Goal: Task Accomplishment & Management: Use online tool/utility

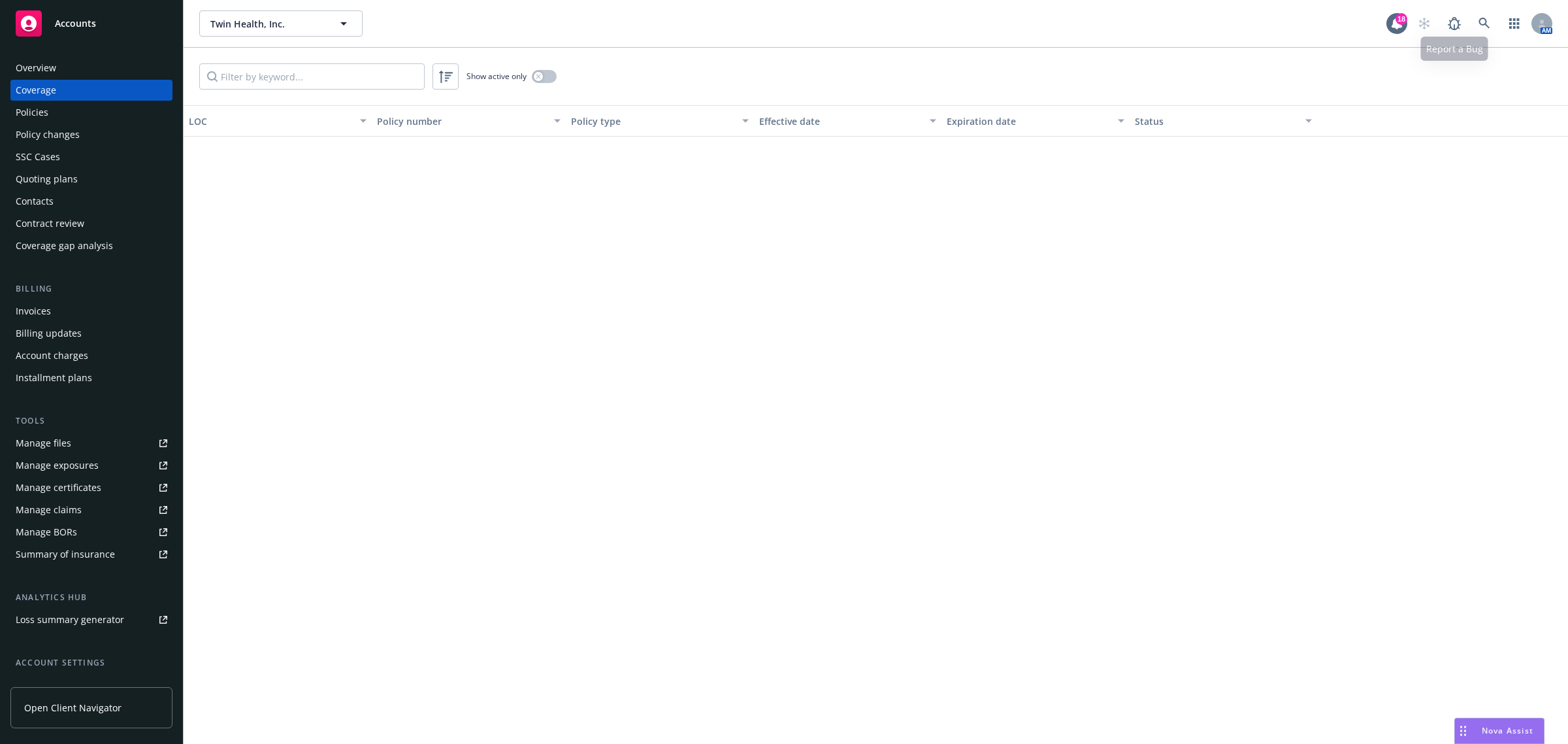
click at [1483, 27] on icon at bounding box center [1484, 24] width 11 height 11
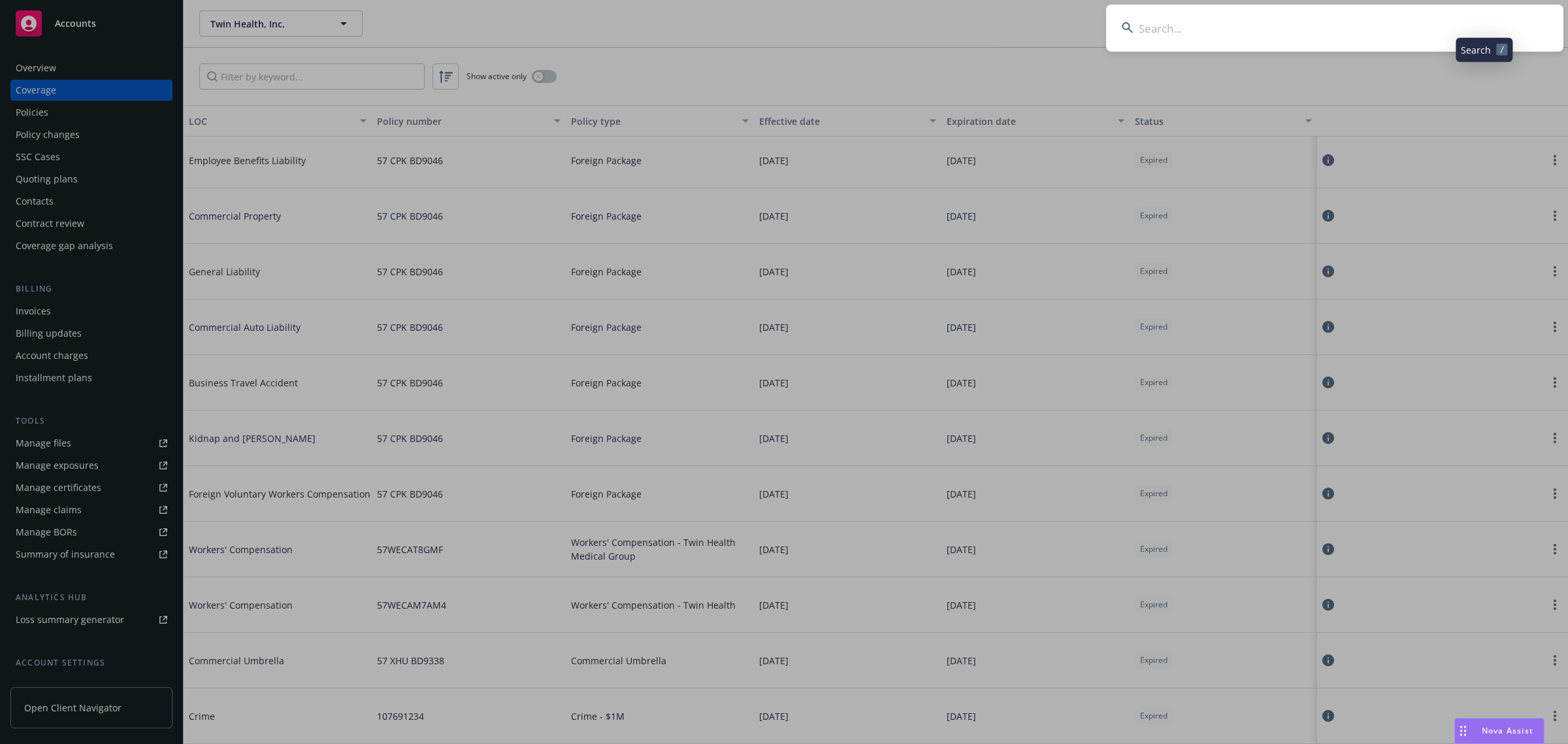
click at [1432, 34] on input at bounding box center [1335, 28] width 457 height 47
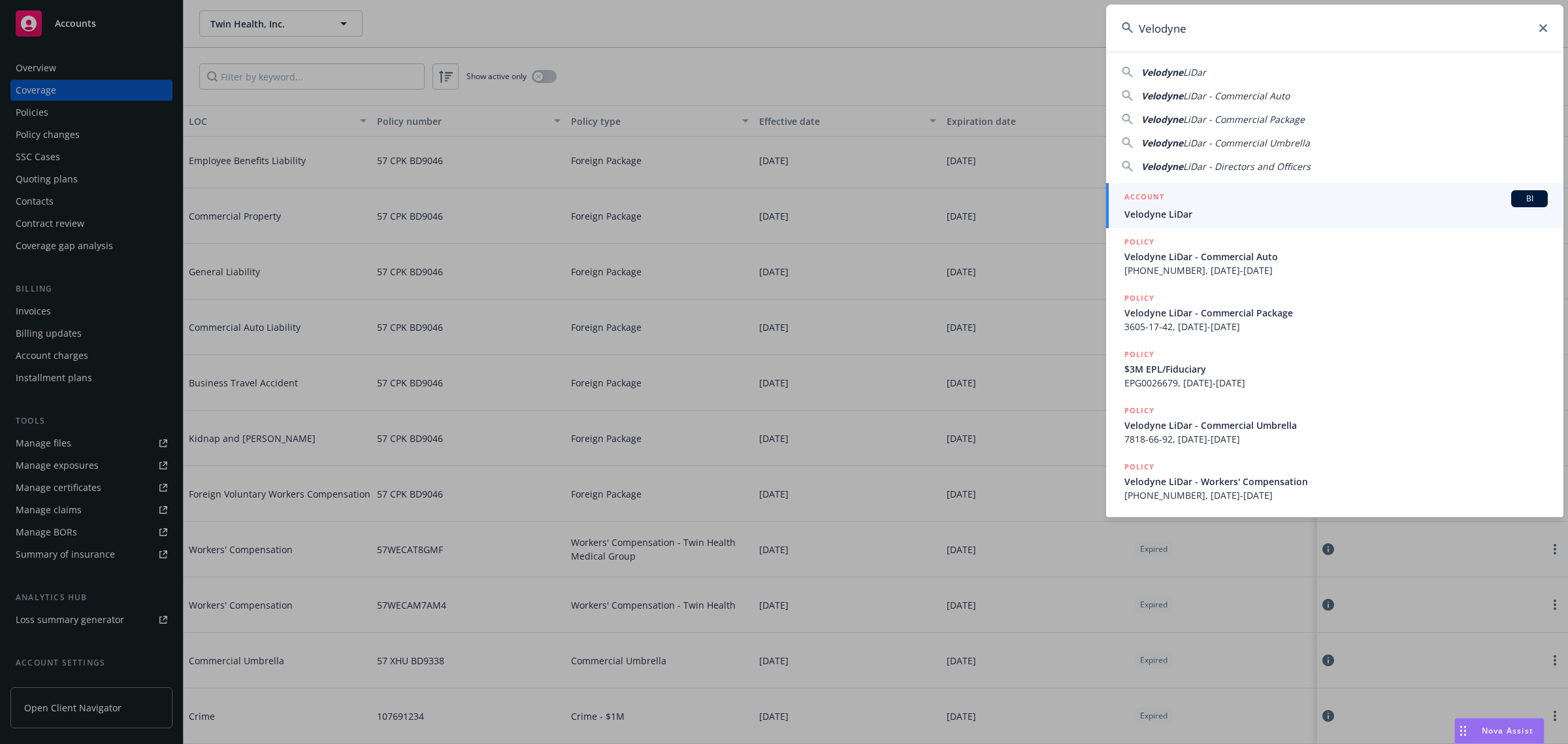
type input "Velodyne"
click at [1171, 190] on div "ACCOUNT BI" at bounding box center [1336, 199] width 424 height 17
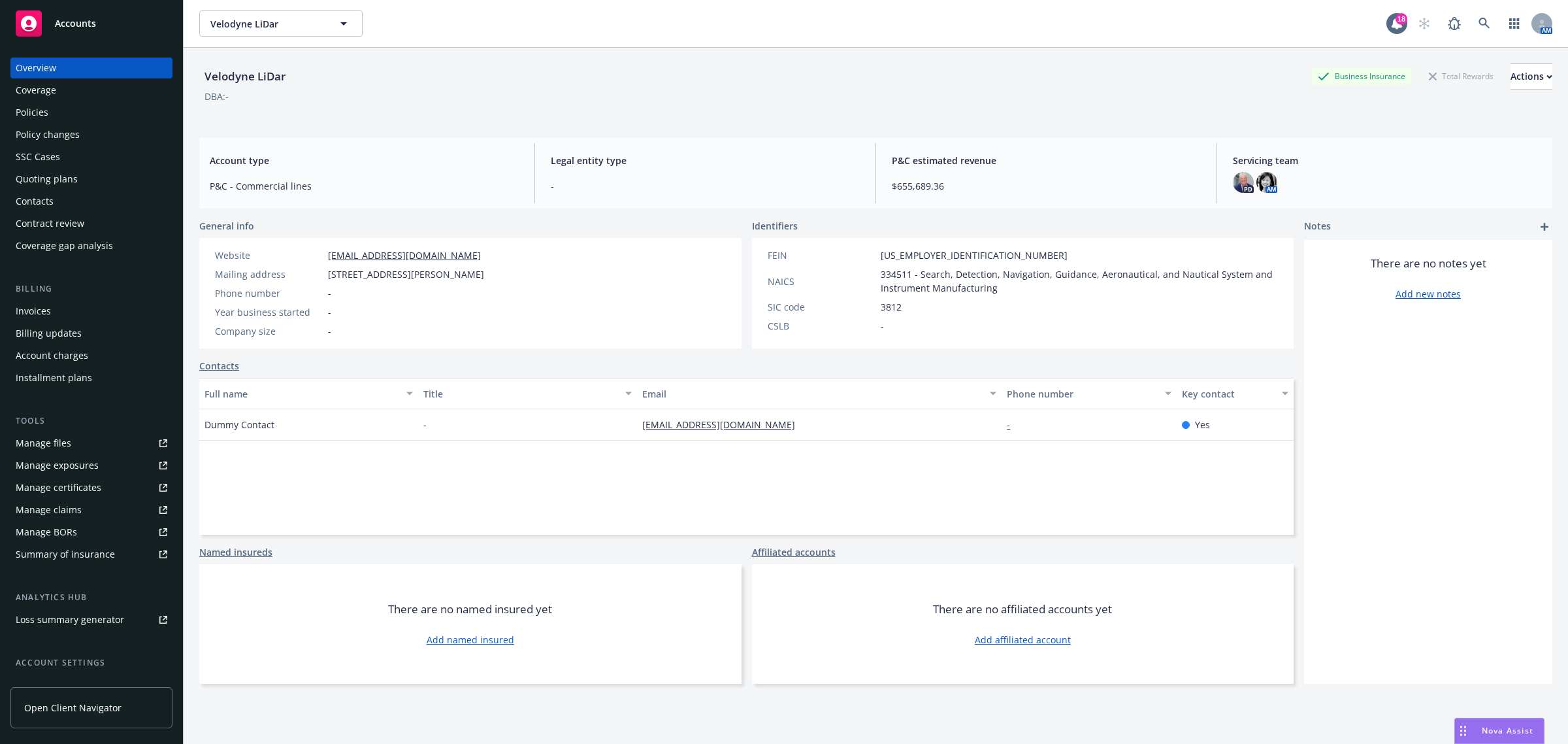
click at [106, 95] on div "Coverage" at bounding box center [91, 90] width 151 height 21
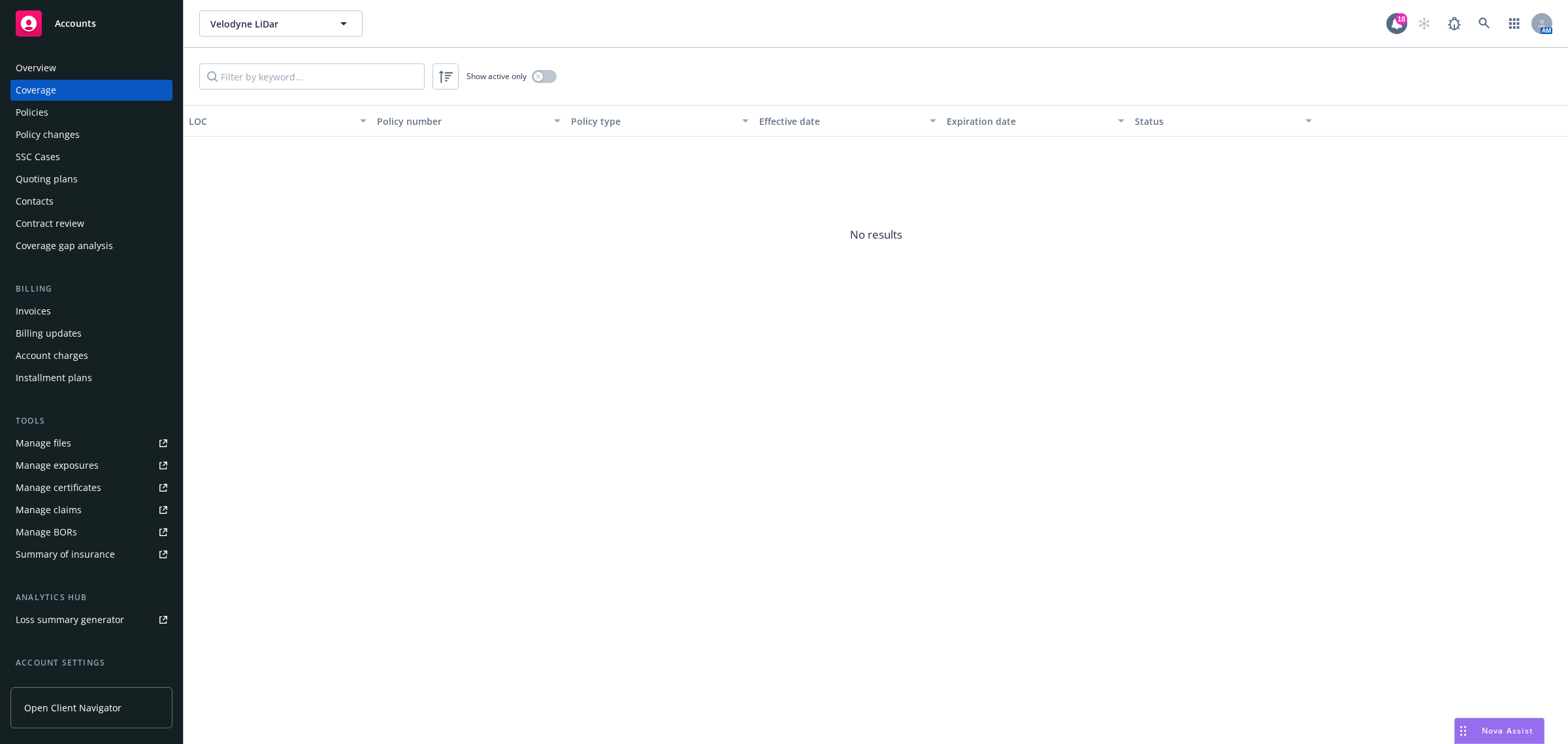
click at [36, 105] on div "Policies" at bounding box center [32, 112] width 33 height 21
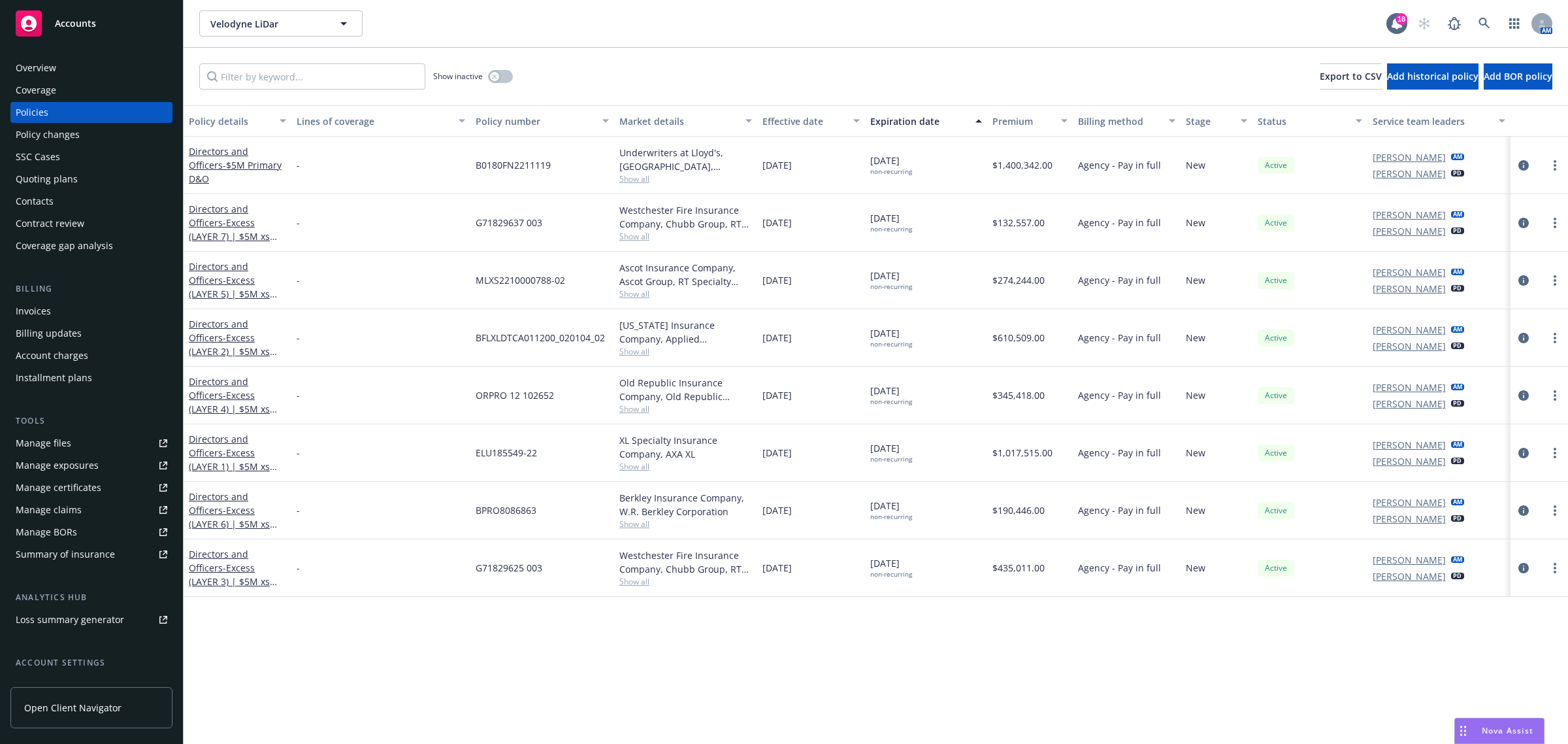
click at [24, 95] on div "Coverage" at bounding box center [36, 90] width 41 height 21
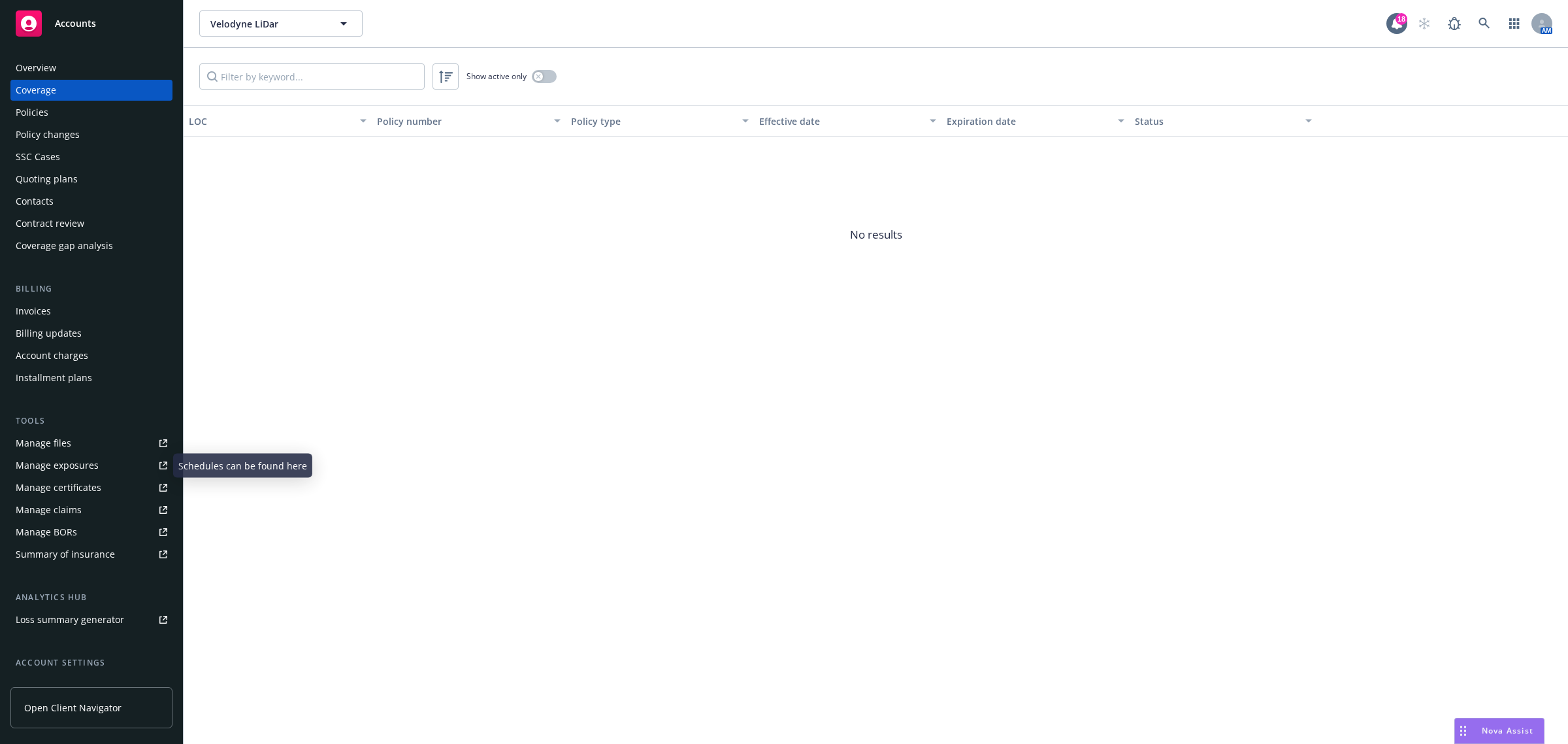
click at [44, 484] on div "Manage certificates" at bounding box center [59, 487] width 86 height 21
click at [60, 102] on div "Policies" at bounding box center [91, 112] width 151 height 21
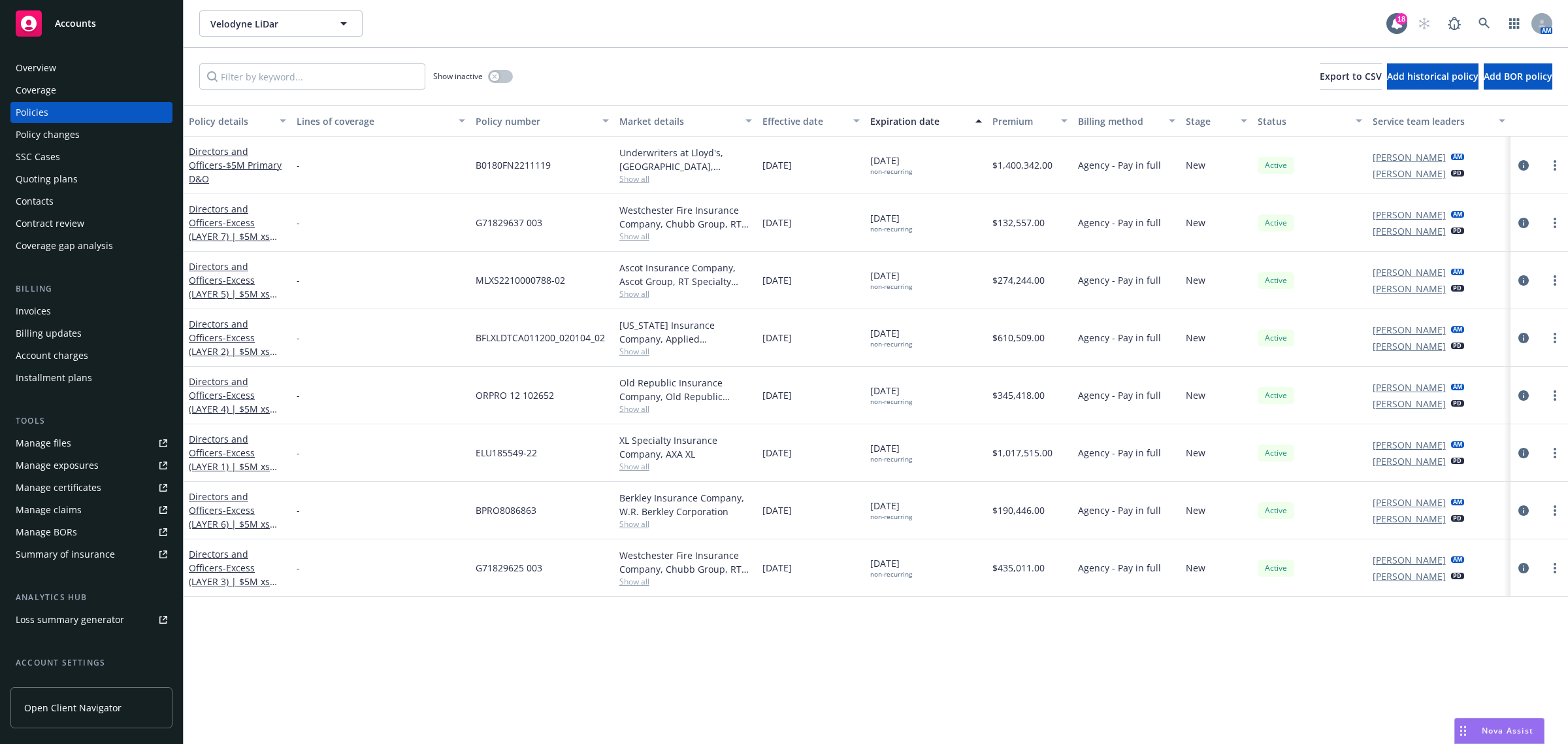
click at [60, 119] on div "Policies" at bounding box center [91, 112] width 151 height 21
click at [1482, 18] on icon at bounding box center [1484, 24] width 11 height 11
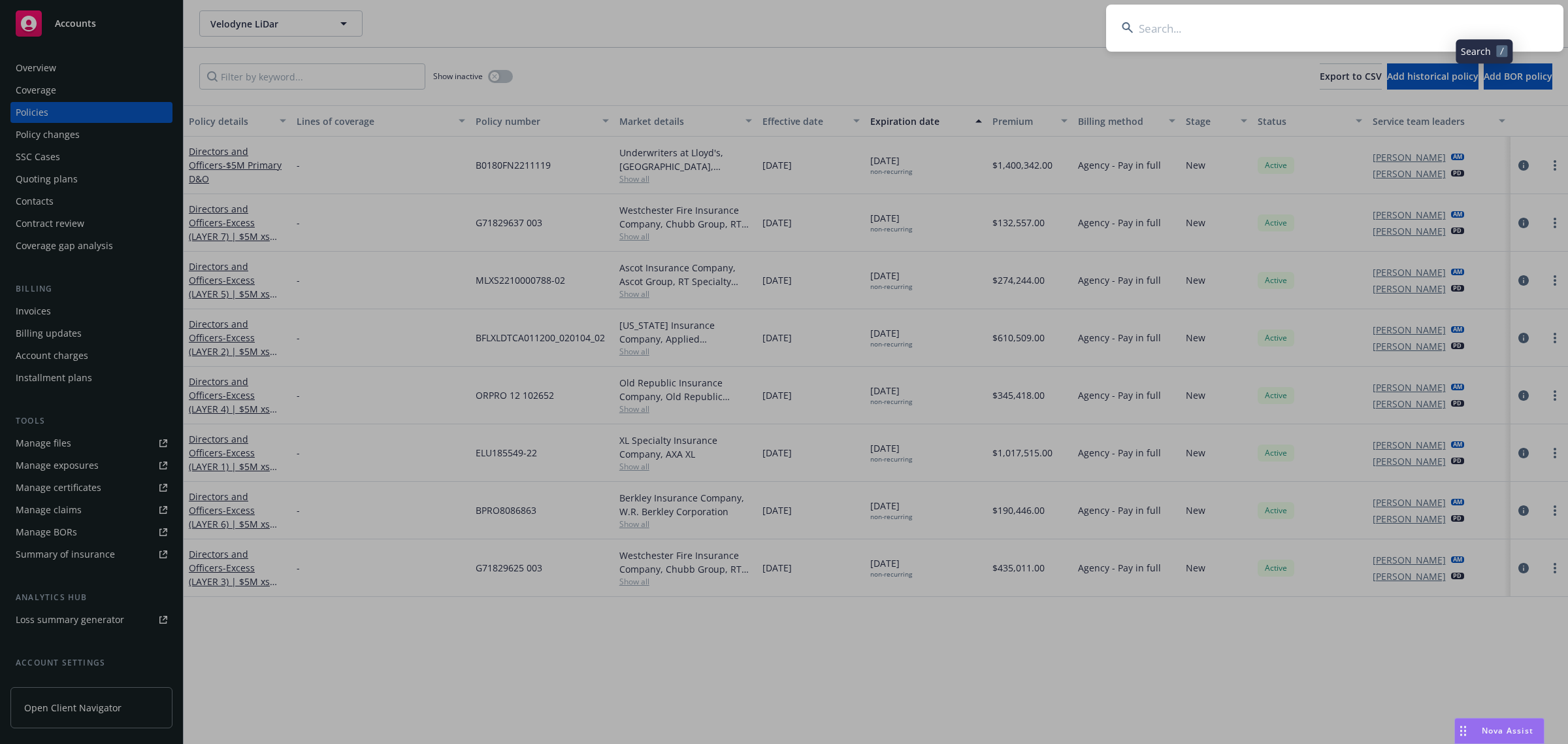
click at [1400, 31] on input at bounding box center [1335, 28] width 457 height 47
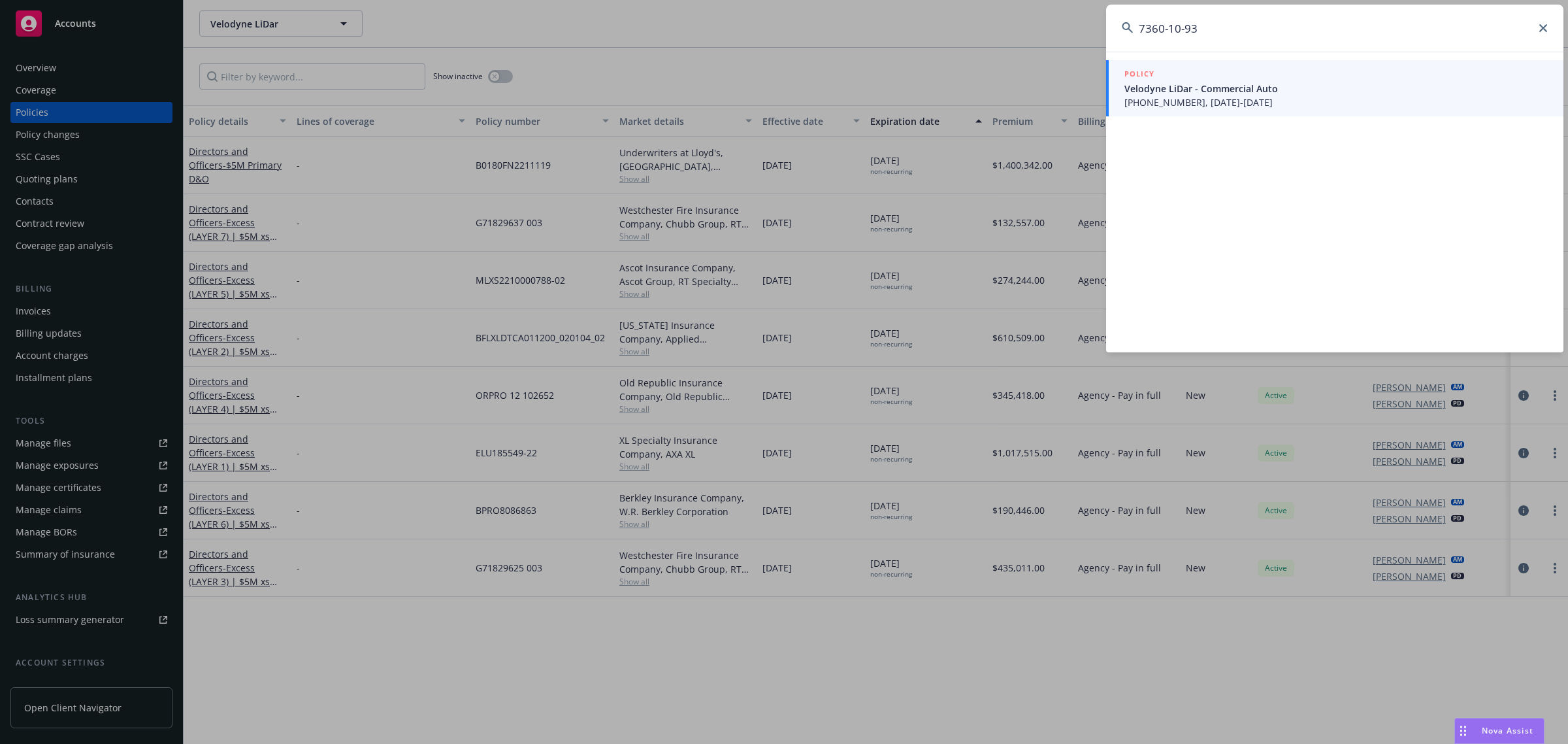
type input "7360-10-93"
click at [1357, 99] on span "(21) 7360-10-93, 12/18/2021-12/18/2022" at bounding box center [1336, 102] width 424 height 14
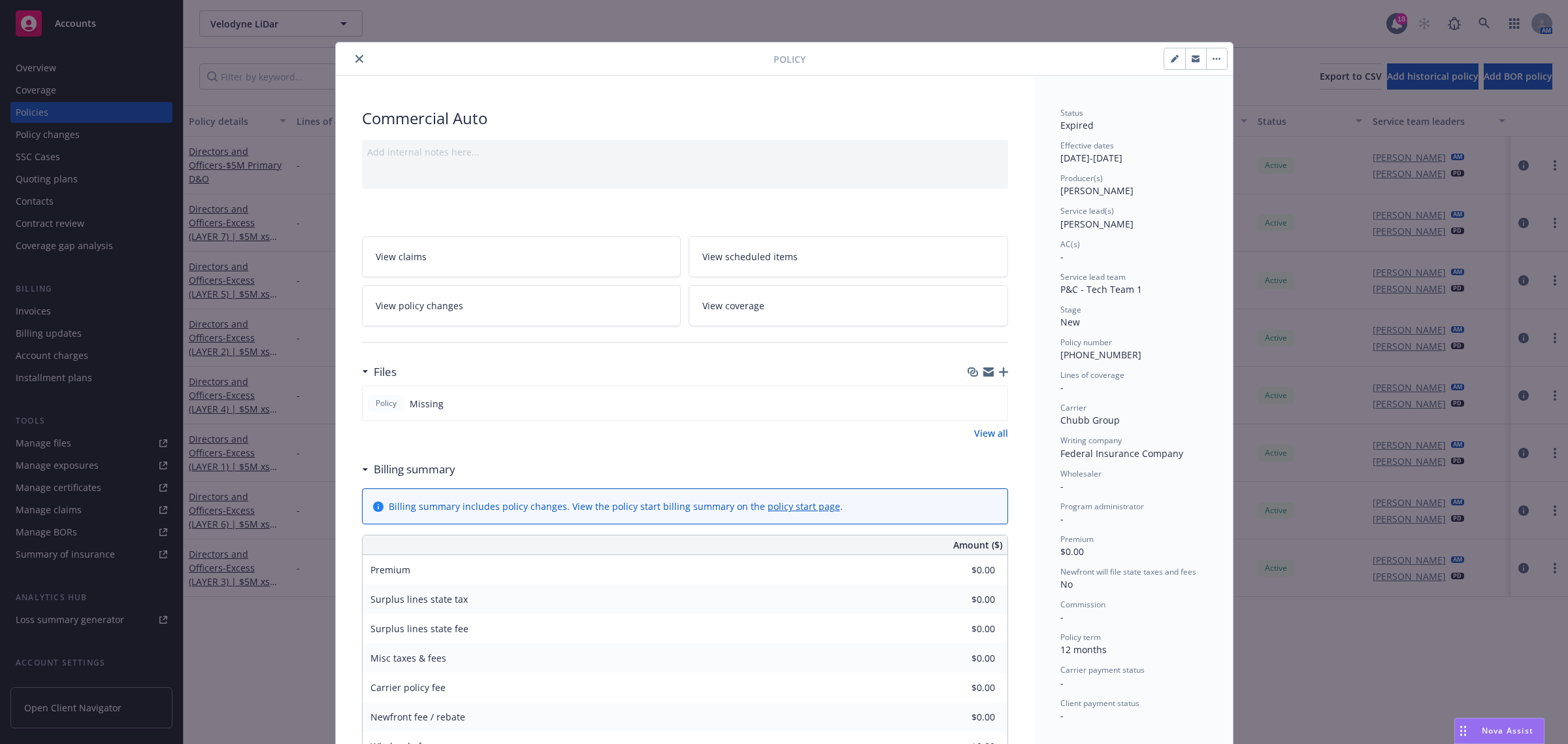
click at [356, 59] on icon "close" at bounding box center [359, 59] width 8 height 8
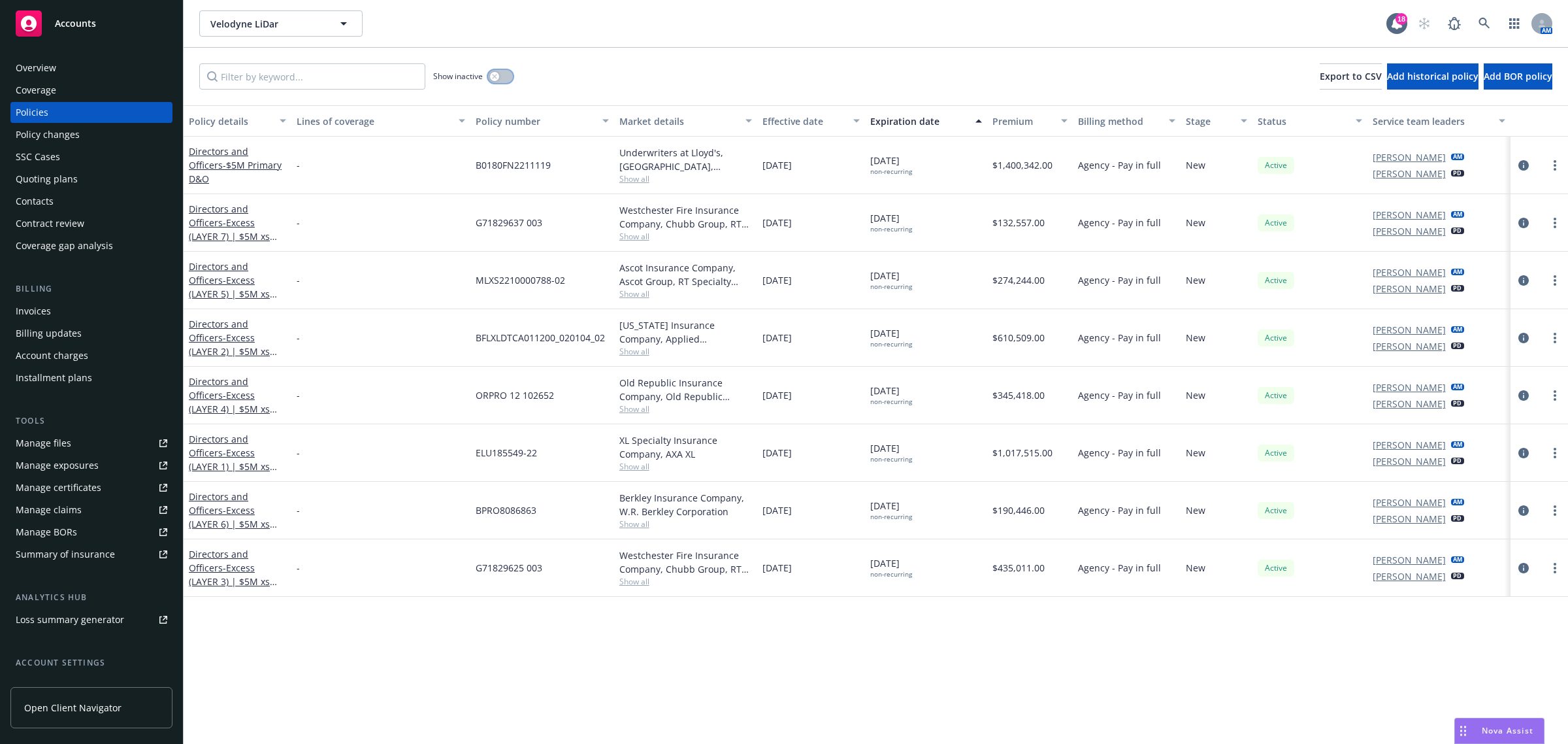
click at [501, 76] on button "button" at bounding box center [500, 76] width 25 height 13
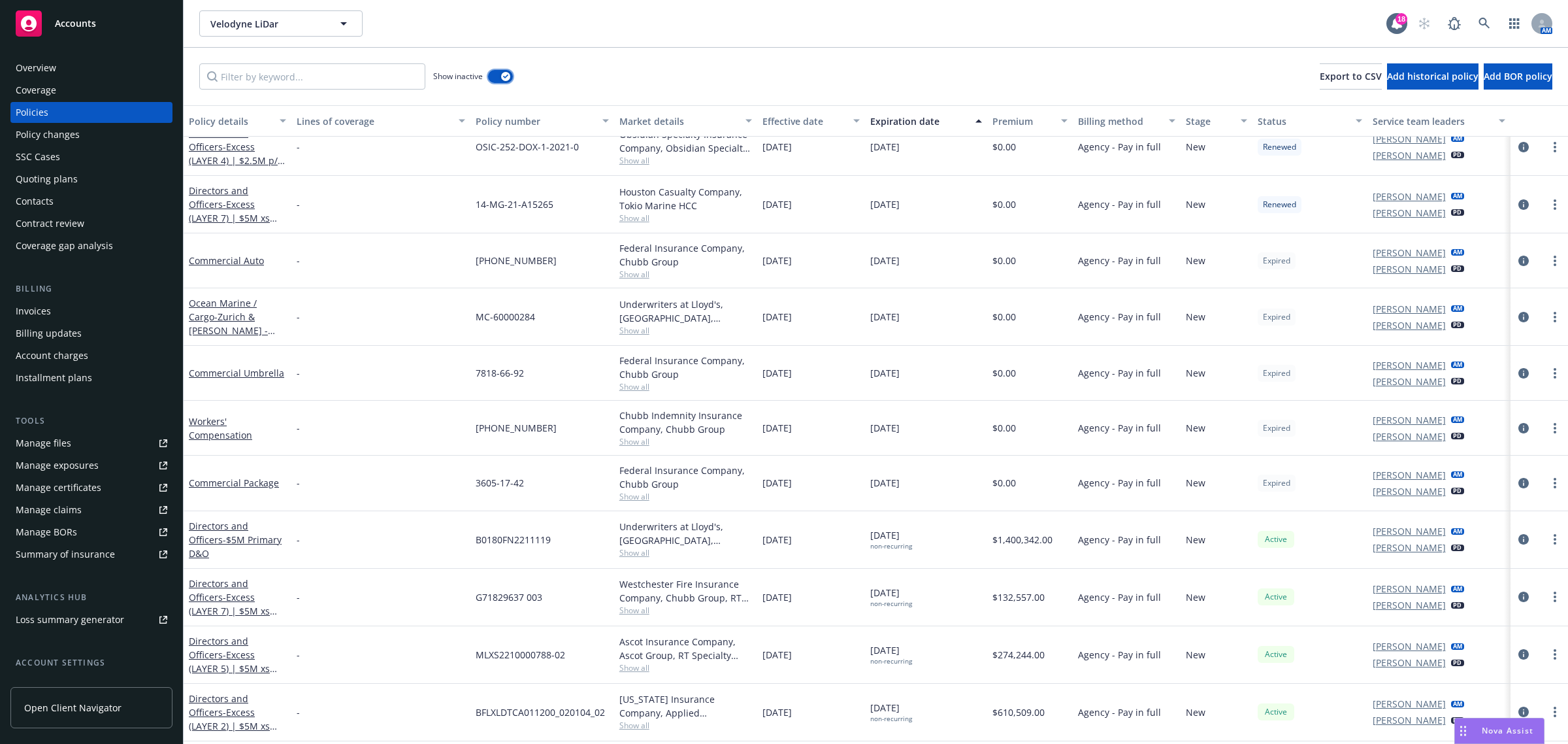
scroll to position [536, 0]
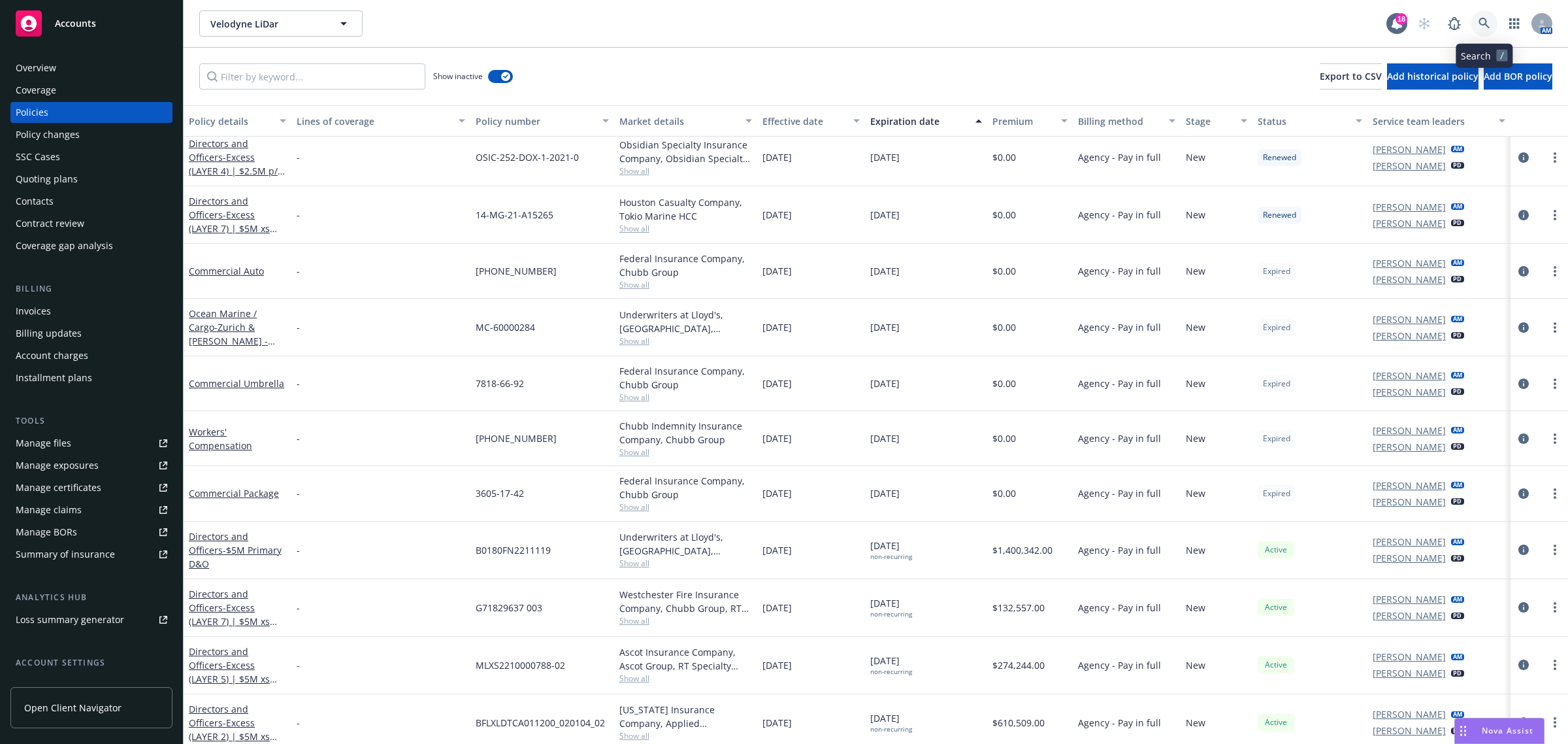
click at [1482, 20] on icon at bounding box center [1484, 24] width 11 height 11
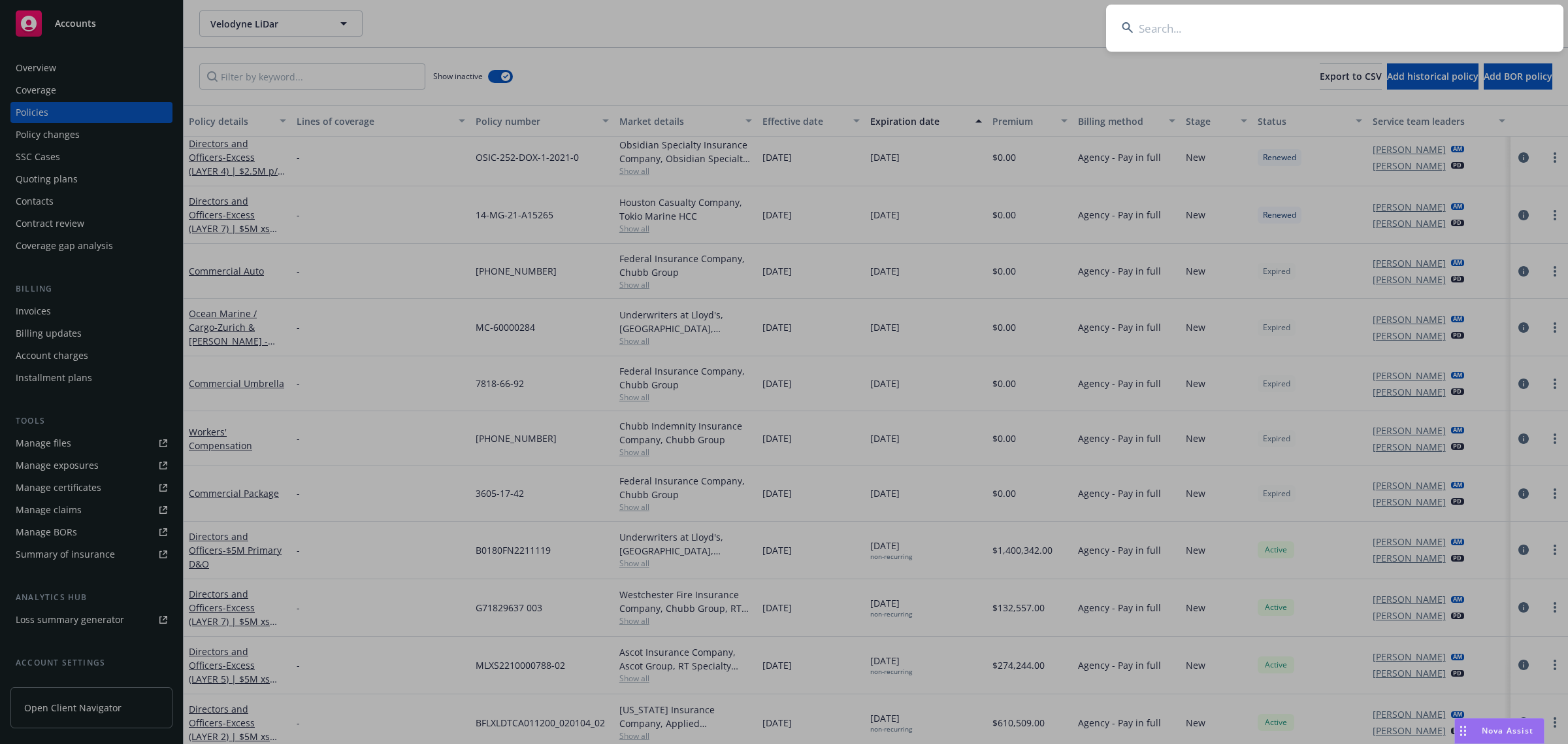
drag, startPoint x: 1482, startPoint y: 20, endPoint x: 1462, endPoint y: 24, distance: 20.4
click at [1472, 21] on input at bounding box center [1335, 28] width 457 height 47
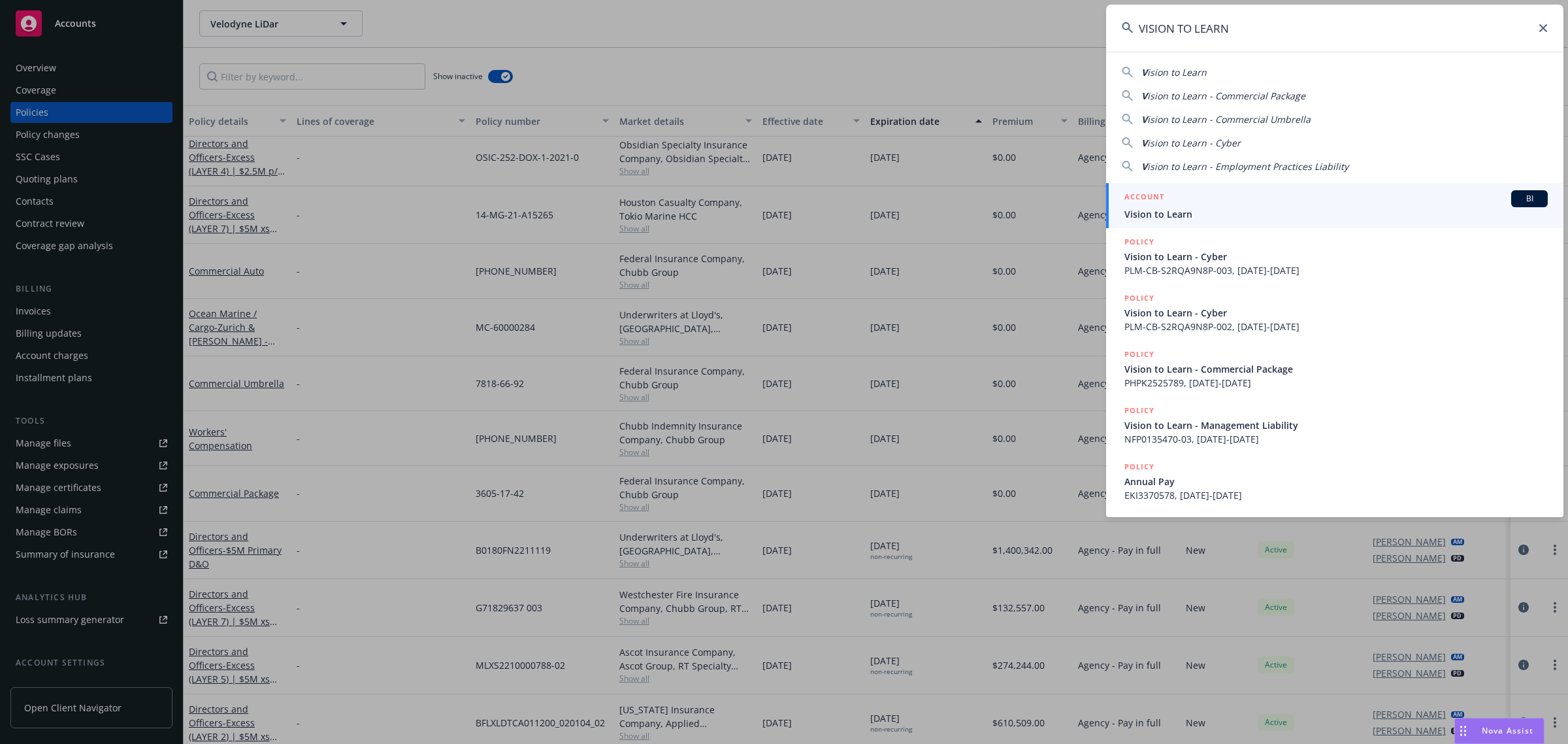
type input "VISION TO LEARN"
click at [1278, 206] on div "ACCOUNT BI Vision to Learn" at bounding box center [1336, 205] width 424 height 31
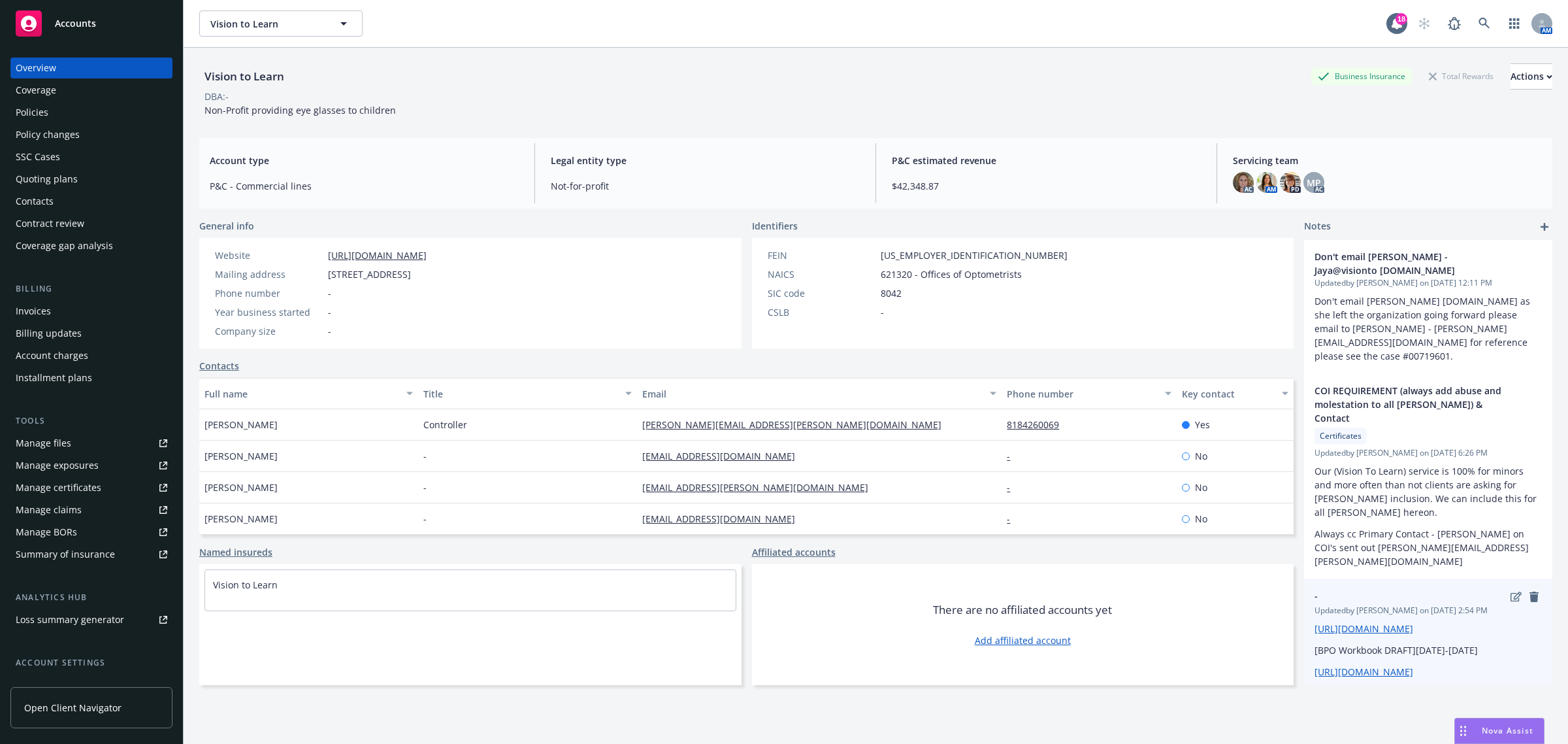
scroll to position [154, 0]
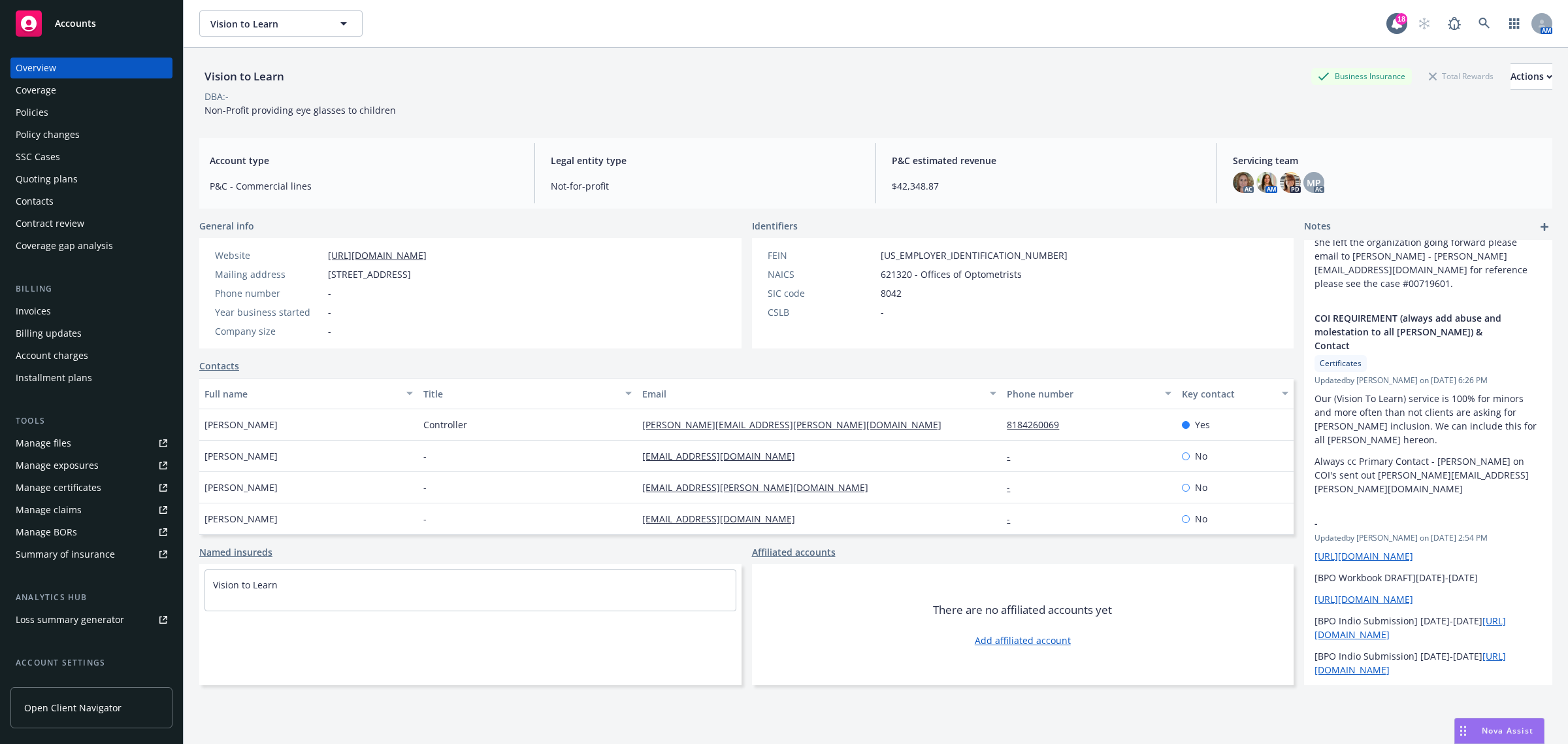
click at [102, 488] on link "Manage certificates" at bounding box center [91, 487] width 162 height 21
click at [1474, 13] on link at bounding box center [1484, 24] width 26 height 26
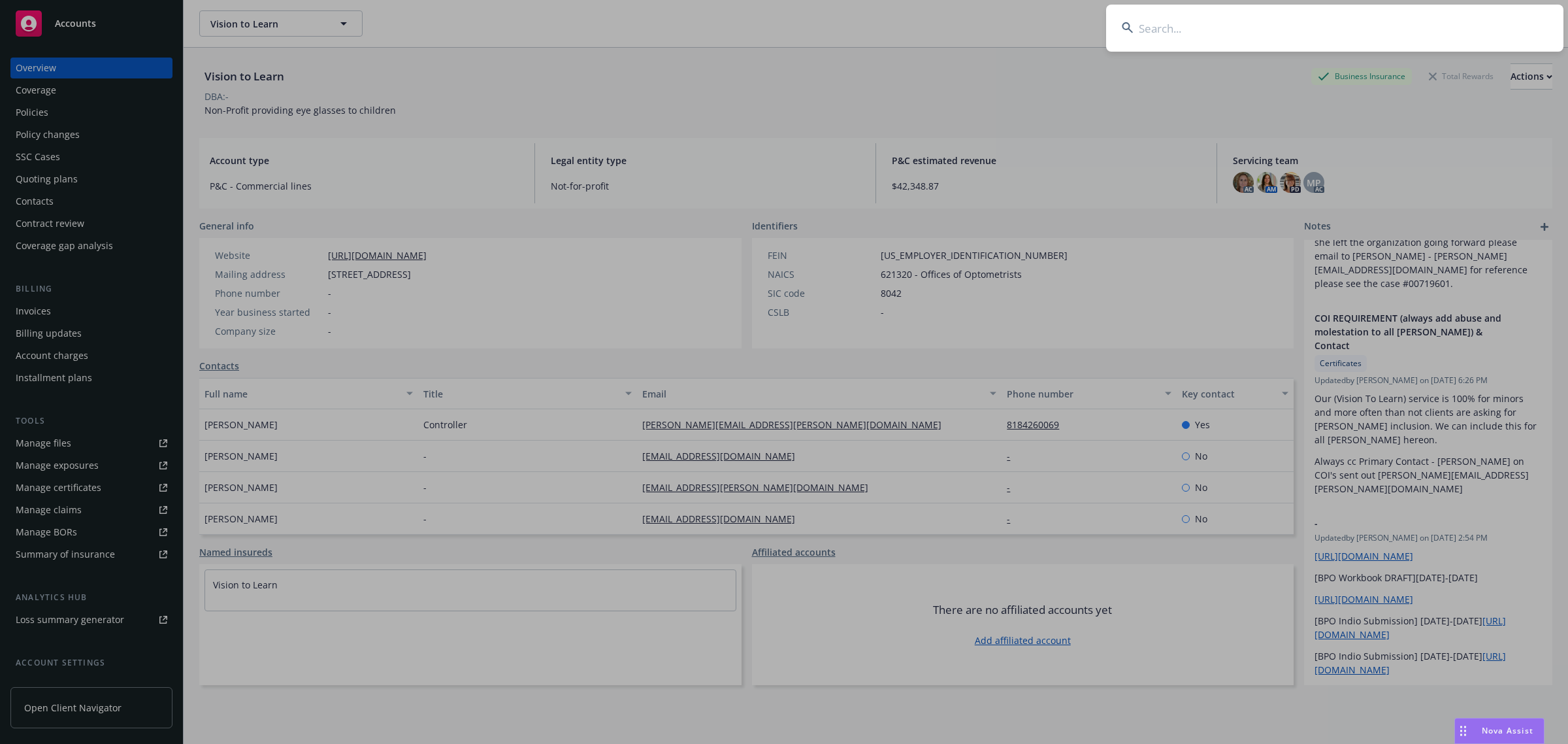
click at [1457, 34] on input at bounding box center [1335, 28] width 457 height 47
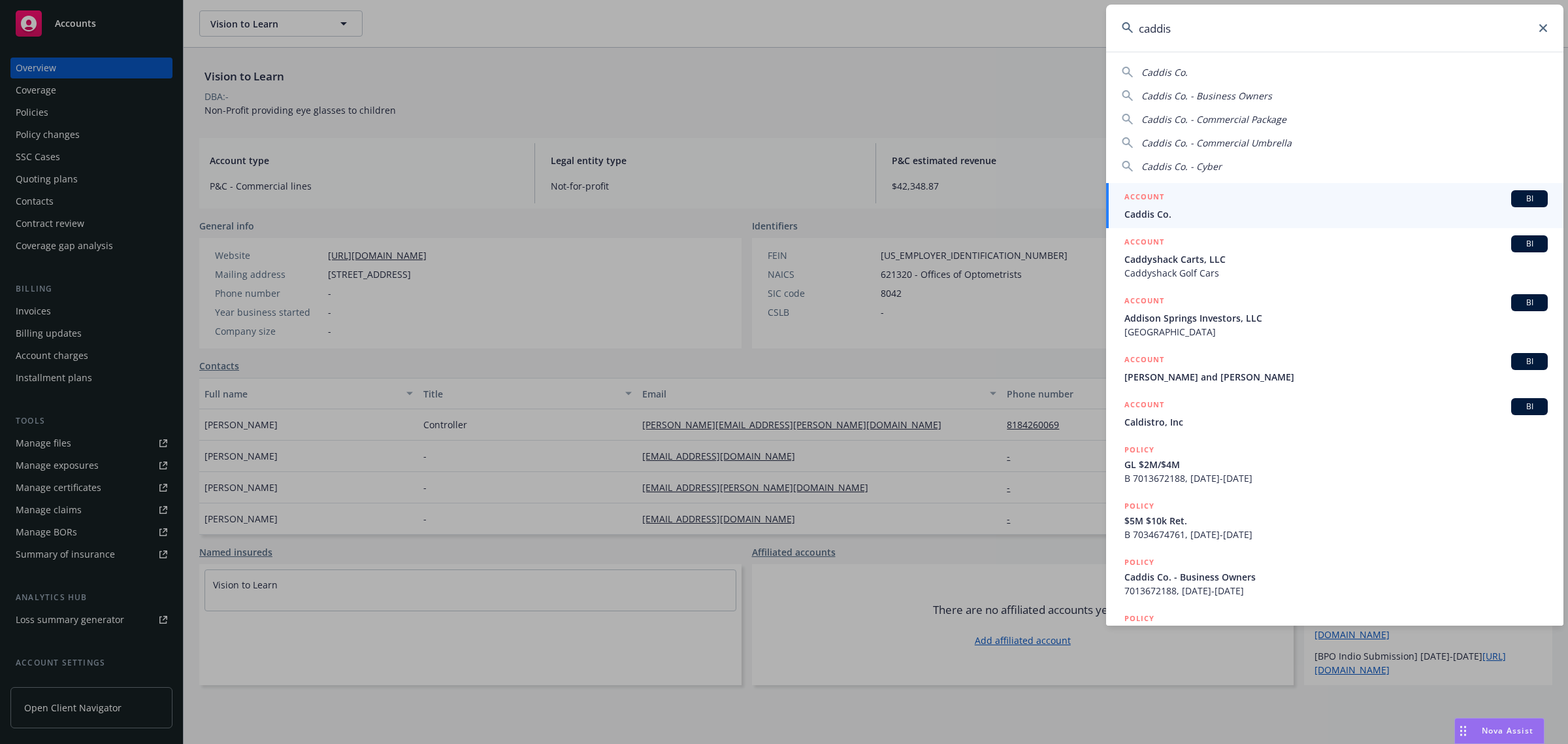
type input "caddis"
click at [1269, 196] on div "ACCOUNT BI" at bounding box center [1336, 199] width 424 height 17
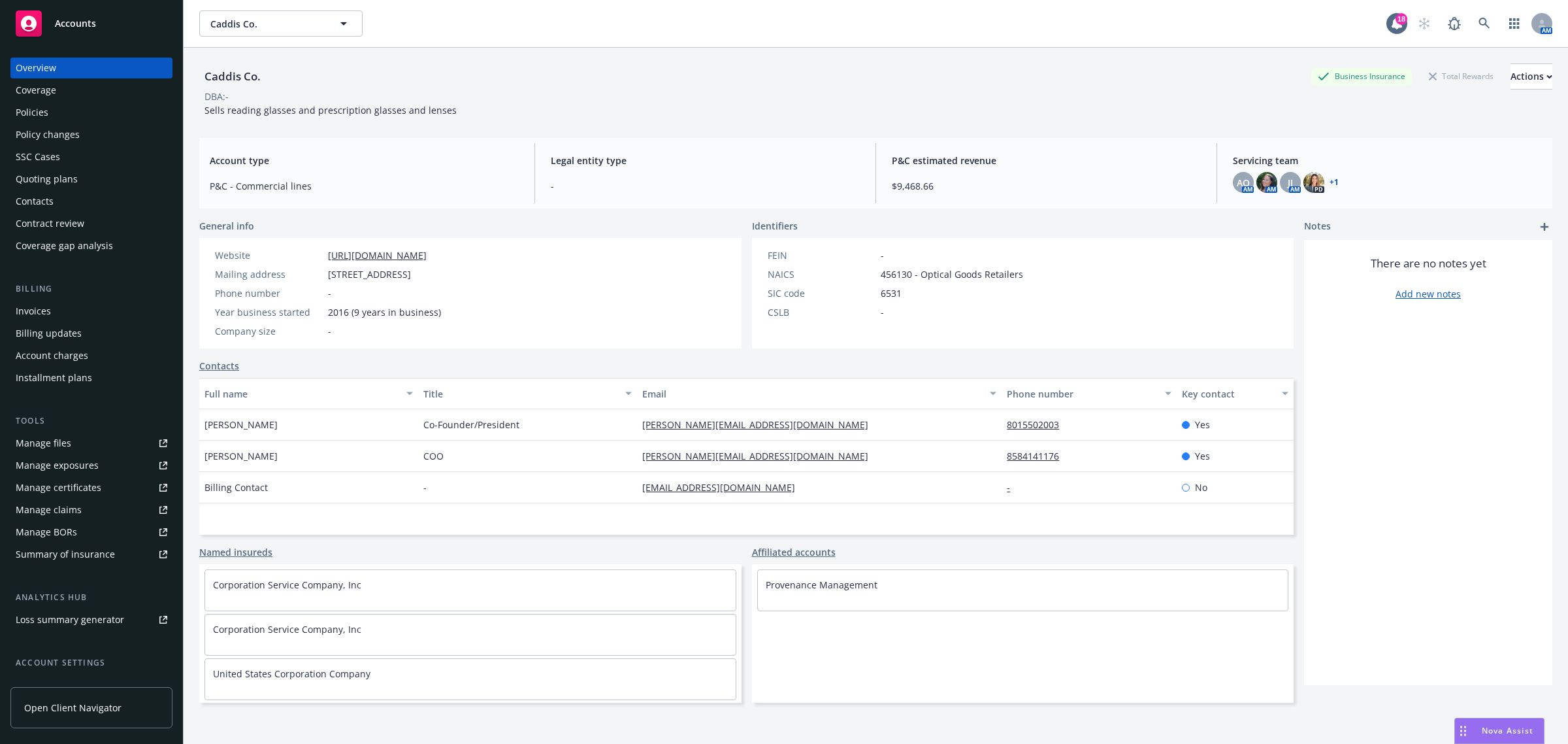
click at [73, 487] on div "Manage certificates" at bounding box center [59, 487] width 86 height 21
click at [1479, 26] on icon at bounding box center [1484, 24] width 11 height 11
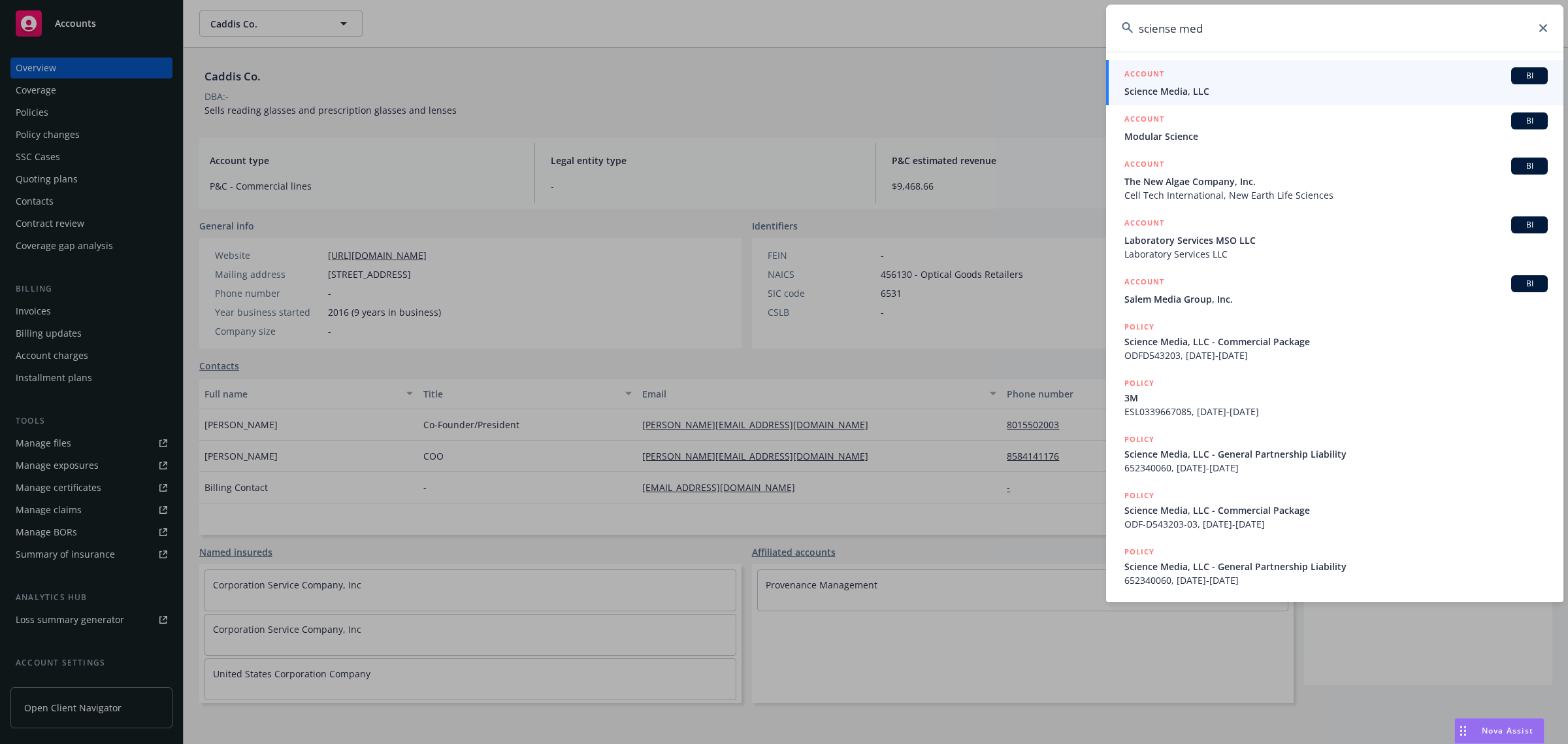
type input "sciense med"
click at [1312, 74] on div "ACCOUNT BI" at bounding box center [1336, 76] width 424 height 17
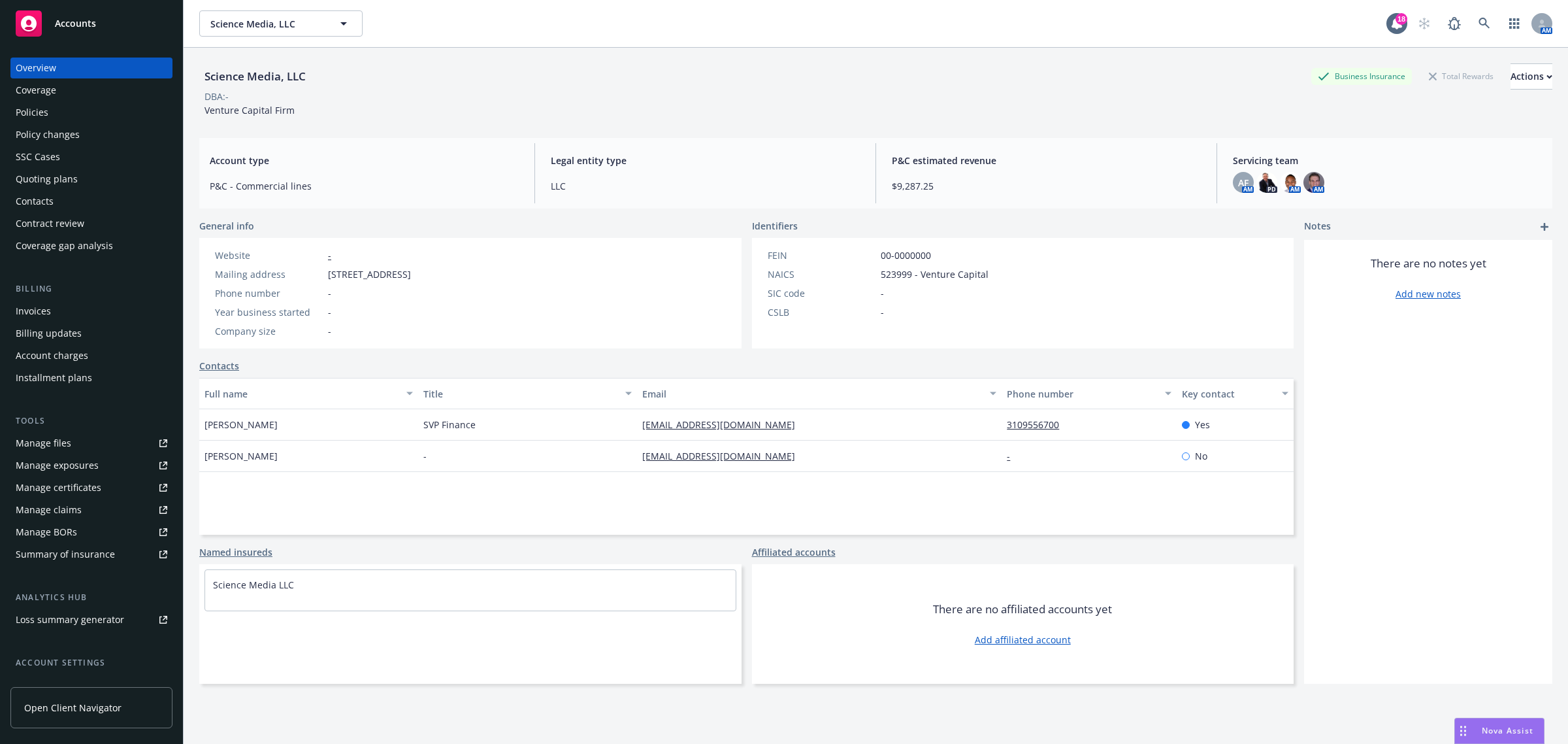
click at [64, 484] on div "Manage certificates" at bounding box center [59, 487] width 86 height 21
click at [113, 96] on div "Coverage" at bounding box center [91, 90] width 151 height 21
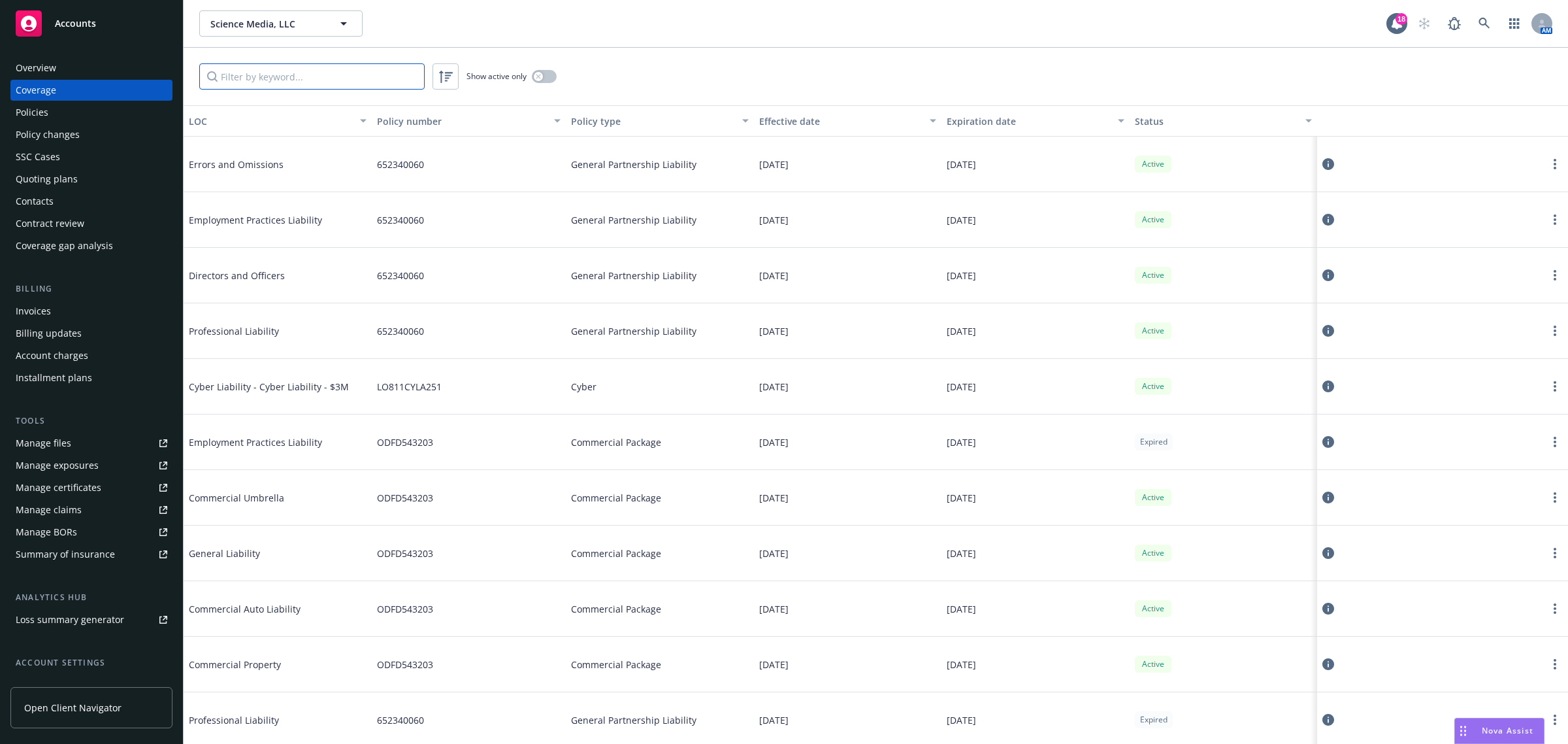
click at [269, 76] on input "Filter by keyword..." at bounding box center [312, 76] width 226 height 26
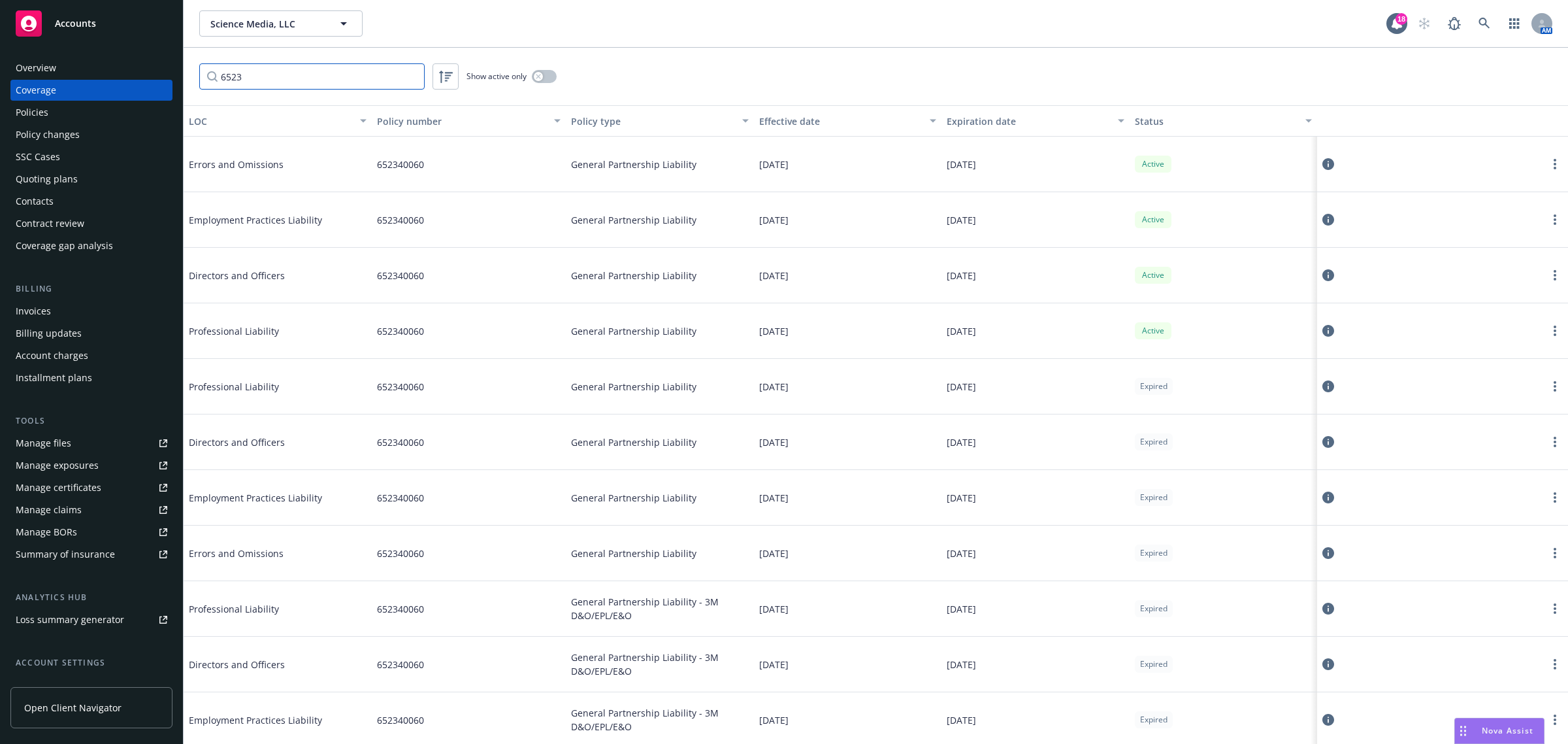
click at [356, 79] on input "6523" at bounding box center [312, 76] width 226 height 26
type input "6523400"
click at [548, 74] on button "button" at bounding box center [544, 76] width 25 height 13
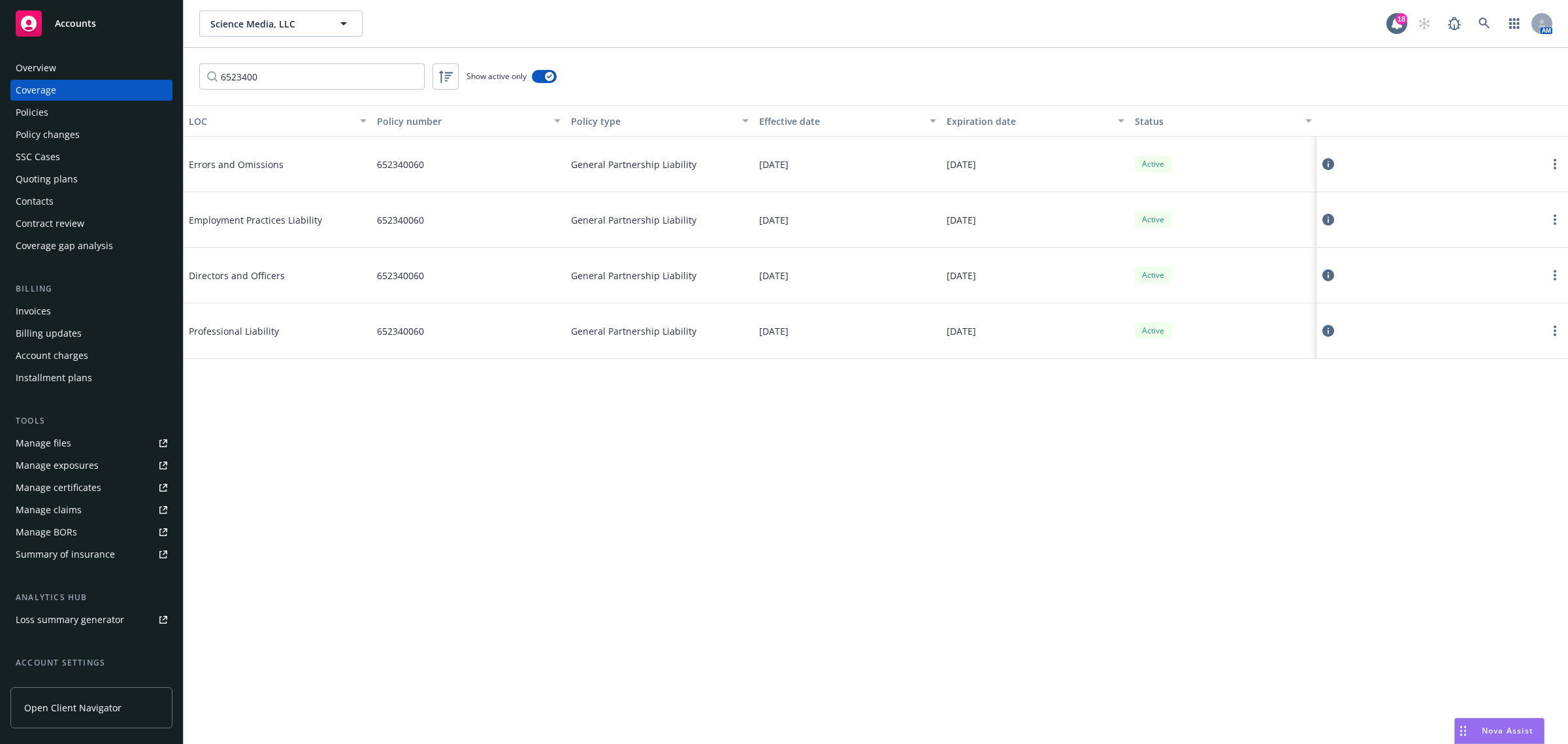
drag, startPoint x: 420, startPoint y: 232, endPoint x: 411, endPoint y: 310, distance: 78.5
click at [420, 231] on div "652340060" at bounding box center [469, 220] width 194 height 56
click at [411, 310] on div "652340060" at bounding box center [469, 331] width 194 height 56
click at [540, 73] on button "button" at bounding box center [544, 76] width 25 height 13
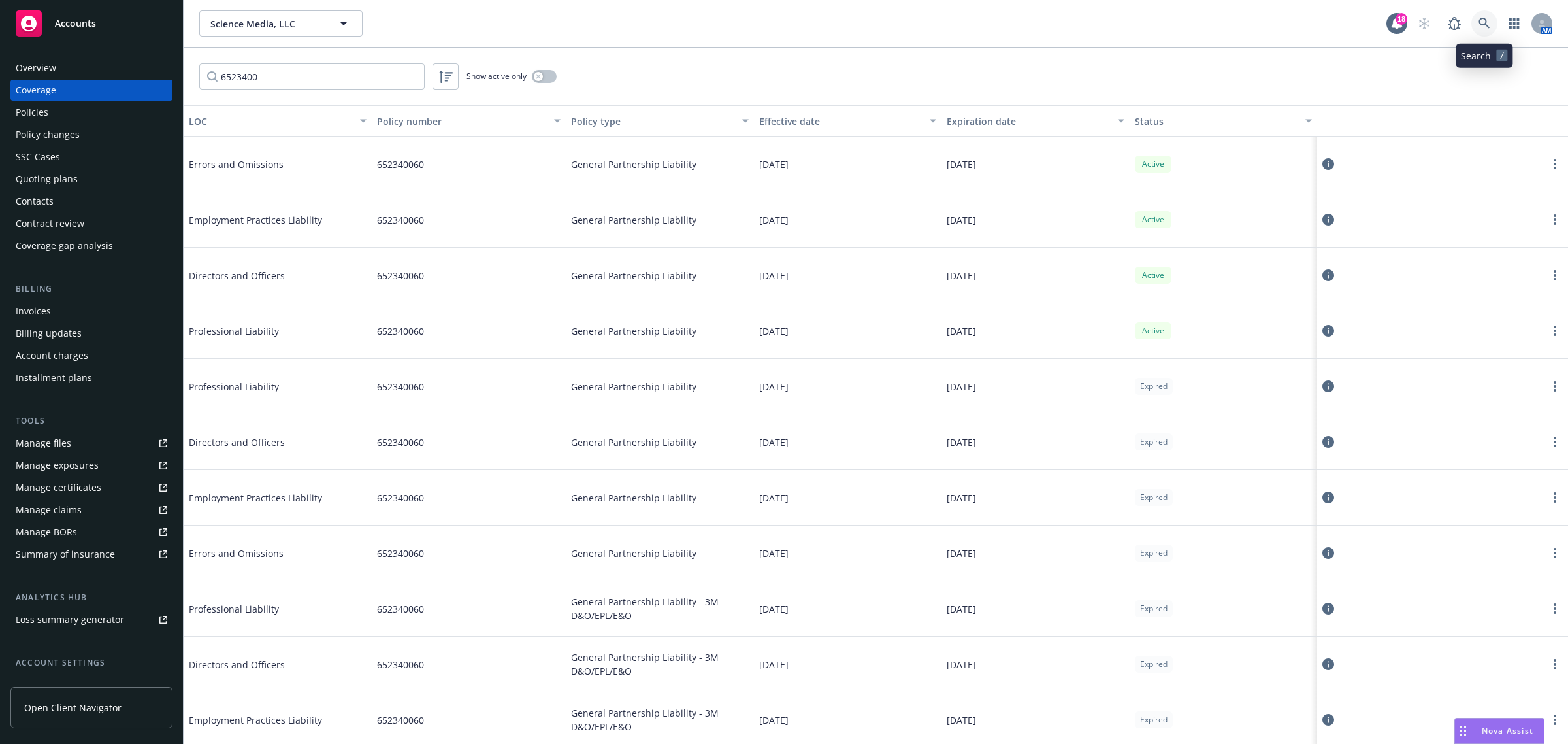
click at [1488, 27] on icon at bounding box center [1484, 24] width 11 height 11
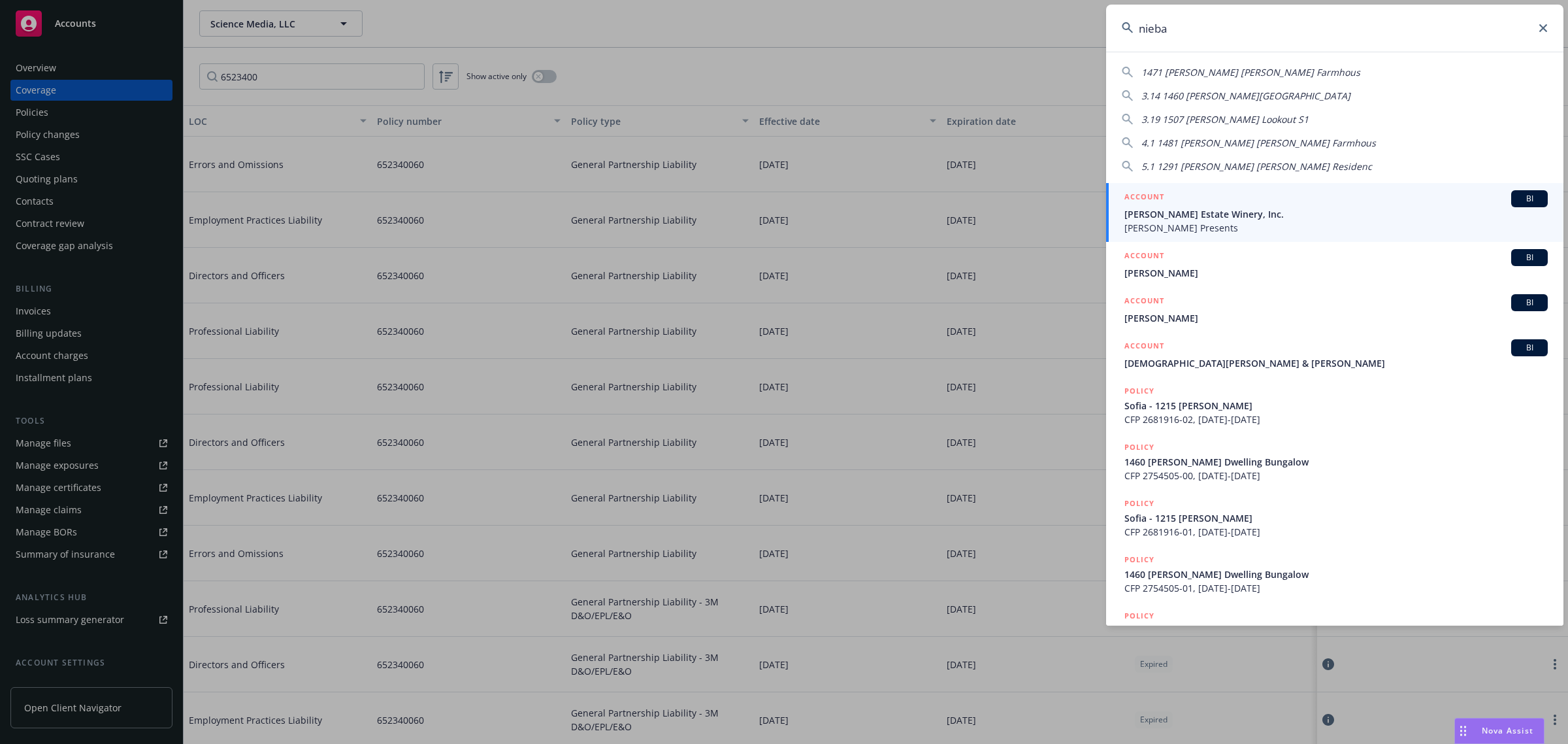
type input "nieba"
click at [1262, 213] on span "Niebaum-Coppola Estate Winery, Inc." at bounding box center [1336, 214] width 424 height 14
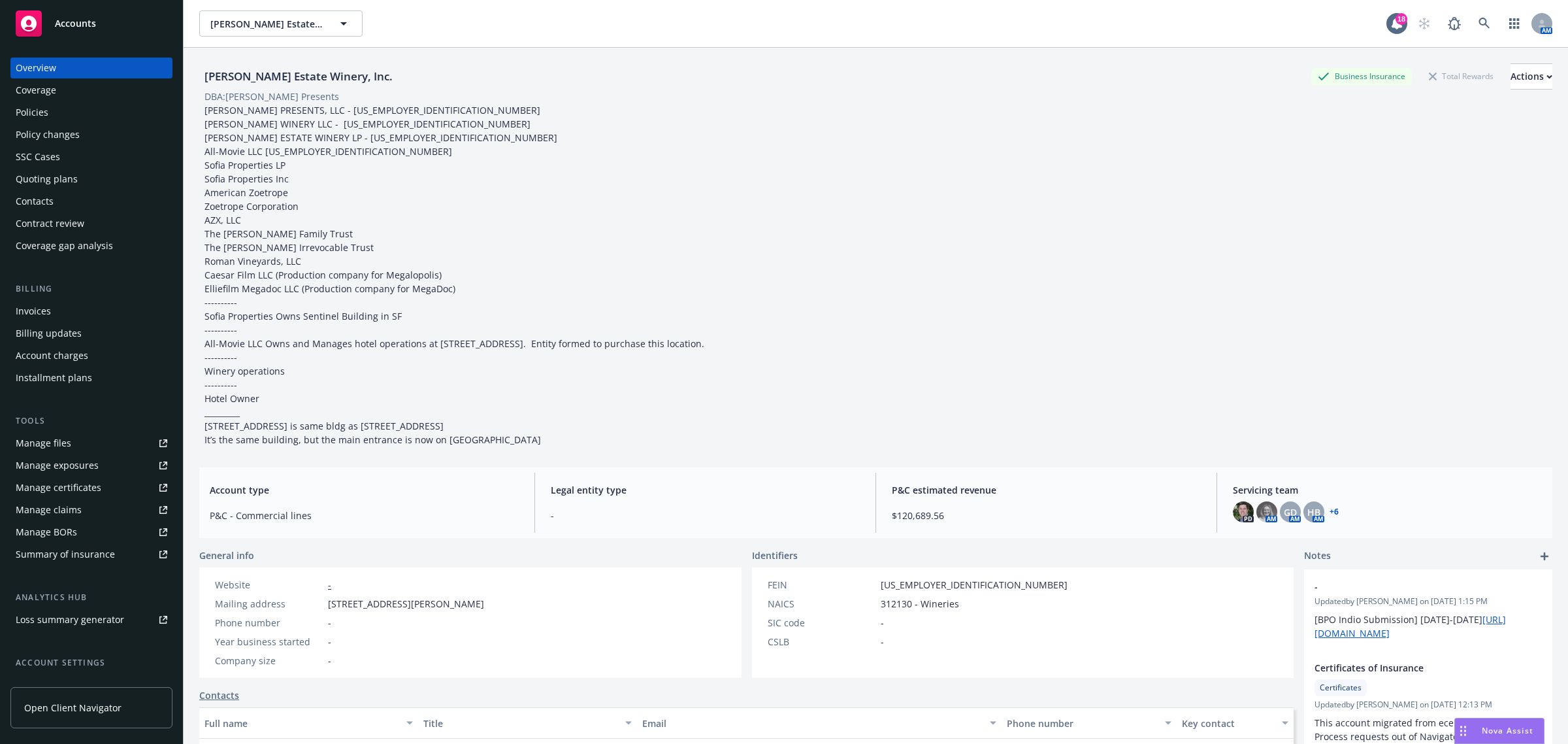
click at [85, 486] on div "Manage certificates" at bounding box center [59, 487] width 86 height 21
click at [109, 490] on link "Manage certificates" at bounding box center [91, 487] width 162 height 21
click at [26, 87] on div "Coverage" at bounding box center [36, 90] width 41 height 21
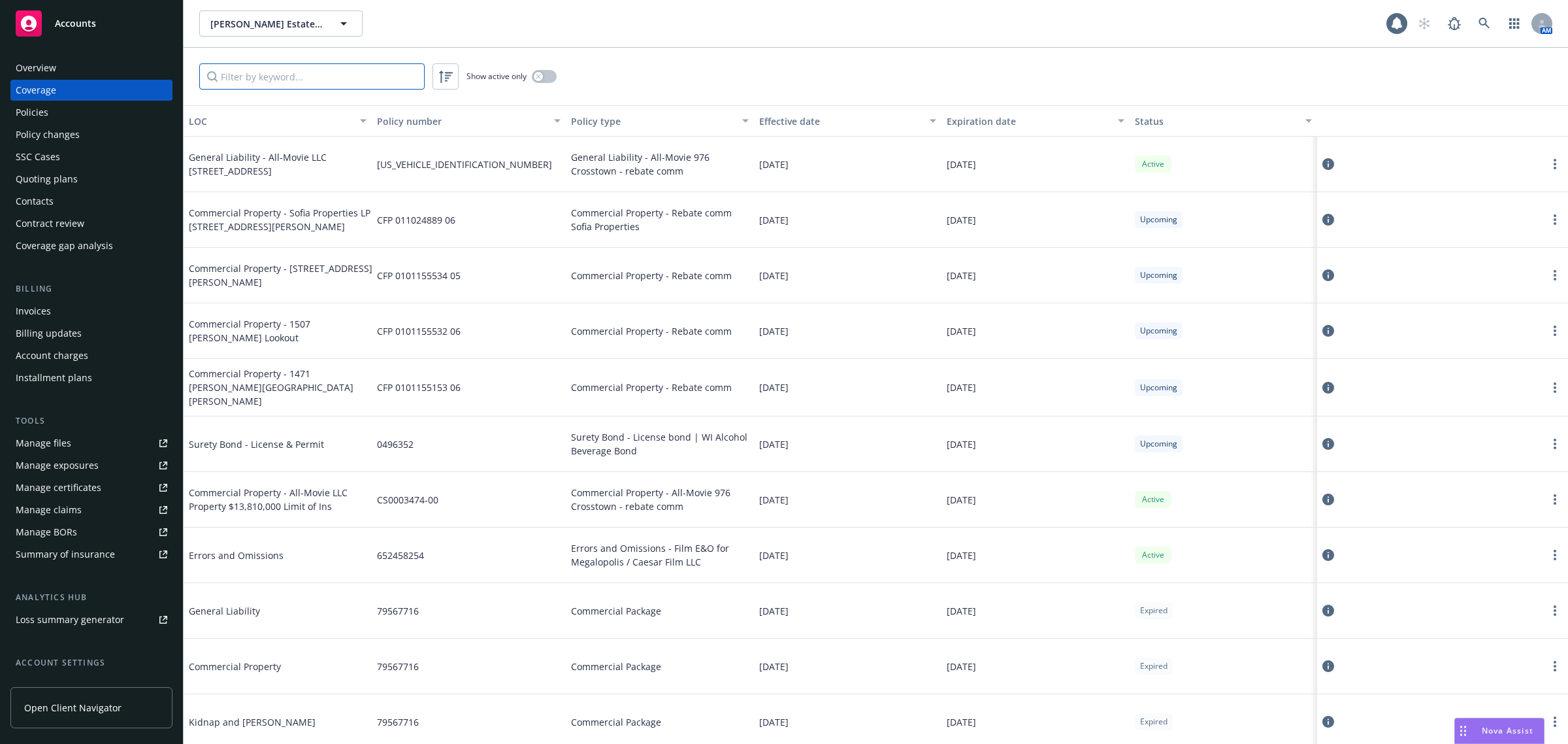
click at [239, 73] on input "Filter by keyword..." at bounding box center [312, 76] width 226 height 26
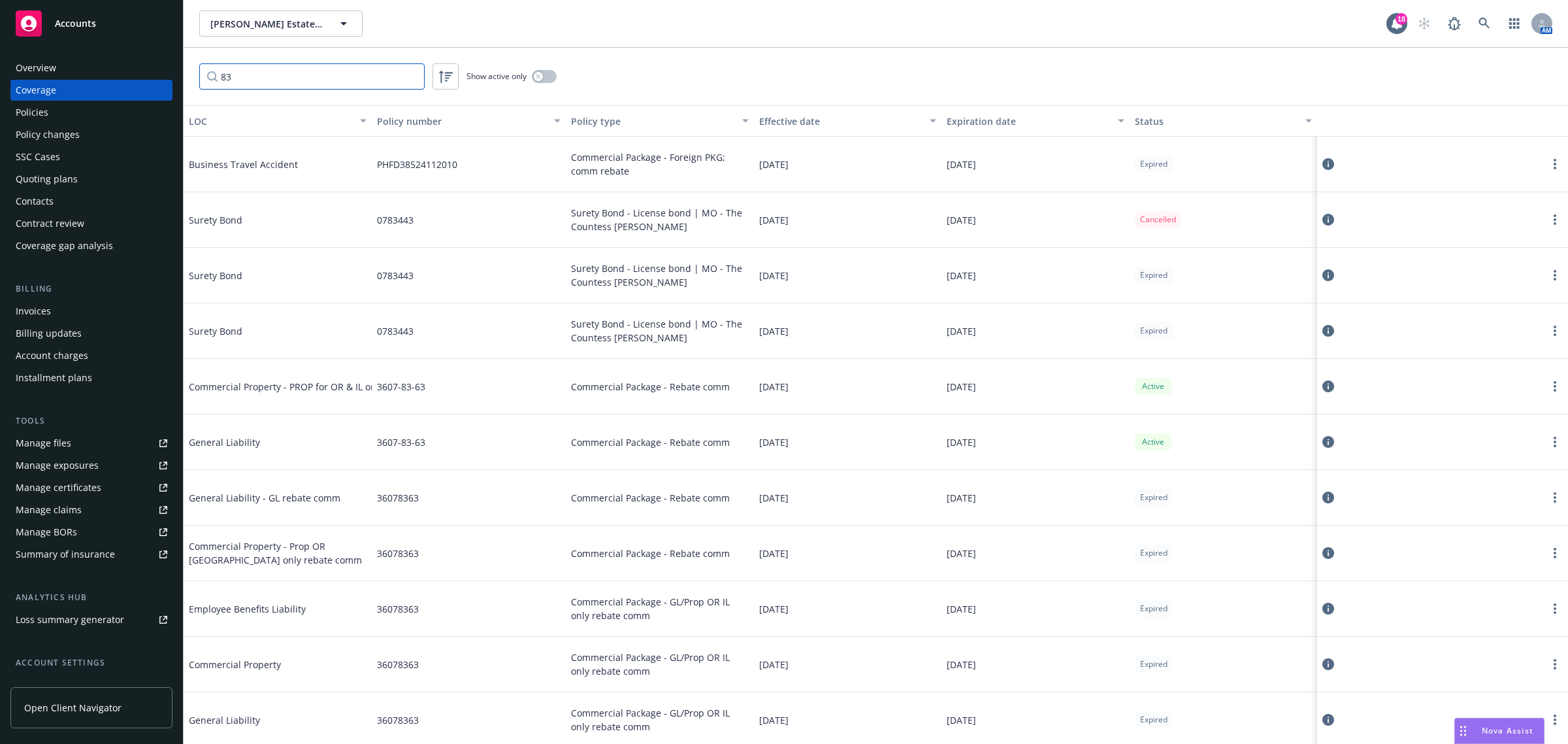
type input "83"
click at [546, 76] on button "button" at bounding box center [544, 76] width 25 height 13
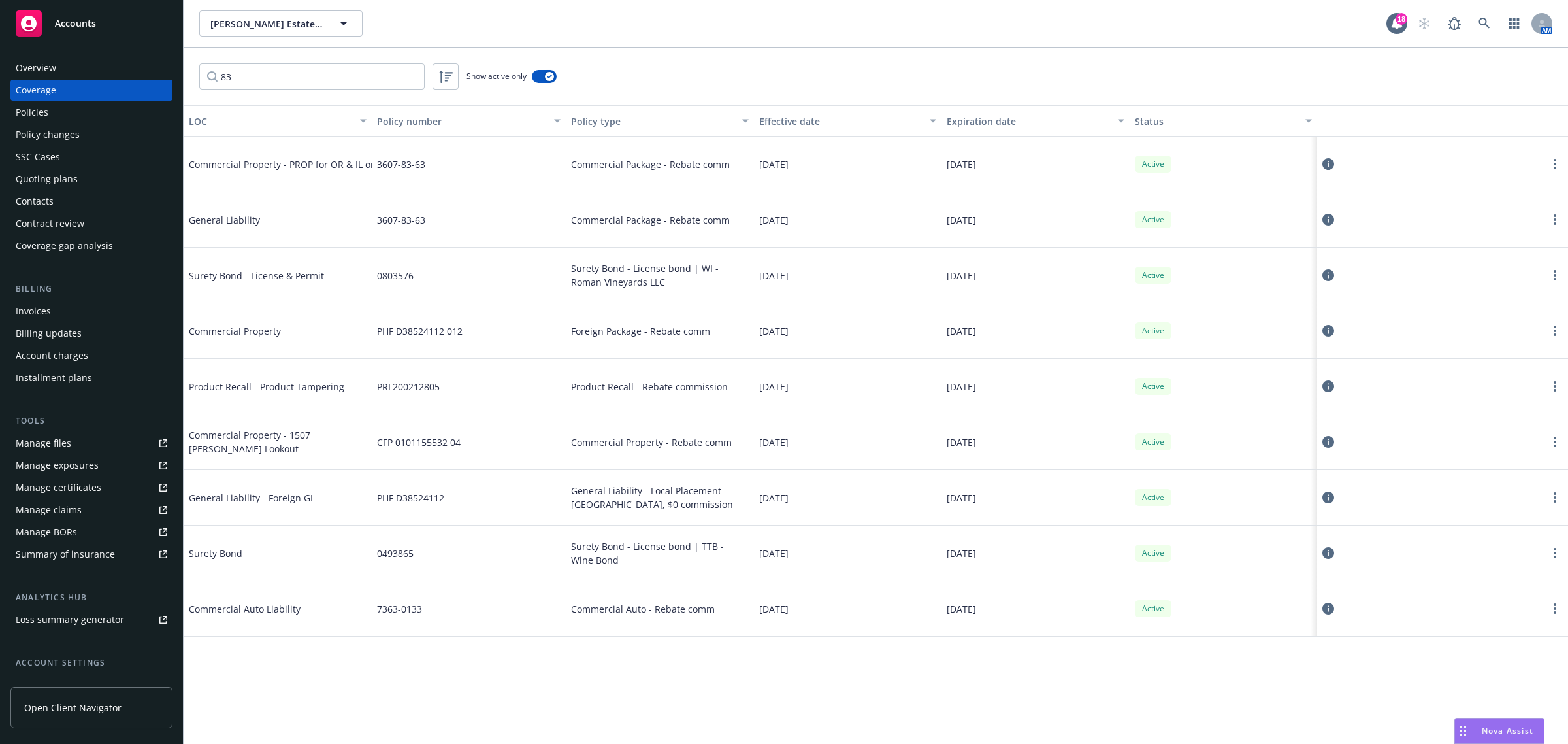
click at [539, 224] on div "3607-83-63" at bounding box center [469, 220] width 194 height 56
click at [1554, 224] on circle "more" at bounding box center [1555, 224] width 3 height 3
click at [1527, 299] on link "View policy" at bounding box center [1477, 299] width 172 height 26
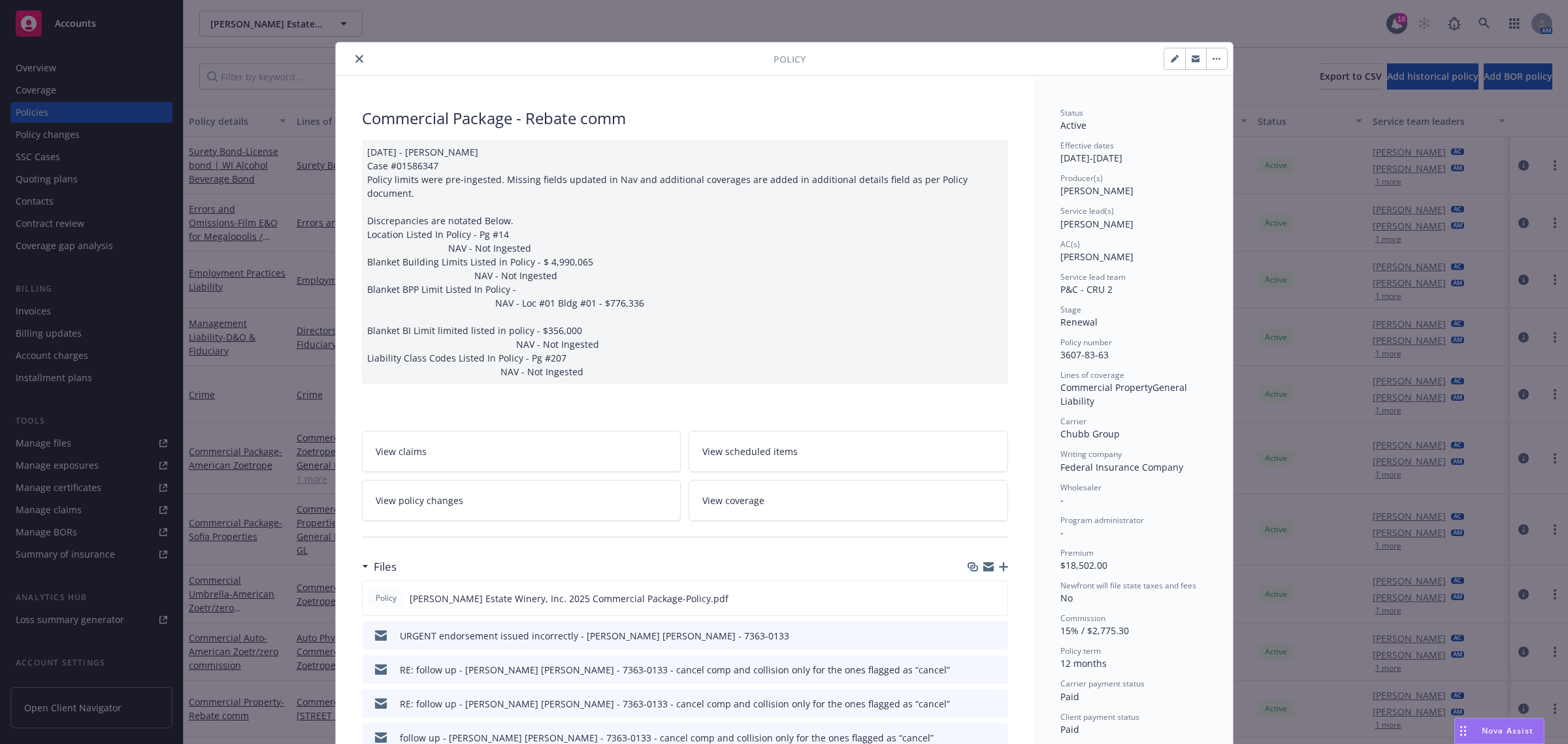
click at [351, 57] on button "close" at bounding box center [359, 59] width 16 height 16
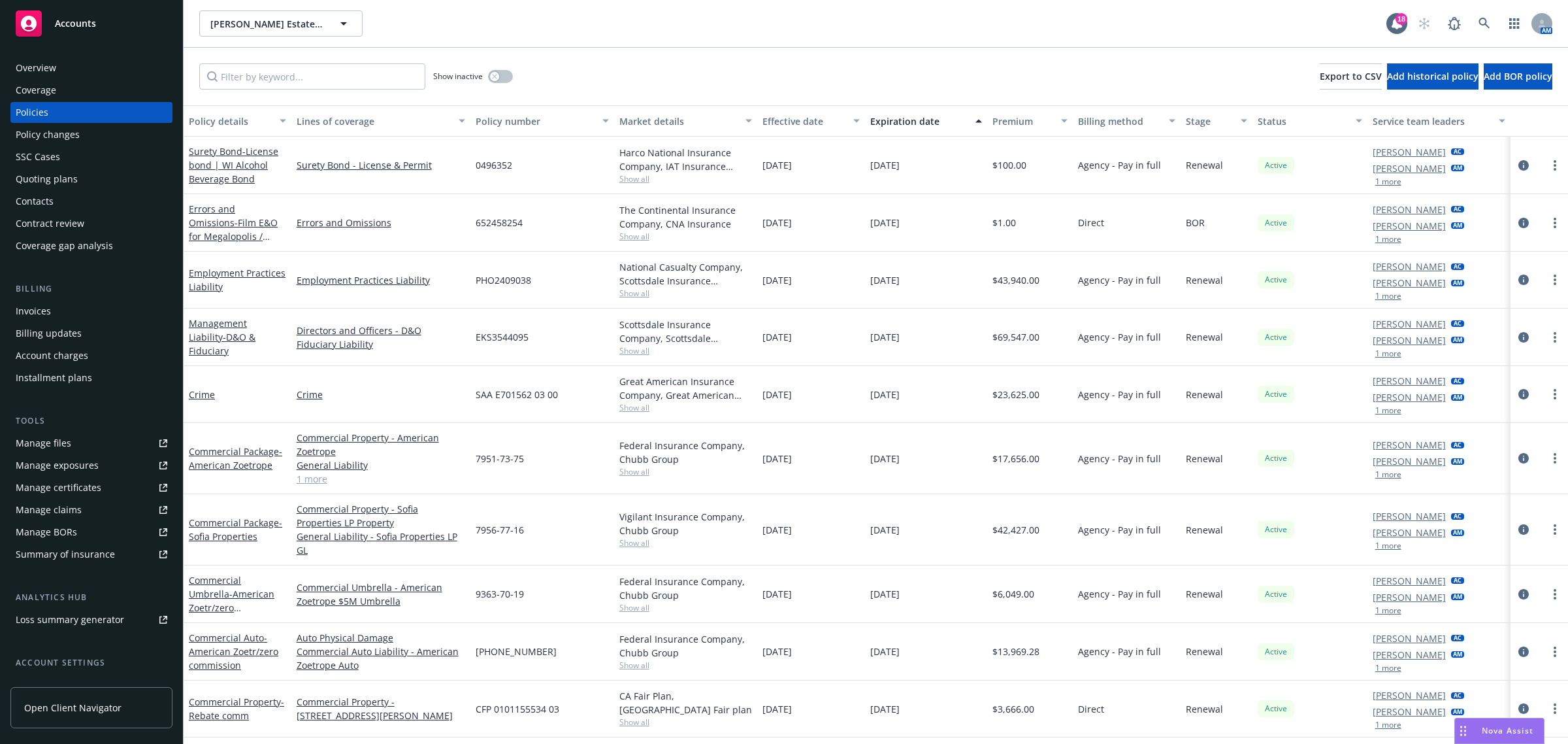
click at [65, 46] on div "Overview Coverage Policies Policy changes SSC Cases Quoting plans Contacts Cont…" at bounding box center [91, 393] width 183 height 702
click at [1492, 15] on link at bounding box center [1484, 24] width 26 height 26
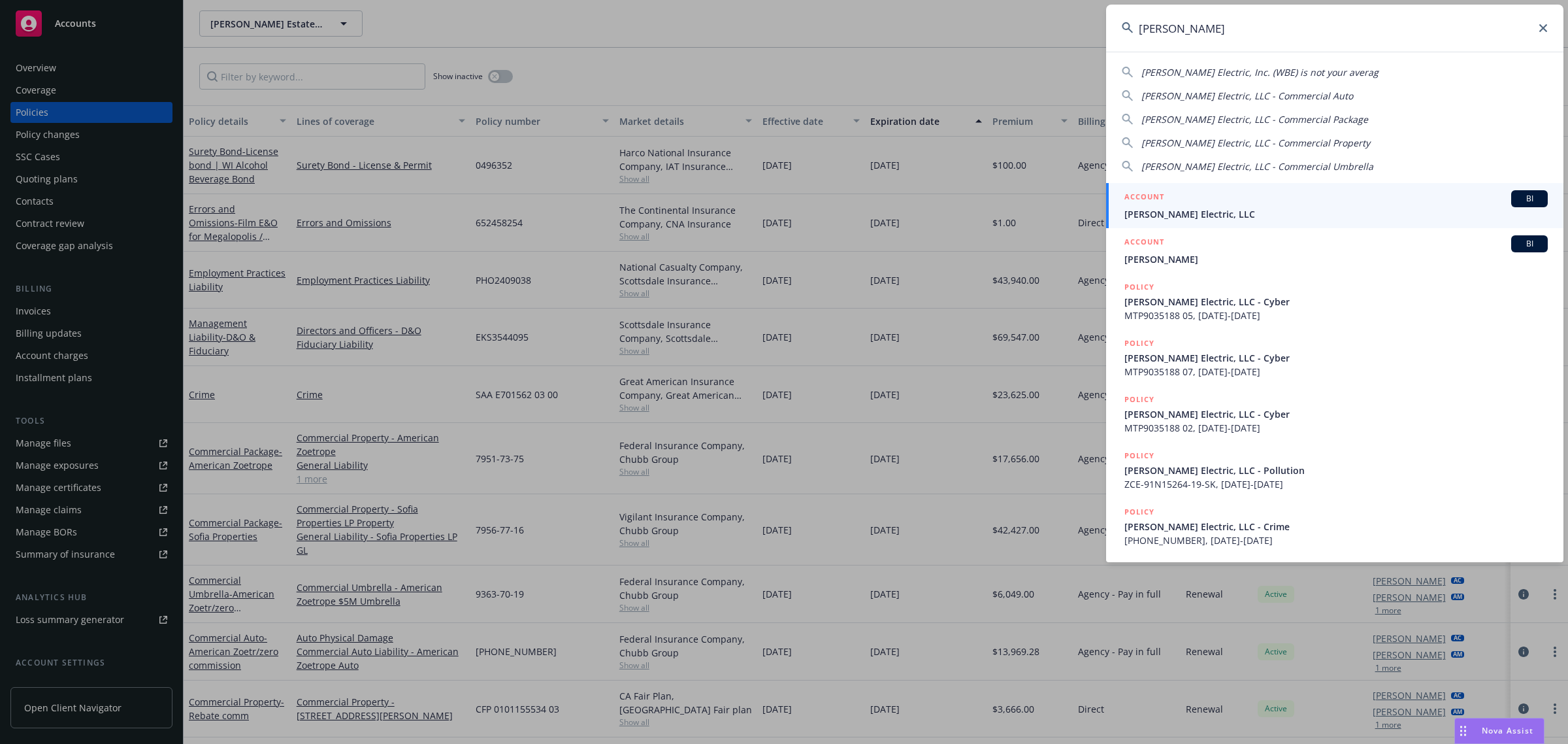
type input "w. bradl"
click at [1191, 200] on div "ACCOUNT BI" at bounding box center [1336, 199] width 424 height 17
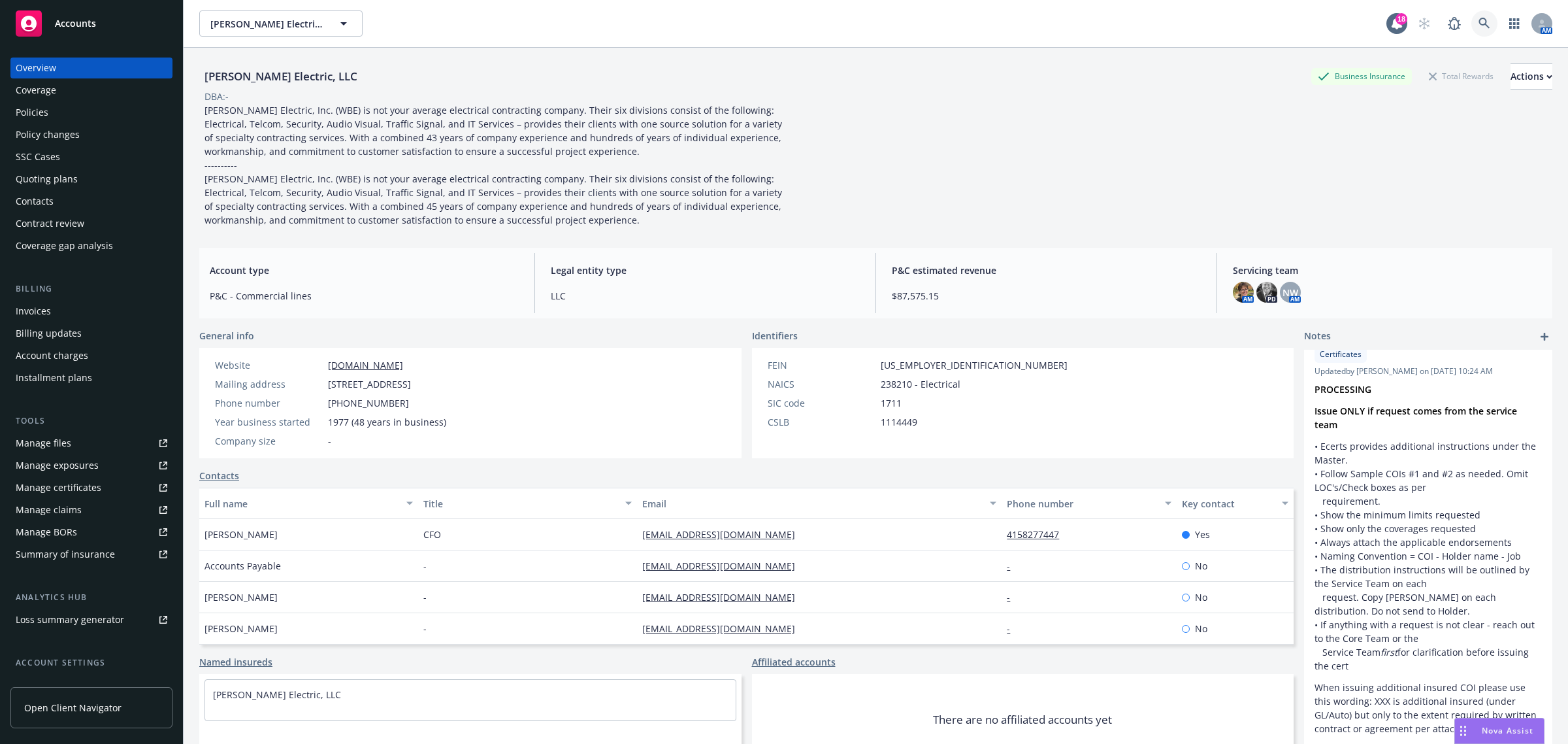
click at [1479, 28] on icon at bounding box center [1484, 24] width 11 height 11
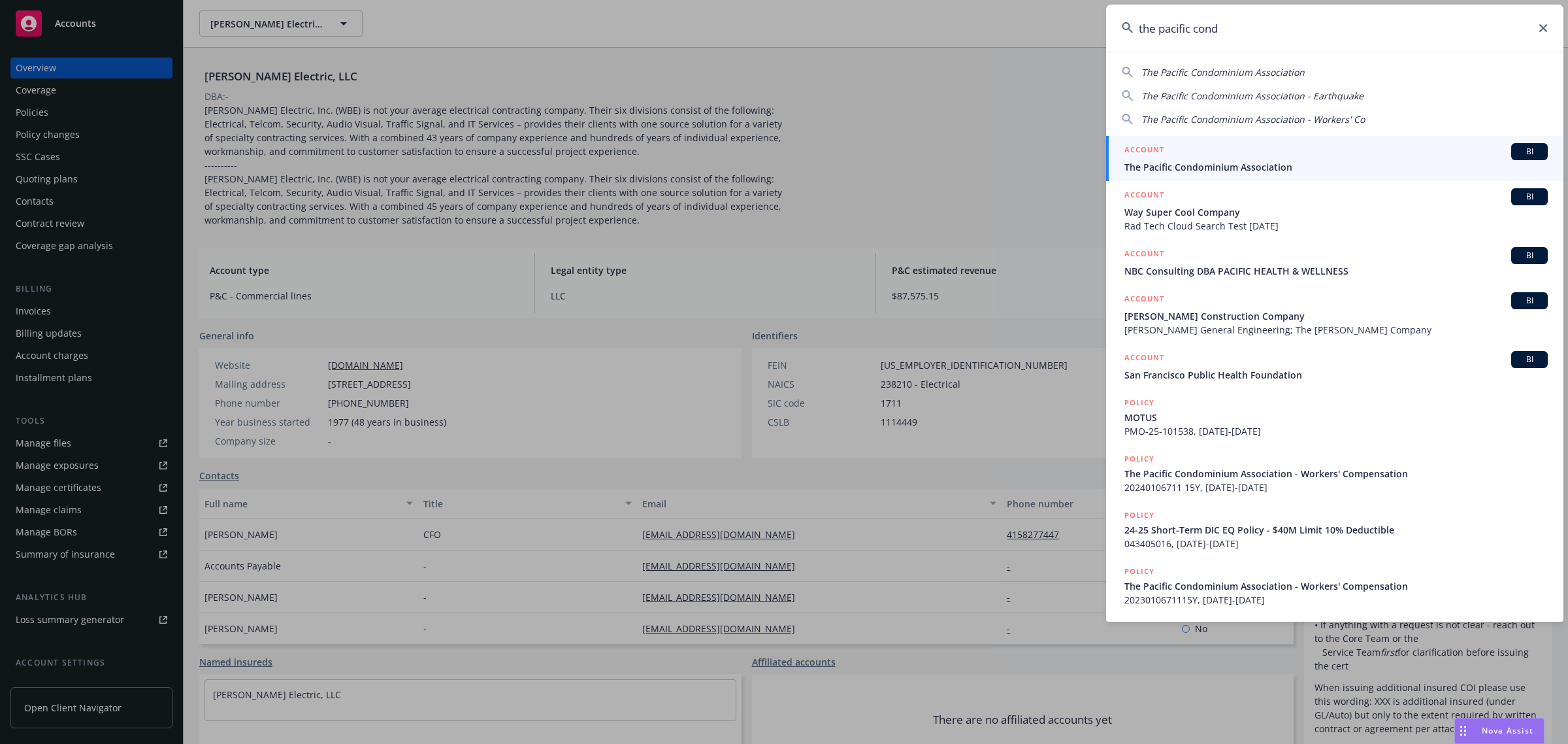
type input "the pacific cond"
drag, startPoint x: 1282, startPoint y: 159, endPoint x: 1299, endPoint y: 216, distance: 59.5
click at [1282, 159] on div "ACCOUNT BI" at bounding box center [1336, 152] width 424 height 17
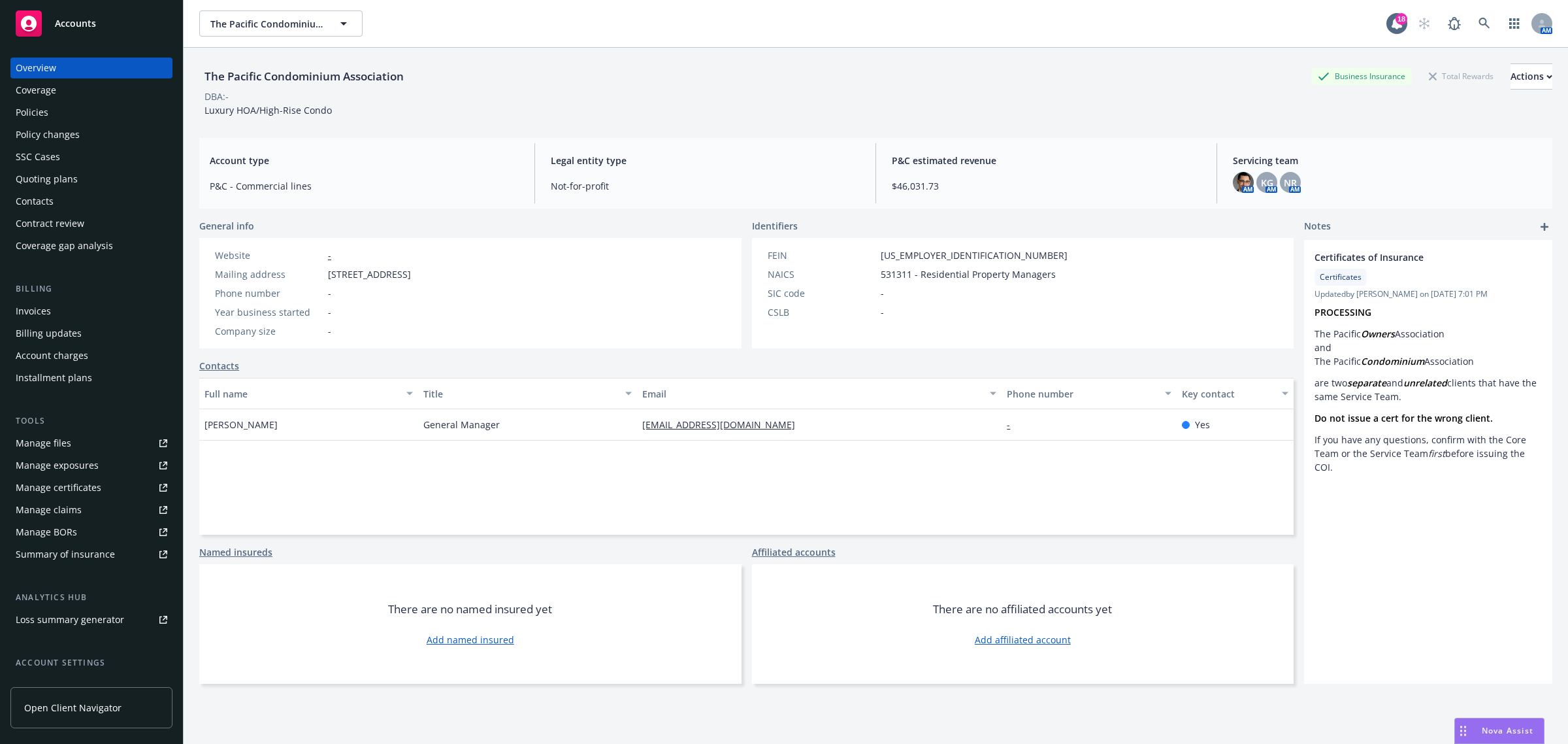
click at [1448, 602] on div "Certificates of Insurance Certificates Updated by Jeffrey Han on 06/27/2024, 7:…" at bounding box center [1429, 462] width 249 height 444
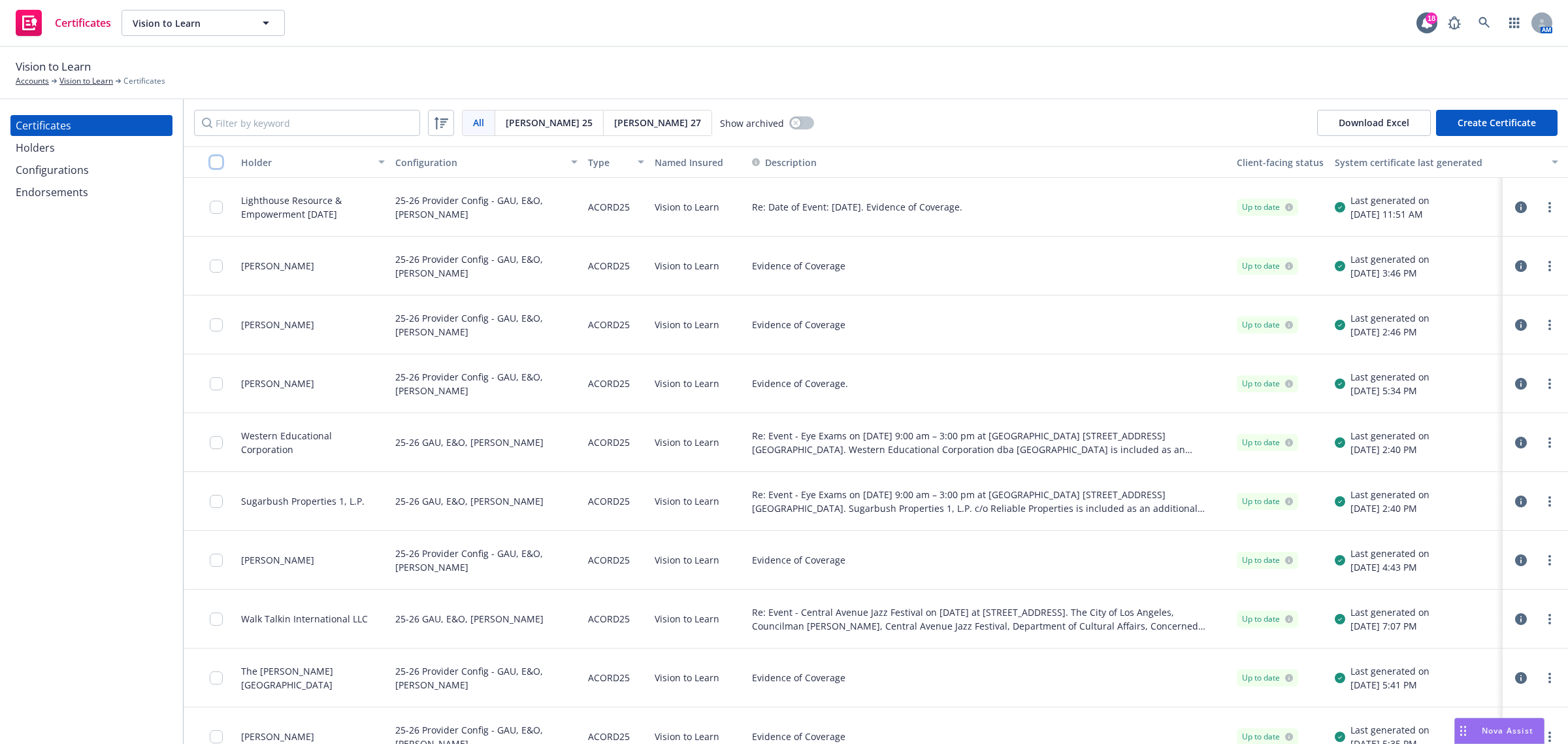
click at [214, 164] on input "checkbox" at bounding box center [216, 162] width 13 height 13
click at [217, 164] on input "checkbox" at bounding box center [216, 162] width 13 height 13
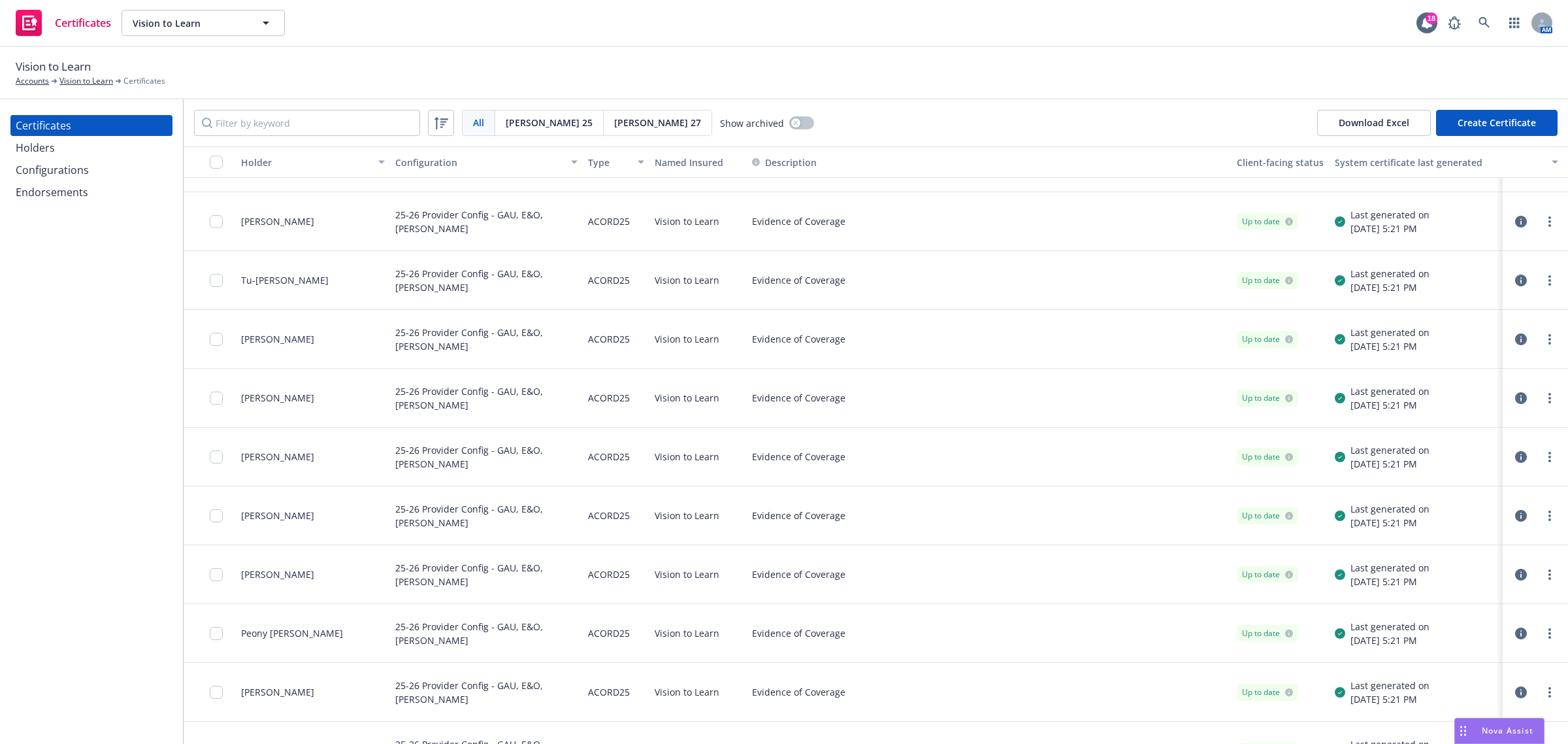
scroll to position [817, 0]
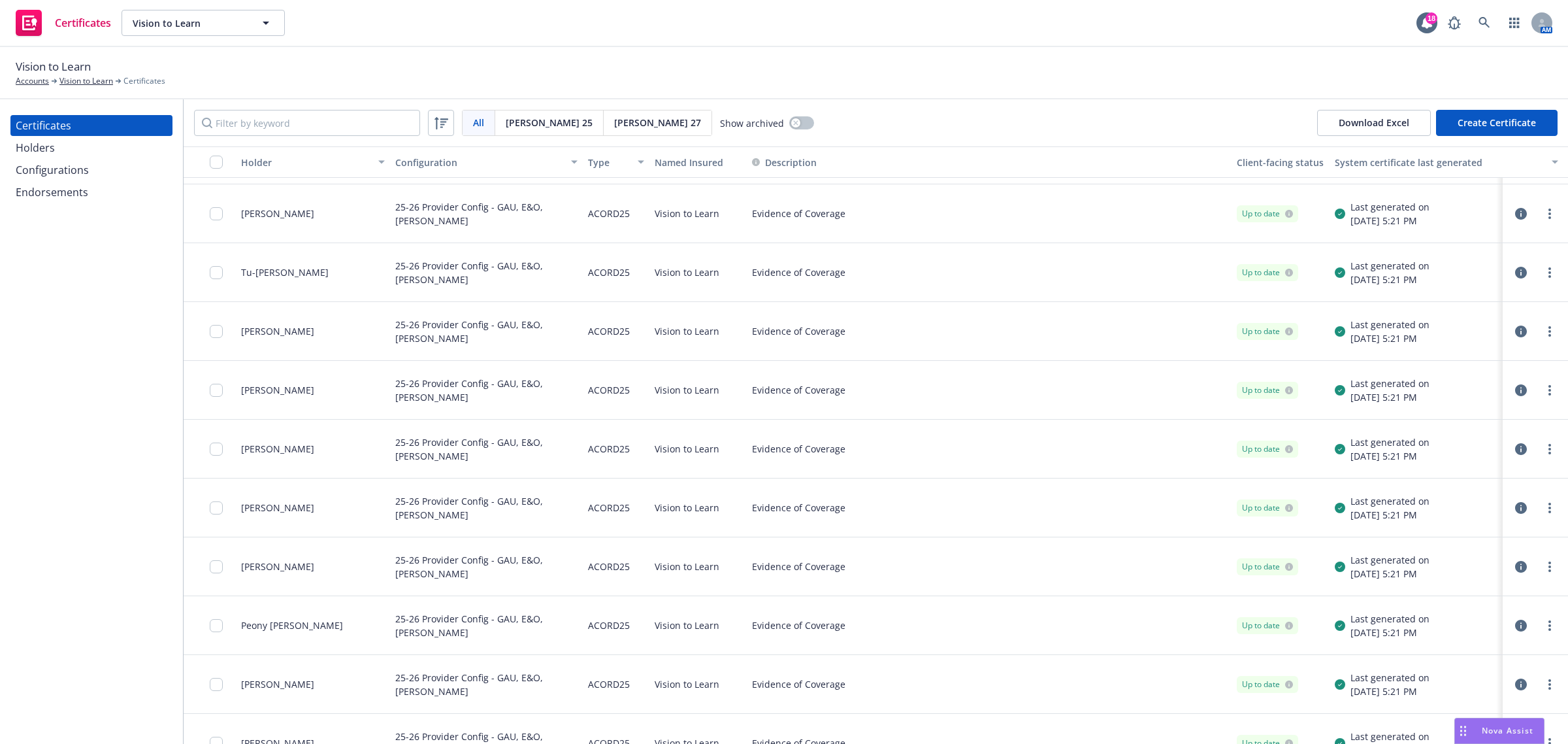
click at [89, 154] on div "Holders" at bounding box center [91, 147] width 151 height 21
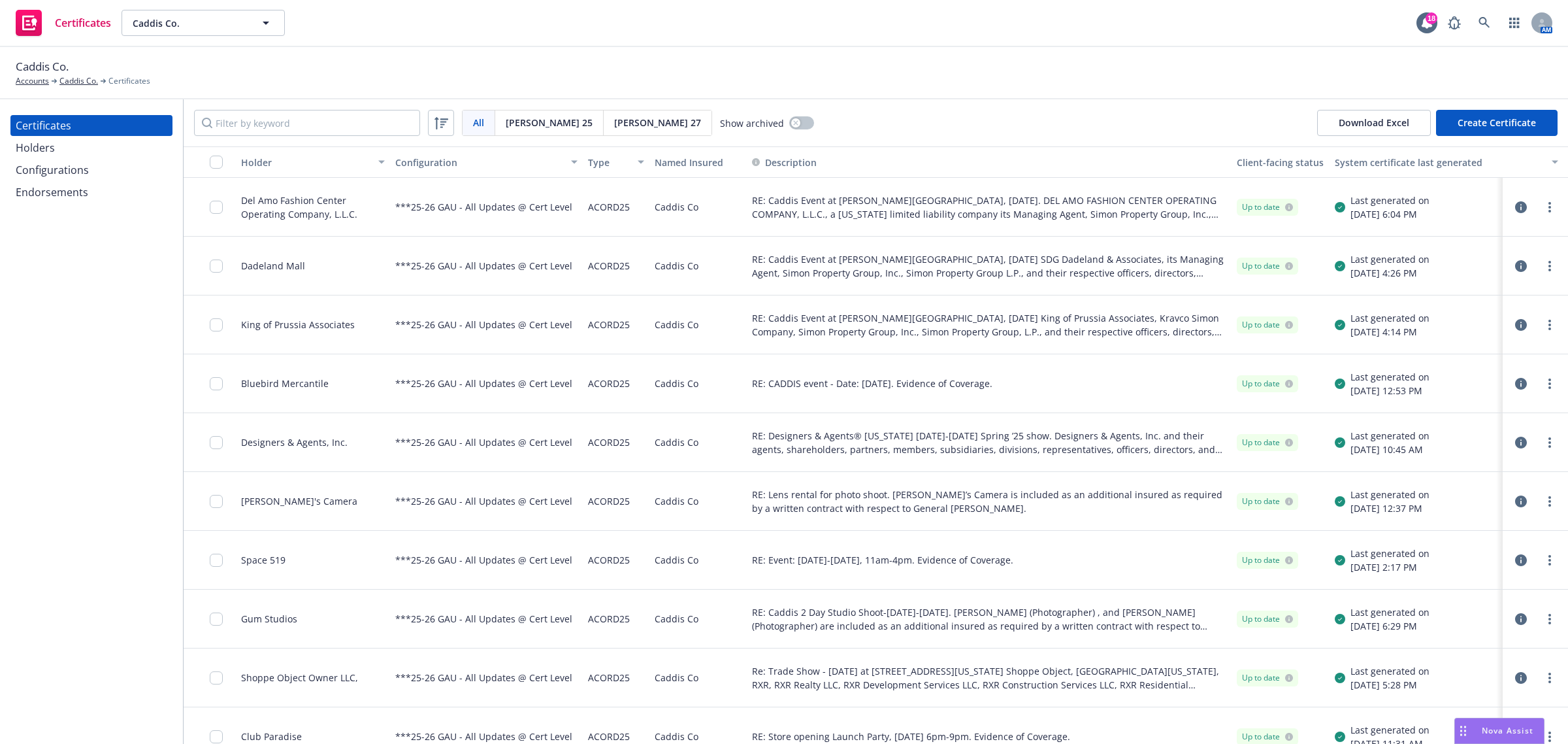
click at [49, 157] on div "Holders" at bounding box center [35, 147] width 39 height 21
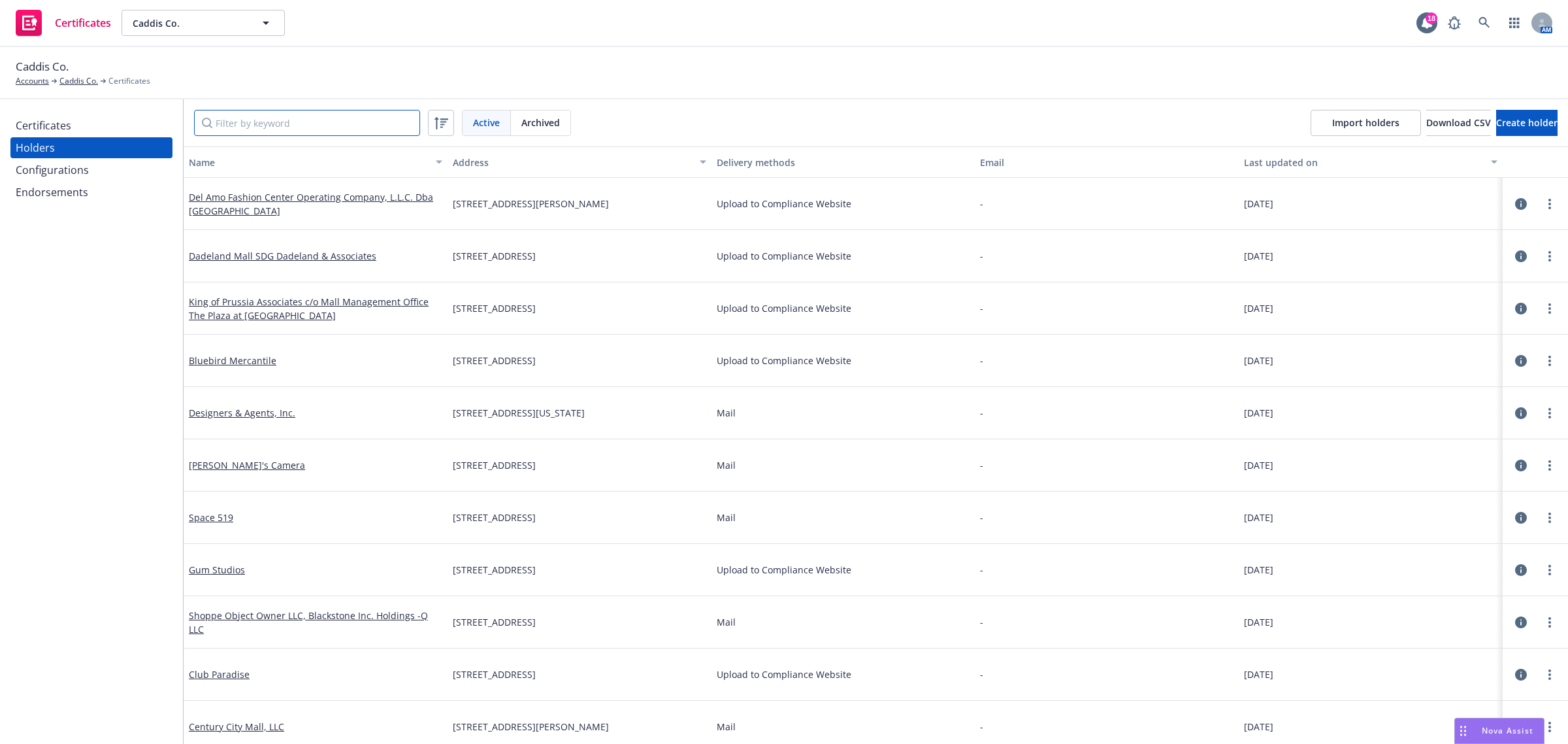
click at [278, 125] on input "Filter by keyword" at bounding box center [307, 123] width 226 height 26
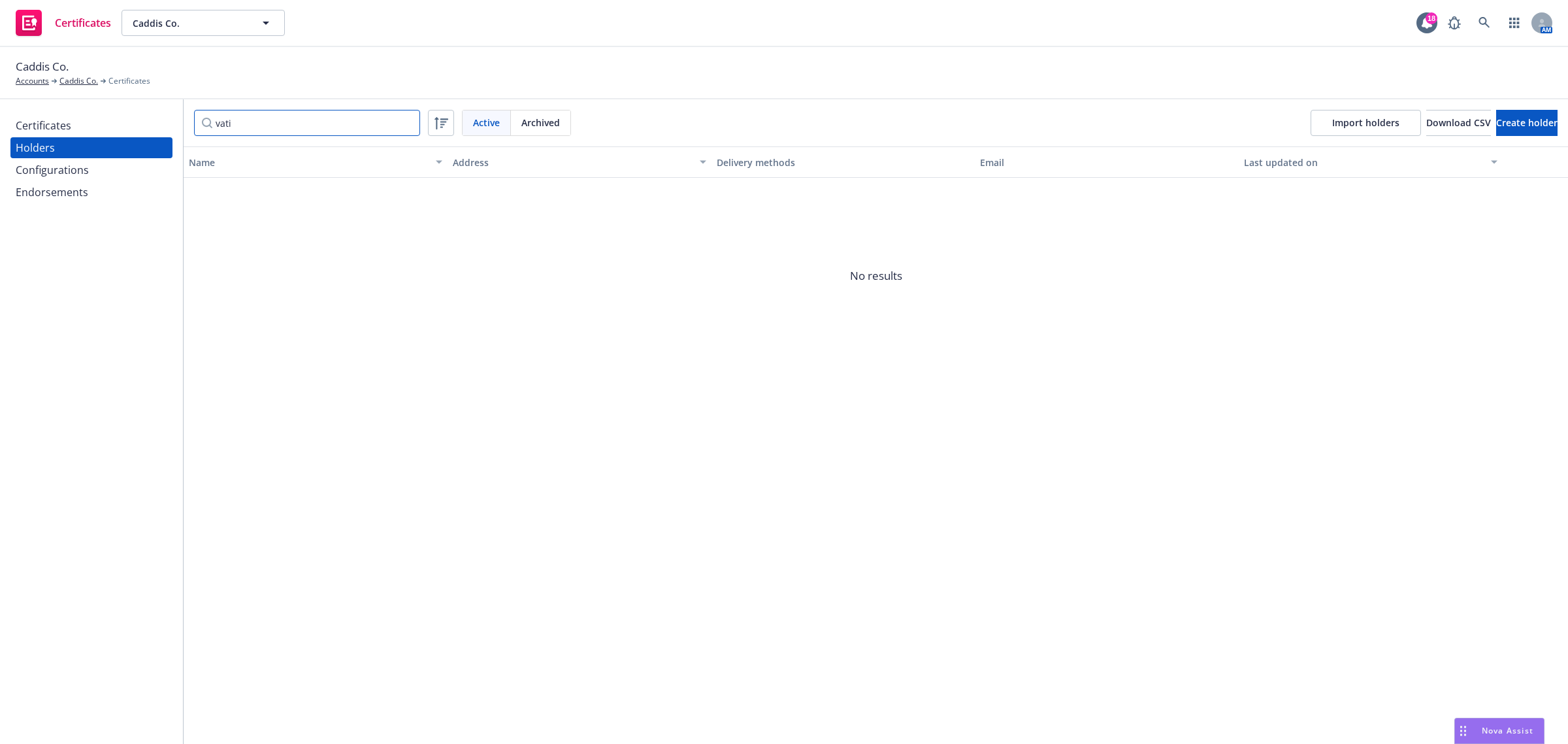
click at [402, 124] on input "vati" at bounding box center [307, 123] width 226 height 26
type input "vati"
click at [1507, 127] on span "Create holder" at bounding box center [1527, 122] width 61 height 12
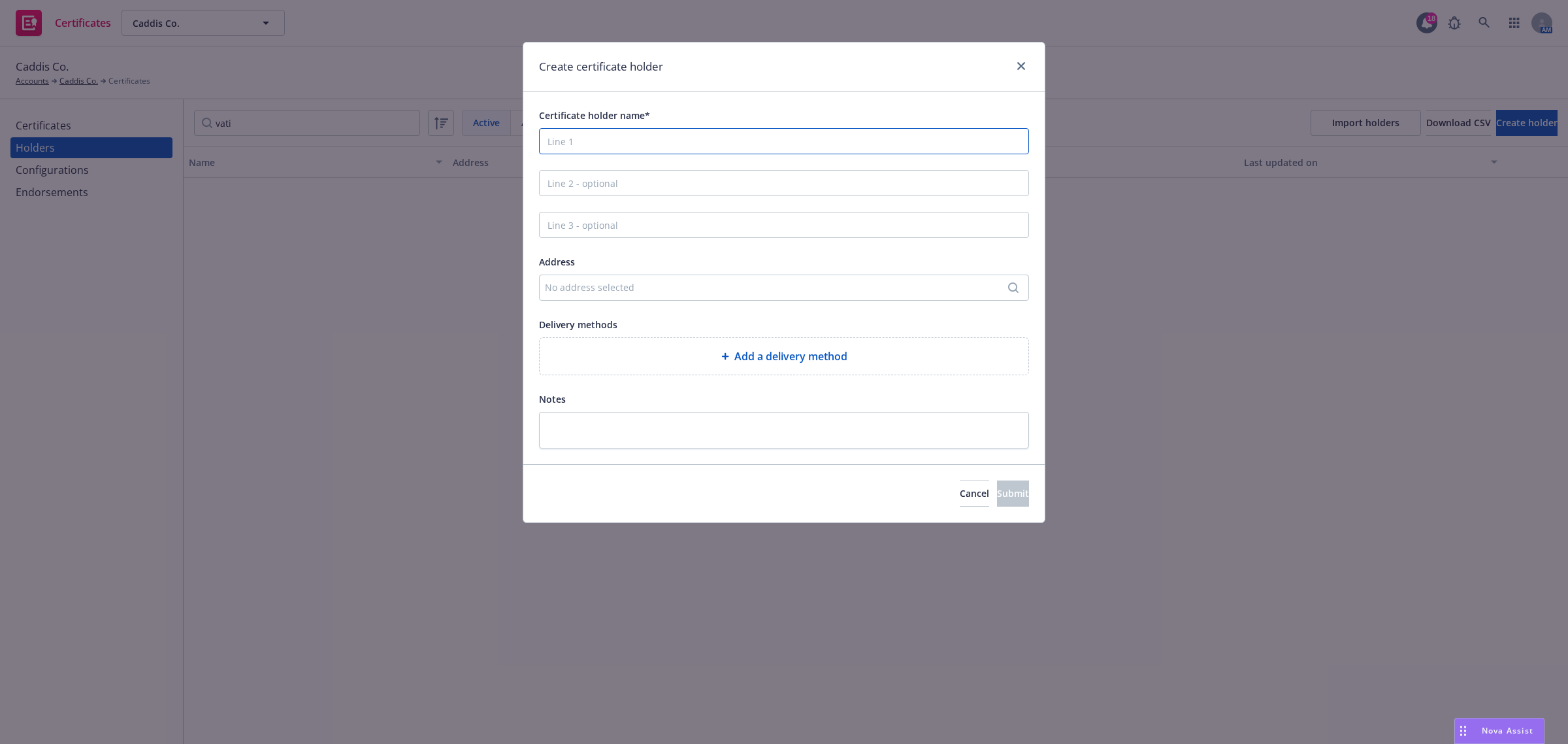
click at [654, 152] on input "Certificate holder name*" at bounding box center [784, 141] width 490 height 26
paste input "VATIV Media"
type input "VATIV Media"
click at [581, 287] on div "No address selected" at bounding box center [777, 287] width 465 height 14
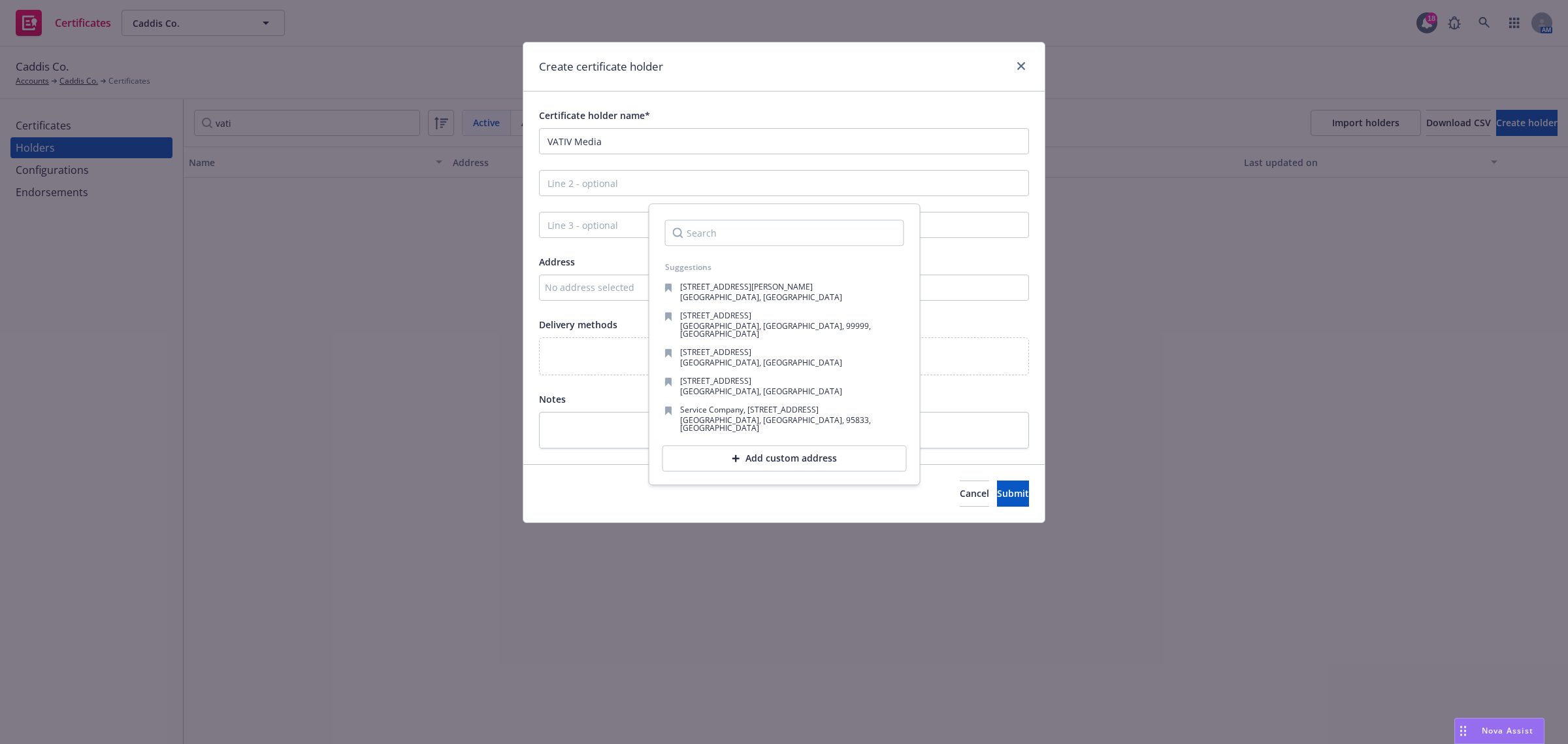
click at [734, 445] on div "Add custom address" at bounding box center [785, 458] width 244 height 26
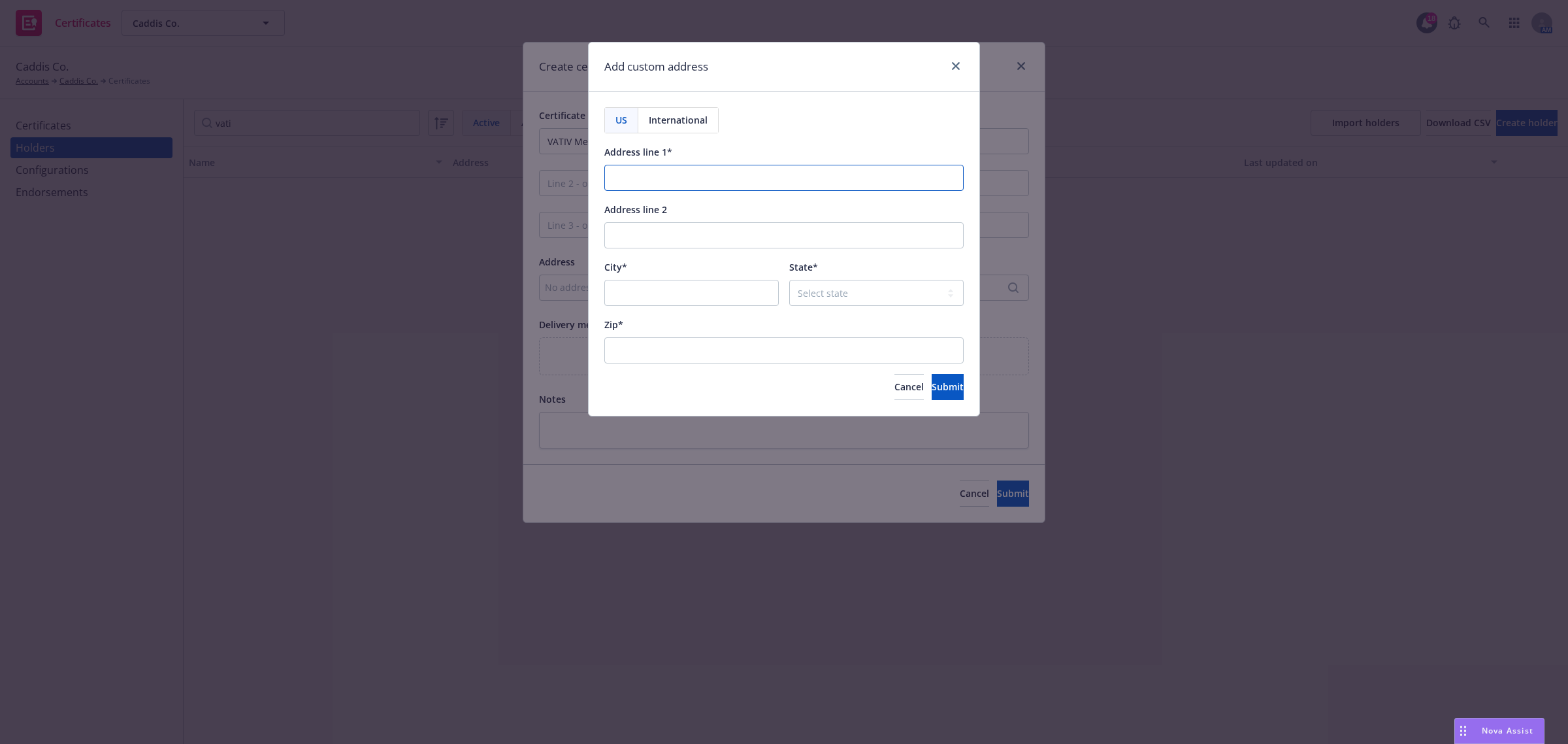
click at [763, 180] on input "Address line 1*" at bounding box center [784, 178] width 359 height 26
paste input "2429 Flourhouse Way"
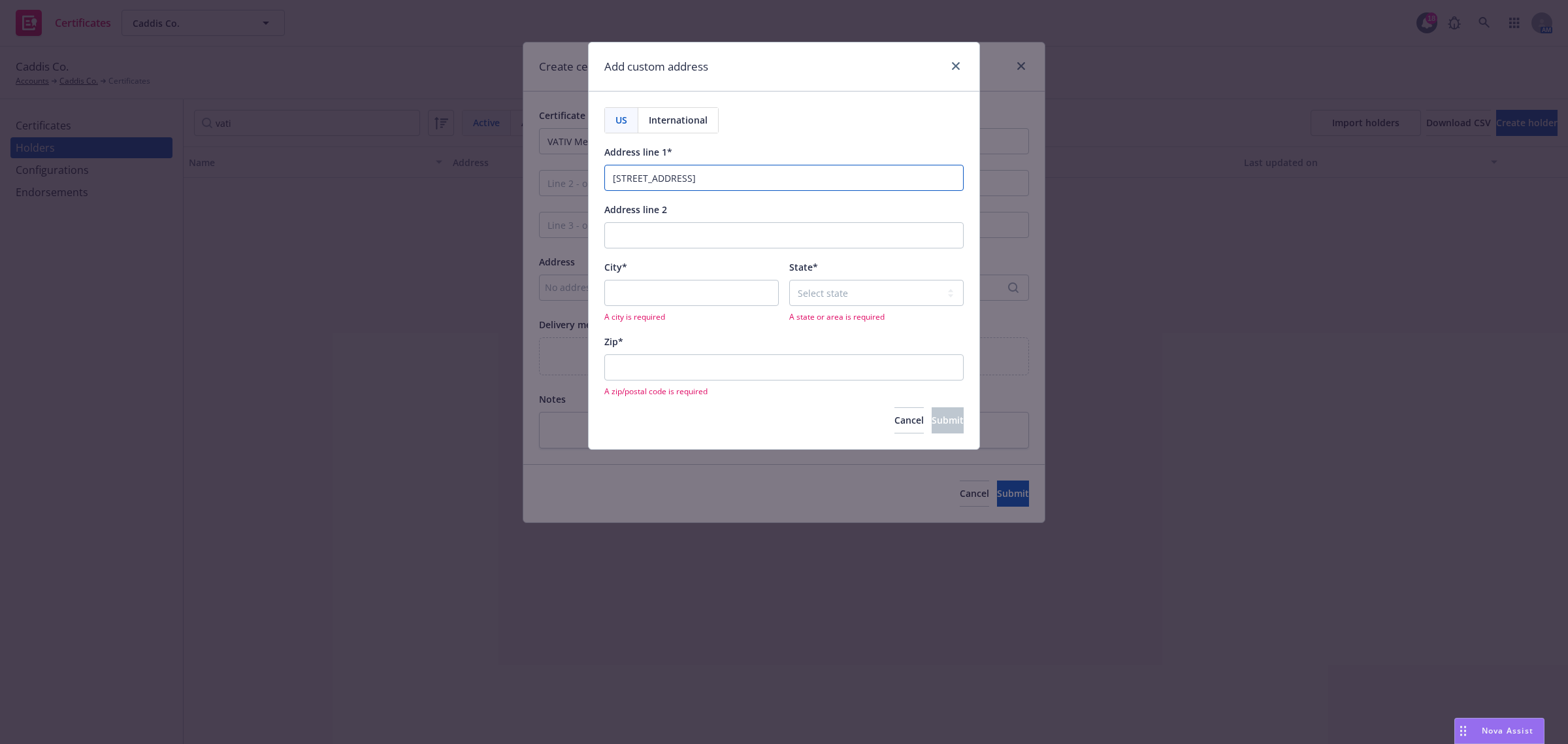
type input "2429 Flourhouse Way"
click at [691, 295] on input "City*" at bounding box center [691, 293] width 174 height 26
paste input "Bozeman"
type input "Bozeman"
click at [861, 366] on input "Zip*" at bounding box center [784, 367] width 359 height 26
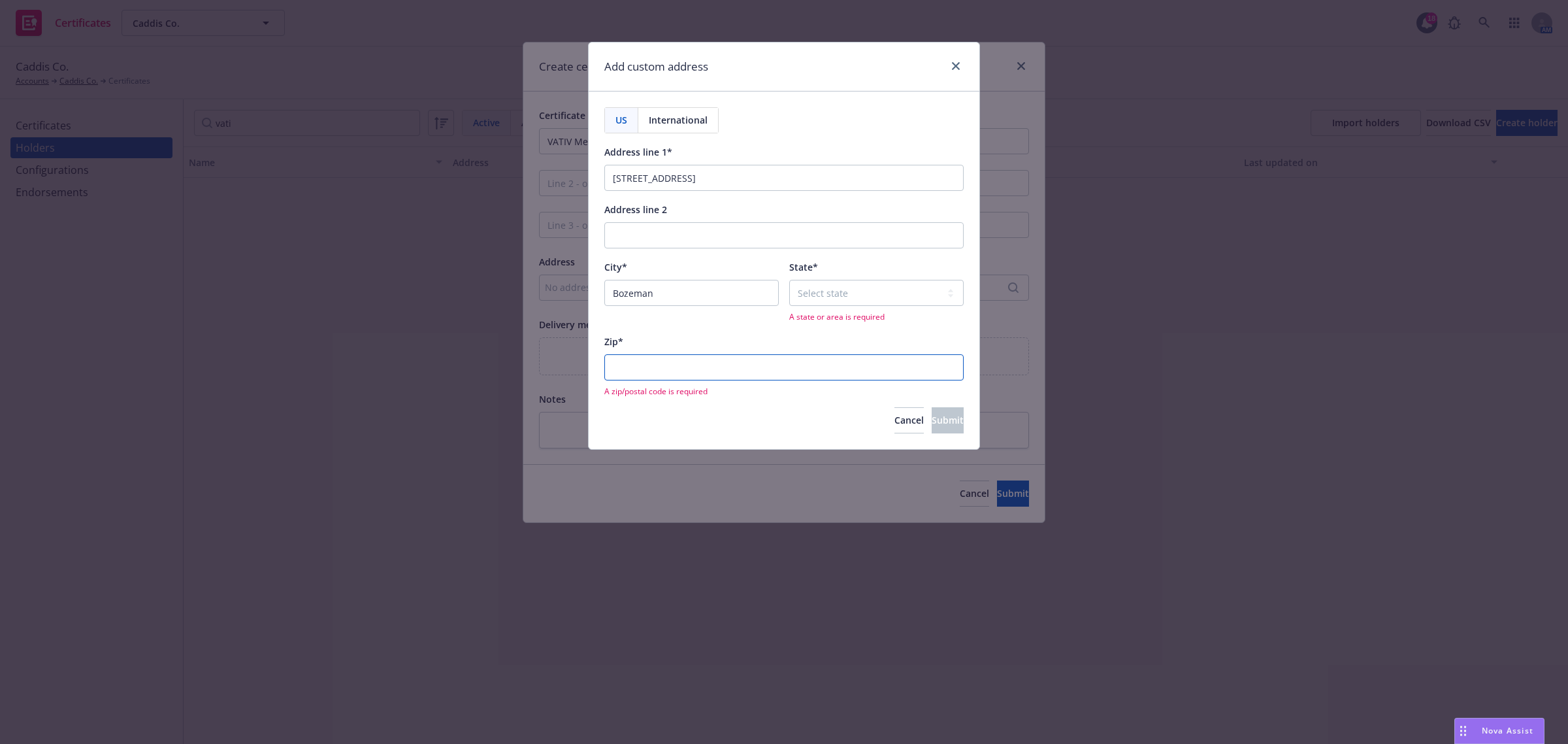
paste input "59715"
type input "59715"
click at [853, 289] on select "Select state Alabama Alaska American Samoa Arizona Arkansas Baker Island Califo…" at bounding box center [877, 293] width 174 height 26
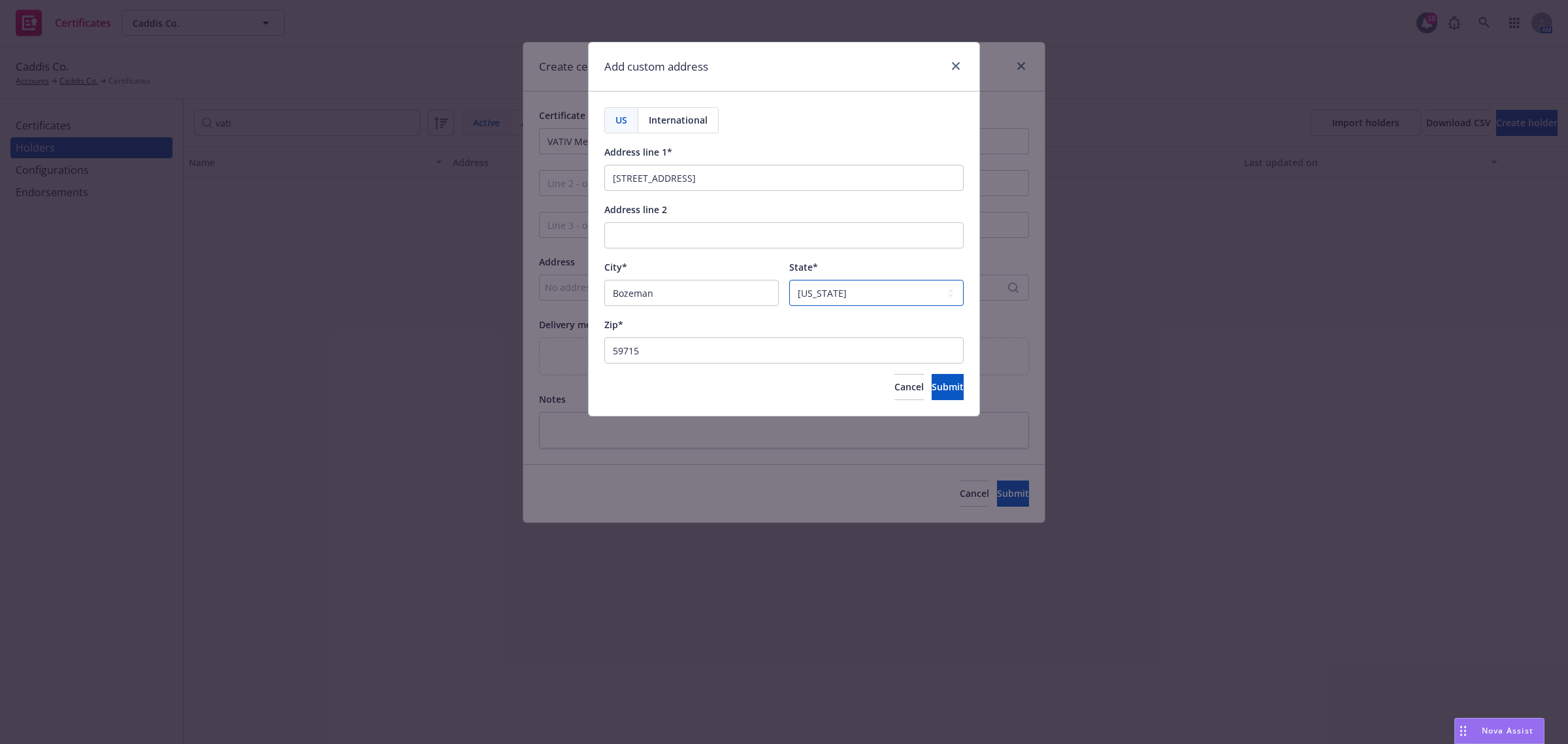
click at [862, 293] on select "Select state Alabama Alaska American Samoa Arizona Arkansas Baker Island Califo…" at bounding box center [877, 293] width 174 height 26
click at [884, 298] on select "Select state Alabama Alaska American Samoa Arizona Arkansas Baker Island Califo…" at bounding box center [877, 293] width 174 height 26
select select "MT"
click at [789, 280] on select "Select state Alabama Alaska American Samoa Arizona Arkansas Baker Island Califo…" at bounding box center [877, 293] width 174 height 26
click at [932, 392] on span "Submit" at bounding box center [947, 386] width 32 height 12
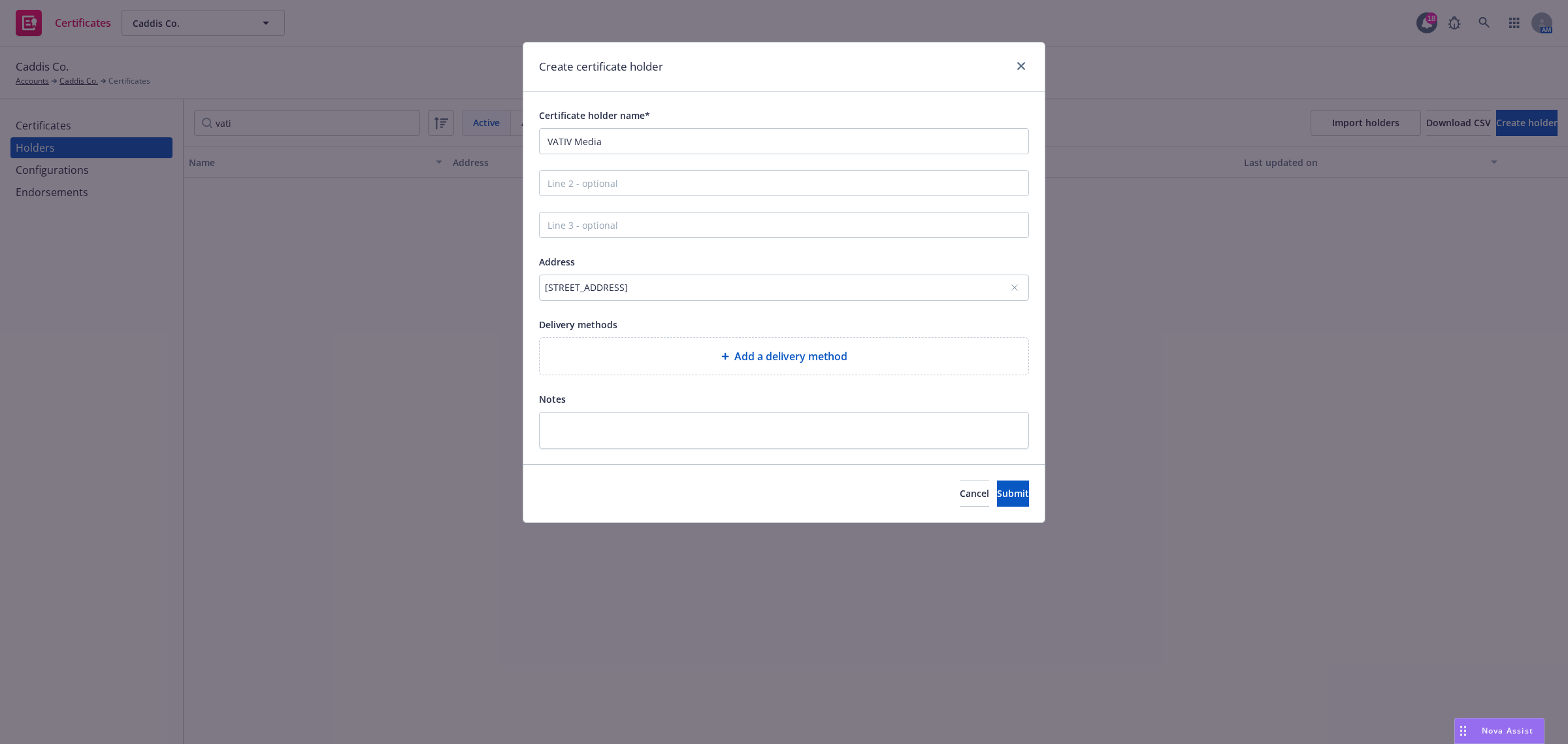
click at [922, 354] on div "Add a delivery method" at bounding box center [784, 357] width 468 height 16
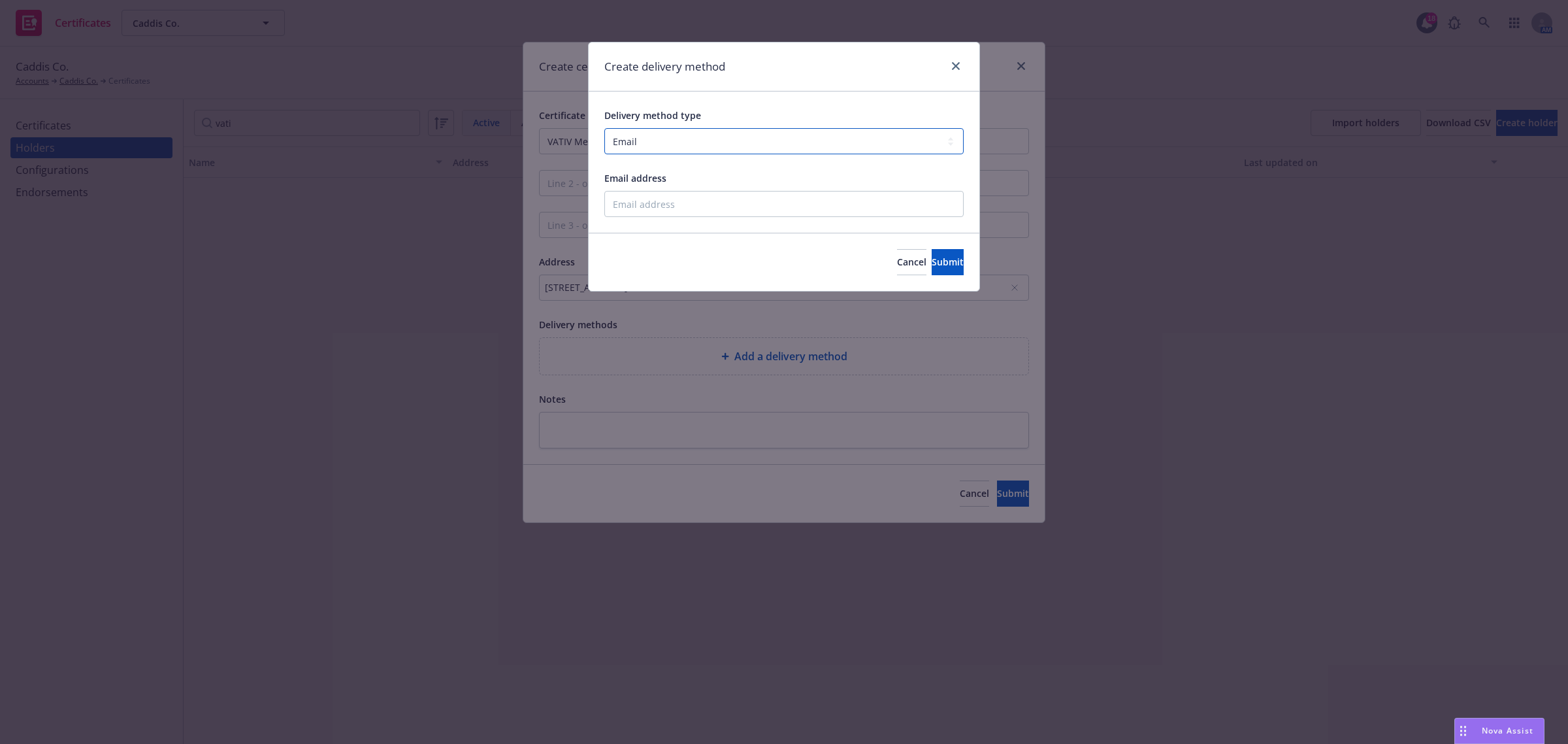
click at [722, 139] on select "Select delivery method type Email Mail Fax Upload to Compliance Website" at bounding box center [784, 141] width 359 height 26
select select "MAIL"
click at [604, 128] on select "Select delivery method type Email Mail Fax Upload to Compliance Website" at bounding box center [784, 141] width 359 height 26
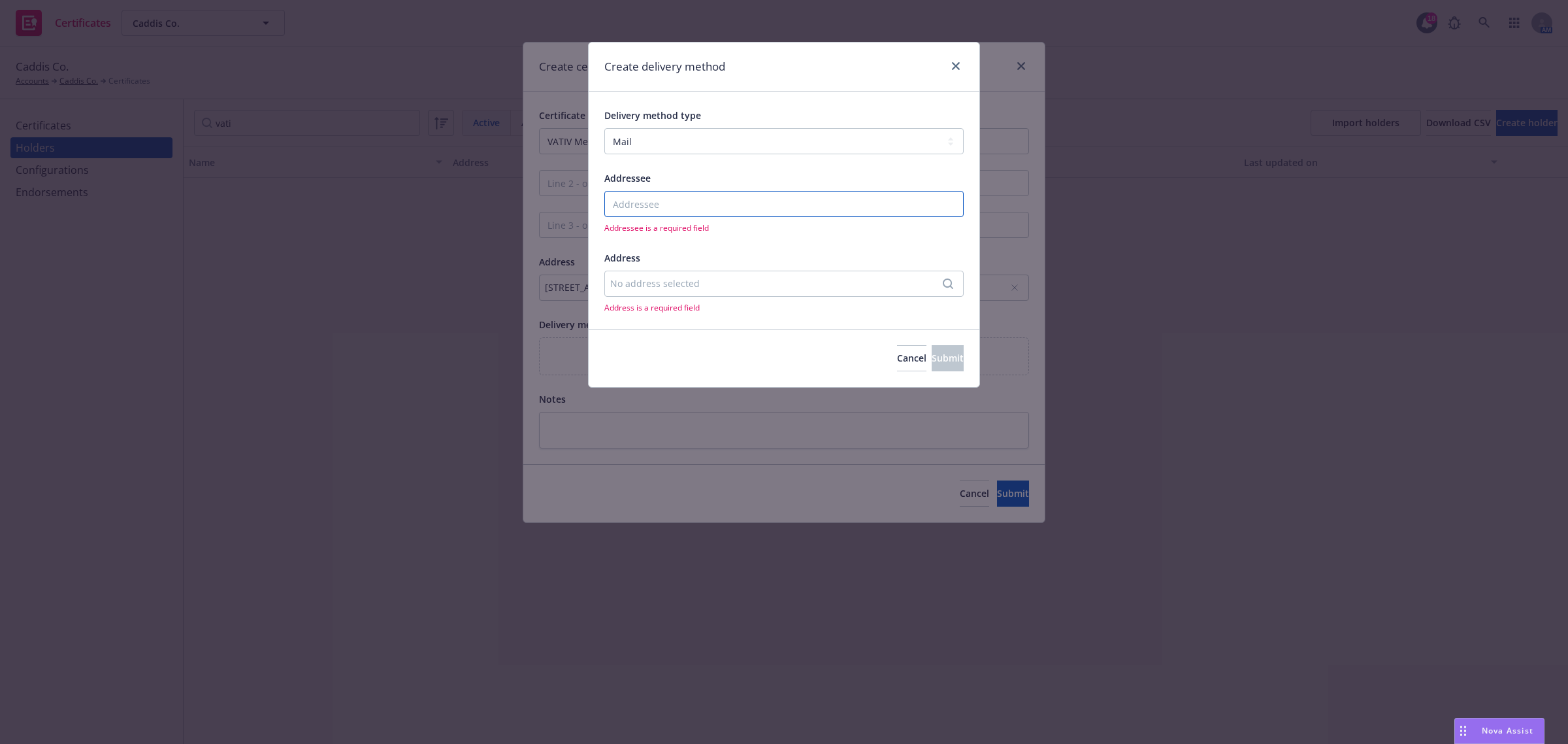
click at [698, 204] on input "Addressee" at bounding box center [784, 204] width 359 height 26
paste input "VATIV Media"
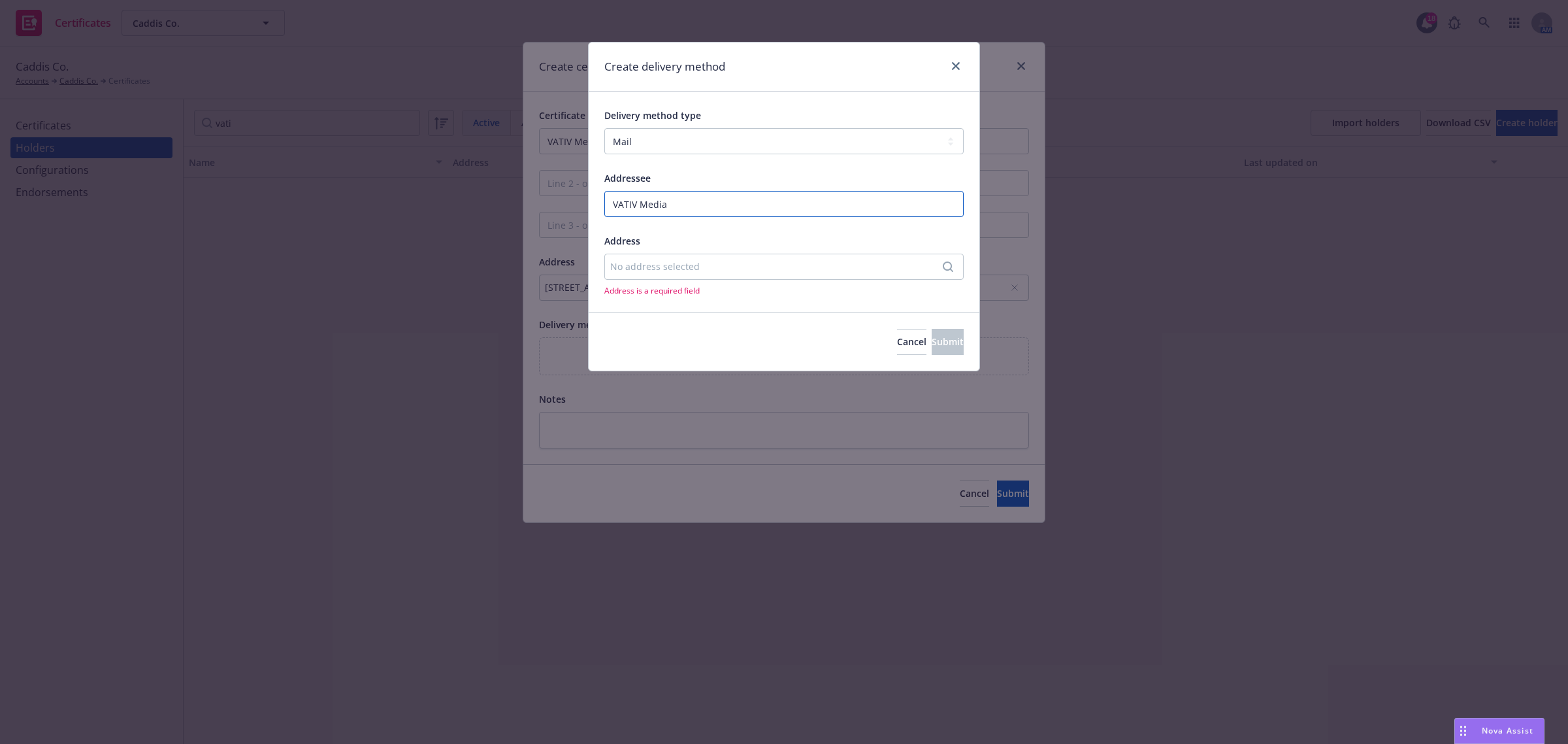
type input "VATIV Media"
click at [687, 263] on div "No address selected" at bounding box center [777, 266] width 334 height 14
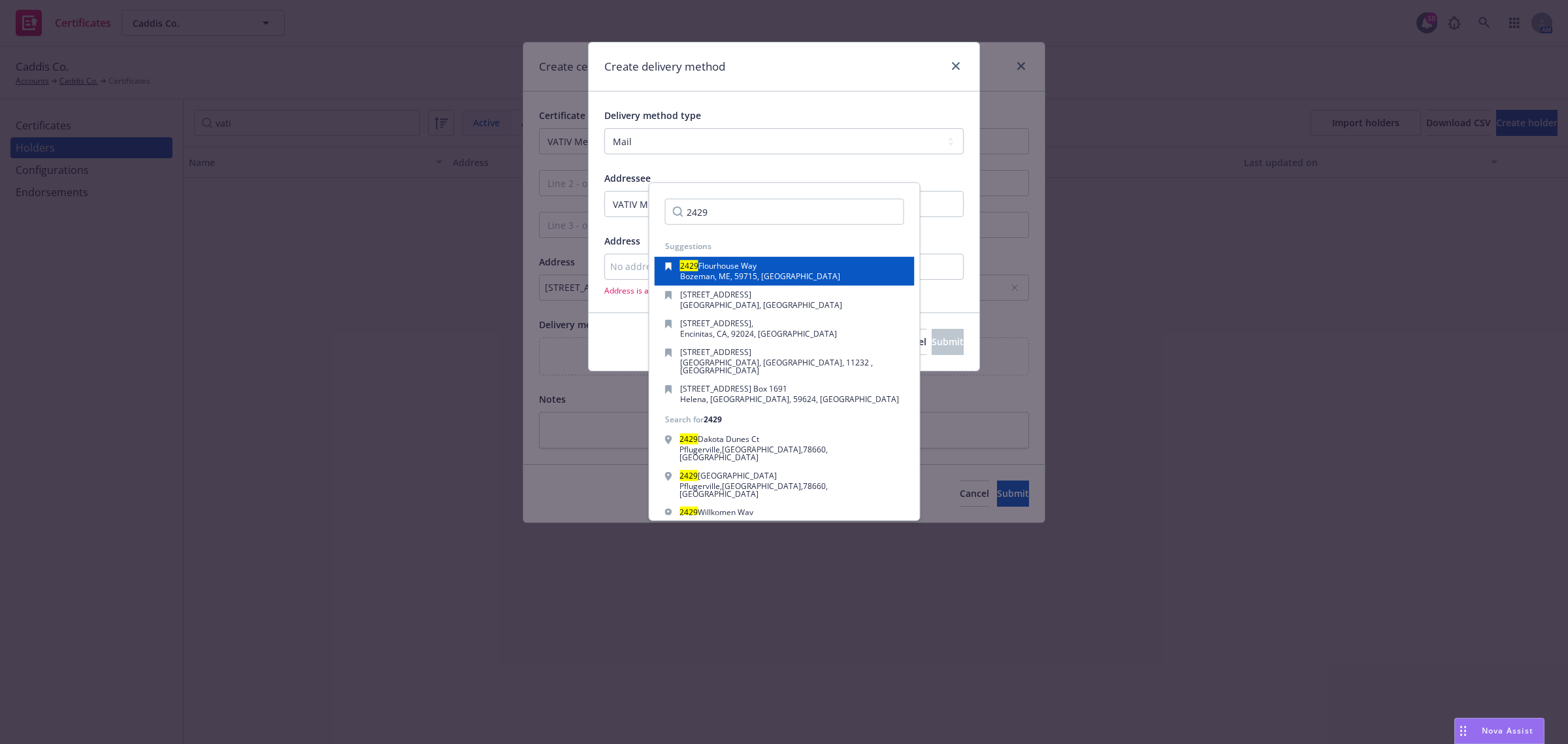
type input "2429"
click at [724, 271] on span "Bozeman, ME, 59715, USA" at bounding box center [760, 277] width 160 height 11
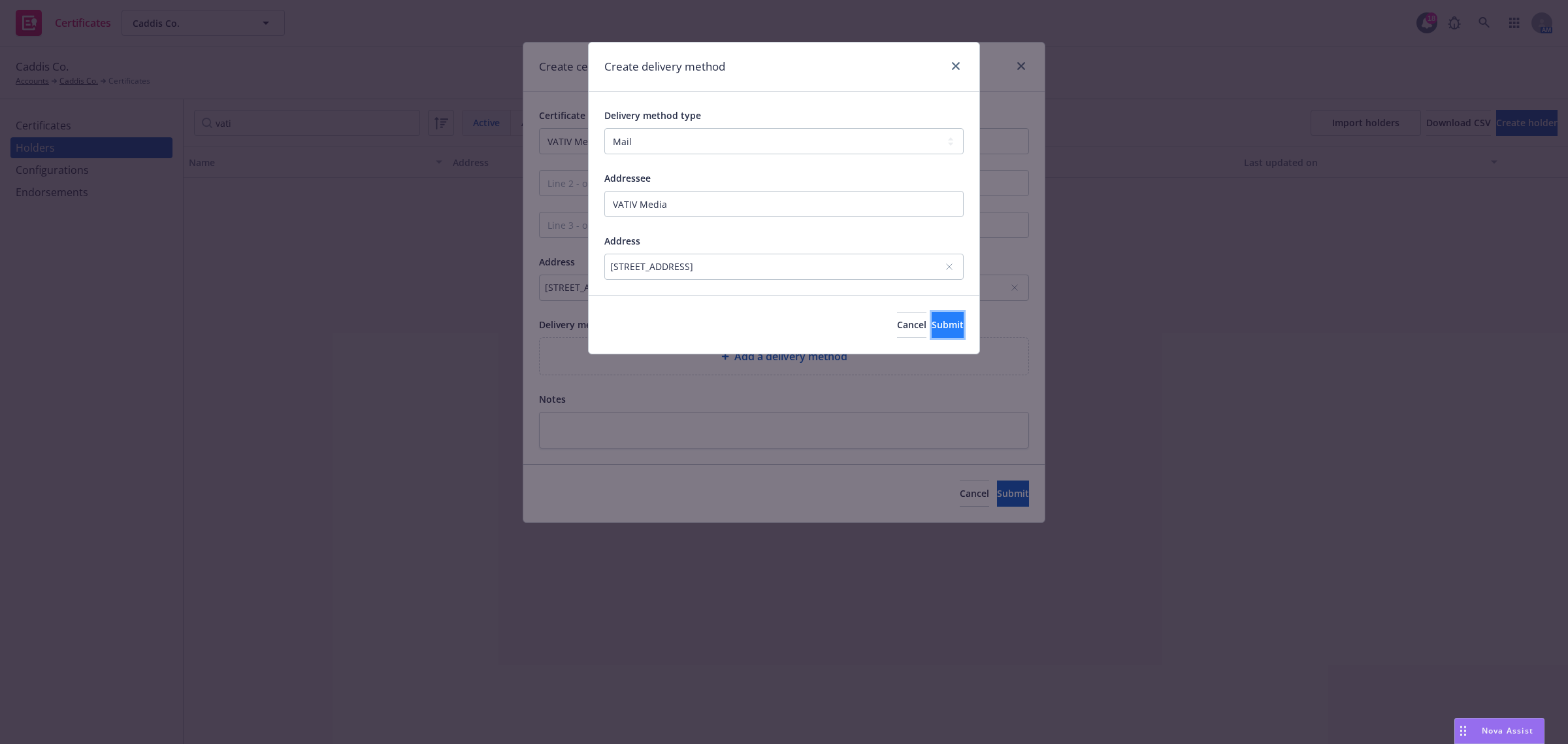
click at [936, 318] on button "Submit" at bounding box center [947, 324] width 32 height 26
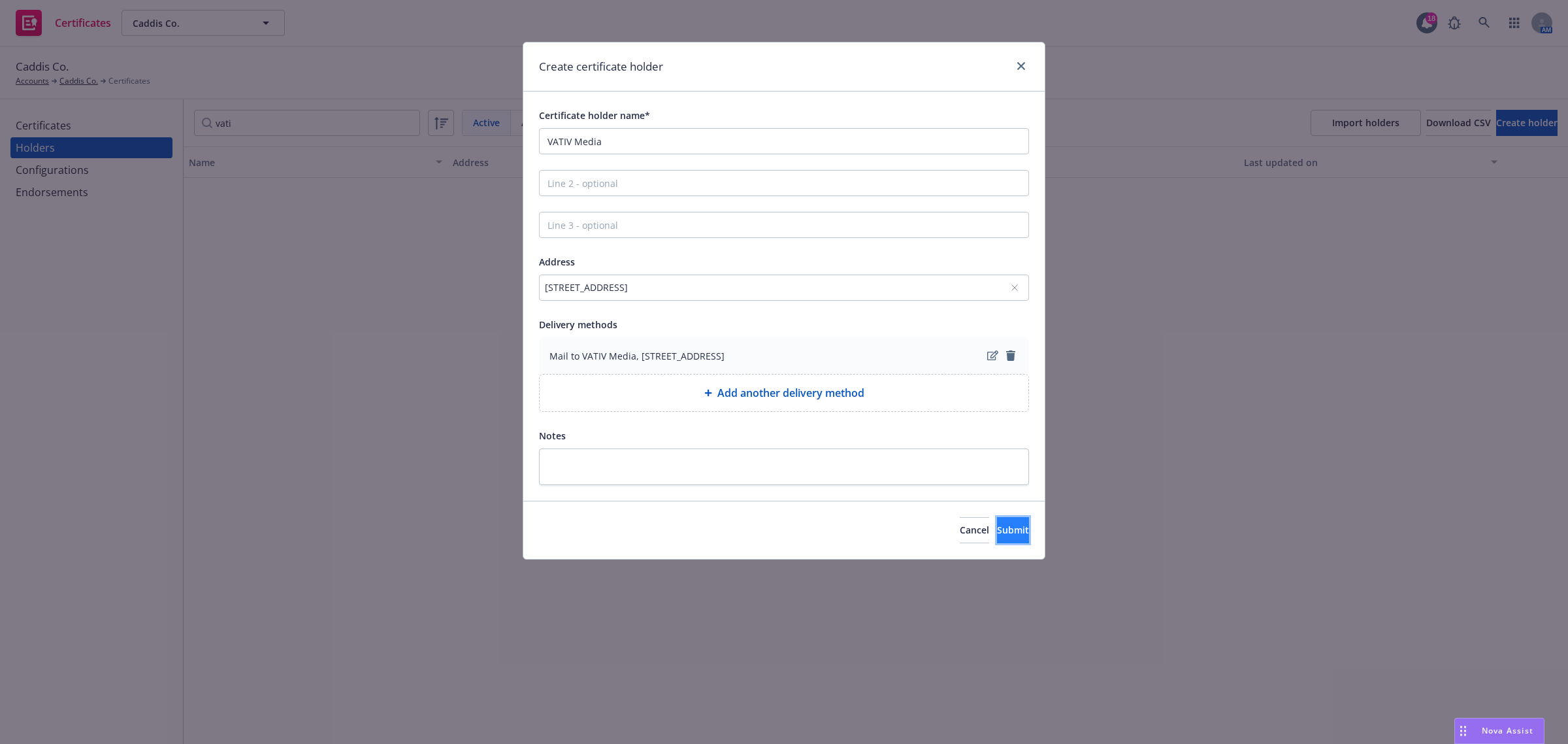
click at [997, 520] on button "Submit" at bounding box center [1013, 530] width 32 height 26
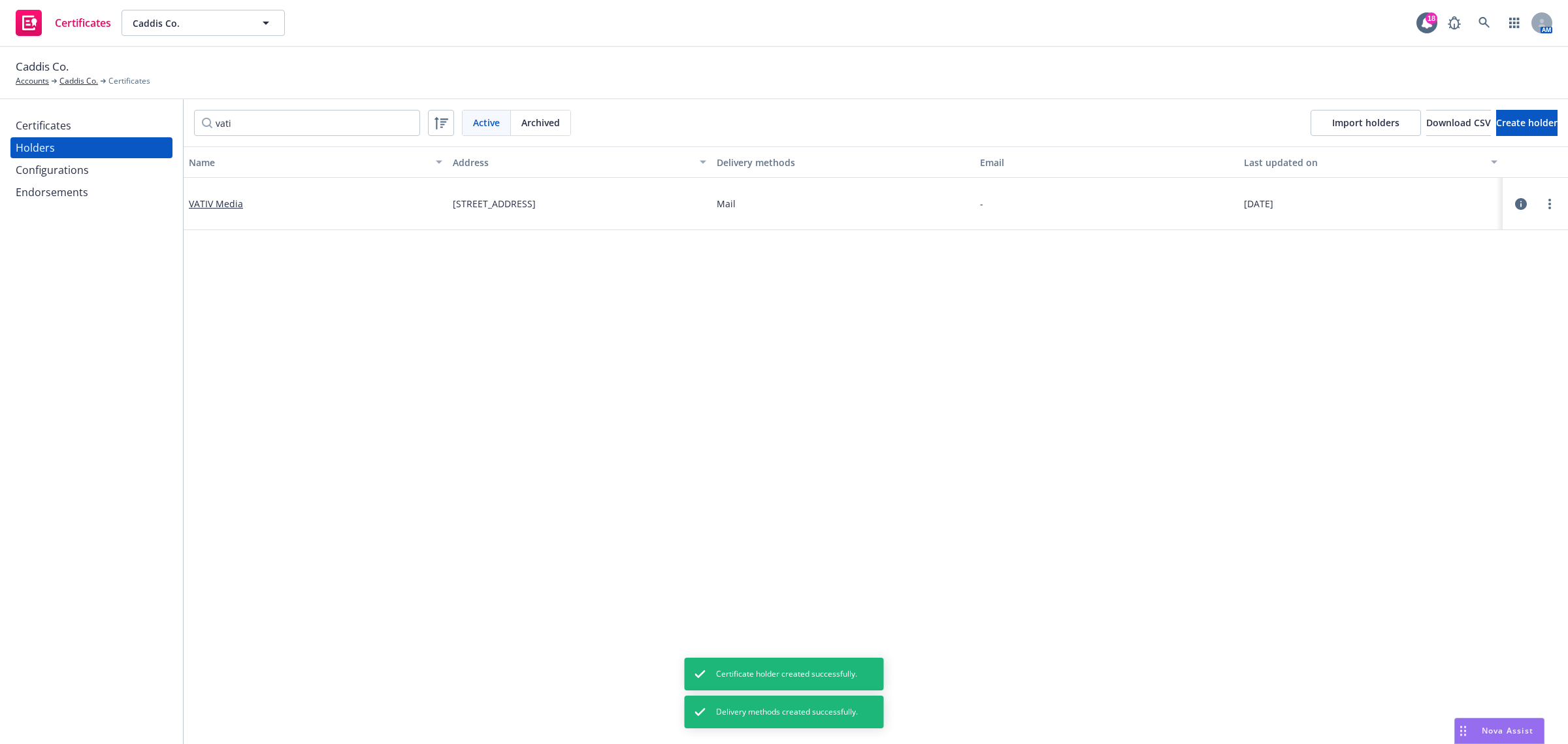
drag, startPoint x: 725, startPoint y: 487, endPoint x: 579, endPoint y: 419, distance: 161.1
click at [725, 486] on div "Name Address Delivery methods Email Last updated on VATIV Media 2429 Flourhouse…" at bounding box center [876, 707] width 1384 height 1121
click at [62, 116] on div "Certificates" at bounding box center [44, 125] width 56 height 21
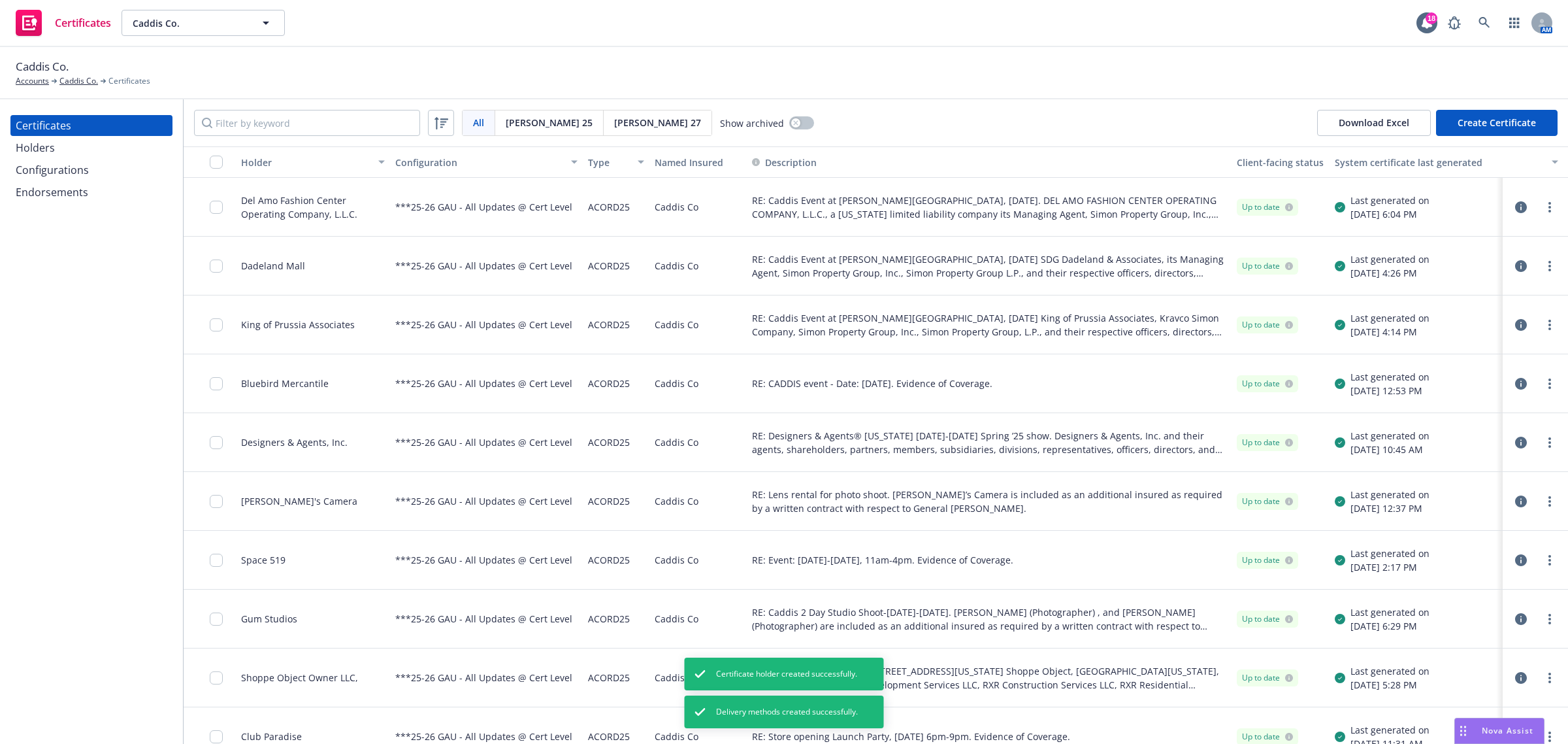
click at [1493, 119] on button "Create Certificate" at bounding box center [1497, 123] width 121 height 26
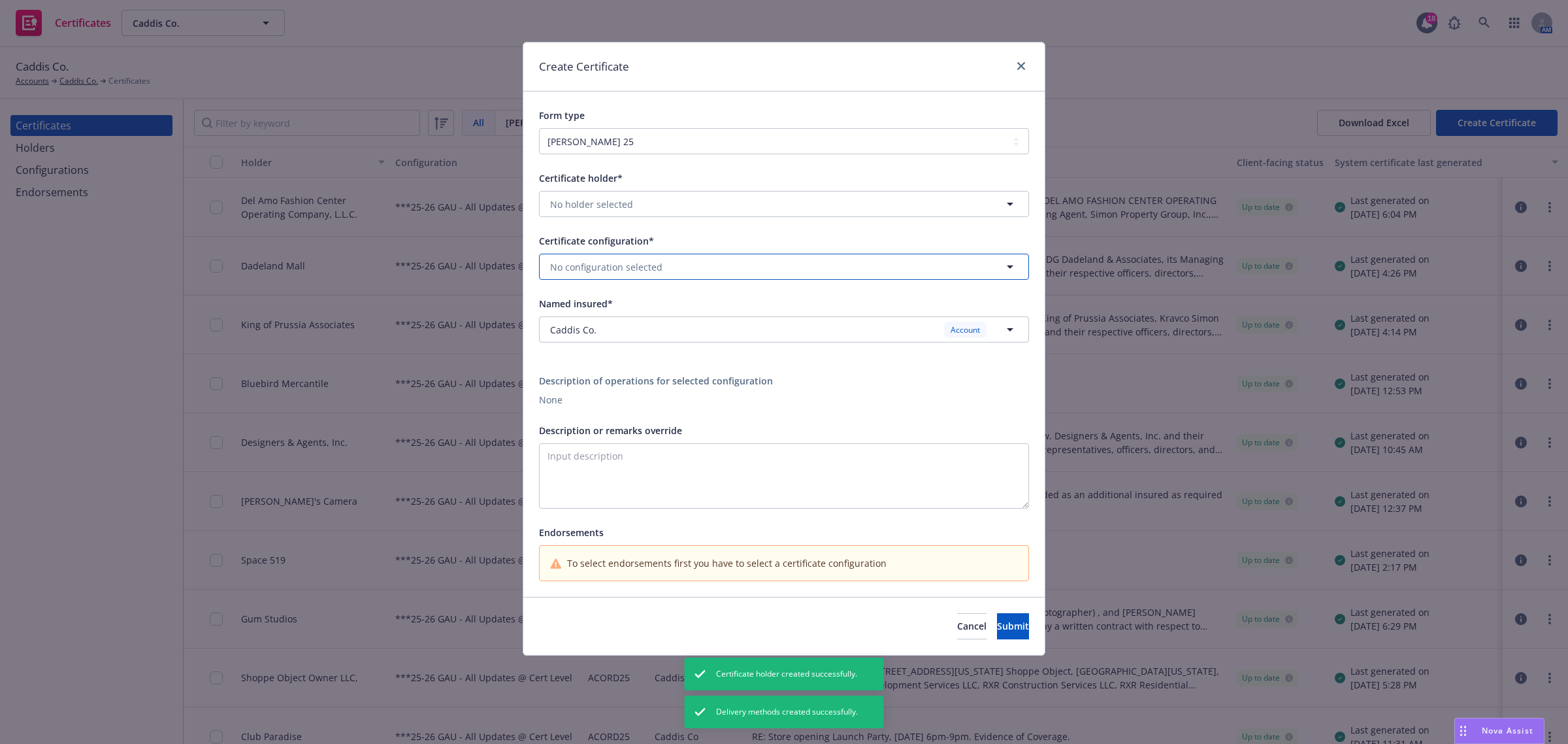
click at [719, 264] on button "No configuration selected" at bounding box center [784, 267] width 490 height 26
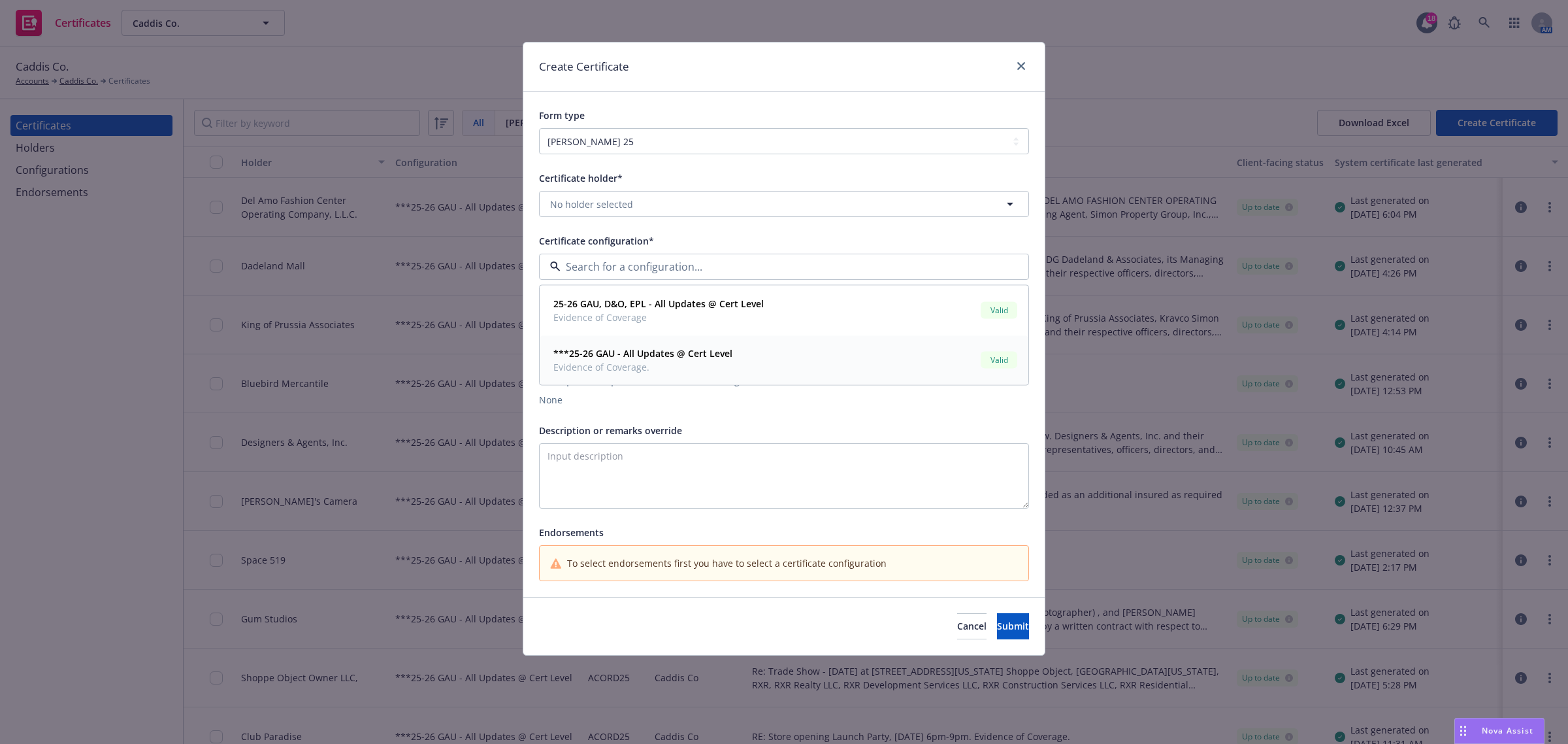
click at [729, 350] on strong "***25-26 GAU - All Updates @ Cert Level" at bounding box center [643, 353] width 179 height 12
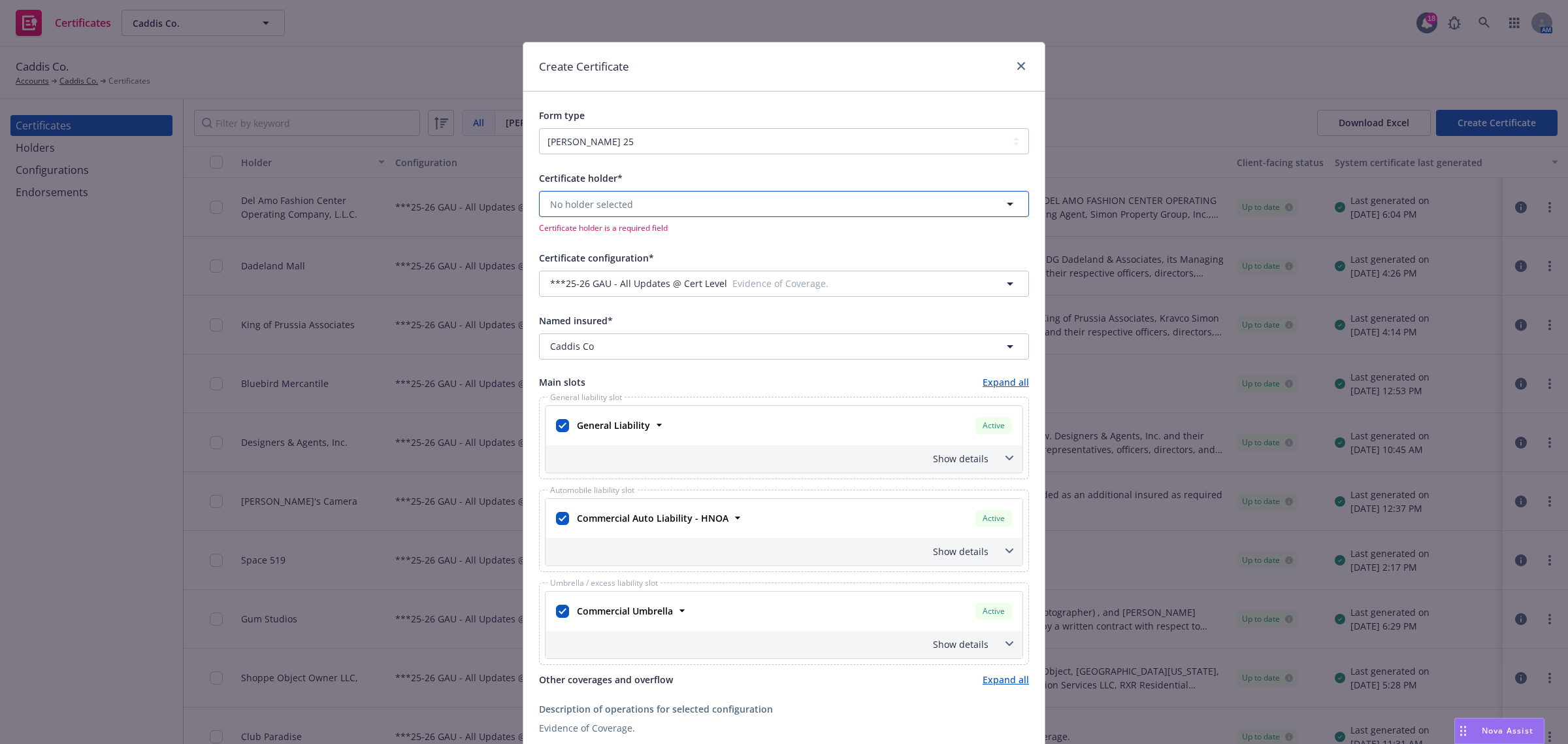
click at [685, 206] on button "No holder selected" at bounding box center [784, 204] width 490 height 26
type input "vati"
click at [636, 255] on span "2429 Flourhouse Way, Bozeman, ME, 59715, USA" at bounding box center [595, 254] width 83 height 14
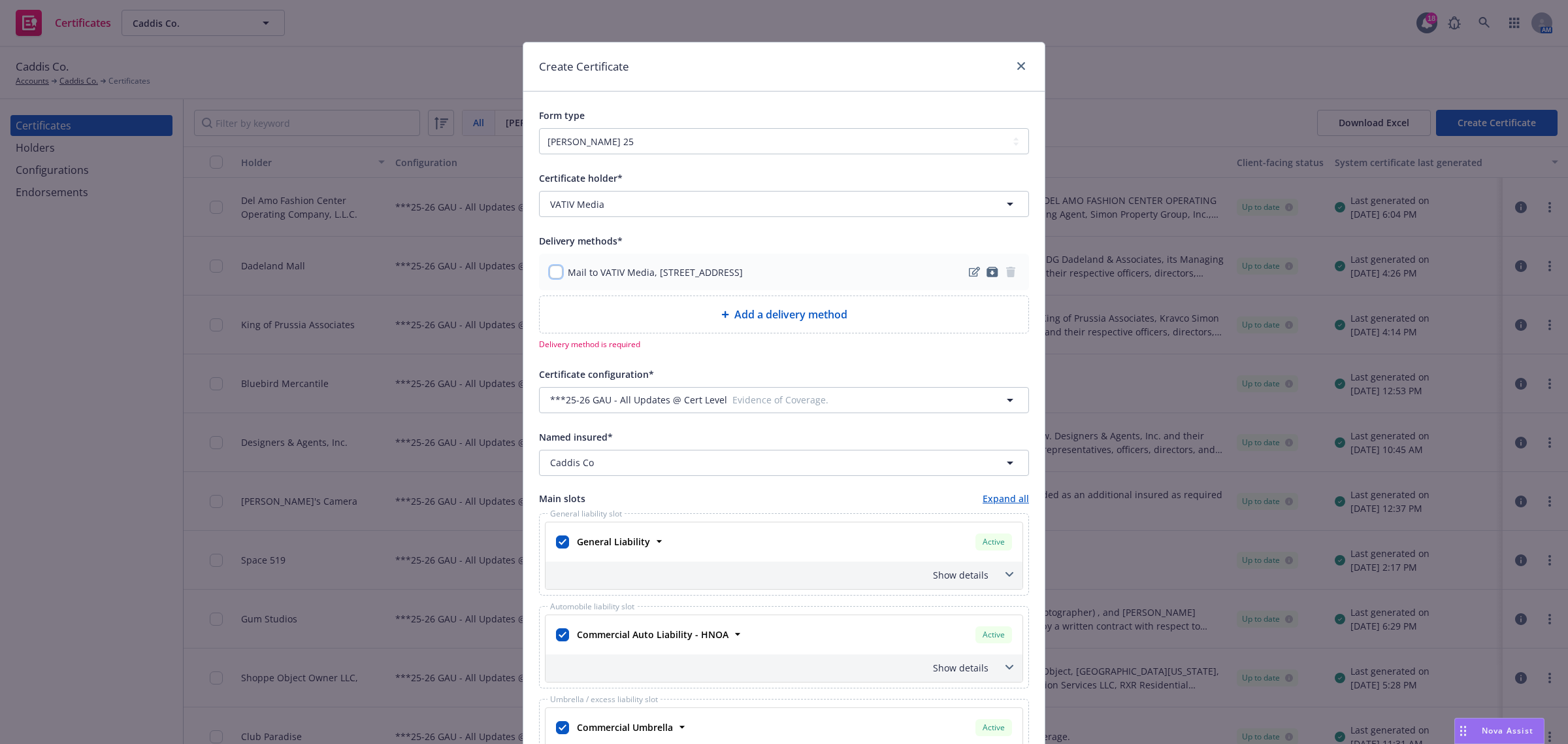
click at [549, 273] on input "checkbox" at bounding box center [556, 272] width 13 height 13
checkbox input "true"
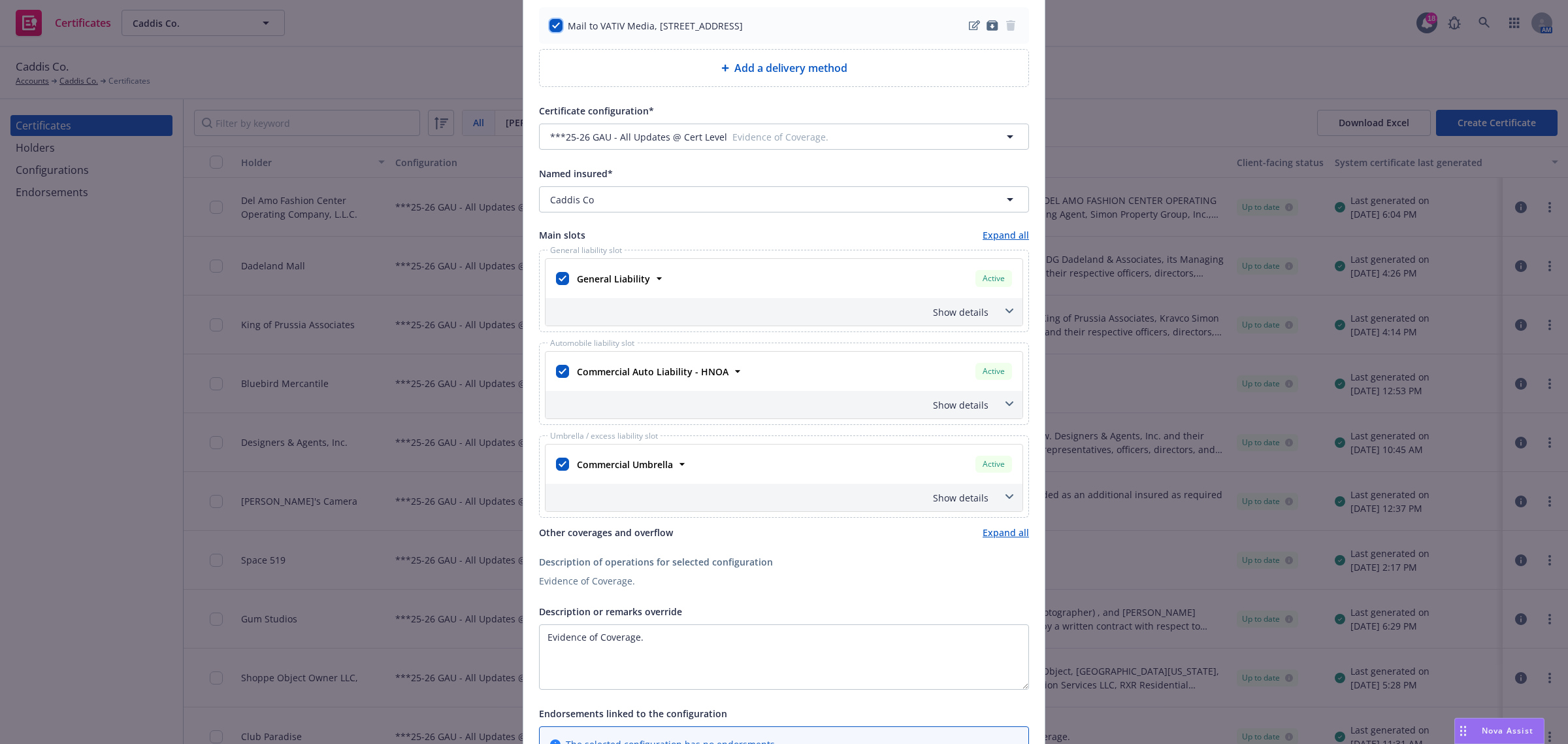
scroll to position [327, 0]
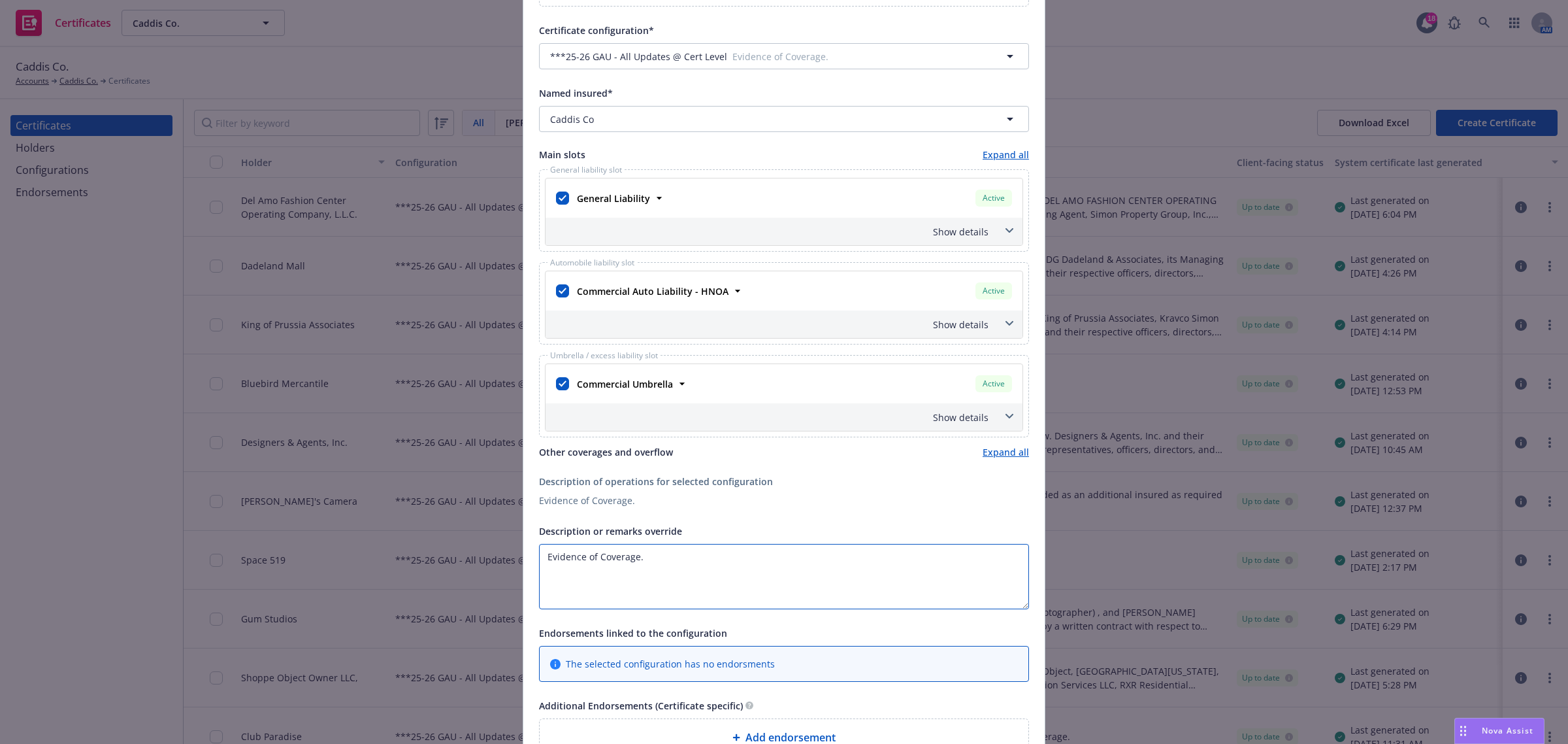
click at [654, 570] on textarea "Evidence of Coverage." at bounding box center [784, 576] width 490 height 65
paste textarea "RE: Caddis Event at Simons Mall, Saturday August 23, 2025"
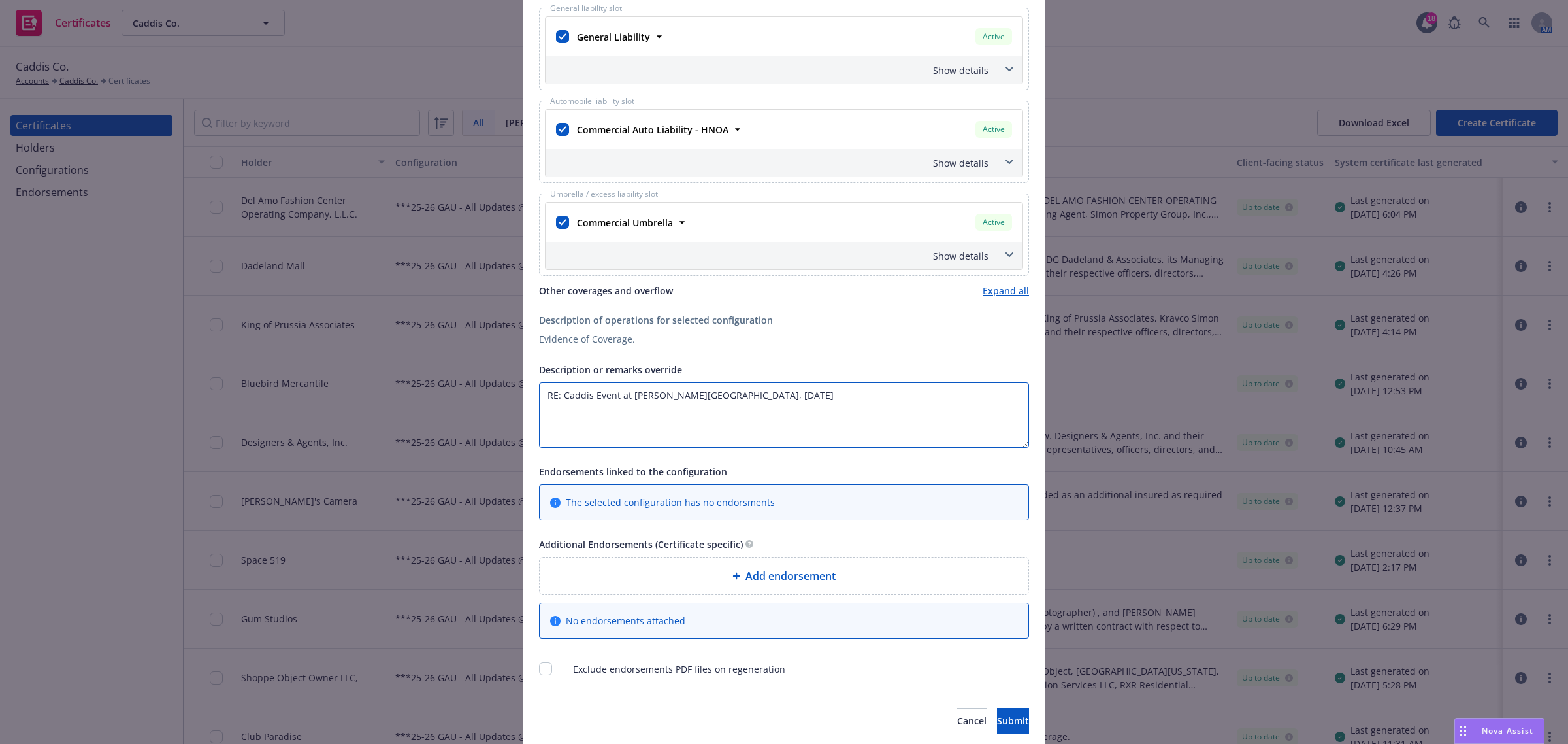
scroll to position [490, 0]
click at [716, 412] on textarea "RE: Caddis Event at Simons Mall, Saturday August 23, 2025" at bounding box center [784, 412] width 490 height 65
click at [839, 397] on textarea "RE: Caddis Event at Simons Mall, Saturday August 23, 2025" at bounding box center [784, 412] width 490 height 65
paste textarea "VATIV Media"
paste textarea "The Certificate Holder is included as an additional insured as required by a wr…"
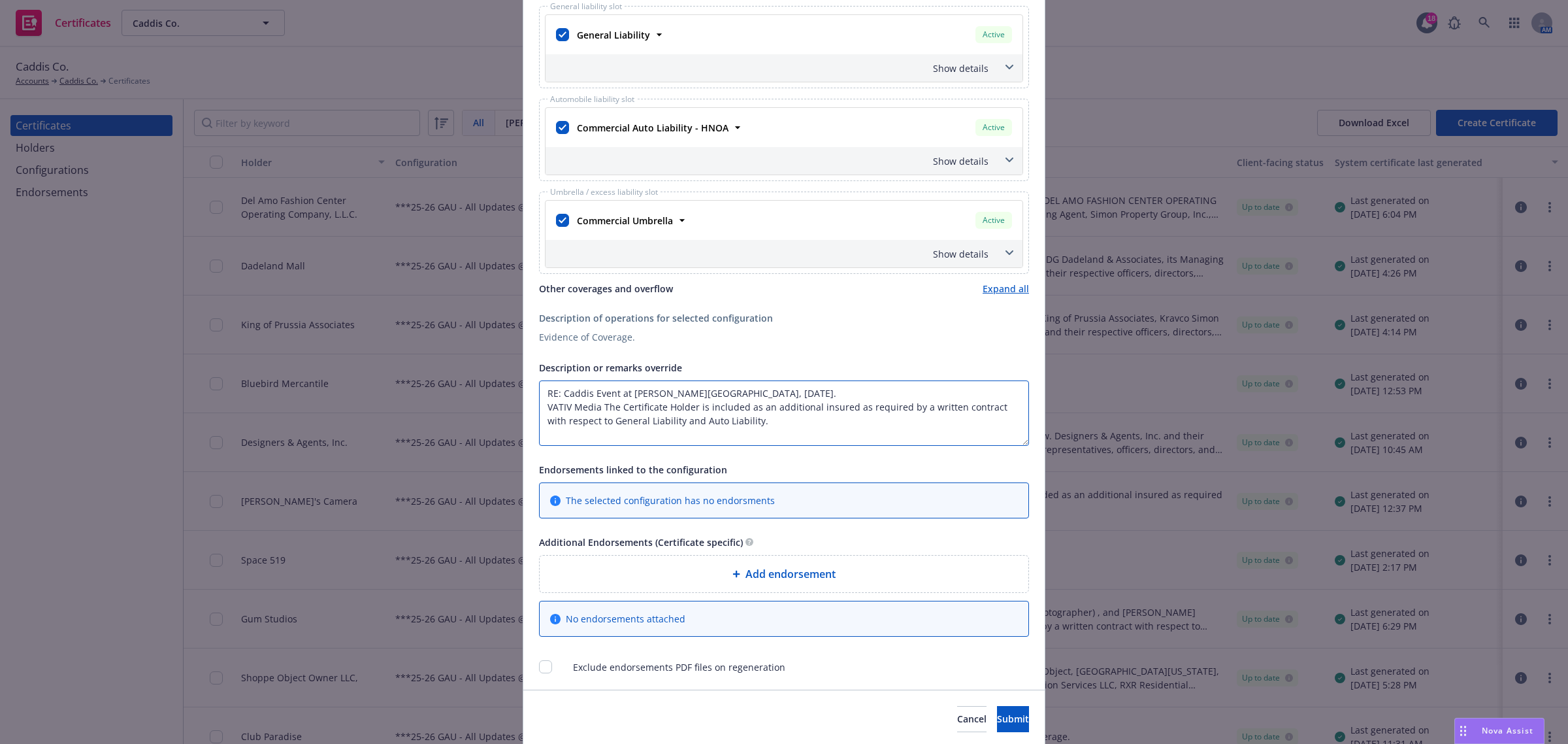
scroll to position [1, 0]
drag, startPoint x: 675, startPoint y: 423, endPoint x: 856, endPoint y: 435, distance: 181.4
click at [856, 435] on textarea "RE: Caddis Event at Simons Mall, Saturday August 23, 2025. VATIV Media The Cert…" at bounding box center [784, 412] width 490 height 65
drag, startPoint x: 596, startPoint y: 410, endPoint x: 693, endPoint y: 414, distance: 97.1
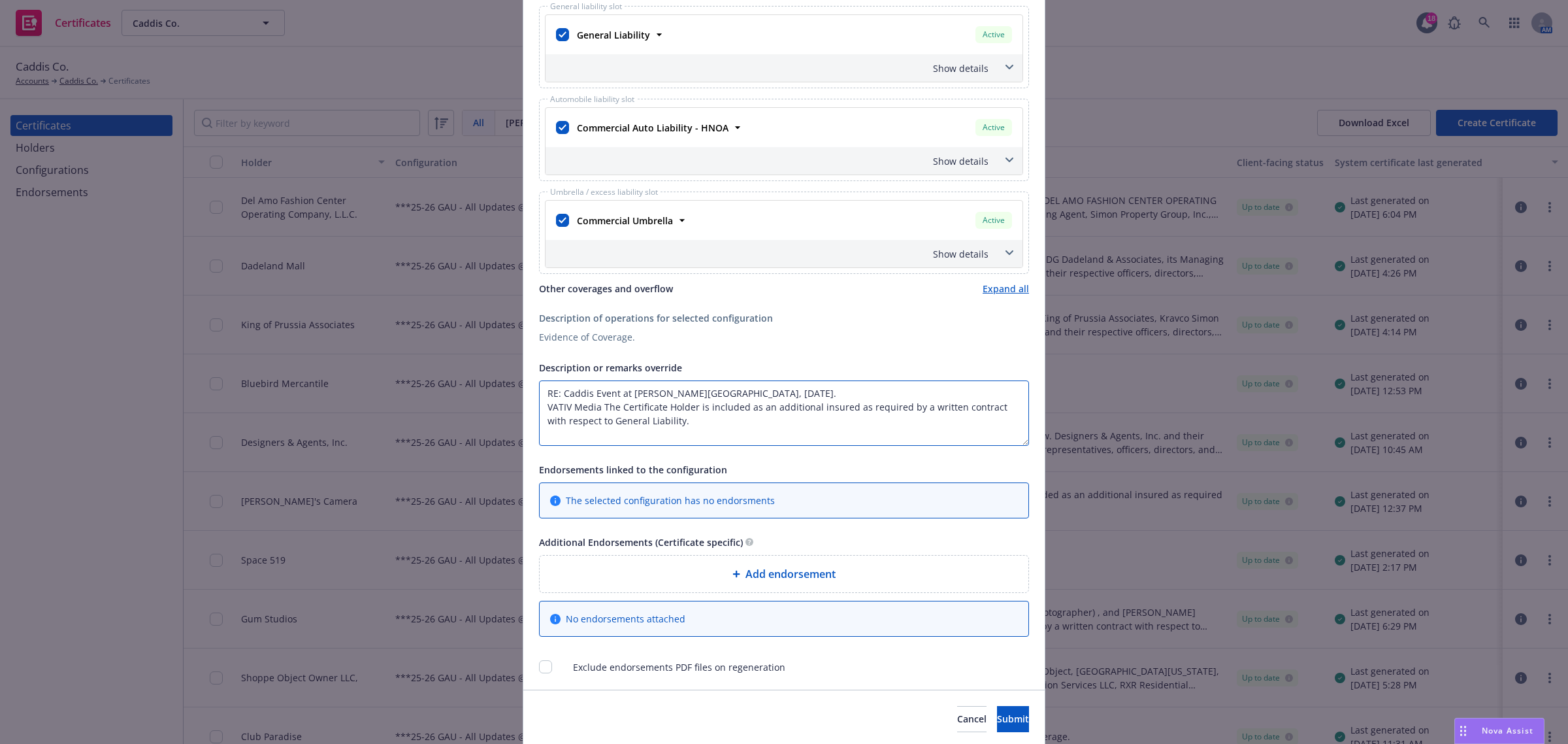
click at [693, 414] on textarea "RE: Caddis Event at Simons Mall, Saturday August 23, 2025. VATIV Media The Cert…" at bounding box center [784, 412] width 490 height 65
click at [693, 435] on textarea "RE: Caddis Event at Simons Mall, Saturday August 23, 2025. VATIV Media is inclu…" at bounding box center [784, 412] width 490 height 65
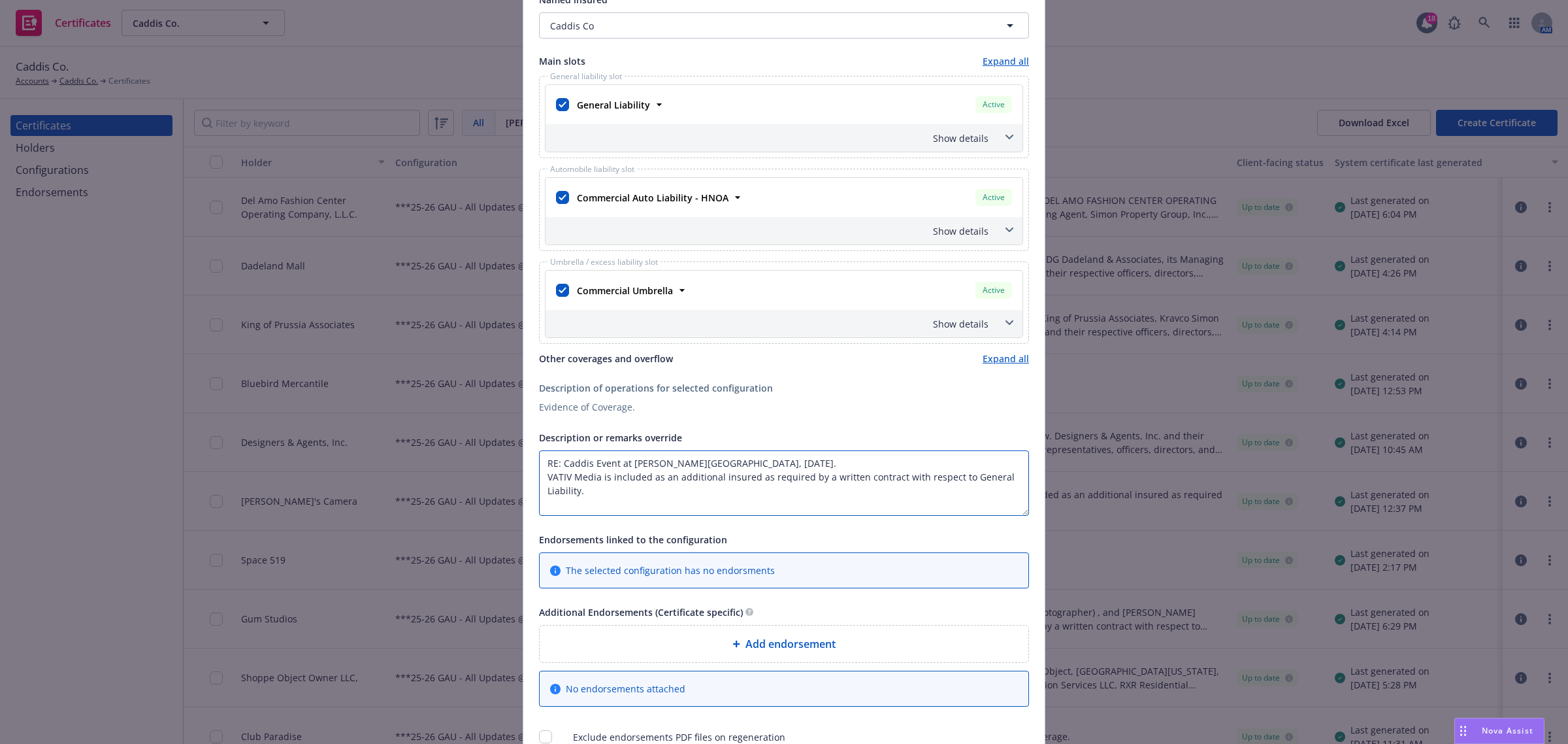
scroll to position [327, 0]
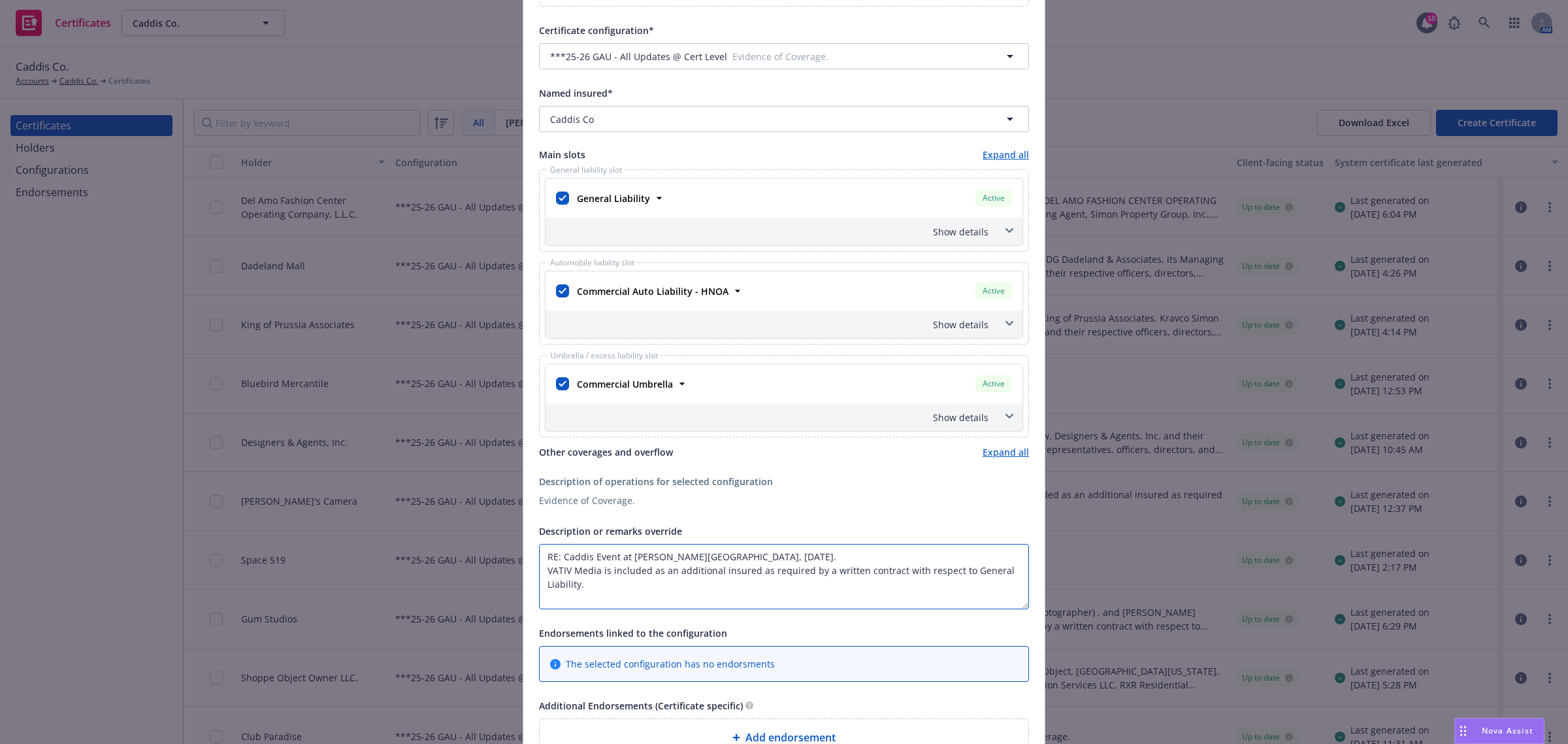
type textarea "RE: Caddis Event at Simons Mall, Saturday August 23, 2025. VATIV Media is inclu…"
click at [1006, 229] on icon at bounding box center [1009, 230] width 8 height 5
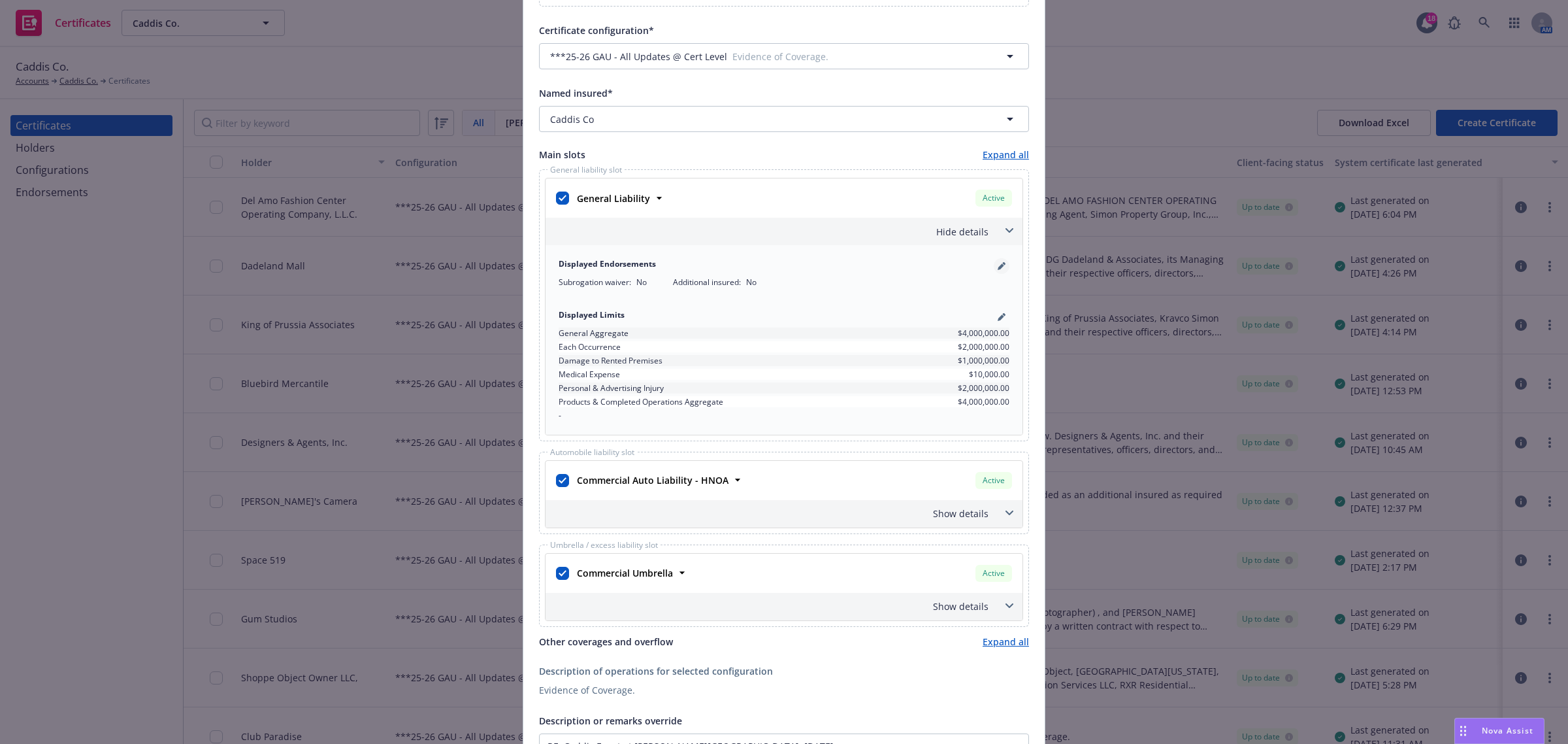
click at [997, 259] on link "pencil" at bounding box center [1002, 266] width 16 height 16
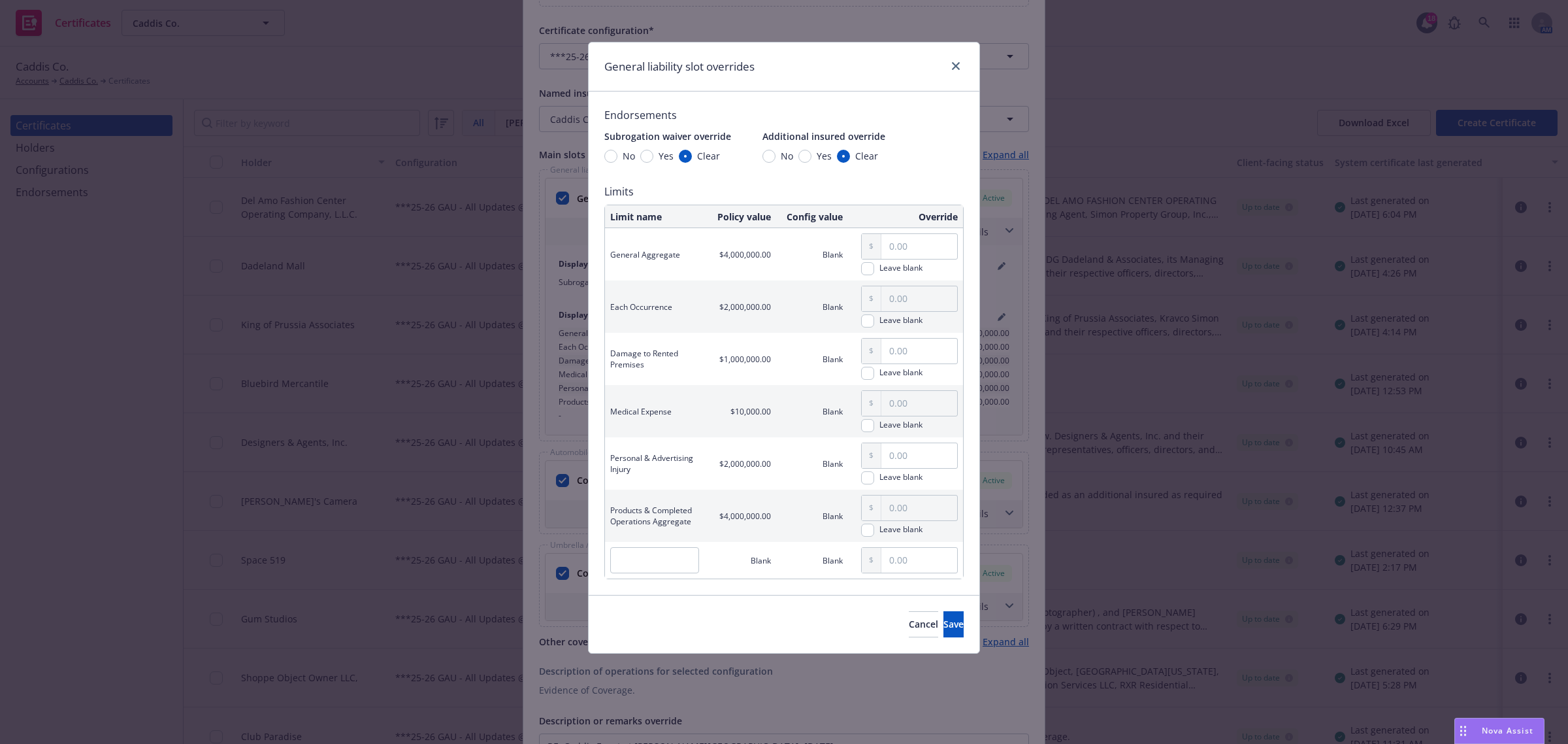
click at [804, 162] on div "Yes" at bounding box center [815, 156] width 34 height 14
click at [804, 162] on input "Yes" at bounding box center [805, 156] width 13 height 13
radio input "true"
click at [946, 620] on button "Save" at bounding box center [954, 624] width 20 height 26
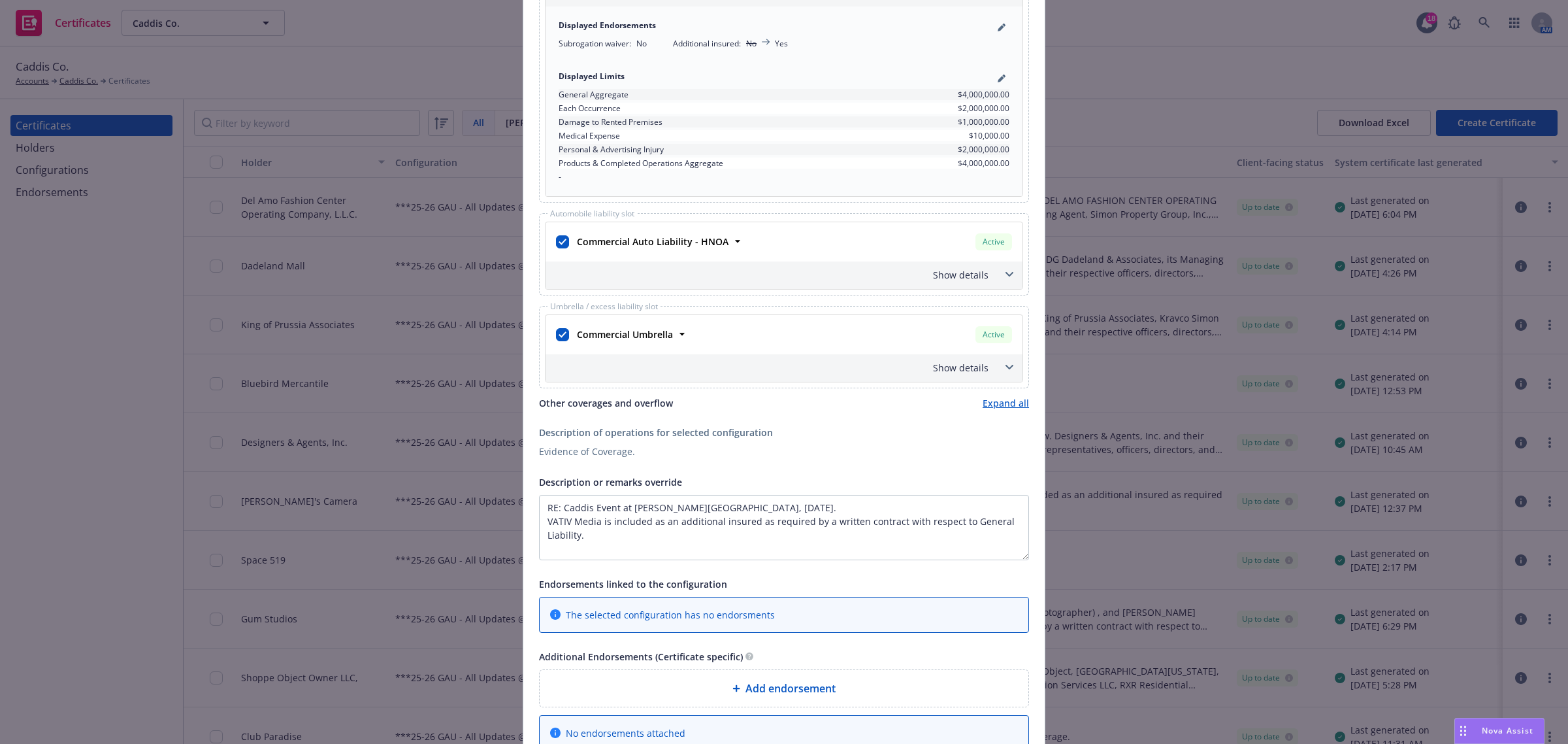
scroll to position [572, 0]
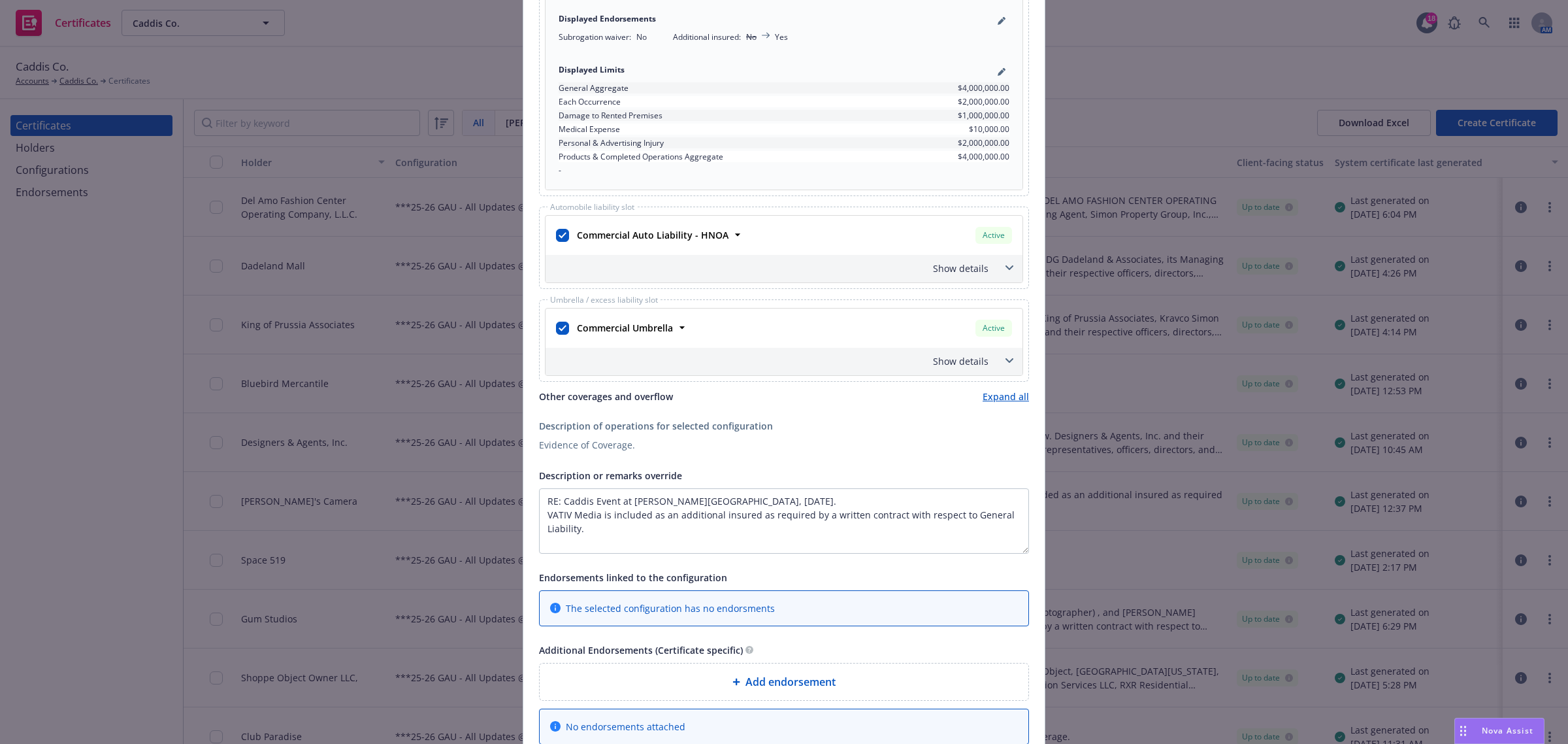
click at [873, 671] on div "Add endorsement" at bounding box center [784, 681] width 489 height 36
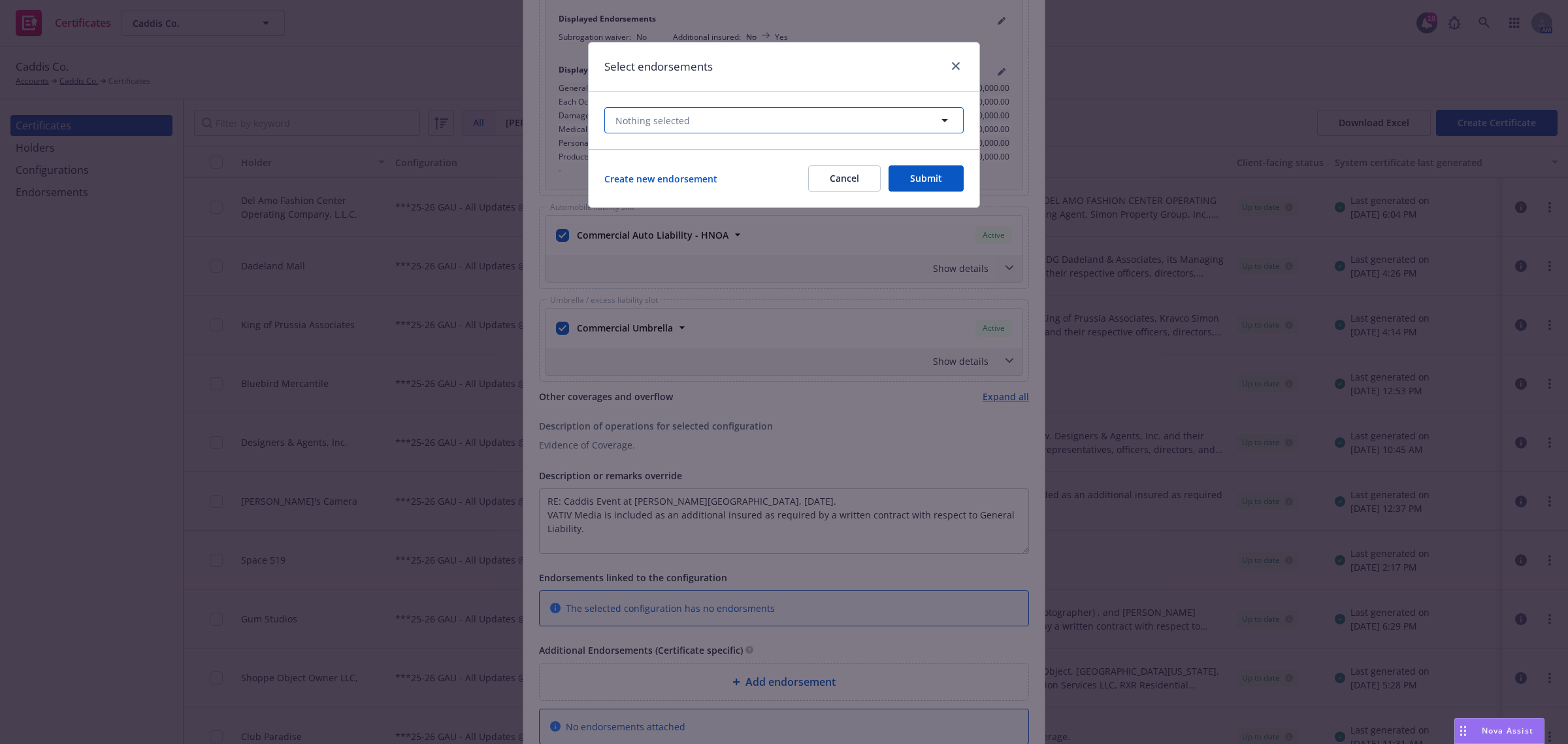
click at [707, 110] on button "Nothing selected" at bounding box center [784, 120] width 359 height 26
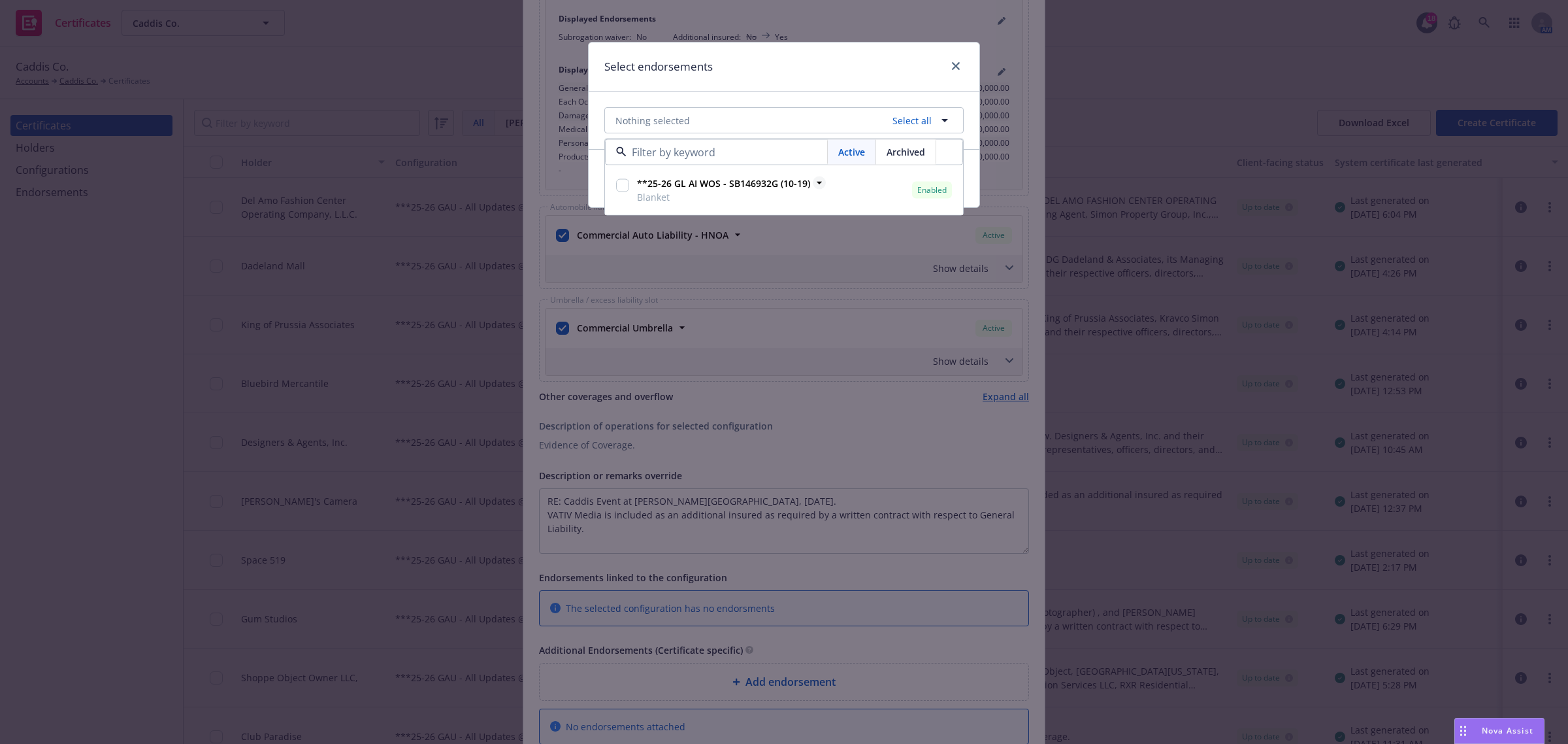
click at [691, 190] on span "**25-26 GL AI WOS - SB146932G (10-19)" at bounding box center [724, 183] width 173 height 14
checkbox input "true"
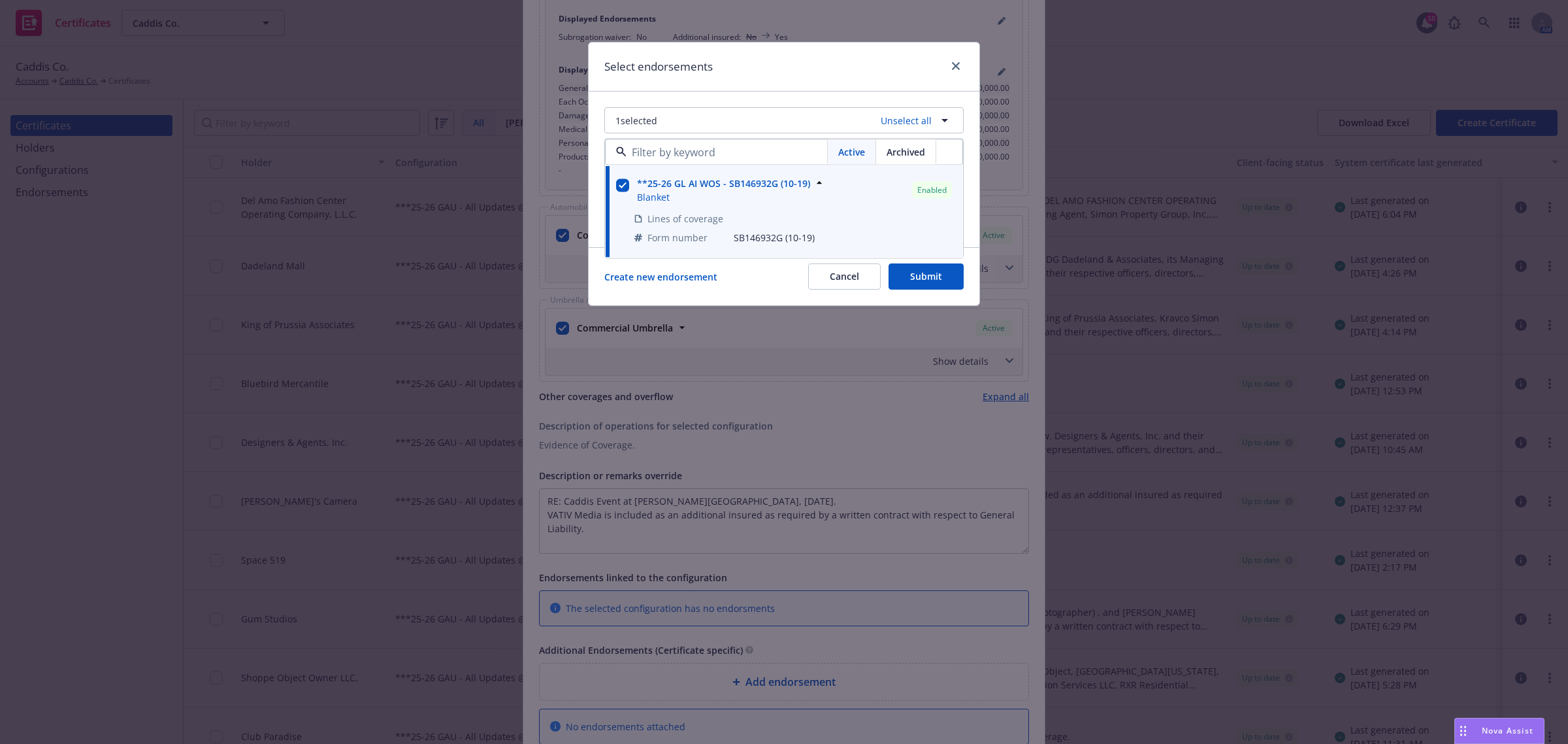
click at [604, 187] on div "Active Archived **25-26 GL AI WOS - SB146932G (10-19) Blanket Enabled Lines of …" at bounding box center [784, 199] width 359 height 120
click at [922, 284] on button "Submit" at bounding box center [926, 277] width 75 height 26
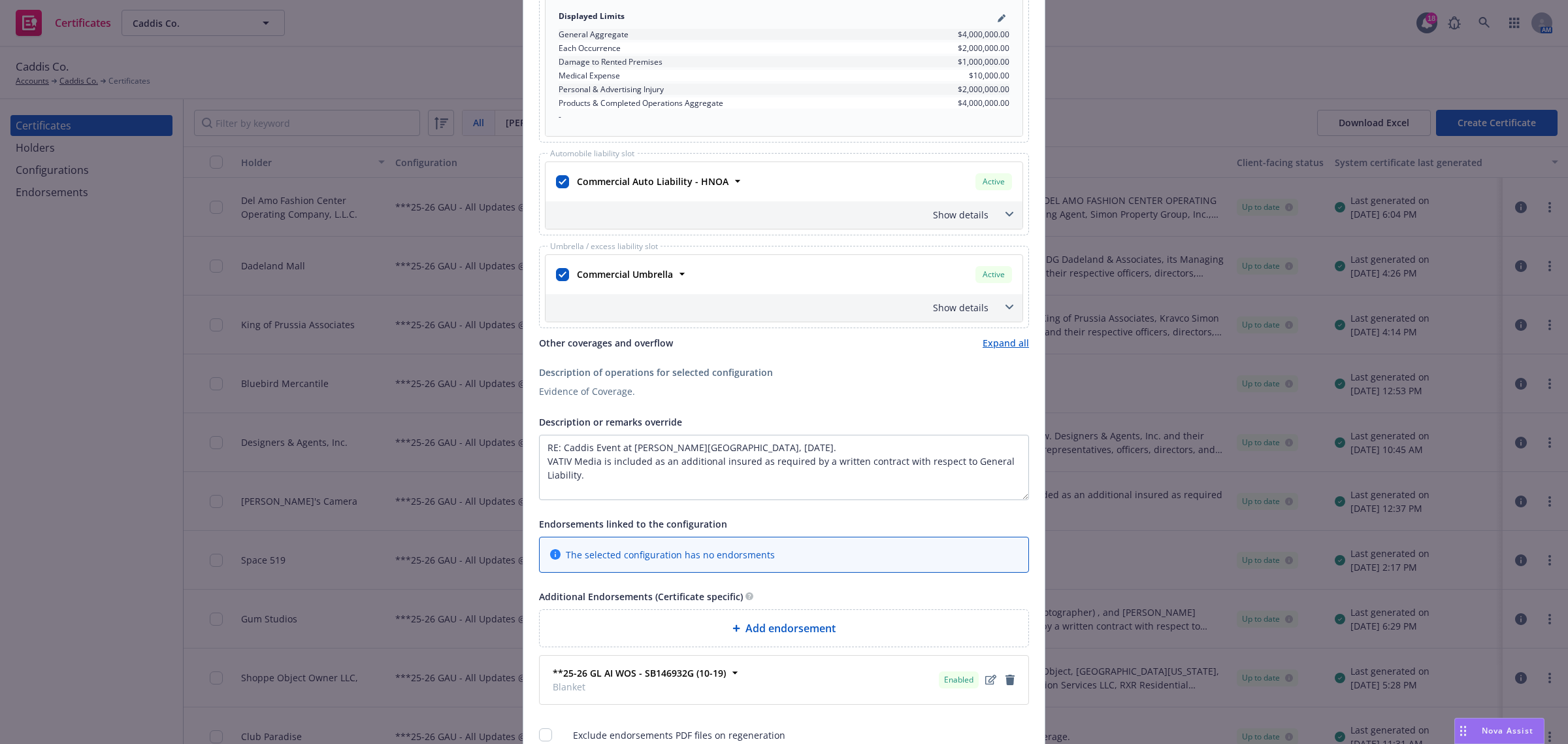
scroll to position [735, 0]
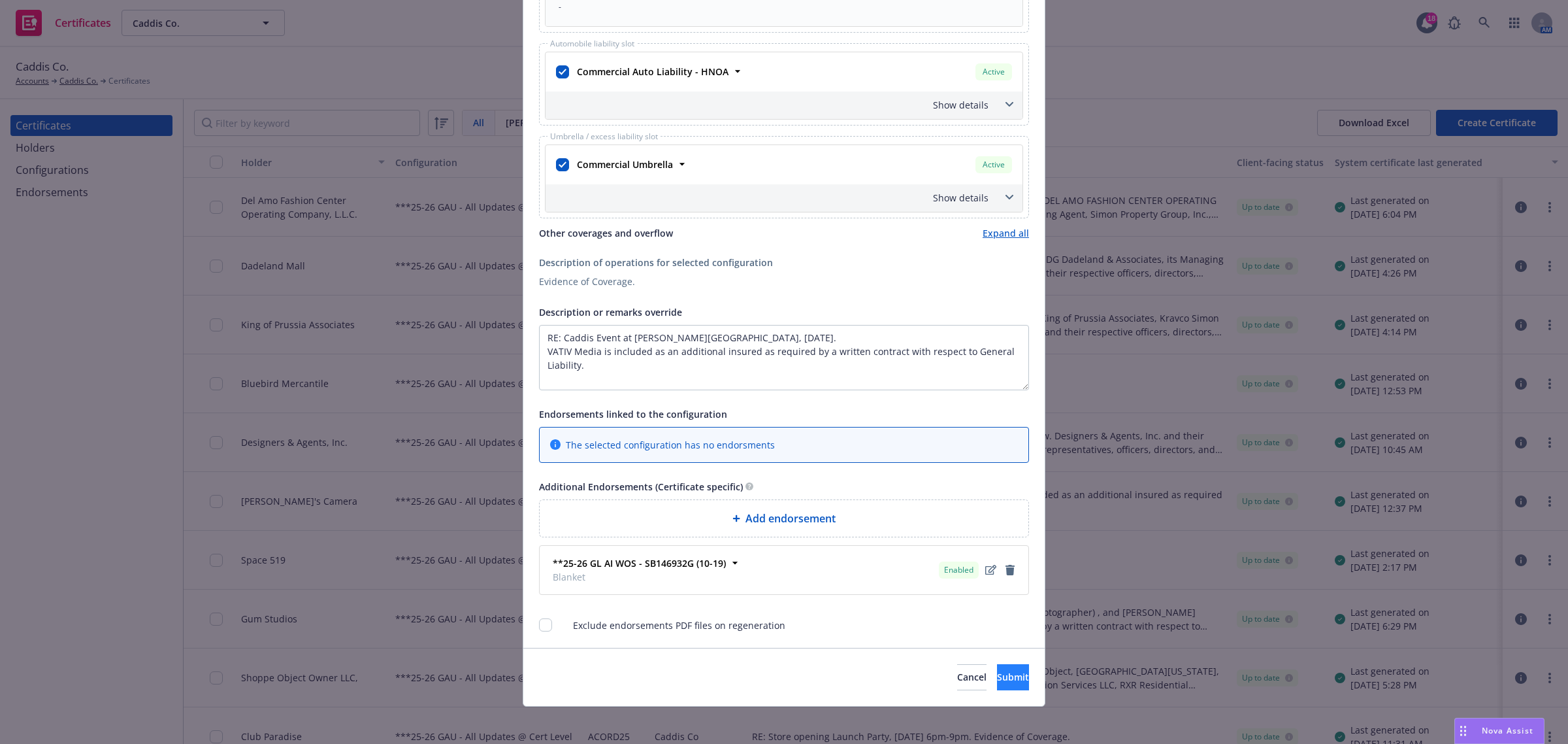
click at [999, 667] on div "Cancel Submit" at bounding box center [784, 676] width 521 height 58
click at [1000, 678] on span "Submit" at bounding box center [1013, 677] width 32 height 12
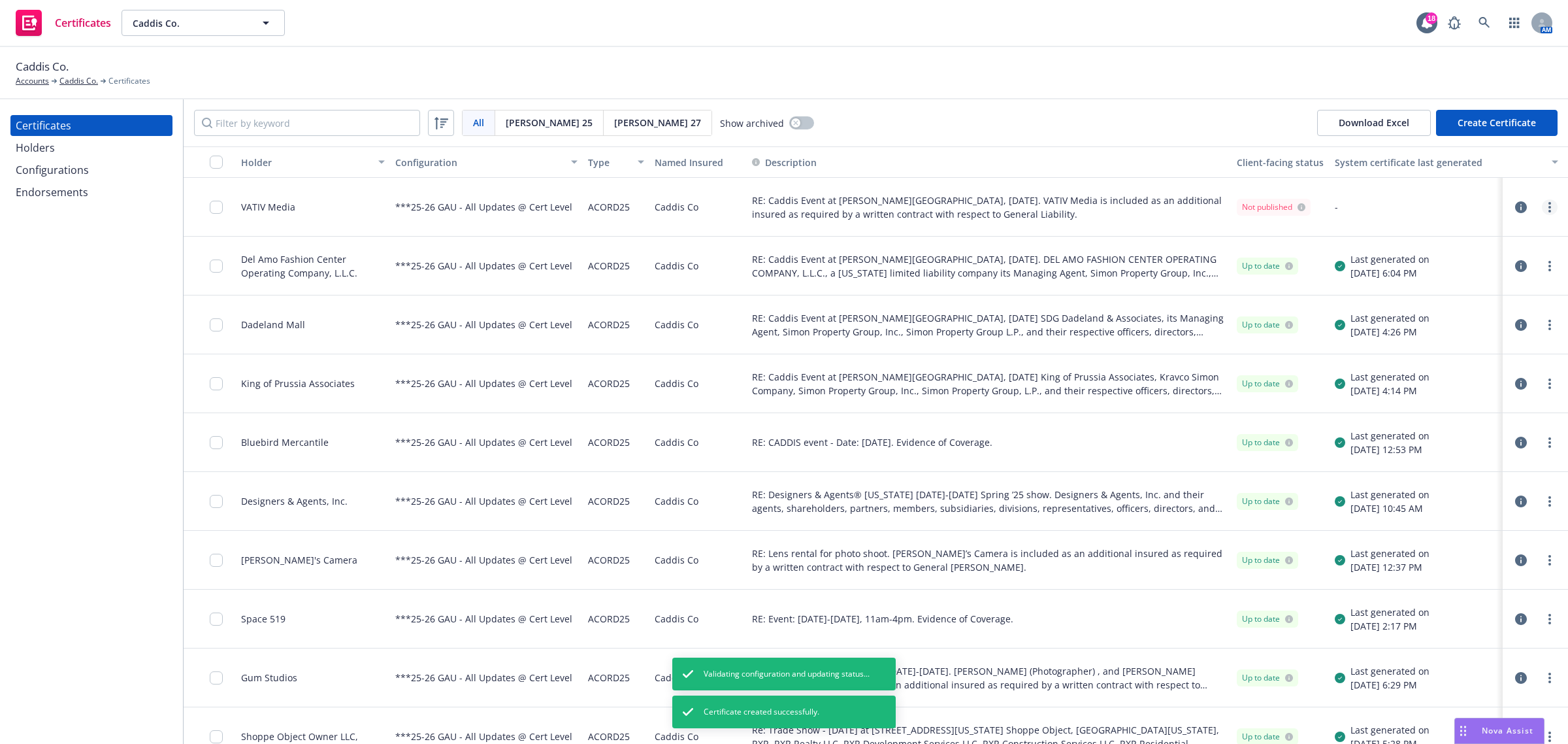
click at [1544, 206] on link "more" at bounding box center [1550, 207] width 16 height 16
click at [1480, 286] on link "Regenerate" at bounding box center [1440, 285] width 209 height 26
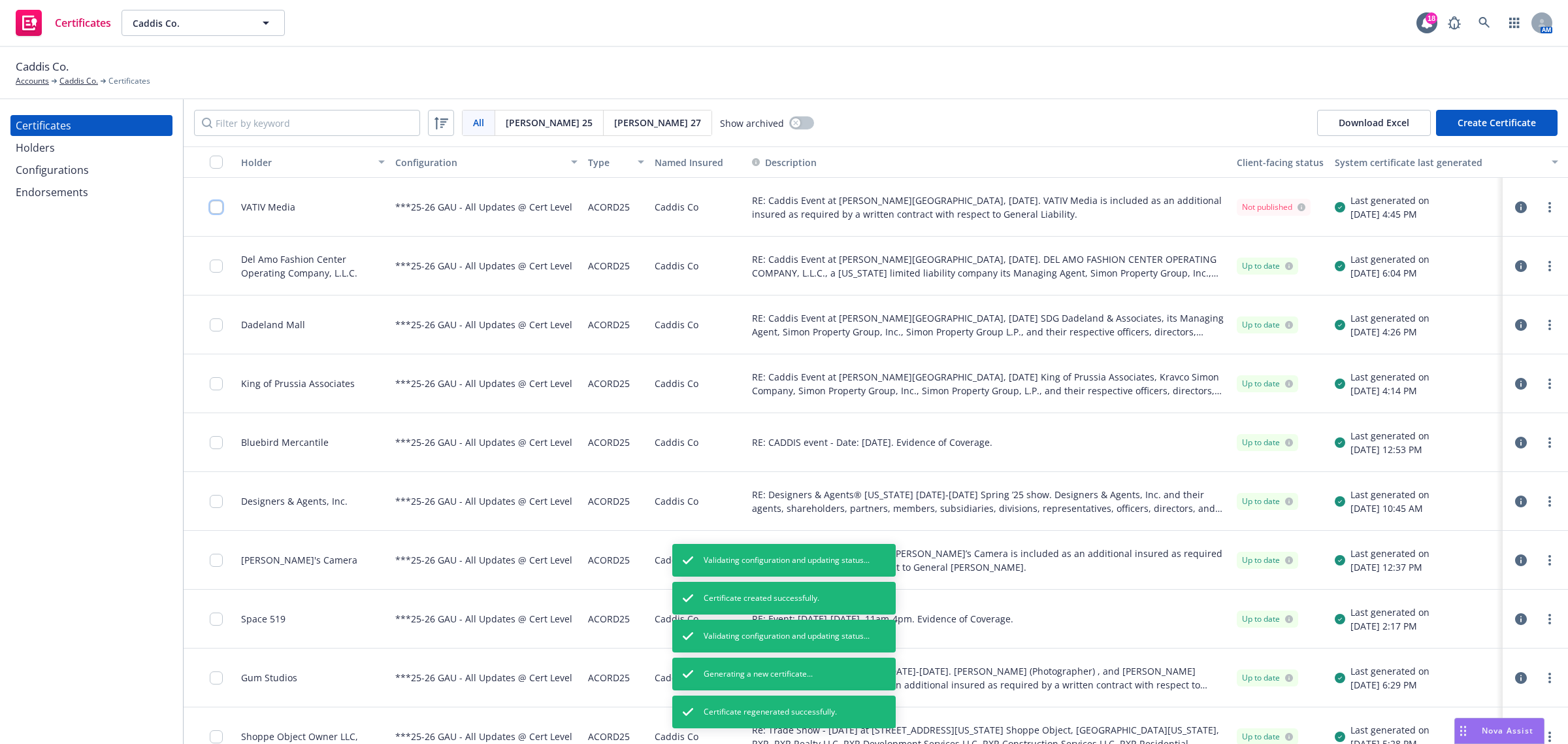
click at [214, 207] on input "checkbox" at bounding box center [216, 207] width 13 height 13
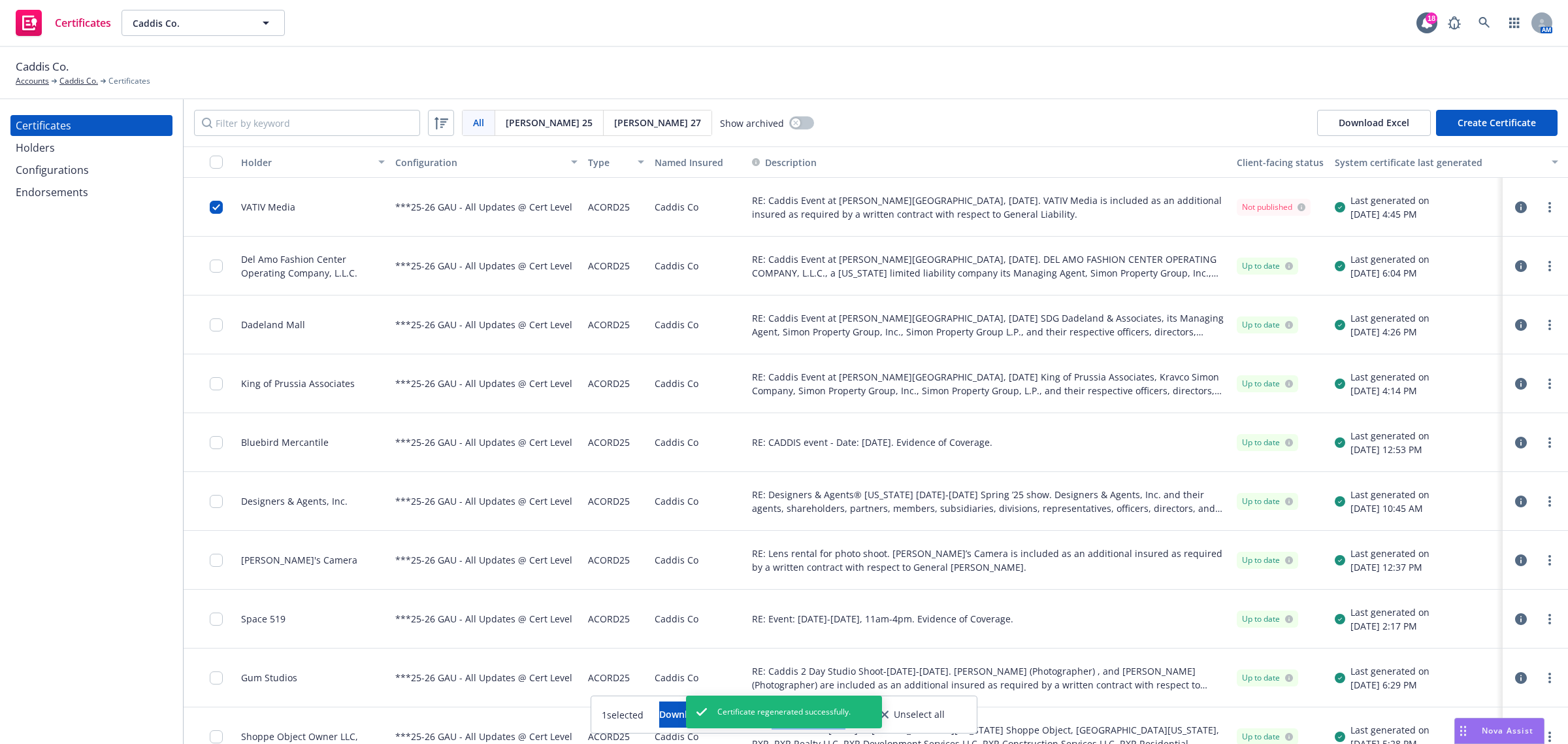
click at [844, 713] on button "Other actions" at bounding box center [809, 714] width 70 height 26
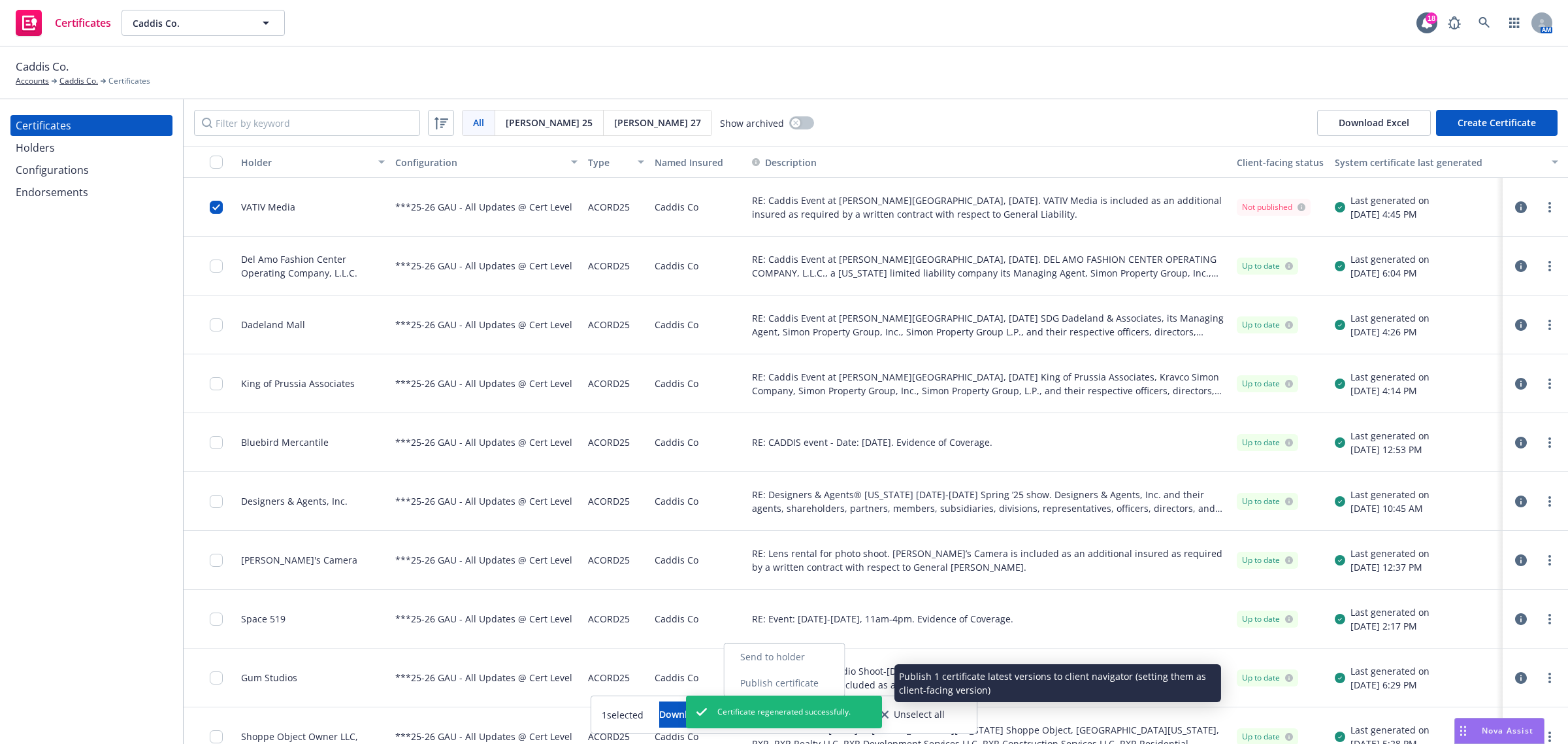
click at [845, 681] on link "Publish certificate" at bounding box center [784, 683] width 120 height 26
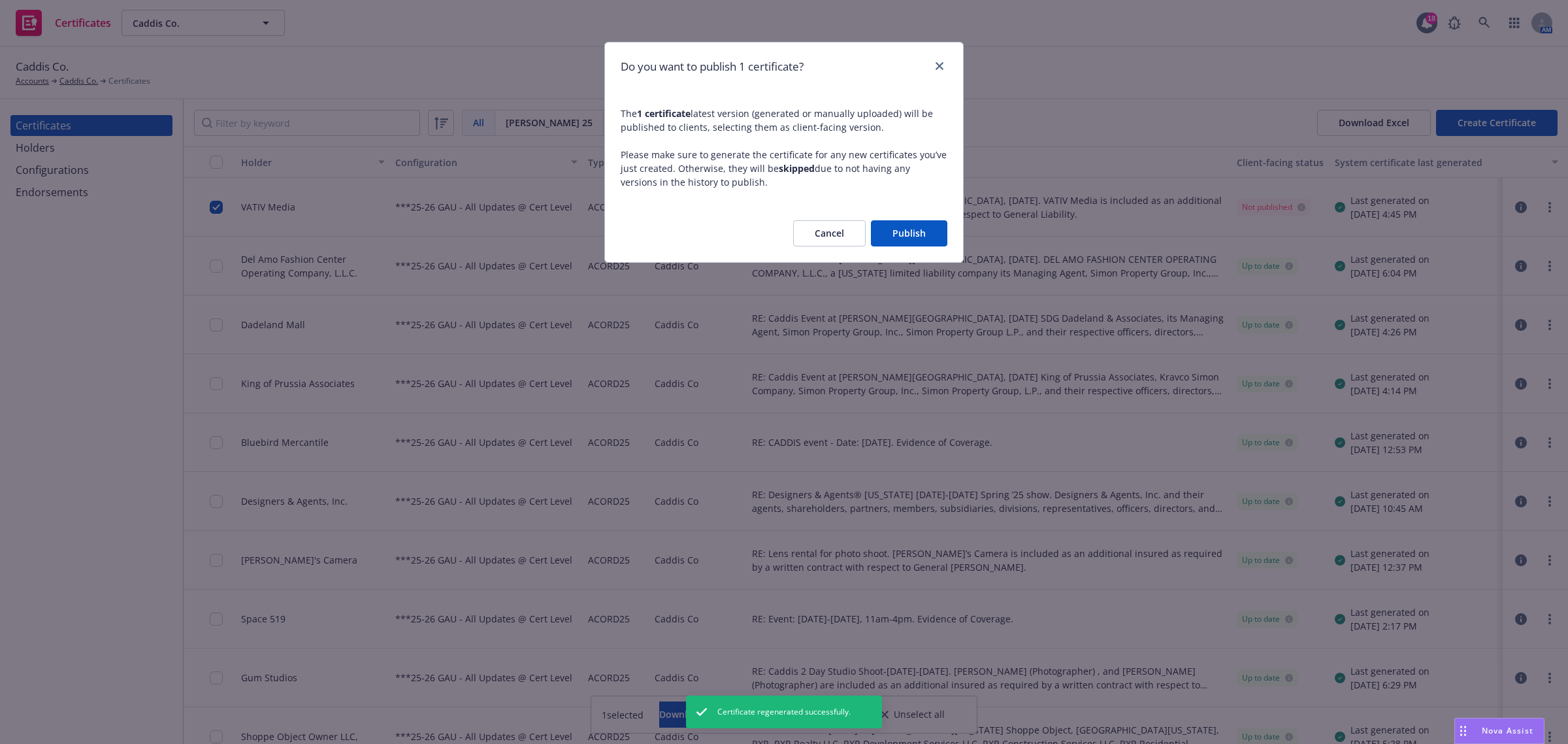
click at [899, 227] on button "Publish" at bounding box center [909, 233] width 76 height 26
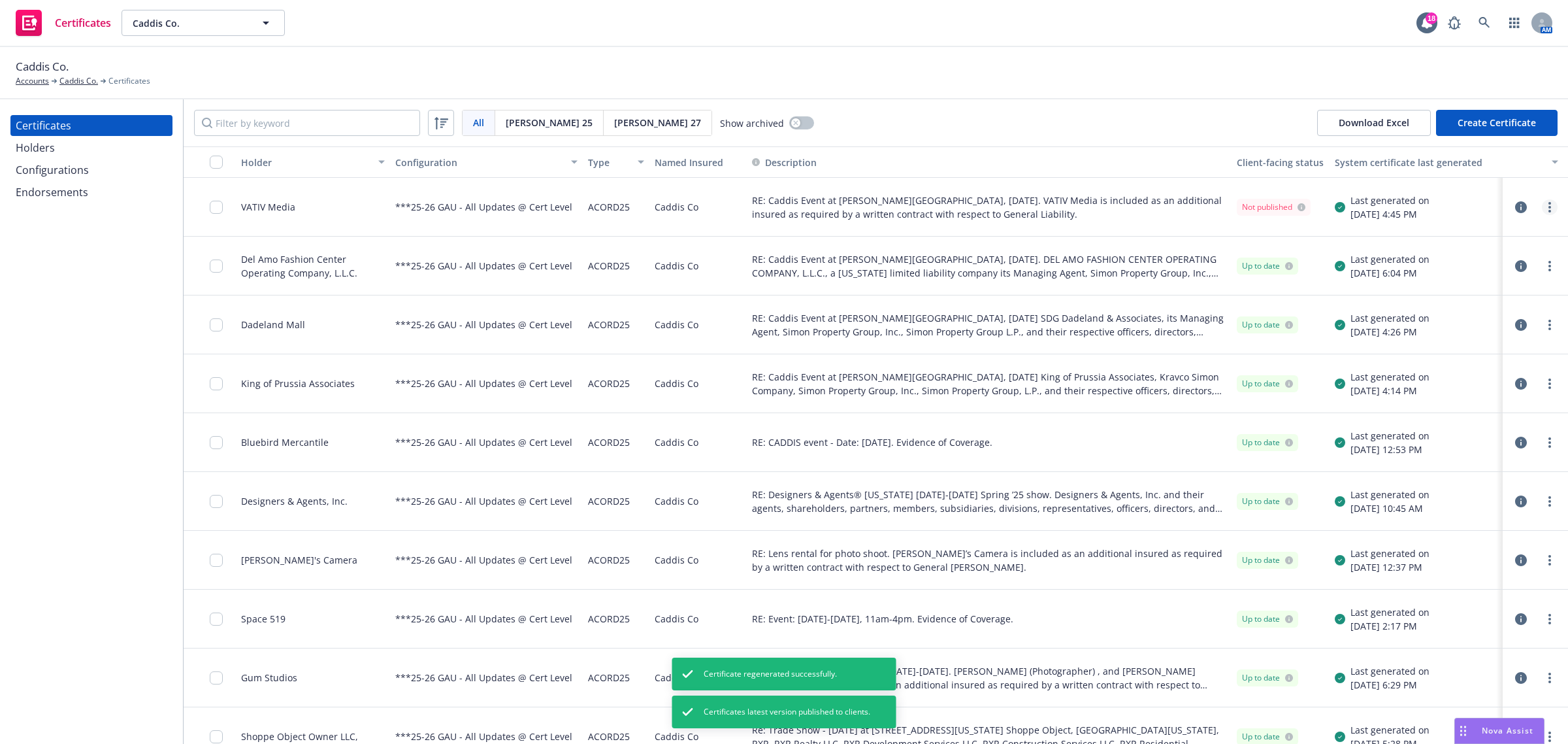
click at [1542, 213] on link "more" at bounding box center [1550, 207] width 16 height 16
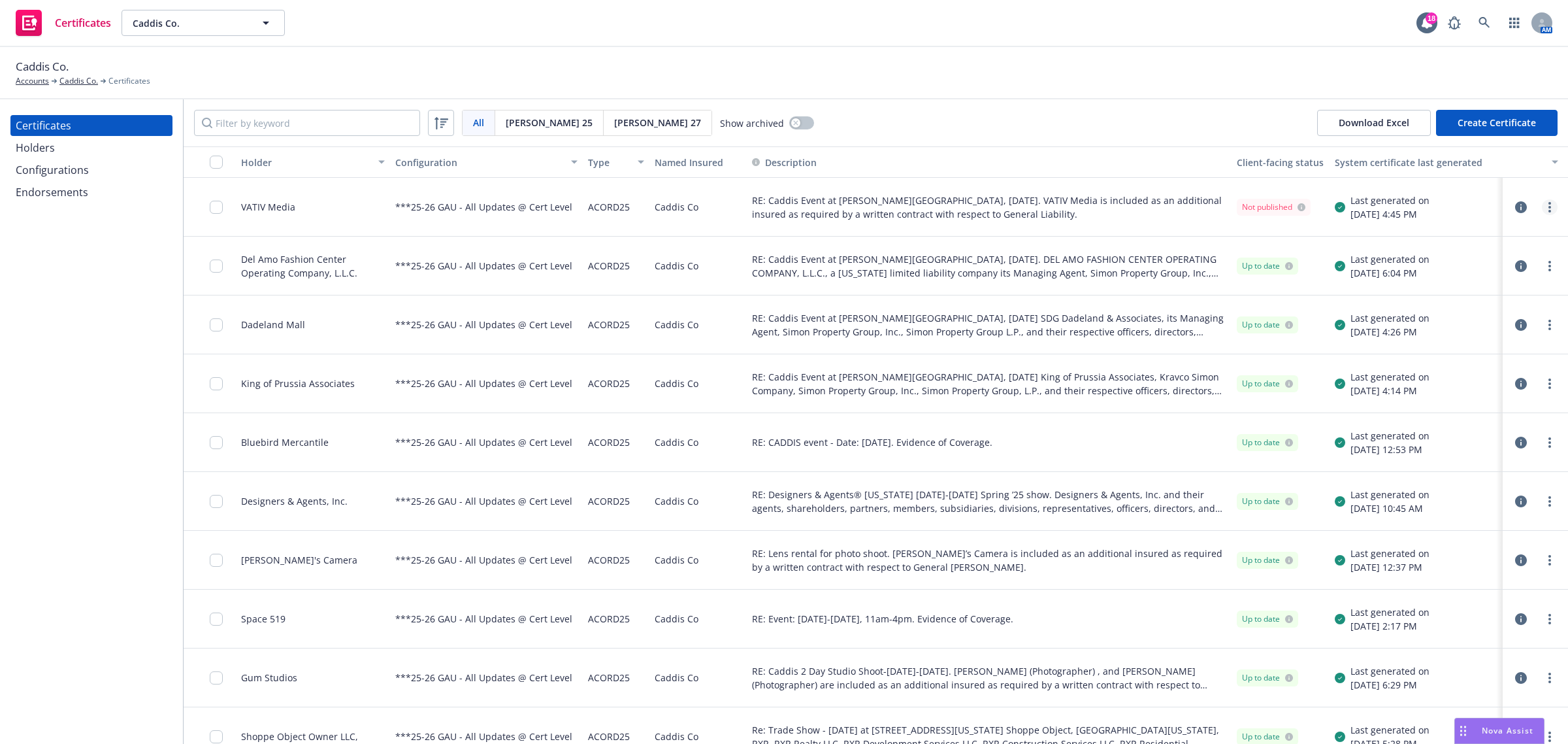
click at [1549, 206] on icon "more" at bounding box center [1550, 207] width 3 height 11
click at [1441, 438] on link "Preview a new version" at bounding box center [1440, 442] width 209 height 26
click at [1542, 214] on link "more" at bounding box center [1550, 207] width 16 height 16
click at [1549, 211] on circle "more" at bounding box center [1550, 212] width 3 height 3
click at [218, 209] on input "checkbox" at bounding box center [216, 207] width 13 height 13
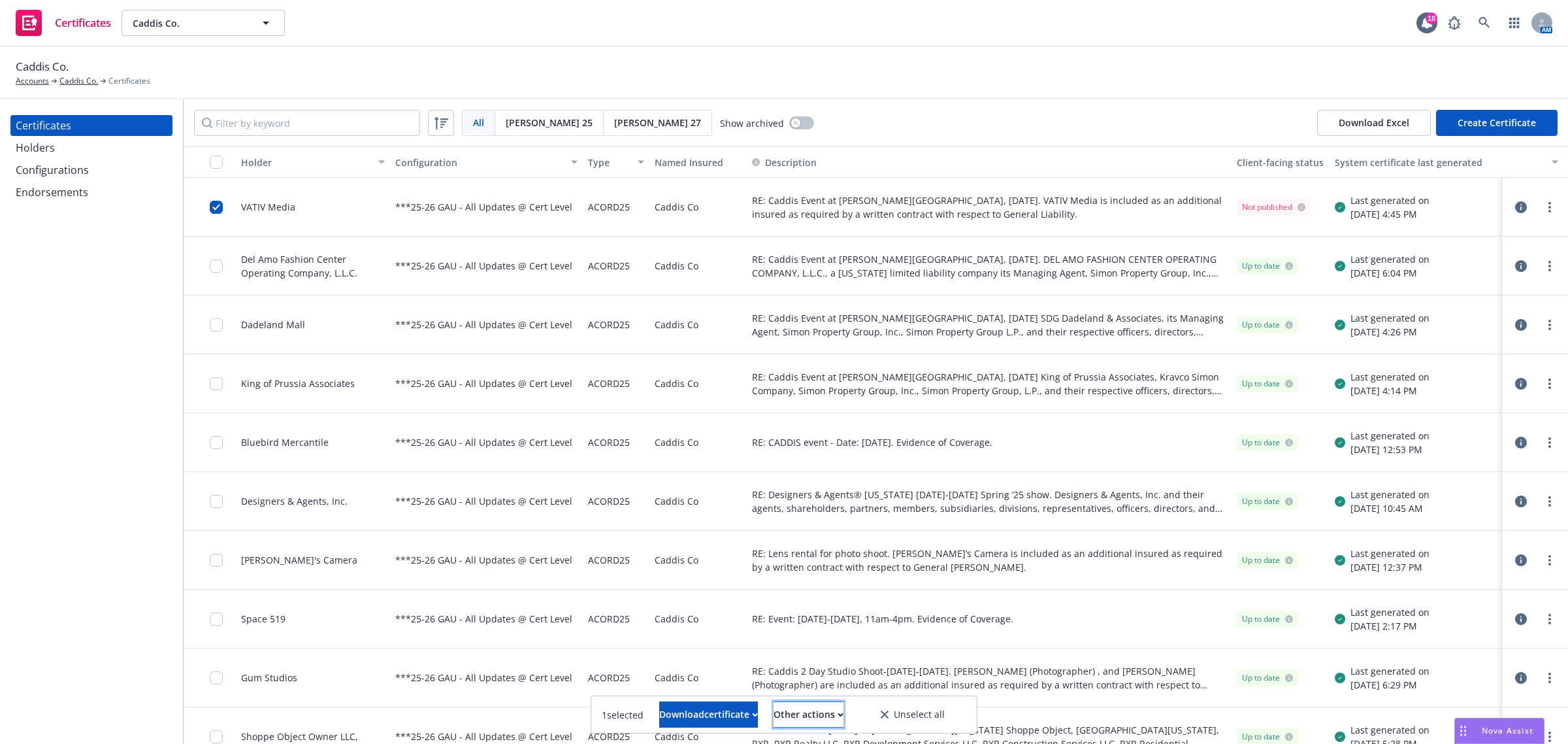
click at [839, 708] on div "Other actions" at bounding box center [809, 714] width 70 height 25
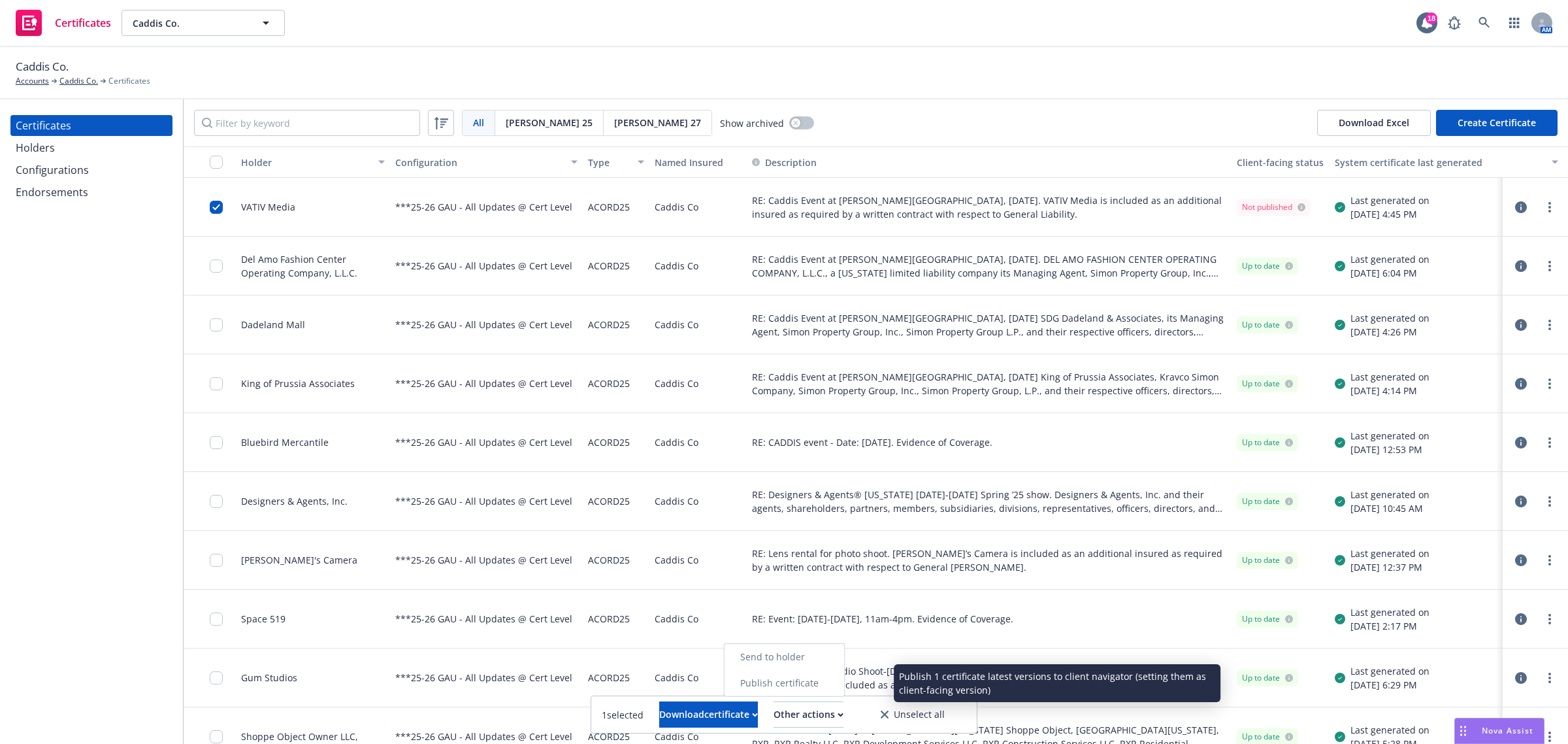
click at [838, 675] on link "Publish certificate" at bounding box center [784, 683] width 120 height 26
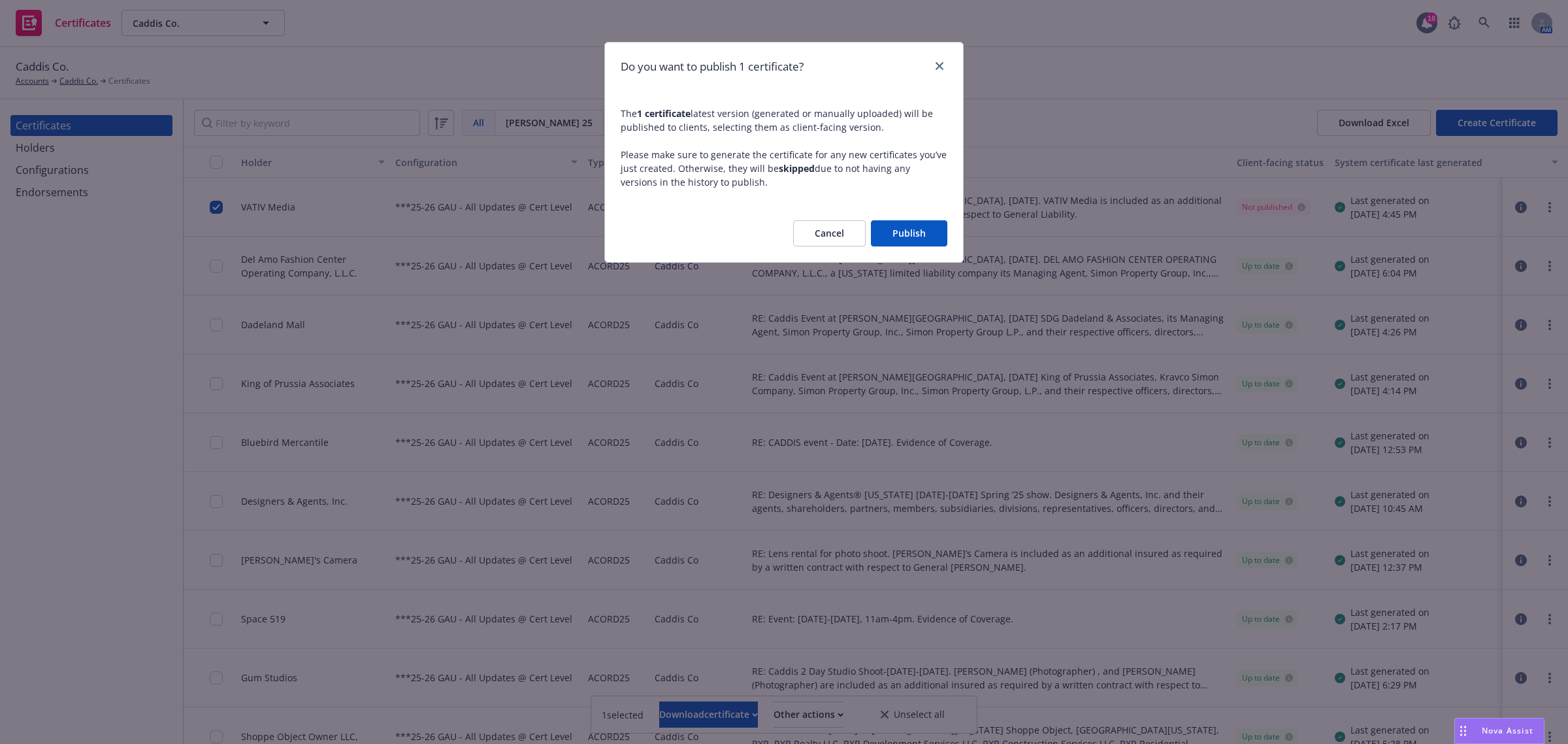
click at [918, 234] on button "Publish" at bounding box center [909, 233] width 76 height 26
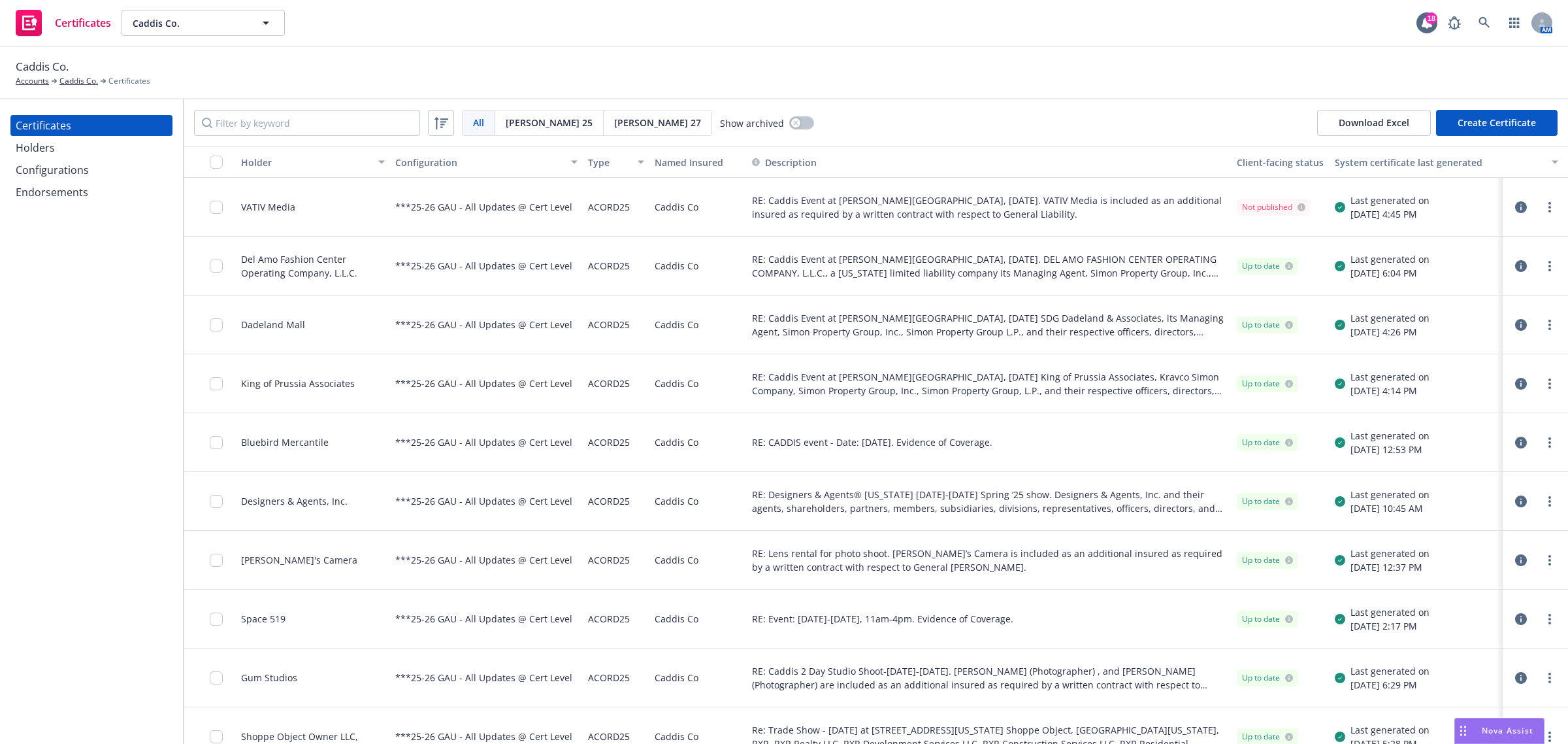
click at [52, 144] on div "Holders" at bounding box center [35, 147] width 39 height 21
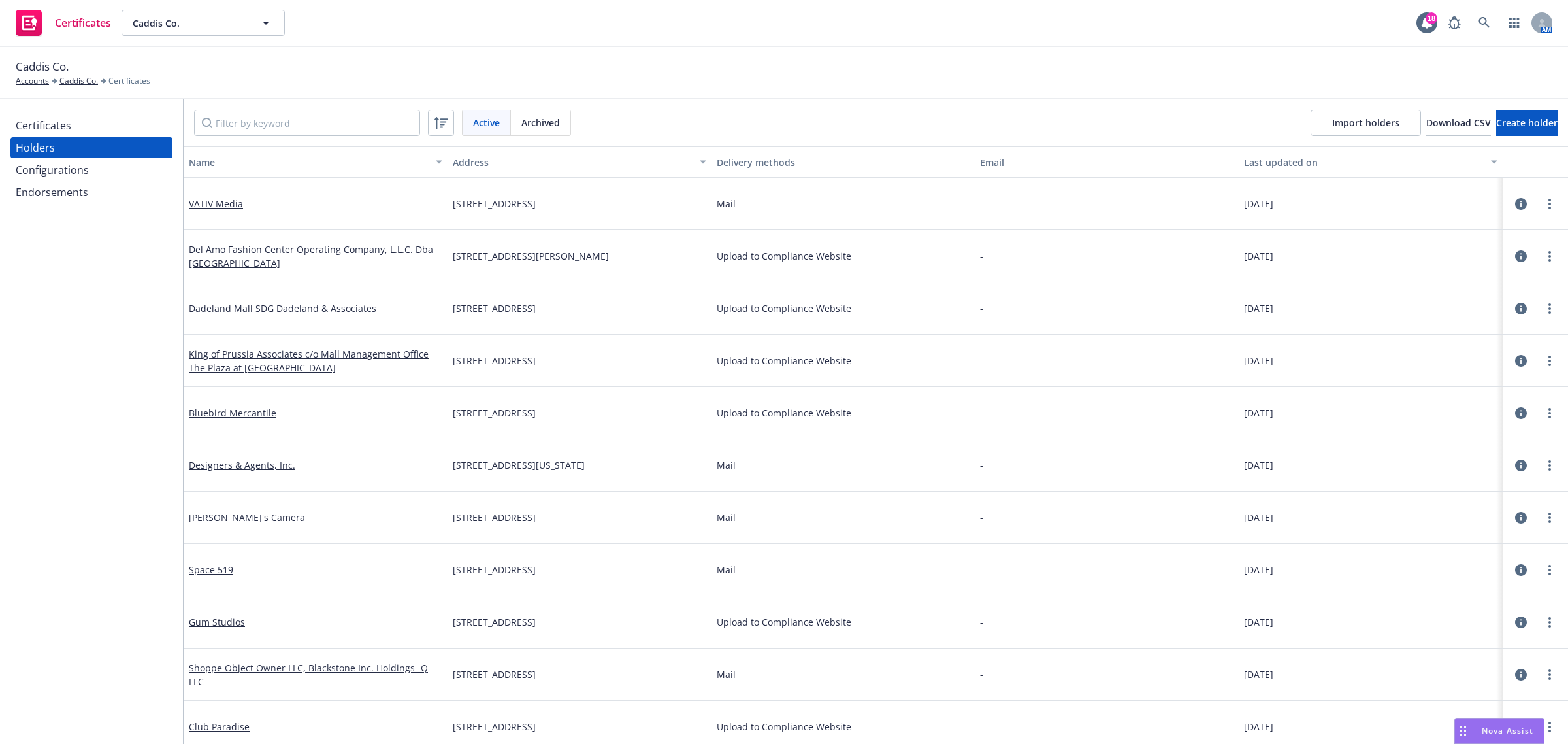
click at [57, 124] on div "Certificates" at bounding box center [44, 125] width 56 height 21
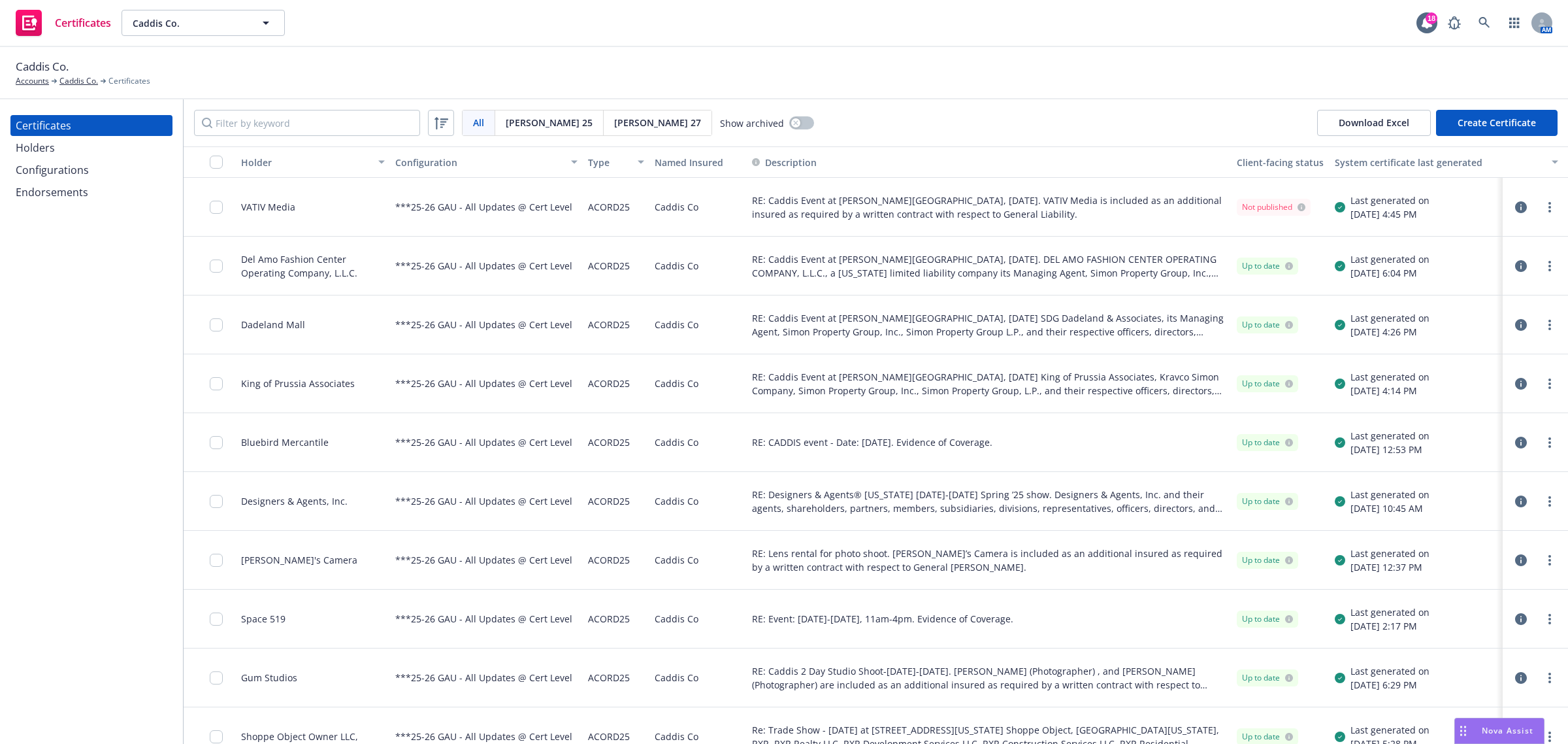
click at [50, 149] on div "Holders" at bounding box center [35, 147] width 39 height 21
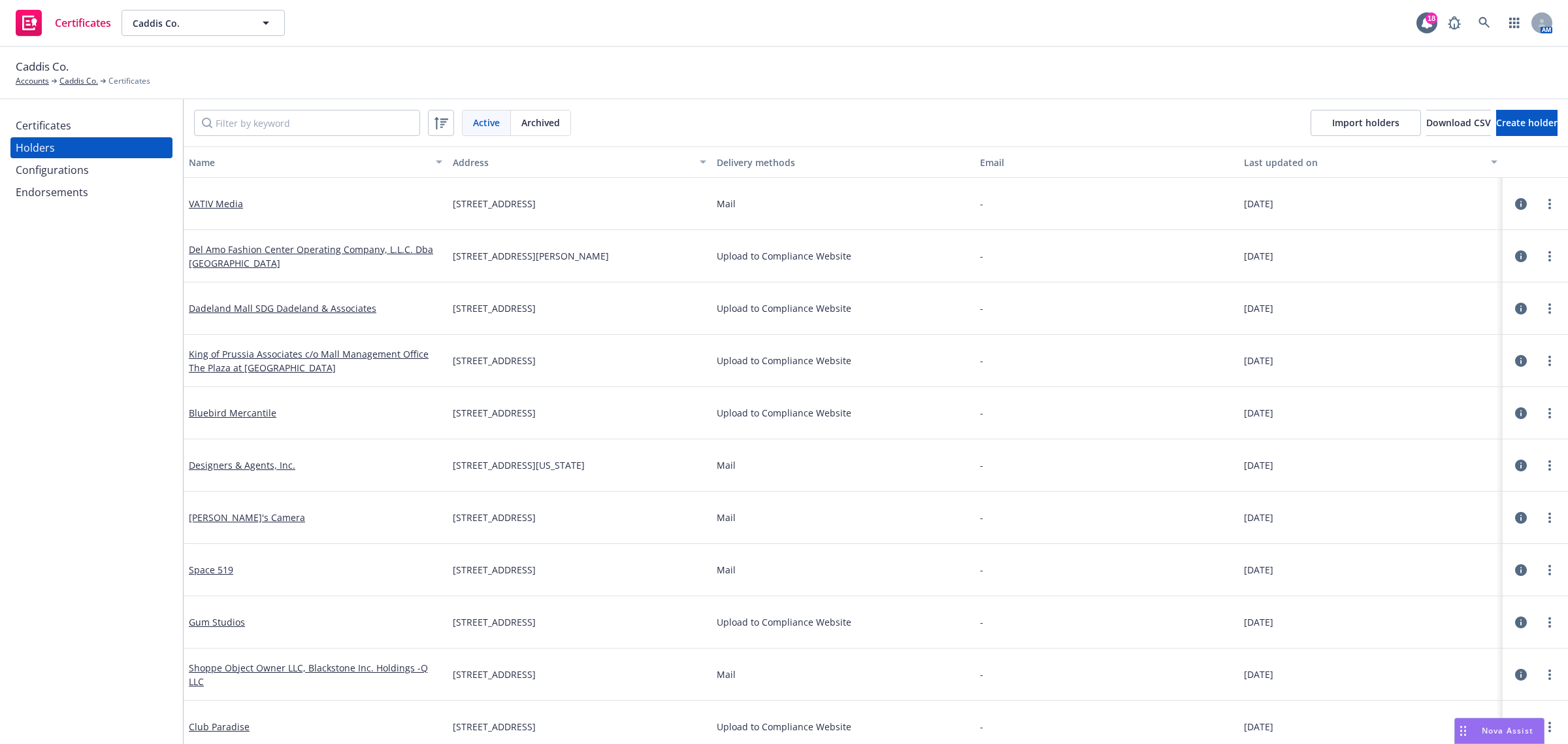
click at [57, 123] on div "Certificates" at bounding box center [44, 125] width 56 height 21
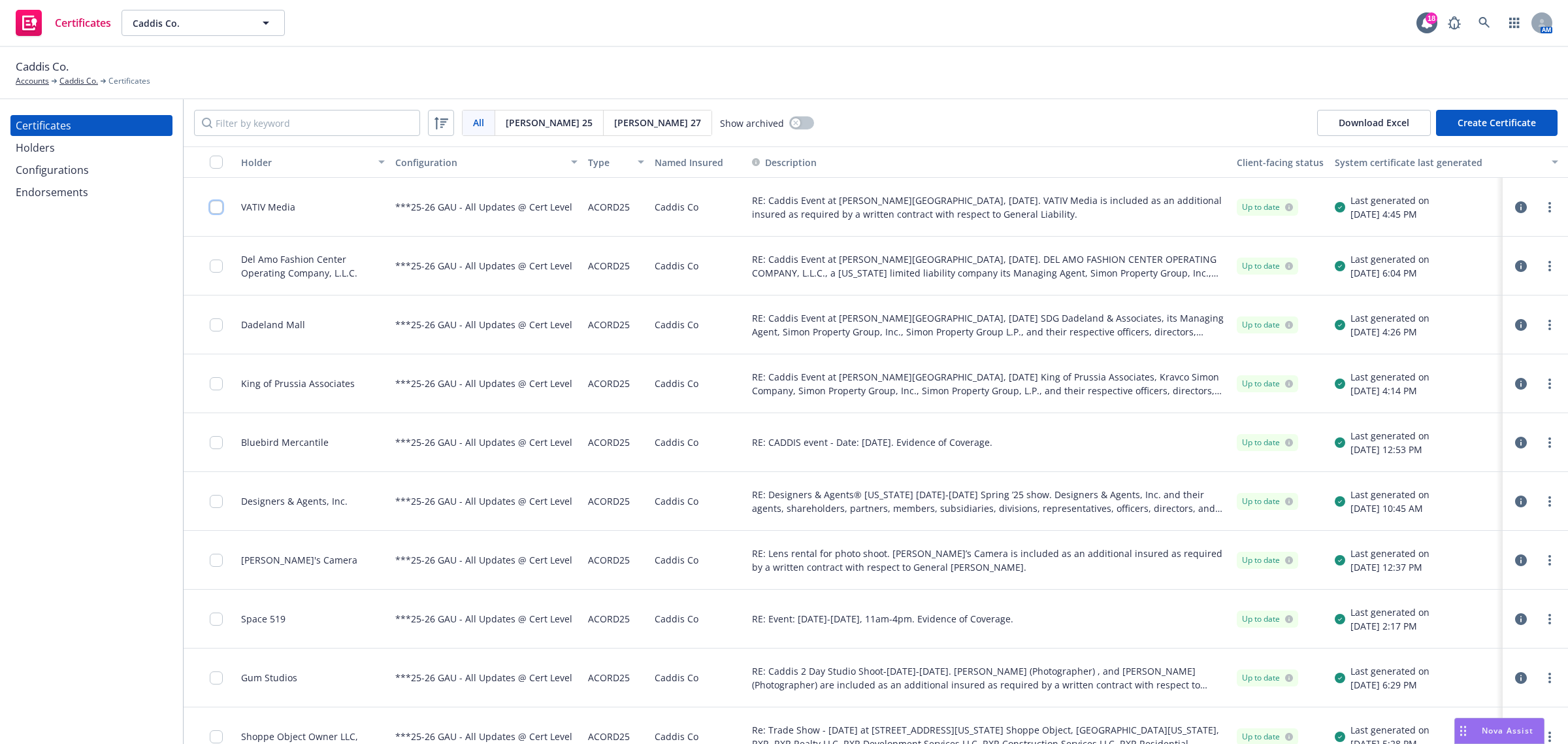
click at [217, 210] on input "checkbox" at bounding box center [216, 207] width 13 height 13
click at [844, 708] on div "Other actions" at bounding box center [809, 714] width 70 height 25
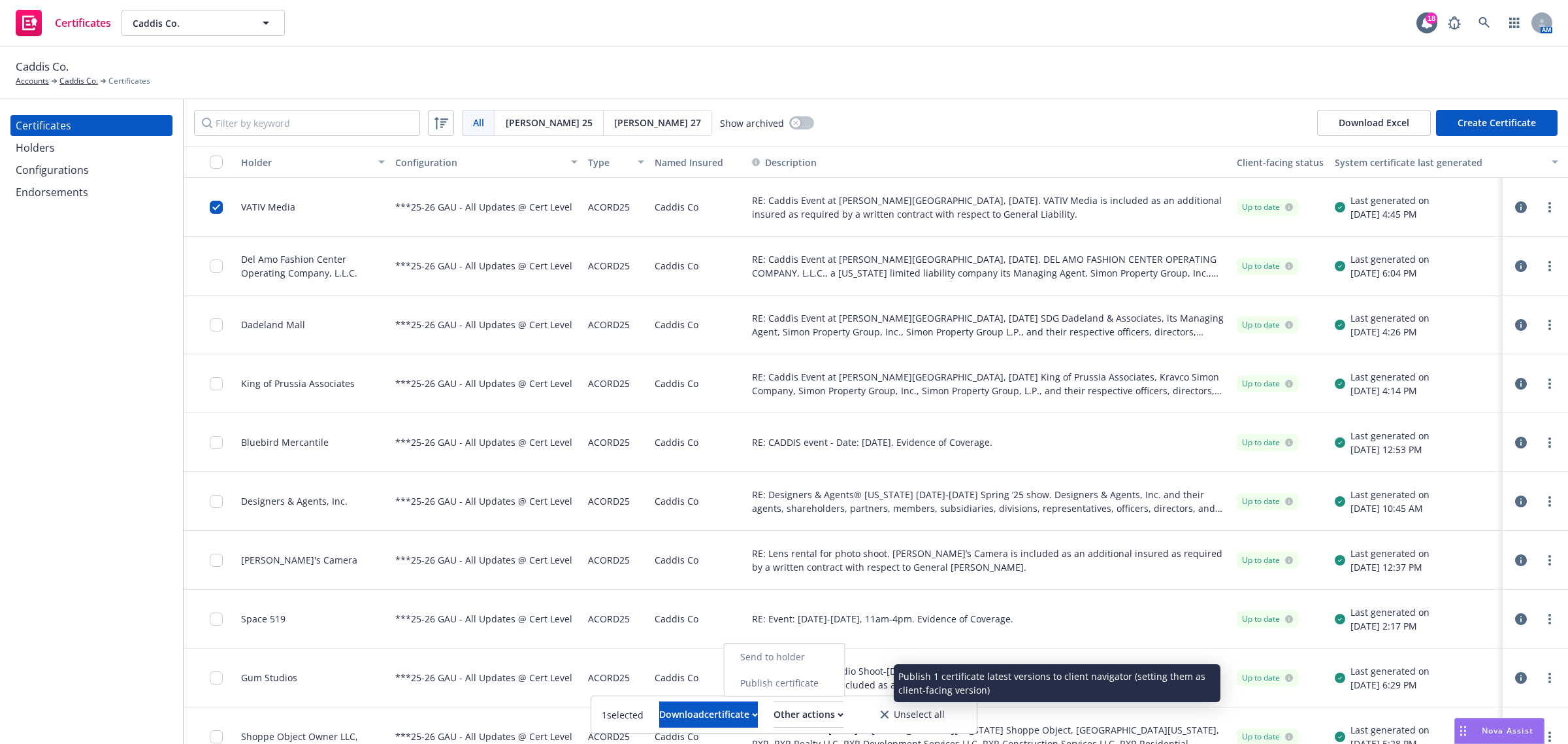
click at [845, 688] on link "Publish certificate" at bounding box center [784, 683] width 120 height 26
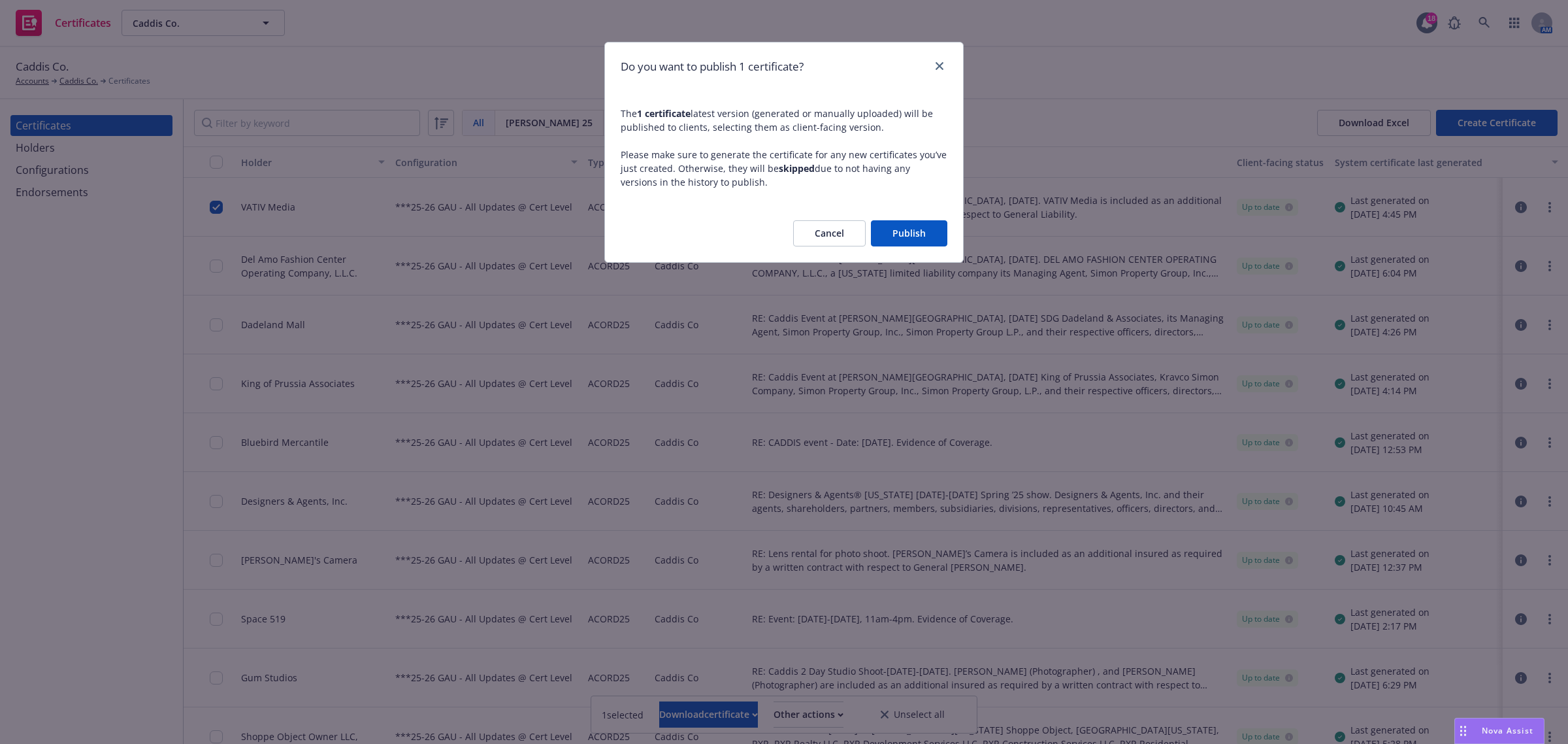
click at [912, 234] on button "Publish" at bounding box center [909, 233] width 76 height 26
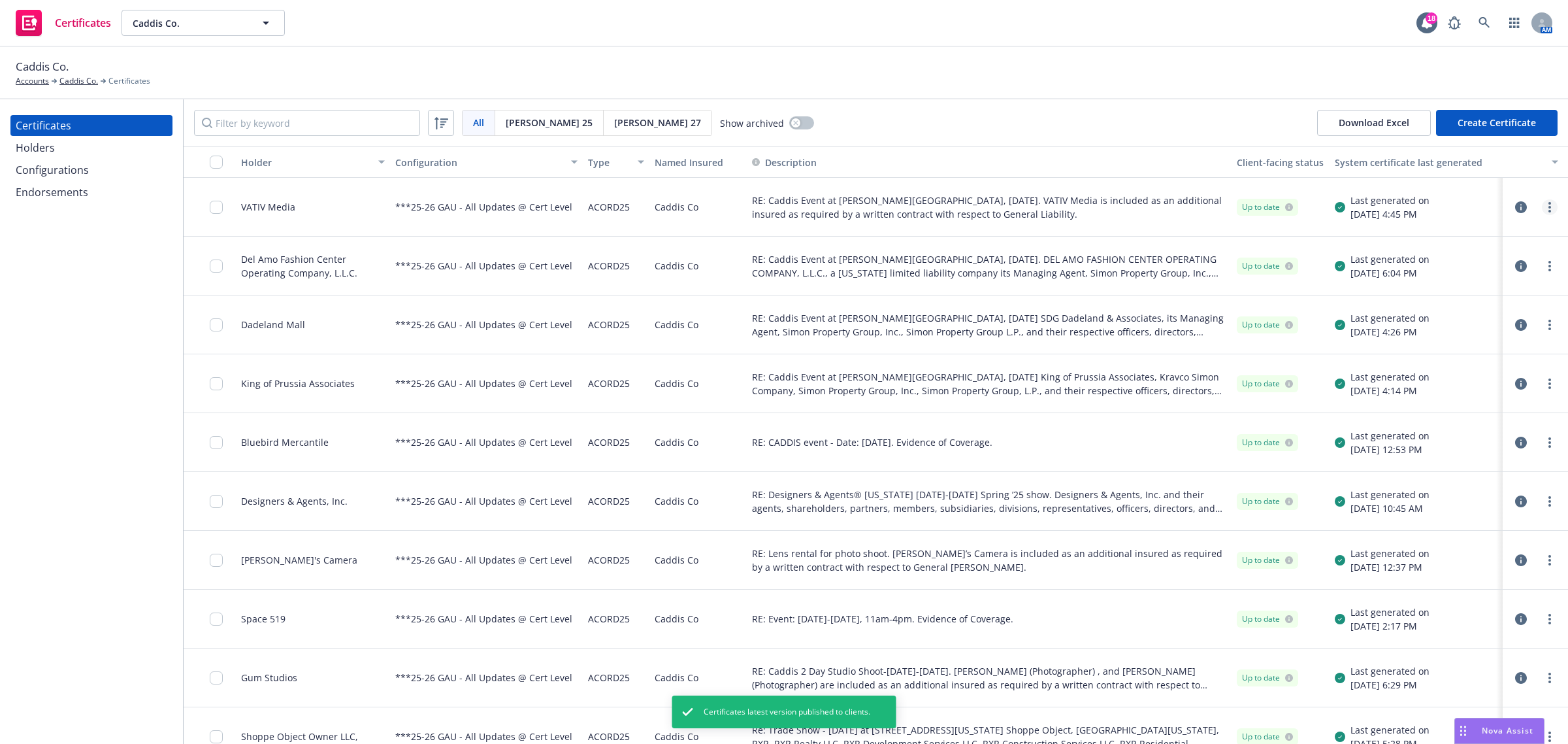
click at [1542, 211] on link "more" at bounding box center [1550, 207] width 16 height 16
click at [1442, 396] on div "Last generated on 08/14/2025, 4:14 PM" at bounding box center [1446, 384] width 234 height 59
click at [1549, 207] on circle "more" at bounding box center [1550, 207] width 3 height 3
click at [1489, 393] on link "Download uneditable generated certificate" at bounding box center [1440, 390] width 209 height 26
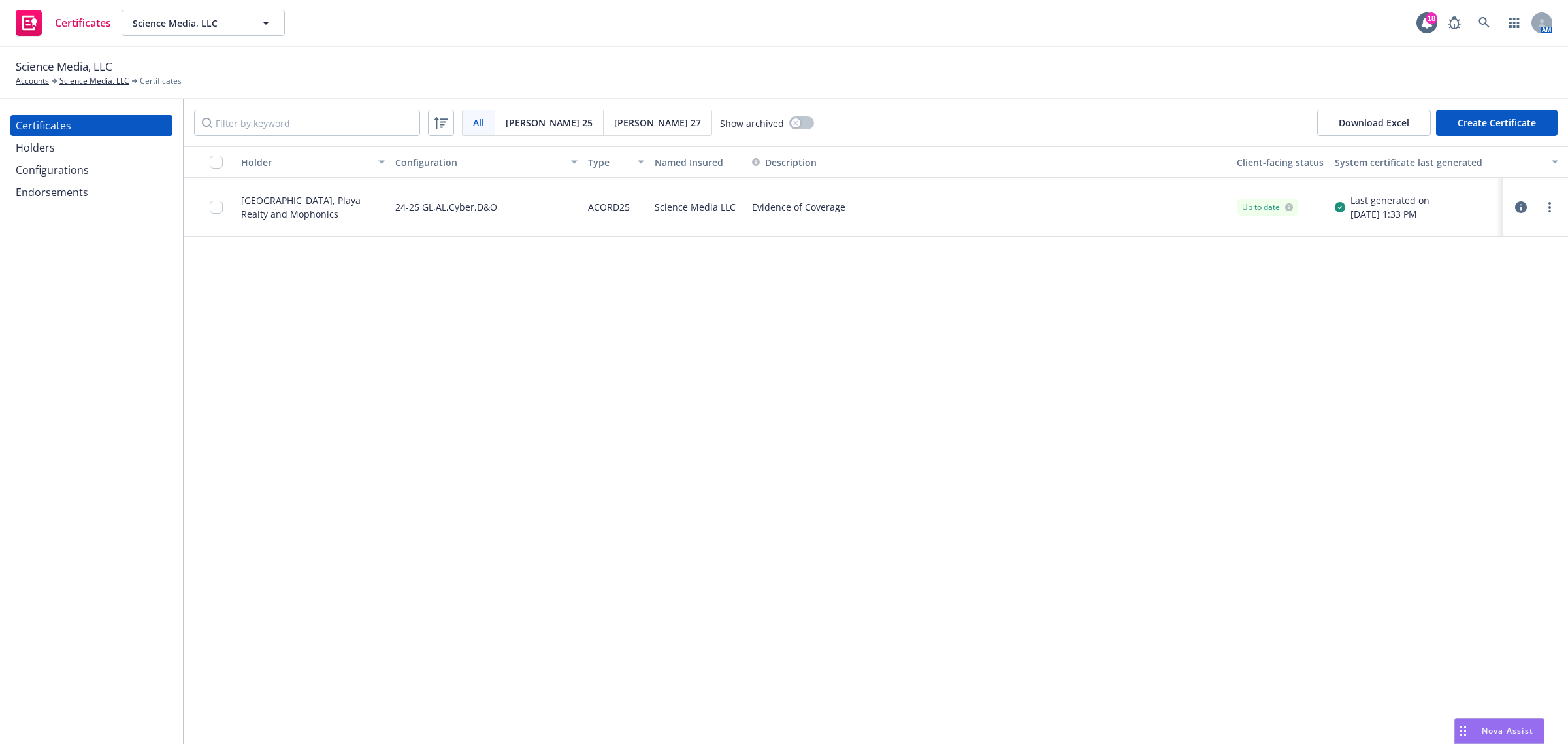
click at [84, 167] on div "Configurations" at bounding box center [52, 169] width 73 height 21
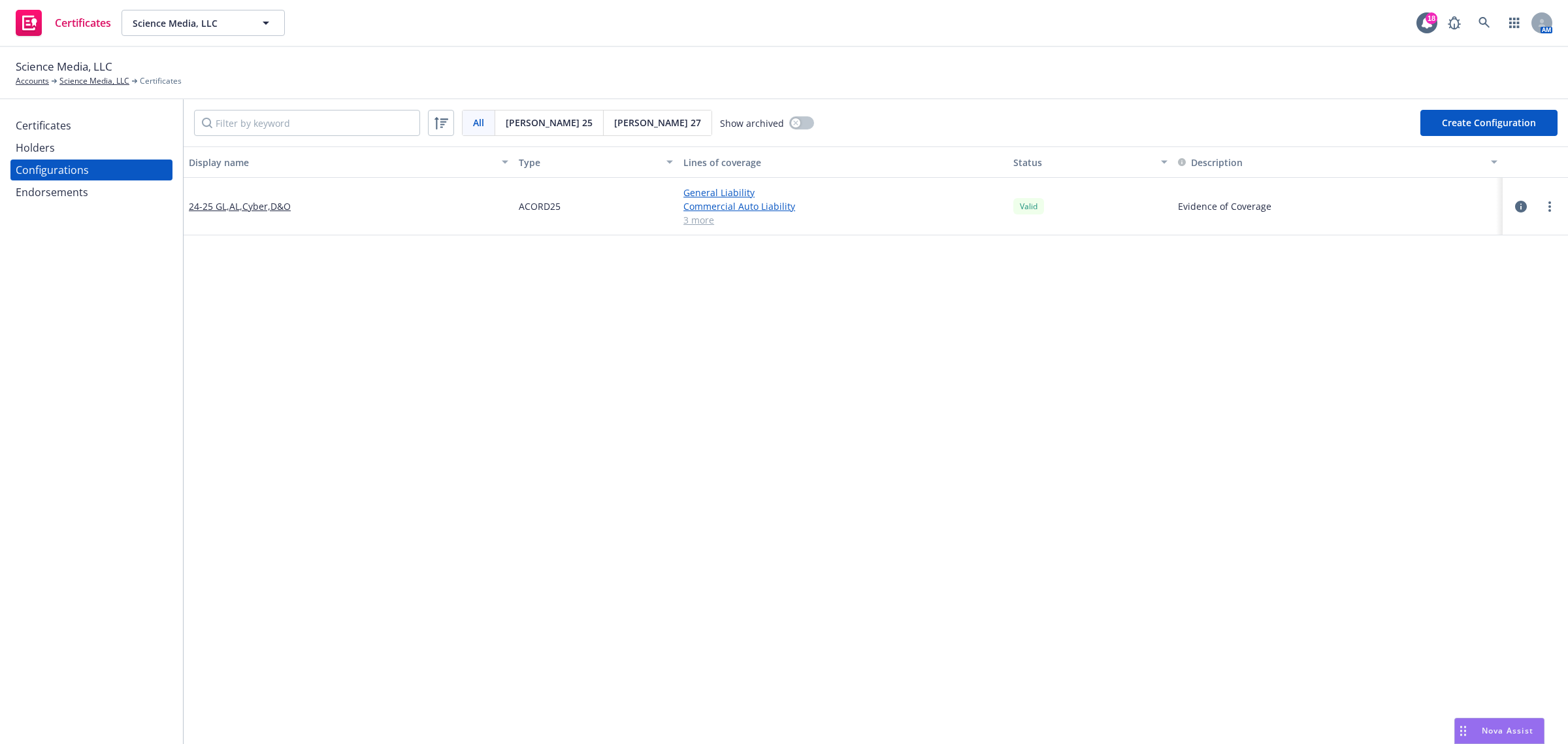
click at [599, 612] on div "Display name Type Lines of coverage Status Description 24-25 GL,AL,Cyber,D&O AC…" at bounding box center [876, 707] width 1384 height 1121
click at [268, 203] on link "24-25 GL,AL,Cyber,D&O" at bounding box center [239, 206] width 102 height 14
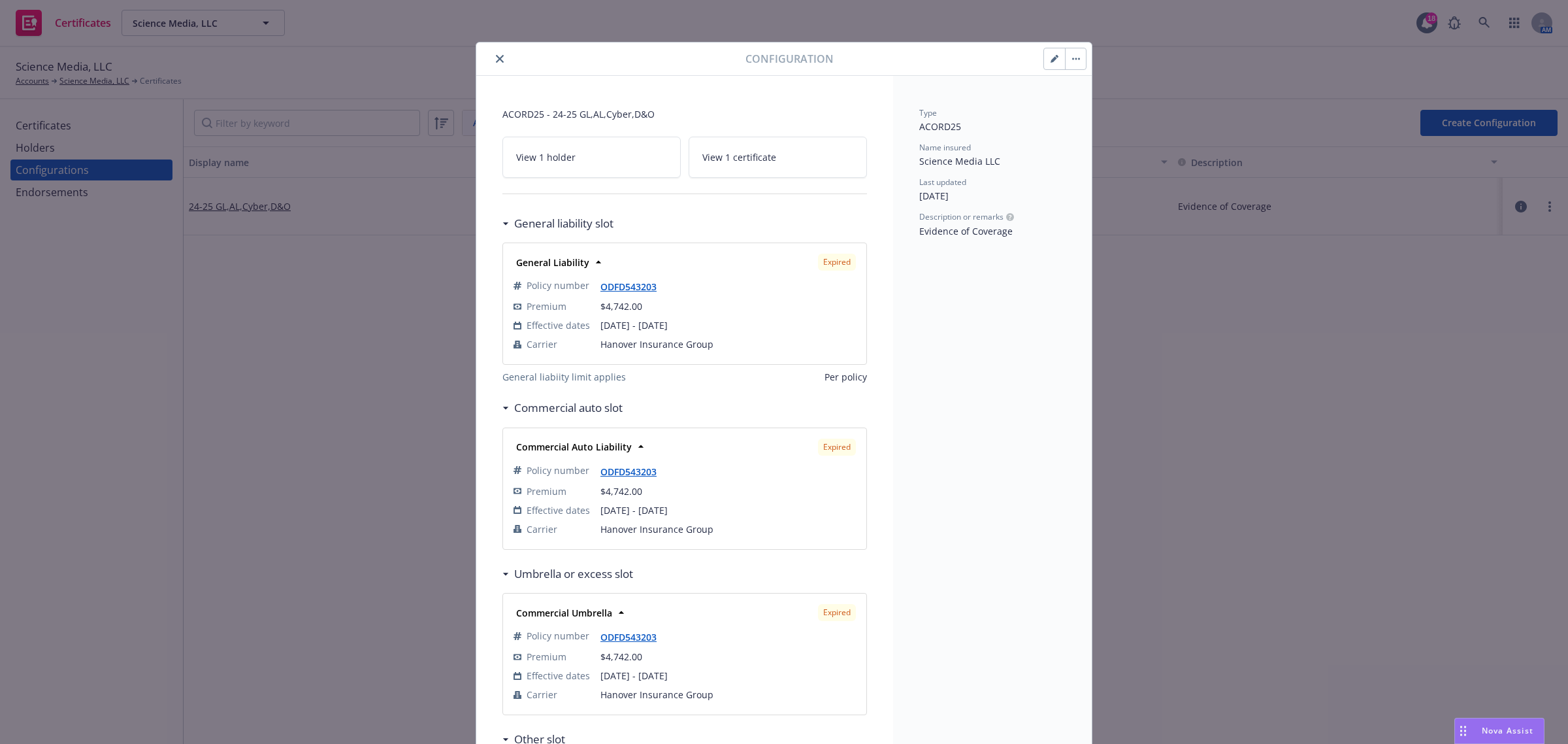
click at [496, 56] on icon "close" at bounding box center [499, 59] width 8 height 8
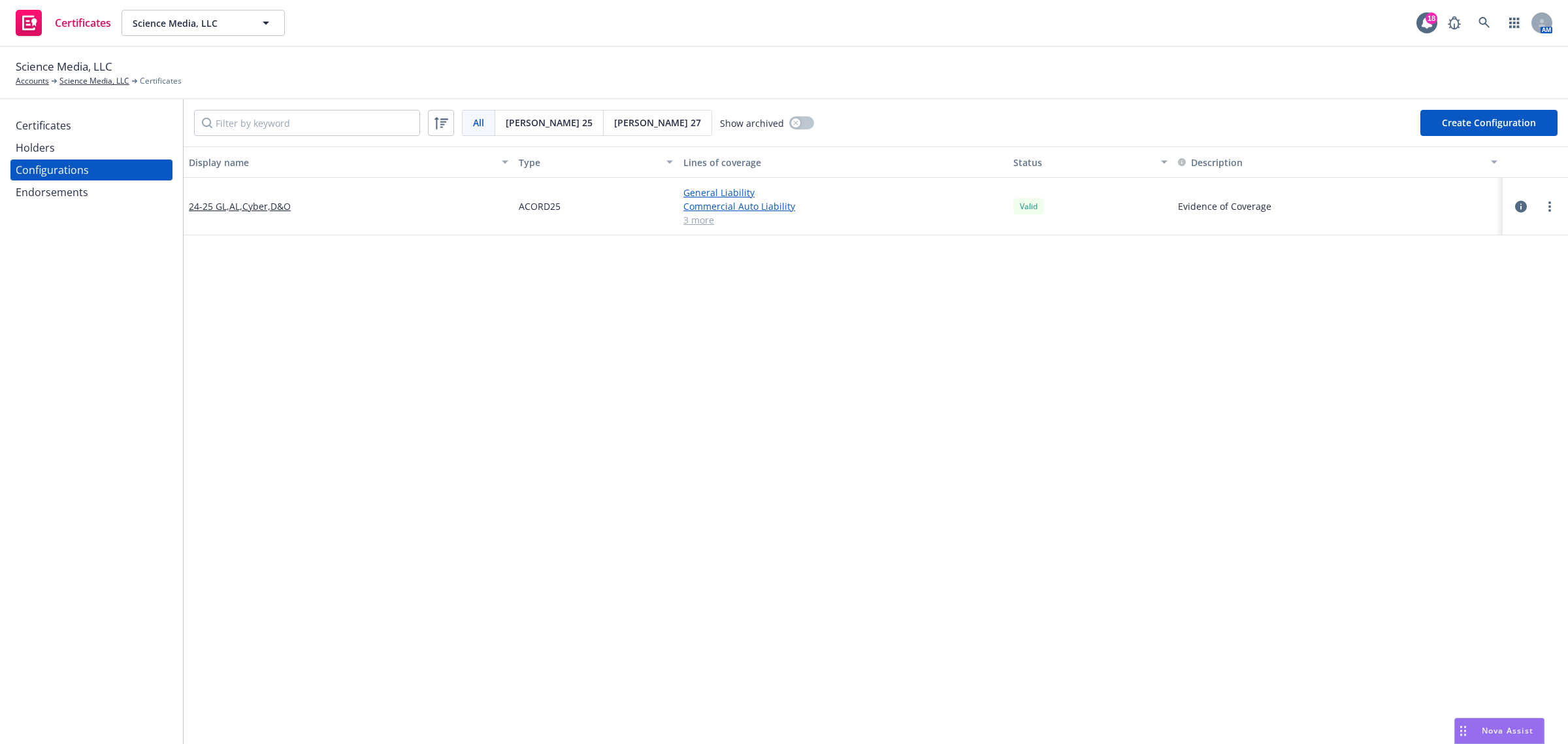
click at [27, 127] on div "Certificates" at bounding box center [44, 125] width 56 height 21
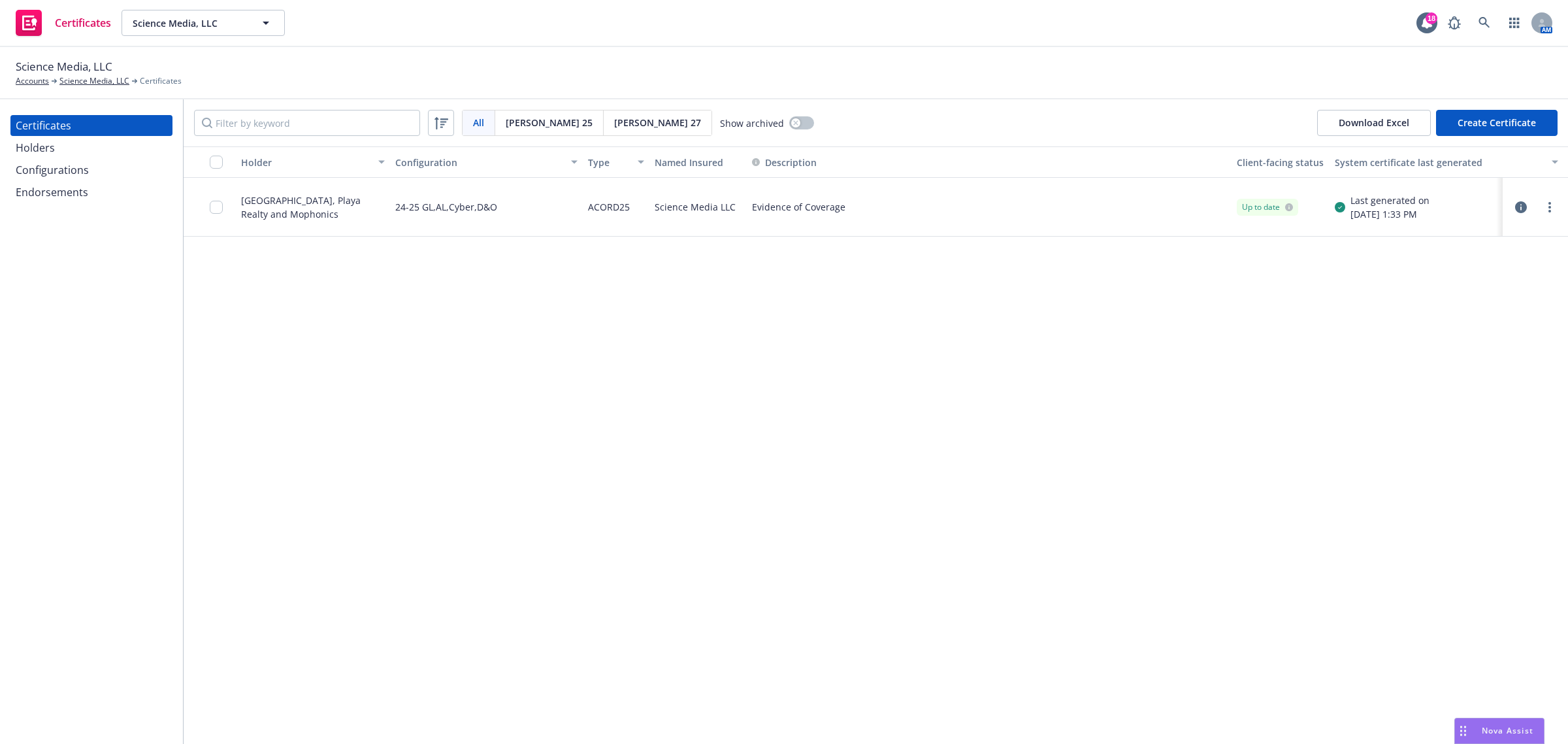
click at [647, 543] on div "Holder Configuration Type Named Insured Description Client-facing status System…" at bounding box center [876, 445] width 1384 height 597
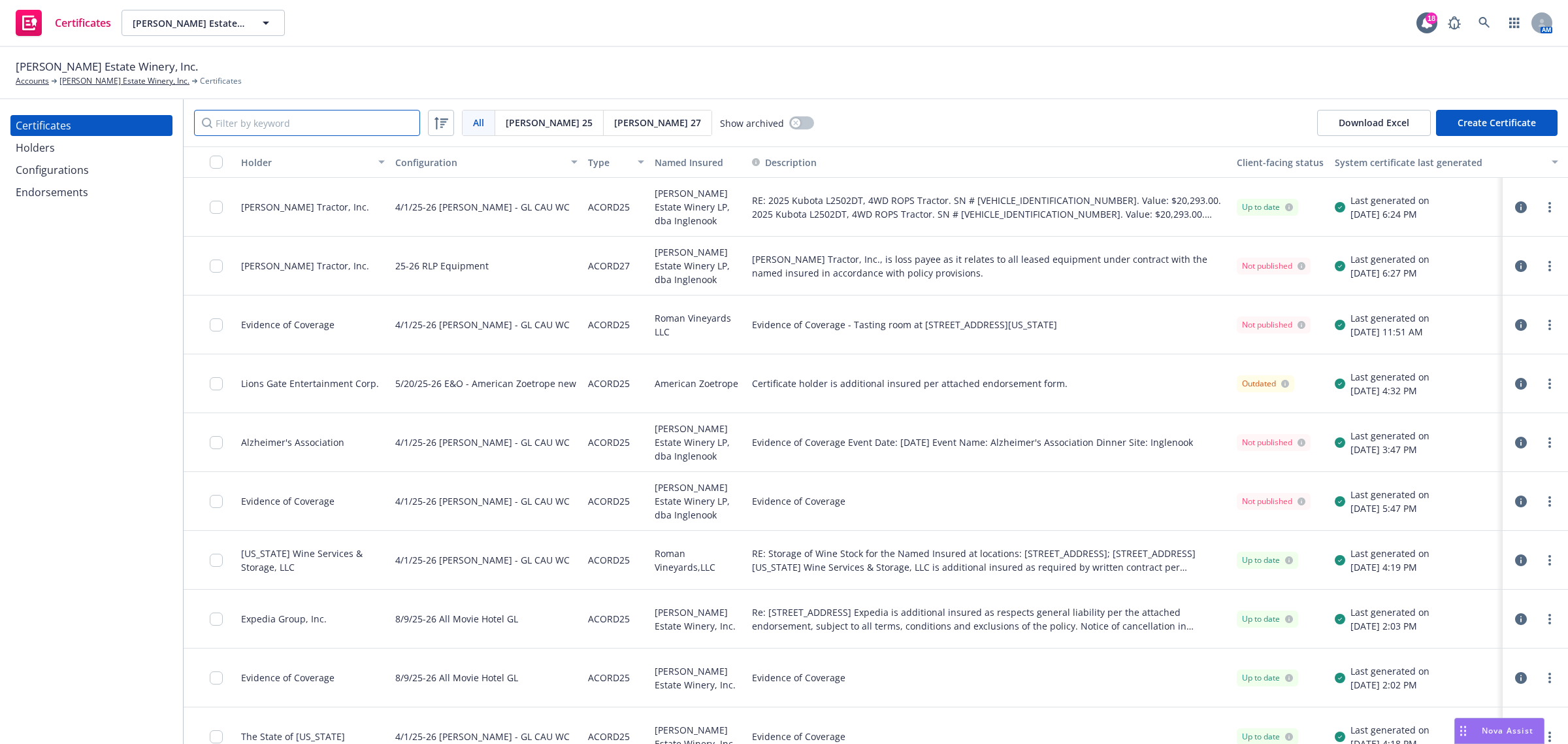
click at [316, 127] on input "Filter by keyword" at bounding box center [307, 123] width 226 height 26
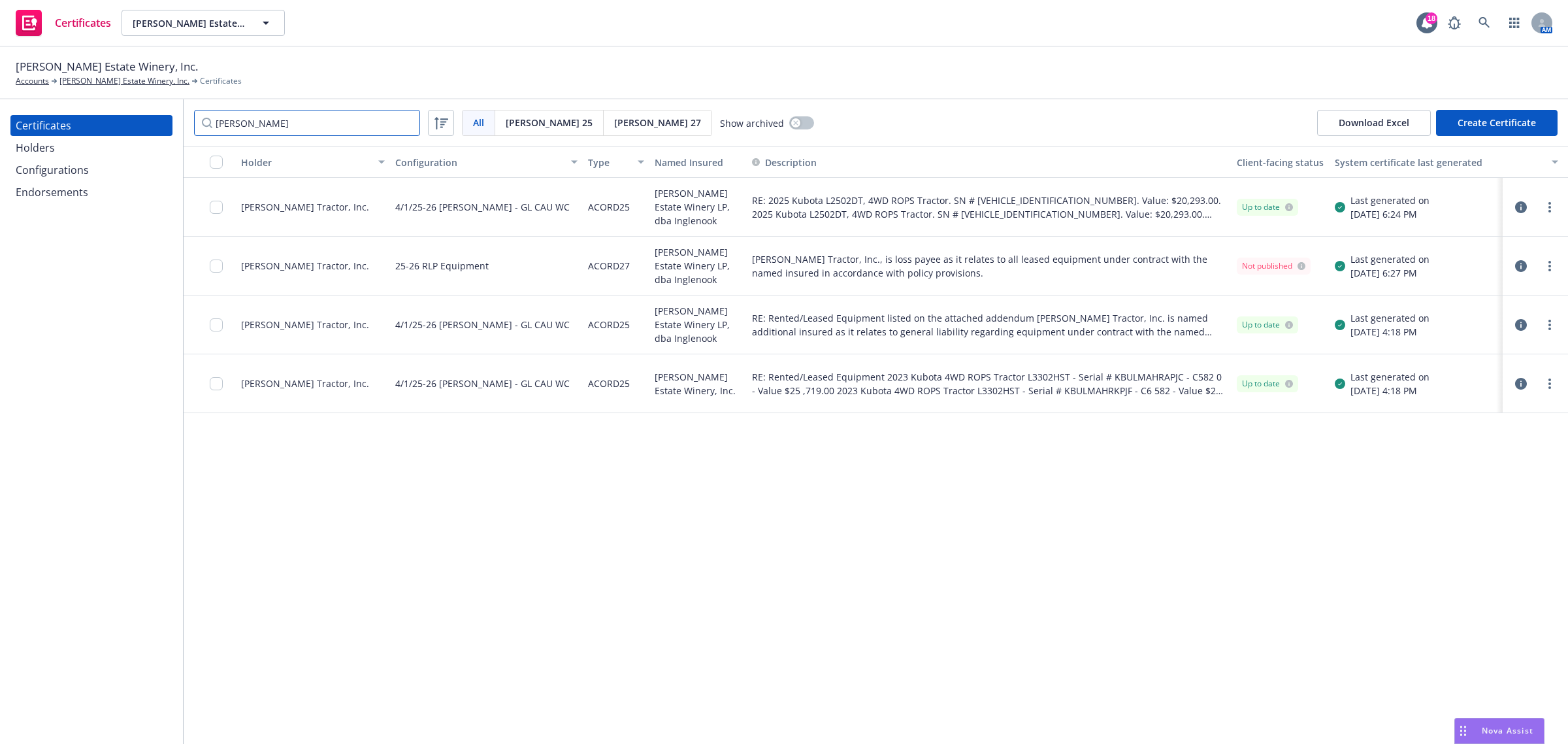
type input "garton"
click at [1364, 551] on div "Holder Configuration Type Named Insured Description Client-facing status System…" at bounding box center [876, 445] width 1384 height 597
click at [1522, 207] on icon "button" at bounding box center [1521, 207] width 11 height 11
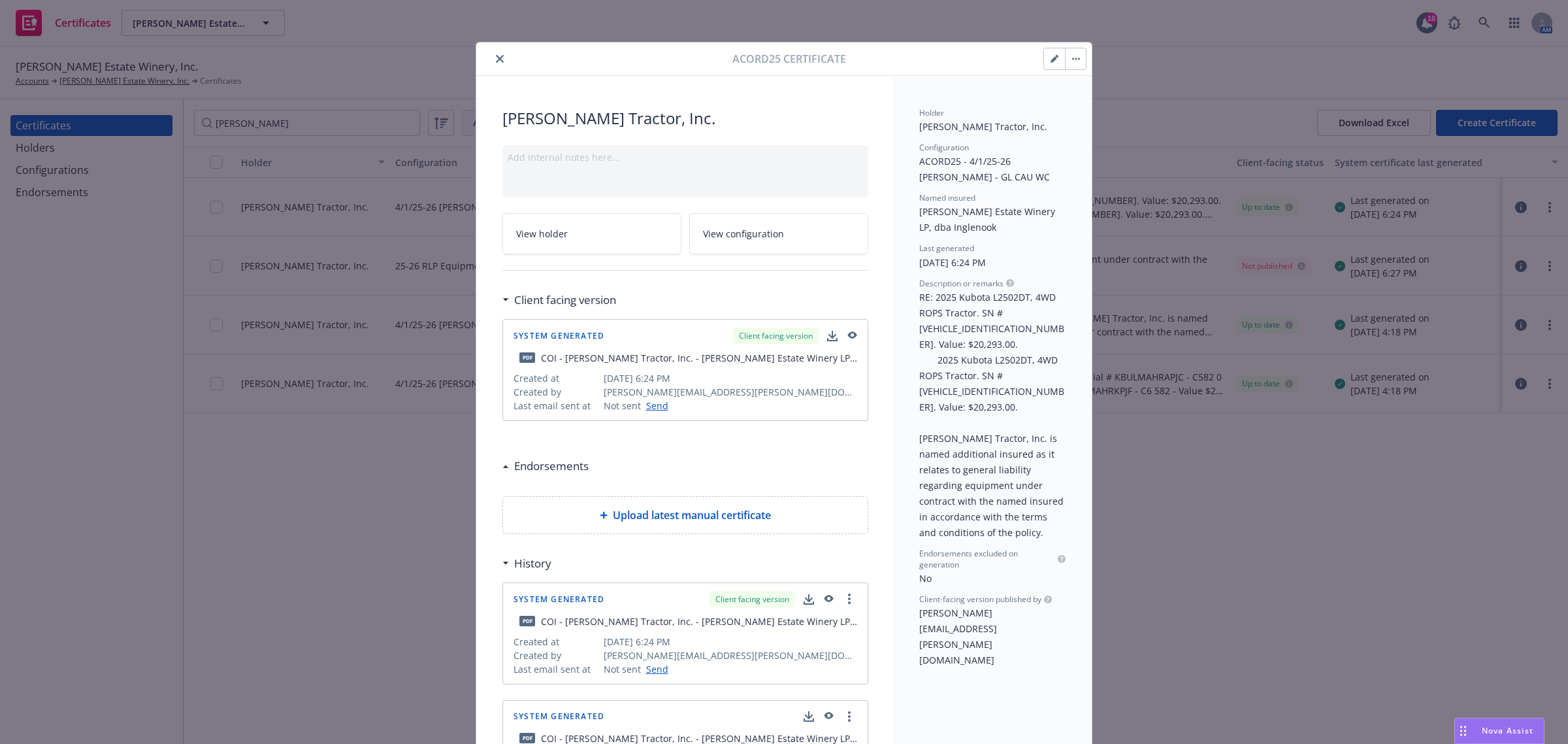
click at [1051, 57] on icon "button" at bounding box center [1054, 59] width 6 height 6
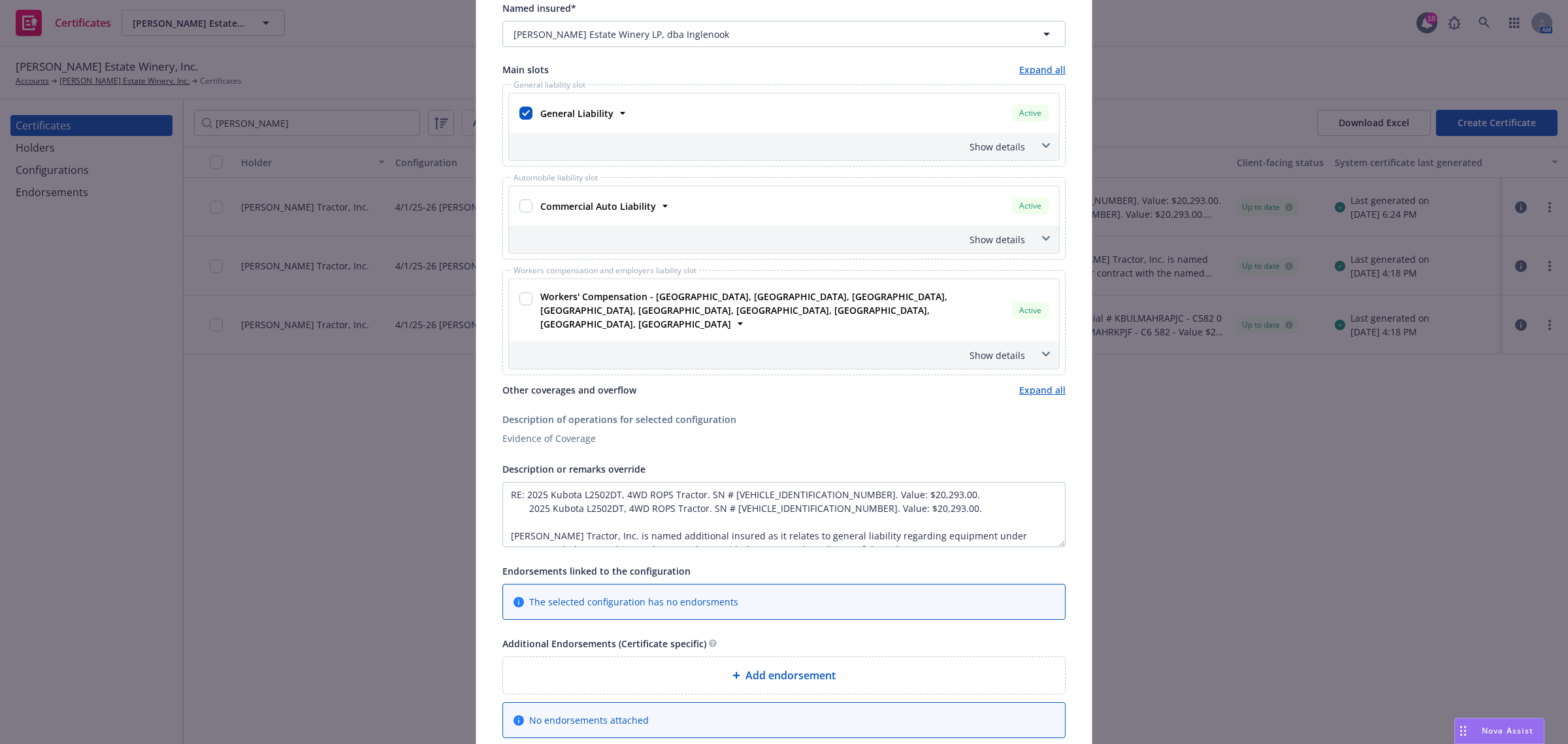
scroll to position [245, 0]
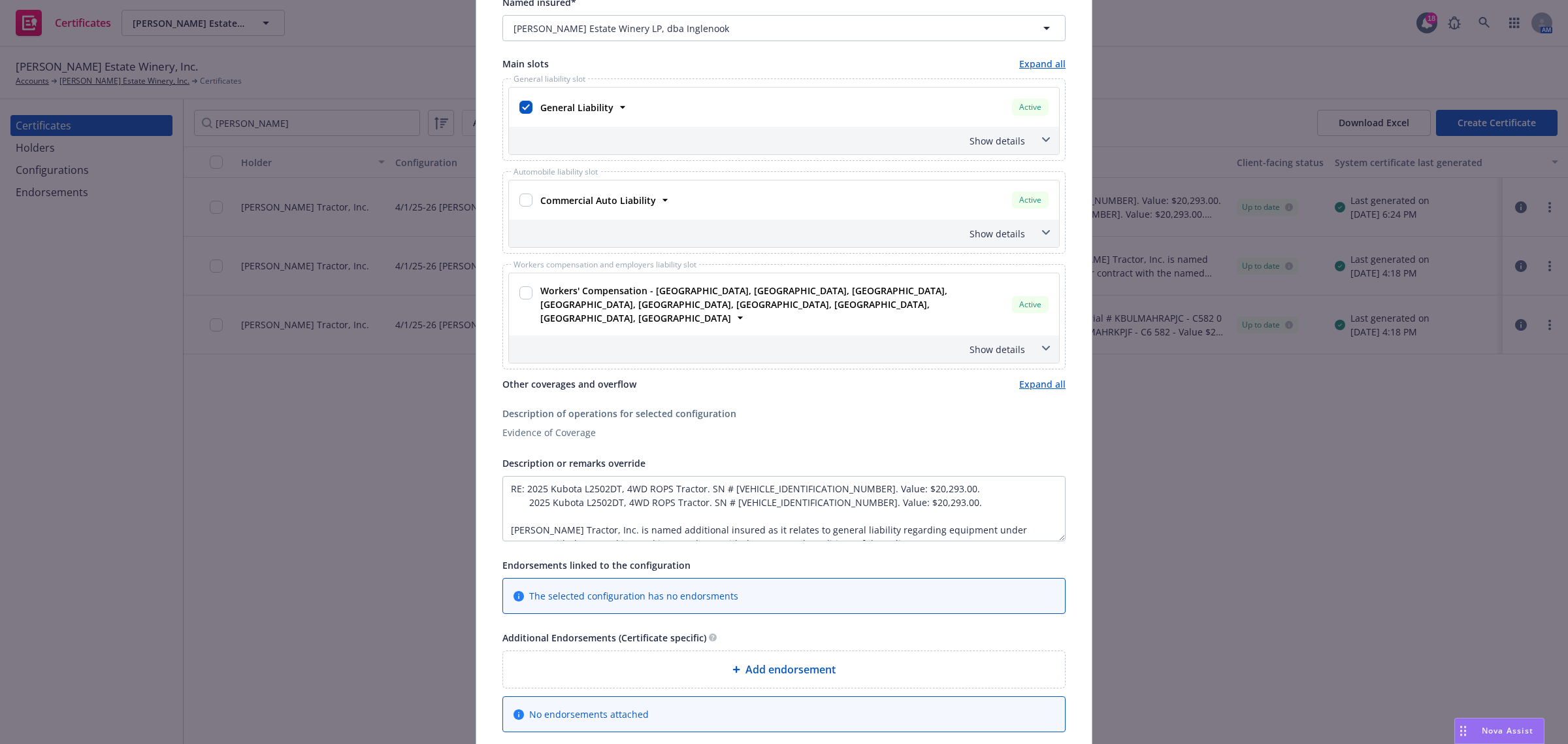
click at [1053, 514] on textarea "RE: 2025 Kubota L2502DT, 4WD ROPS Tractor. SN # KBULMDDRVSGF28094. Value: $20,2…" at bounding box center [784, 508] width 563 height 65
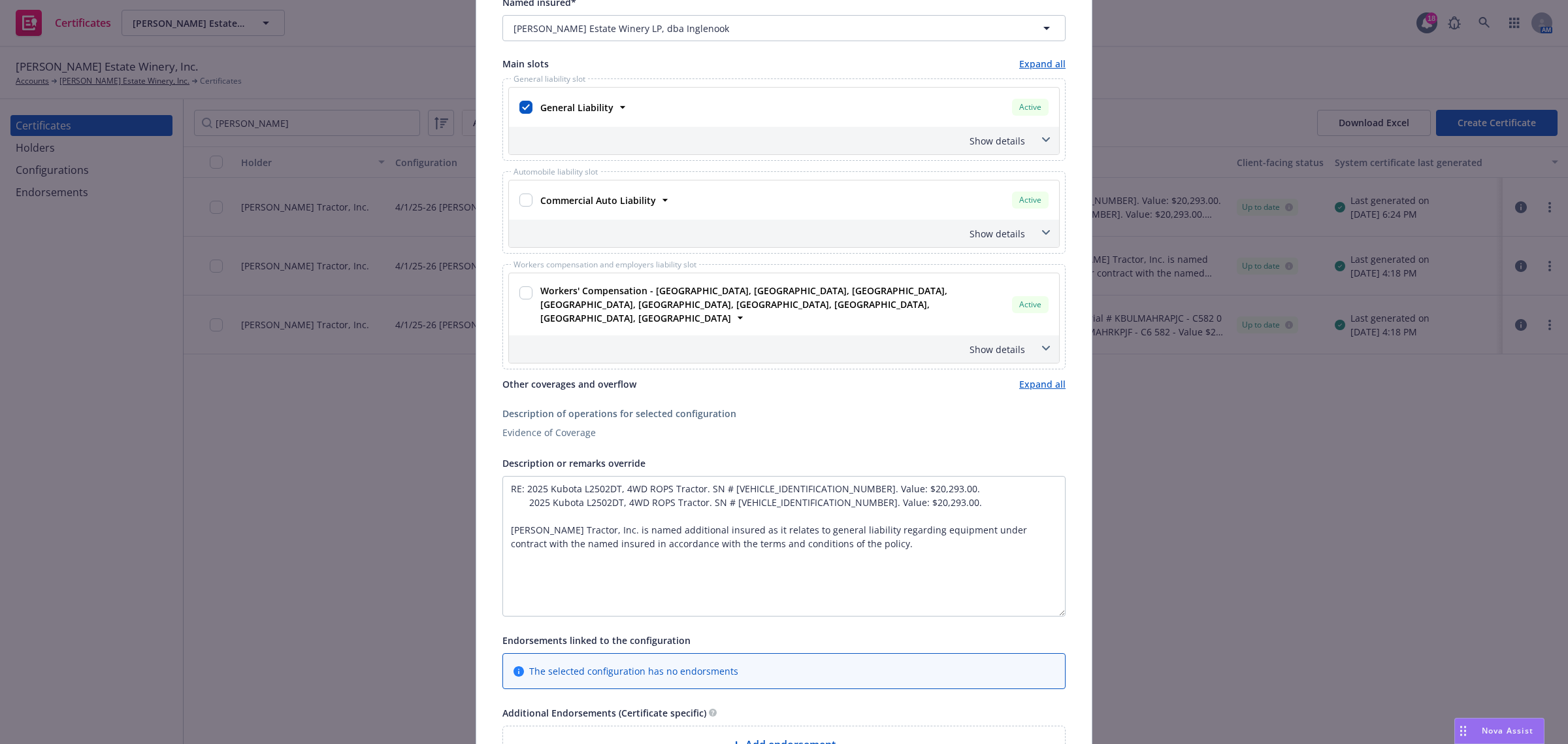
drag, startPoint x: 1051, startPoint y: 517, endPoint x: 1049, endPoint y: 593, distance: 76.0
click at [1050, 593] on textarea "RE: 2025 Kubota L2502DT, 4WD ROPS Tractor. SN # KBULMDDRVSGF28094. Value: $20,2…" at bounding box center [784, 546] width 563 height 141
click at [992, 556] on textarea "RE: 2025 Kubota L2502DT, 4WD ROPS Tractor. SN # KBULMDDRVSGF28094. Value: $20,2…" at bounding box center [784, 547] width 563 height 142
click at [723, 526] on textarea "RE: 2025 Kubota L2502DT, 4WD ROPS Tractor. SN # KBULMDDRVSGF28094. Value: $20,2…" at bounding box center [784, 547] width 563 height 142
drag, startPoint x: 768, startPoint y: 522, endPoint x: 485, endPoint y: 505, distance: 283.5
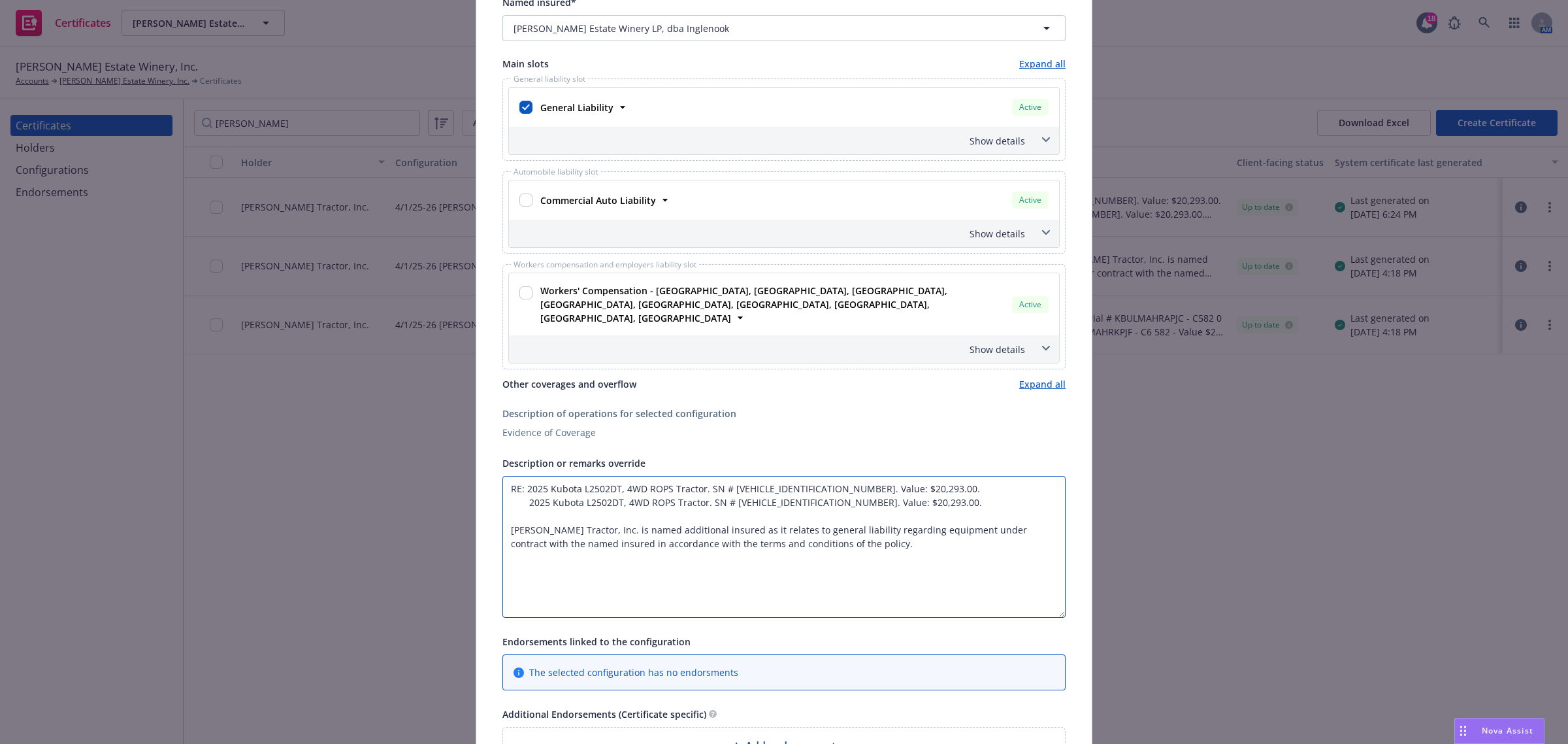
click at [485, 505] on div "This account has certificates specific notes. Please review them before creatin…" at bounding box center [784, 356] width 616 height 1043
paste textarea "the terms and conditions of the policy per attached endorsement."
drag, startPoint x: 624, startPoint y: 510, endPoint x: 599, endPoint y: 509, distance: 25.0
click at [599, 509] on textarea "RE: 2025 Kubota L2502DT, 4WD ROPS Tractor. SN # KBULMDDRVSGF28094. Value: $20,2…" at bounding box center [784, 547] width 563 height 142
click at [503, 535] on textarea "RE: 2025 Kubota L2502DT, 4WD ROPS Tractor. SN # KBULMDDRVSGF28094. Value: $20,2…" at bounding box center [784, 547] width 563 height 142
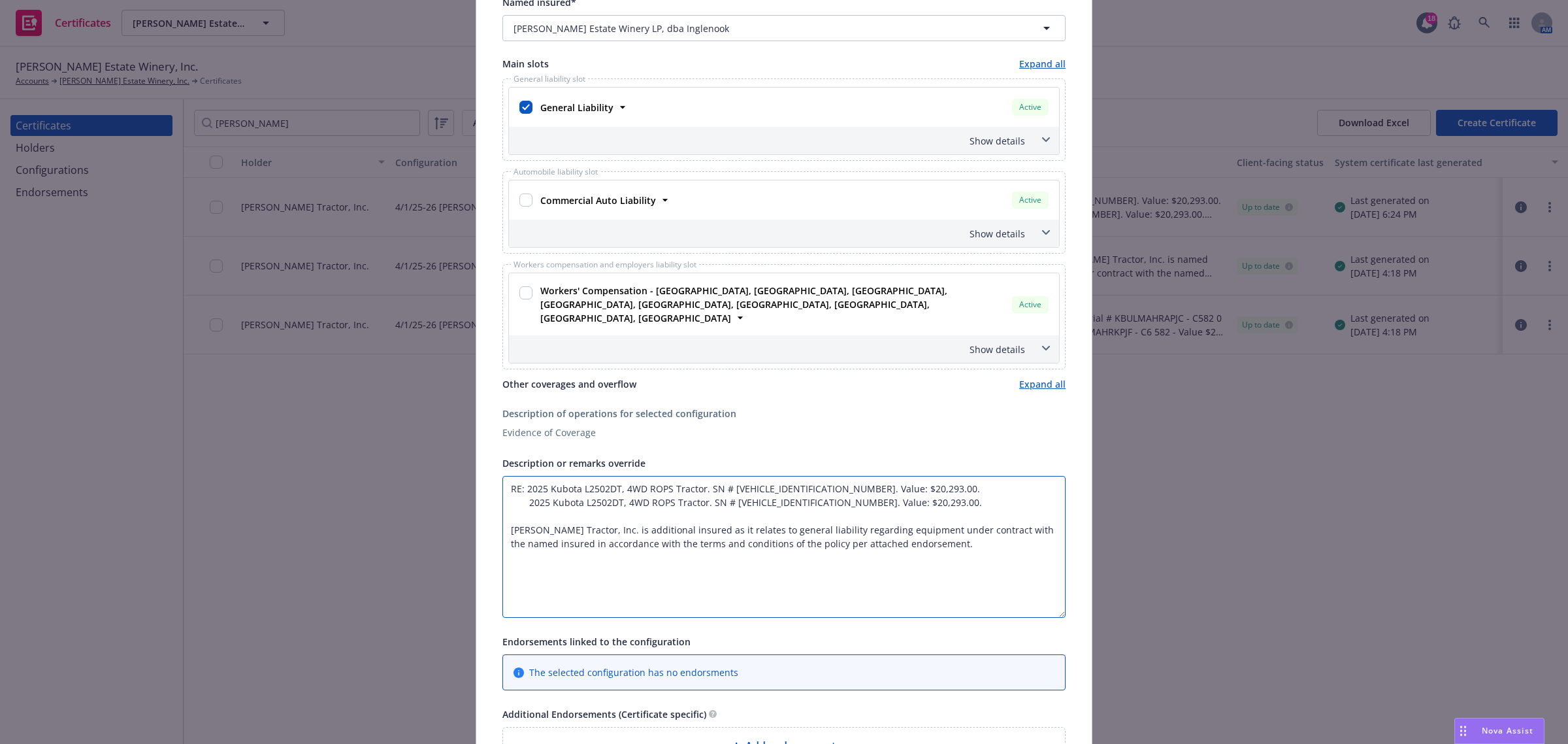
click at [502, 521] on textarea "RE: 2025 Kubota L2502DT, 4WD ROPS Tractor. SN # KBULMDDRVSGF28094. Value: $20,2…" at bounding box center [784, 547] width 563 height 142
type textarea "RE: 2025 Kubota L2502DT, 4WD ROPS Tractor. SN # KBULMDDRVSGF28094. Value: $20,2…"
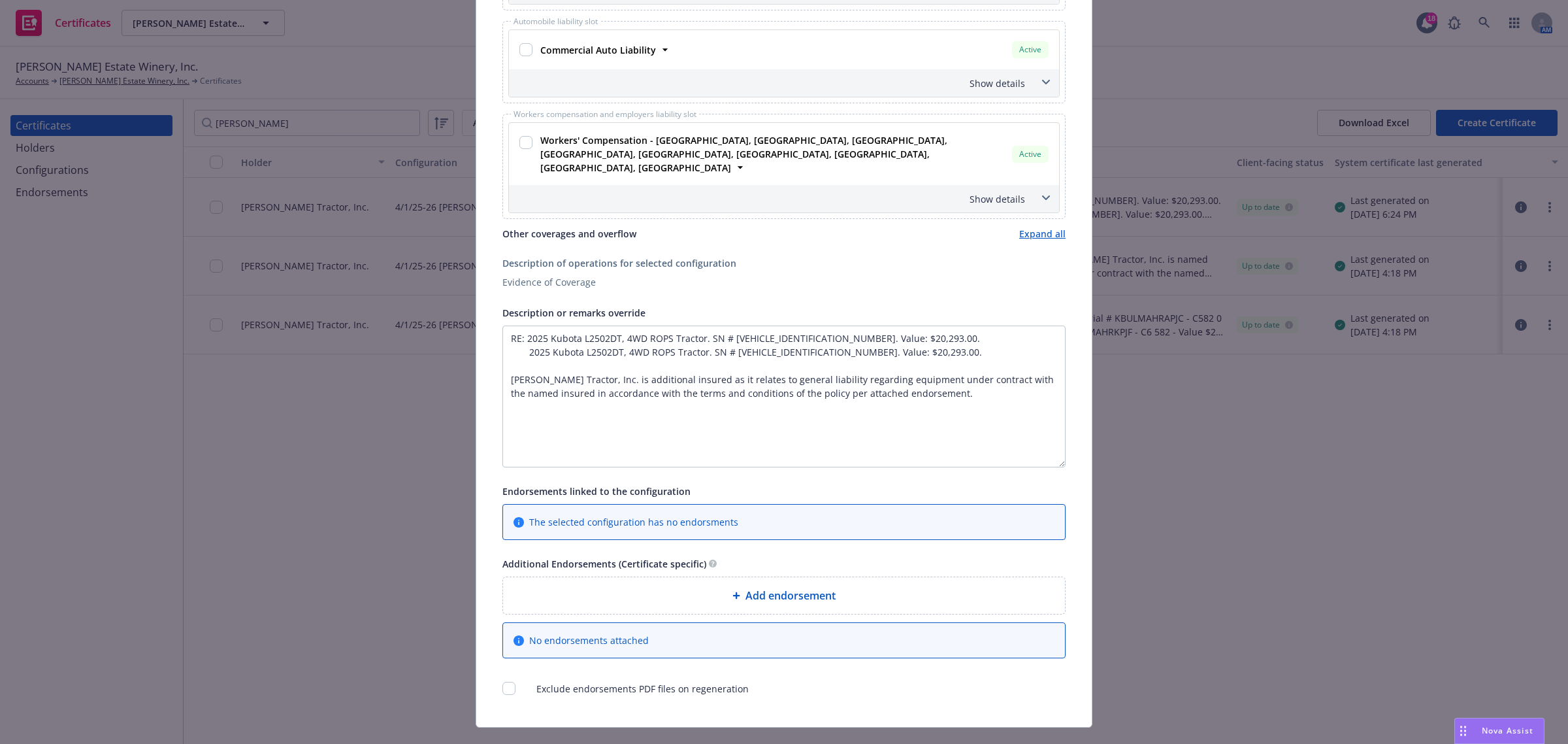
scroll to position [400, 0]
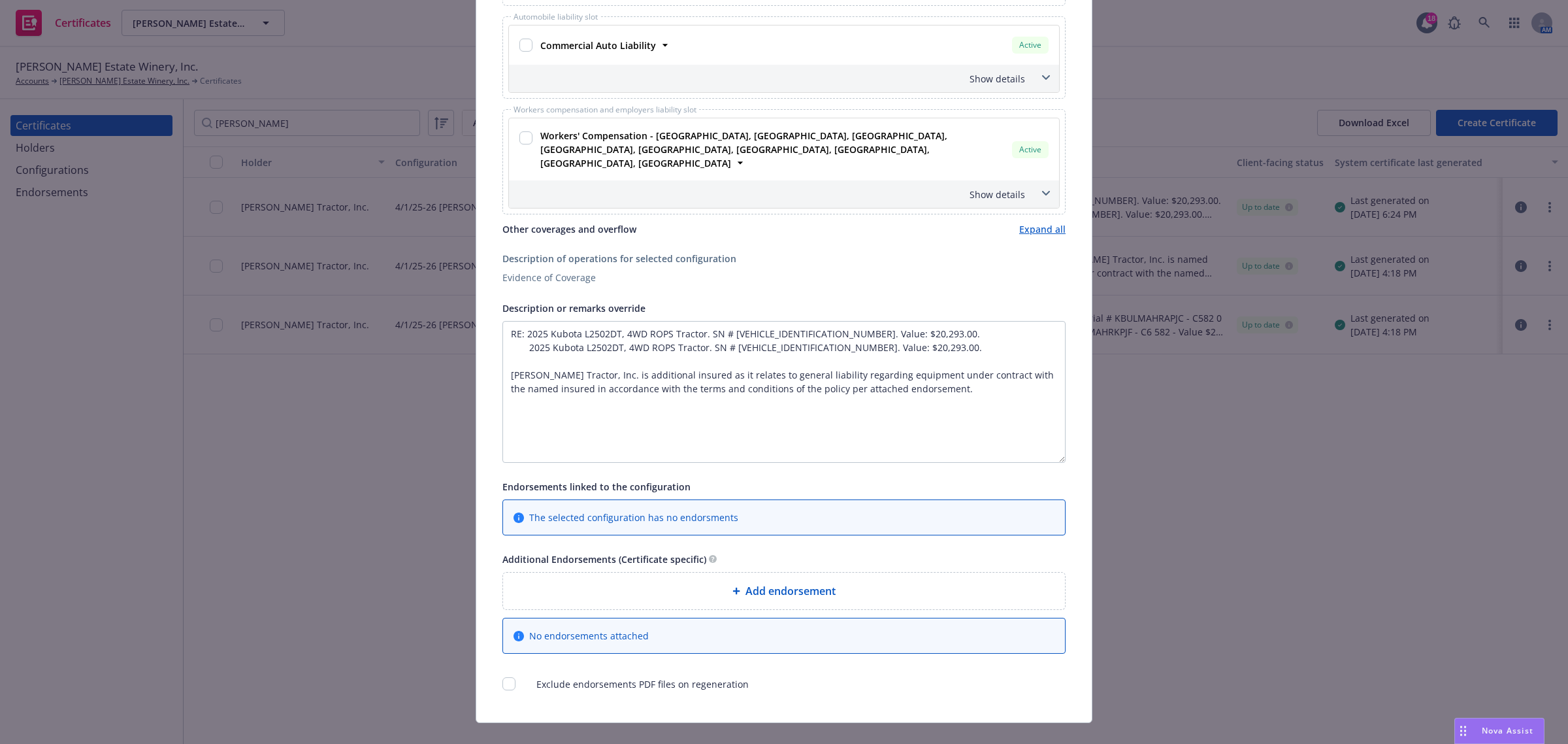
click at [785, 583] on span "Add endorsement" at bounding box center [791, 591] width 90 height 16
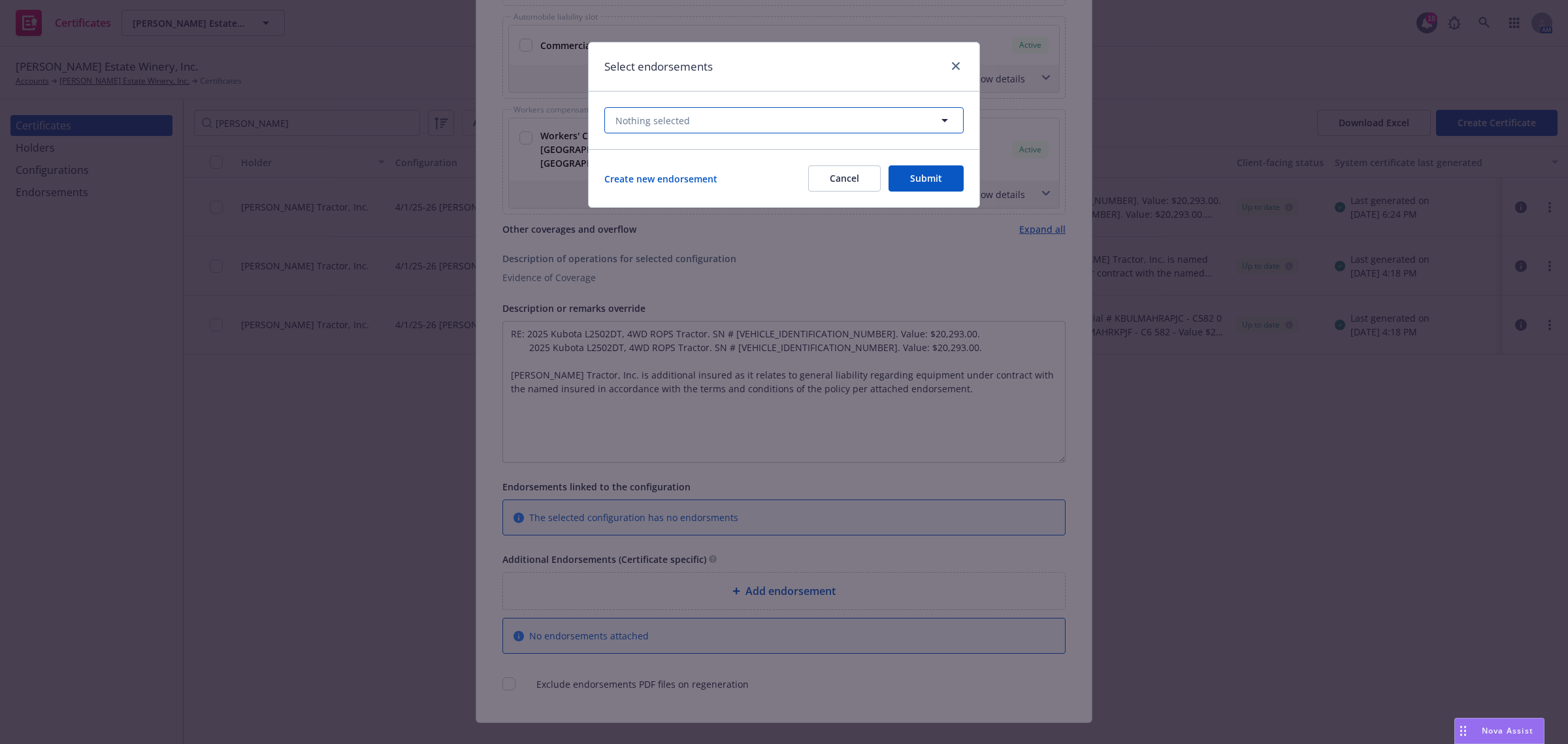
click at [794, 119] on button "Nothing selected" at bounding box center [784, 120] width 359 height 26
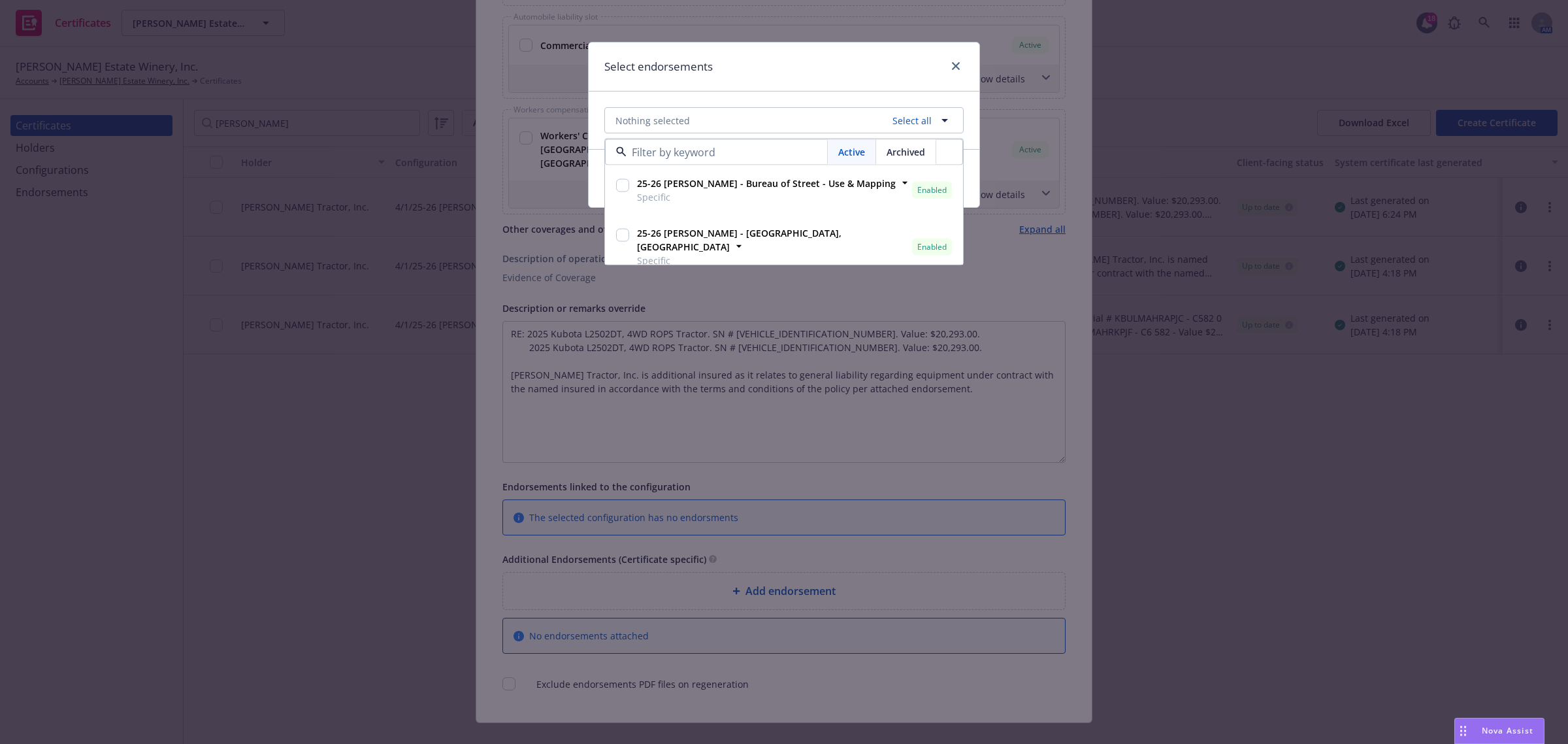
click at [596, 174] on div "Create new endorsement Cancel Submit" at bounding box center [784, 178] width 391 height 58
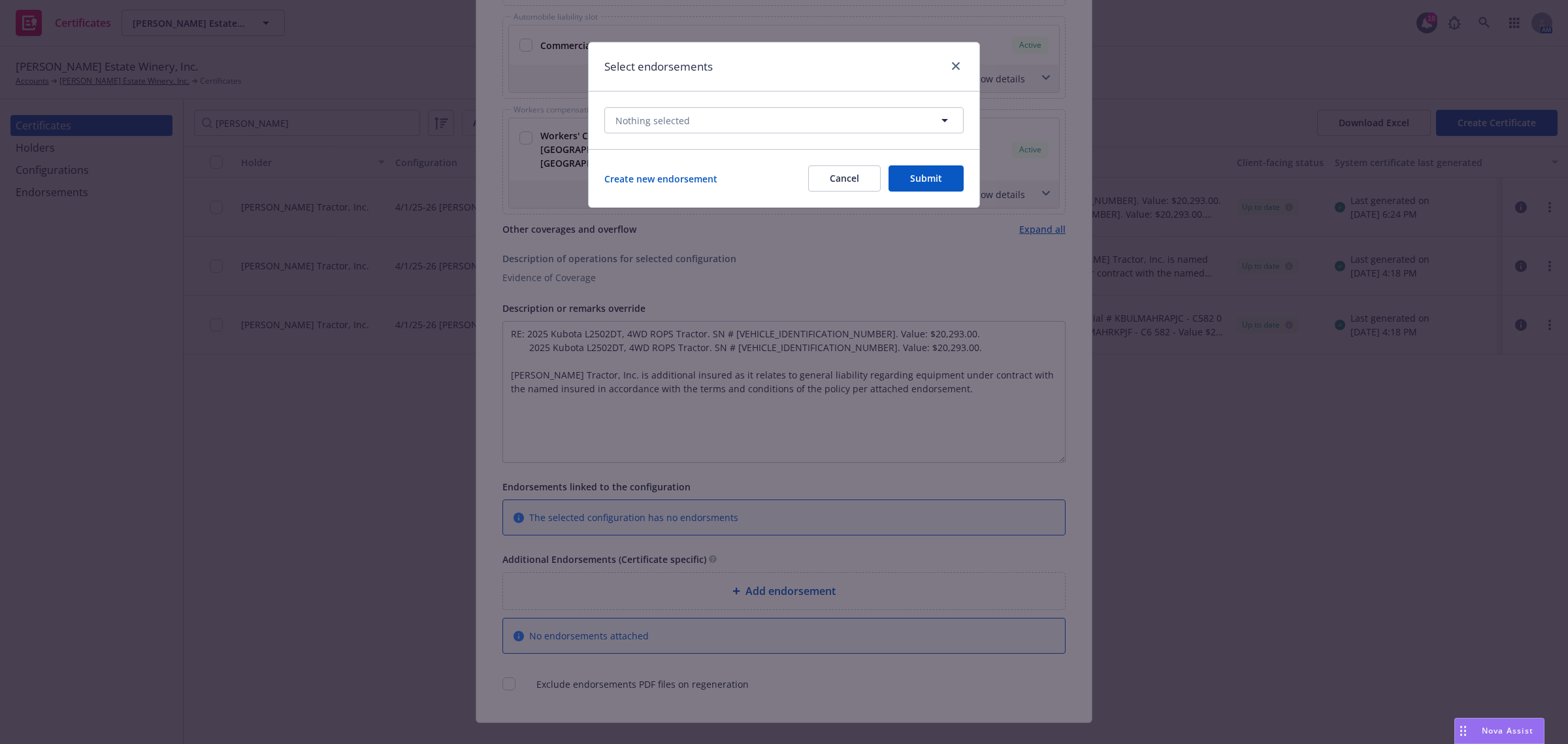
click at [838, 172] on button "Cancel" at bounding box center [845, 178] width 73 height 26
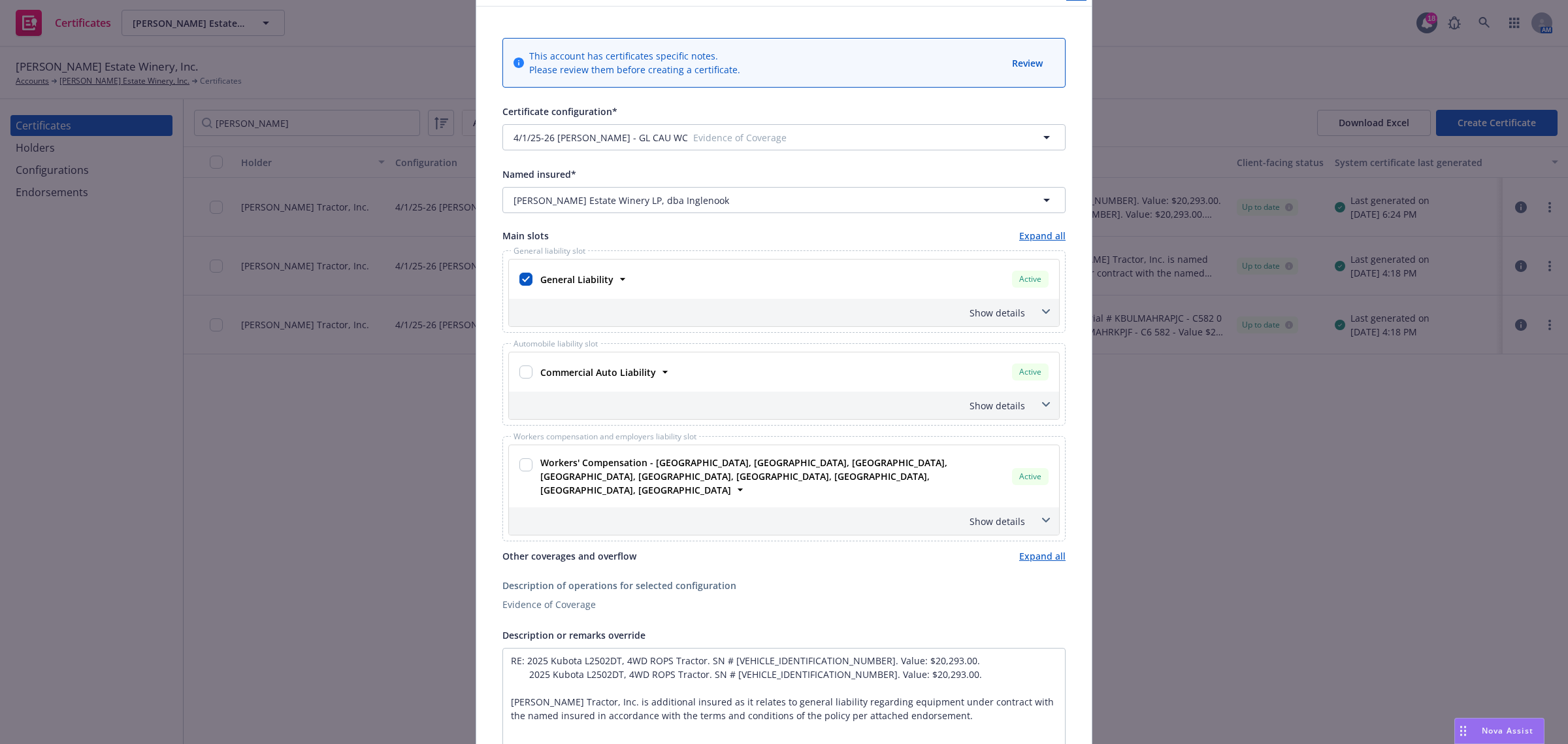
scroll to position [0, 0]
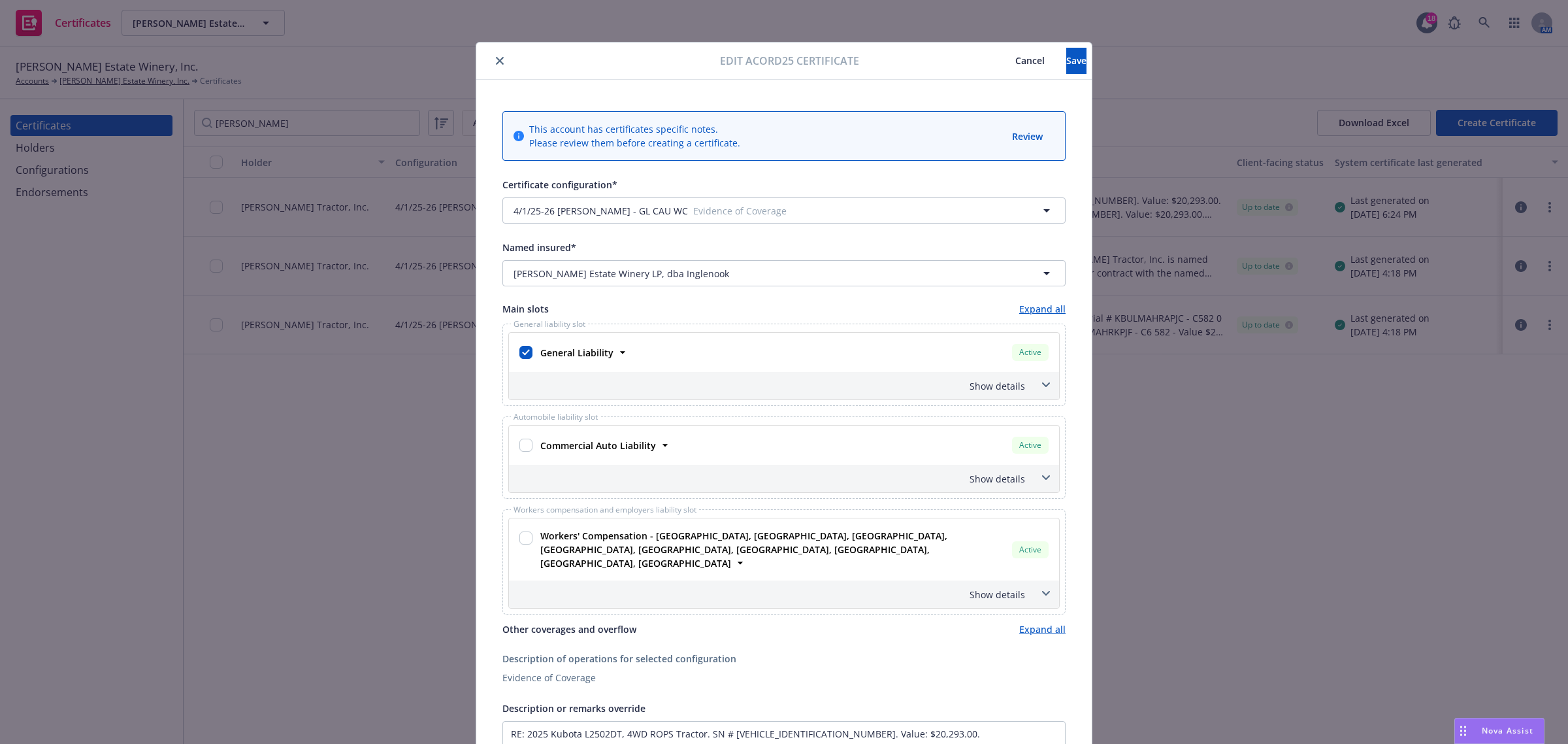
click at [1042, 384] on icon at bounding box center [1046, 385] width 8 height 5
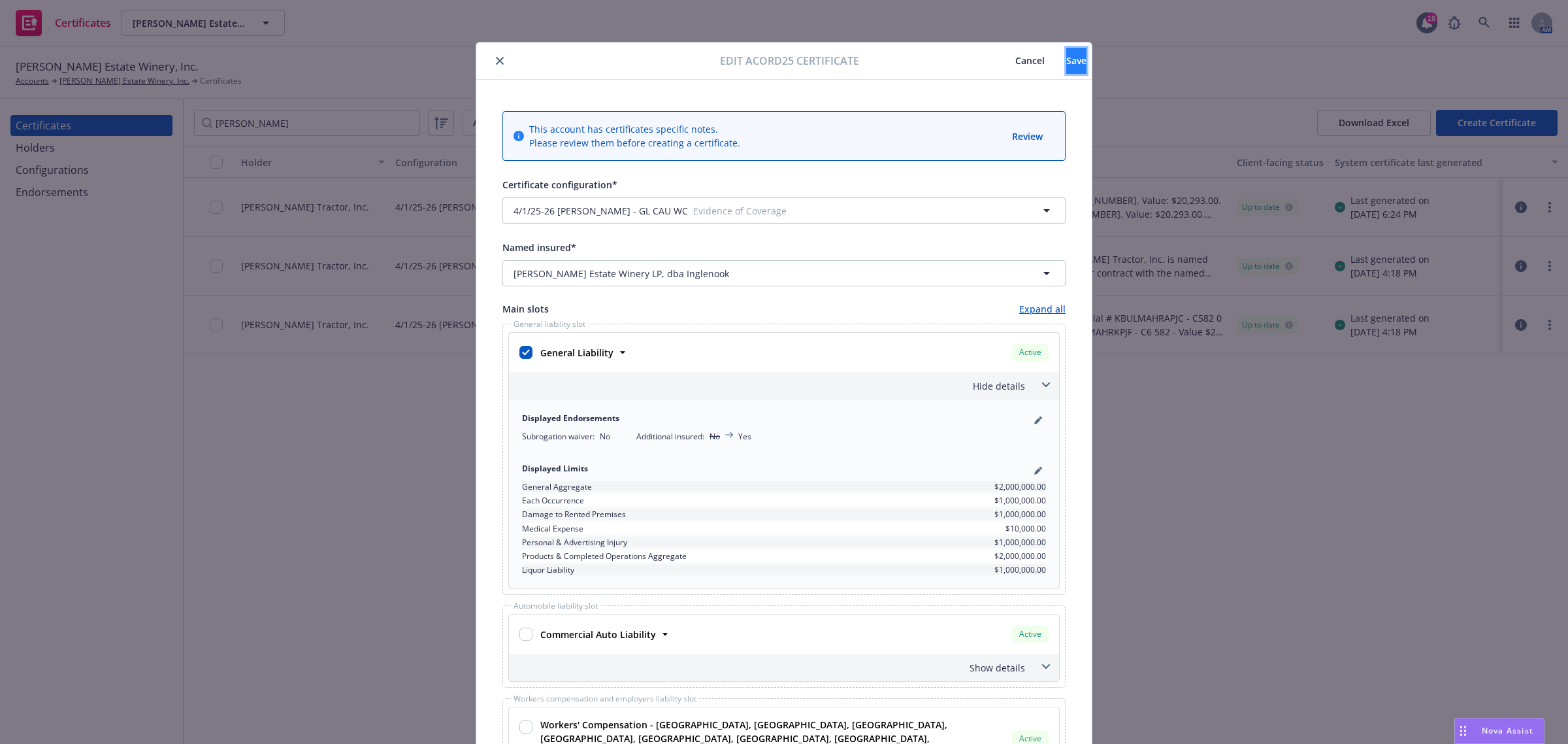
click at [1067, 64] on span "Save" at bounding box center [1077, 60] width 20 height 12
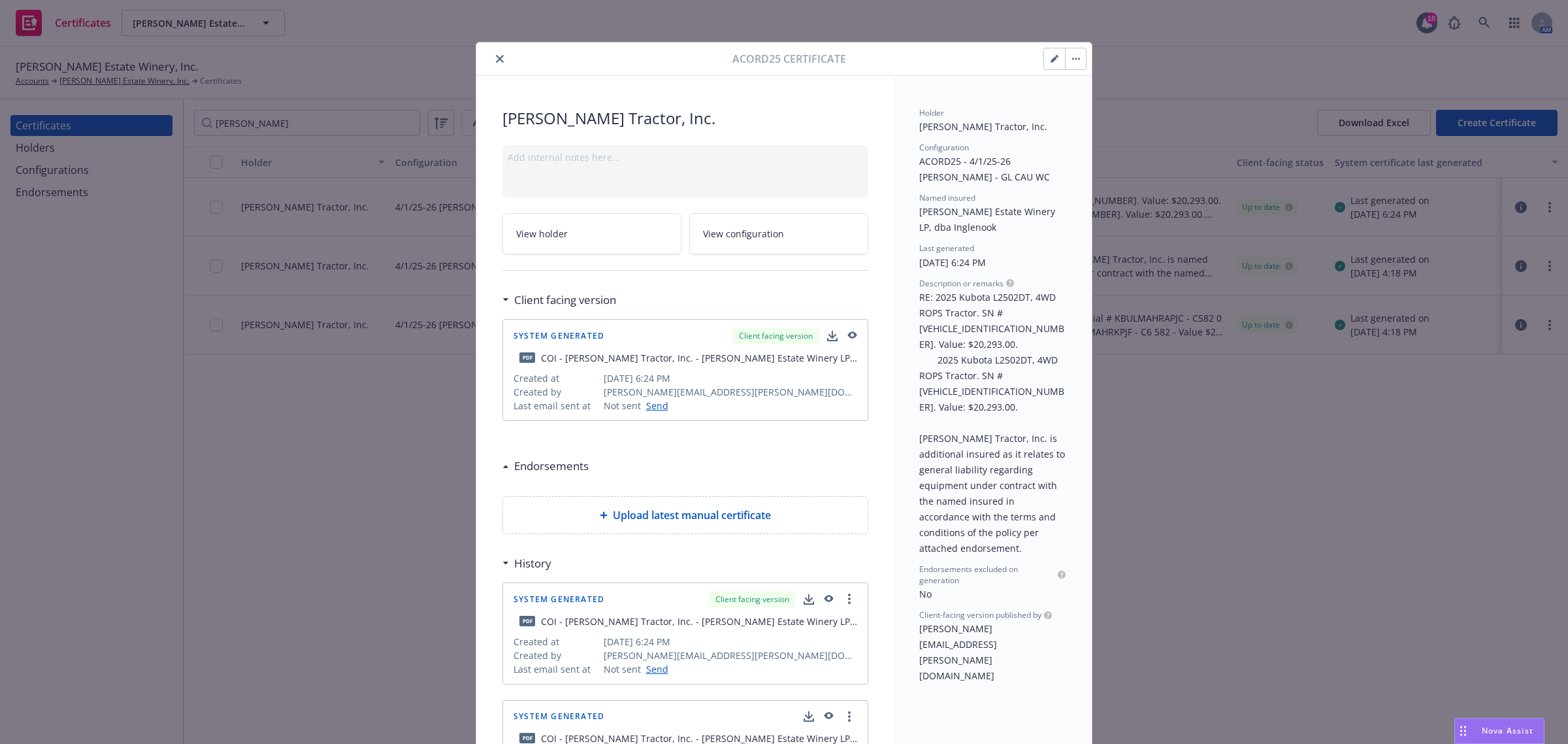
click at [496, 57] on icon "close" at bounding box center [499, 59] width 8 height 8
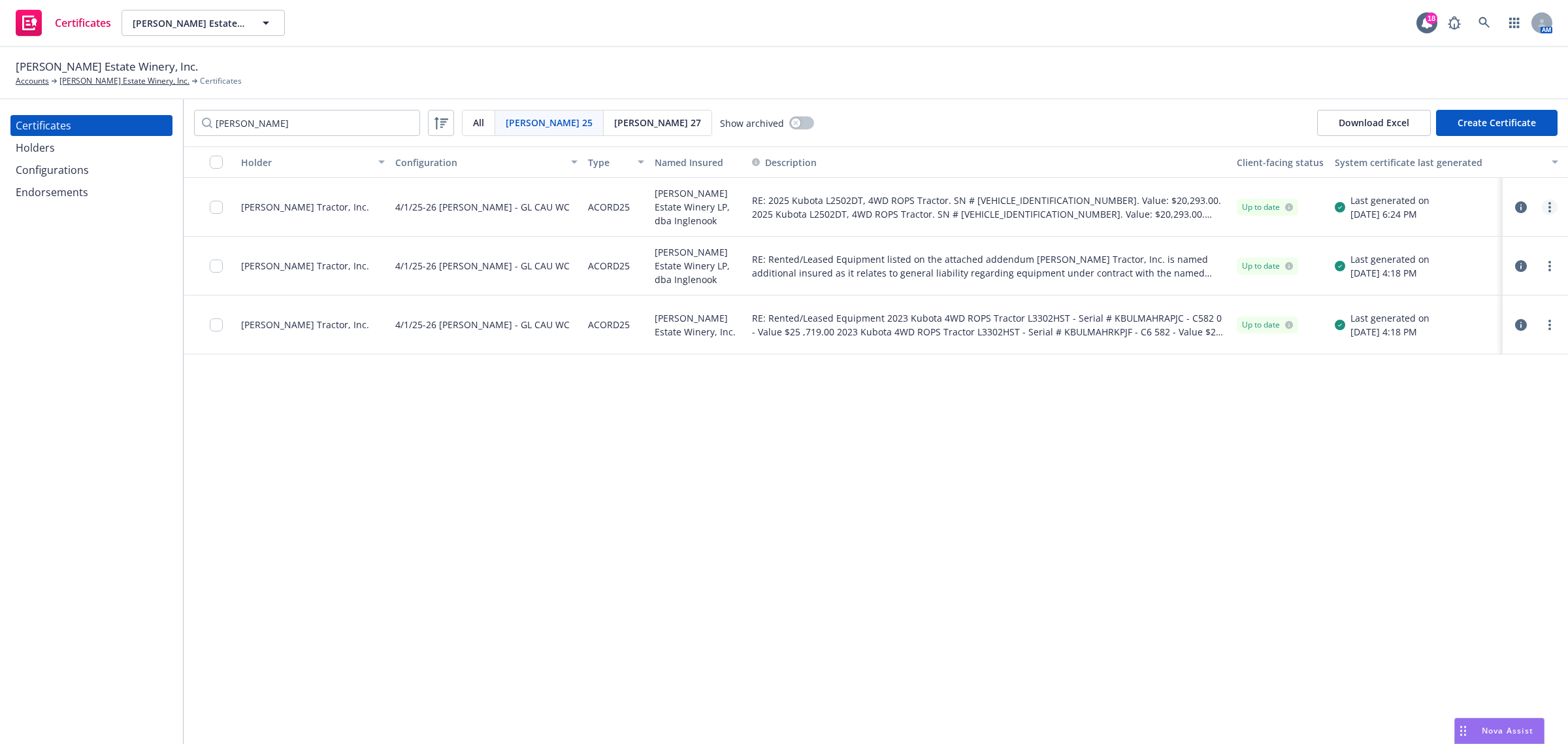
click at [1554, 208] on link "more" at bounding box center [1550, 207] width 16 height 16
click at [1422, 439] on link "Preview a new version" at bounding box center [1452, 442] width 209 height 26
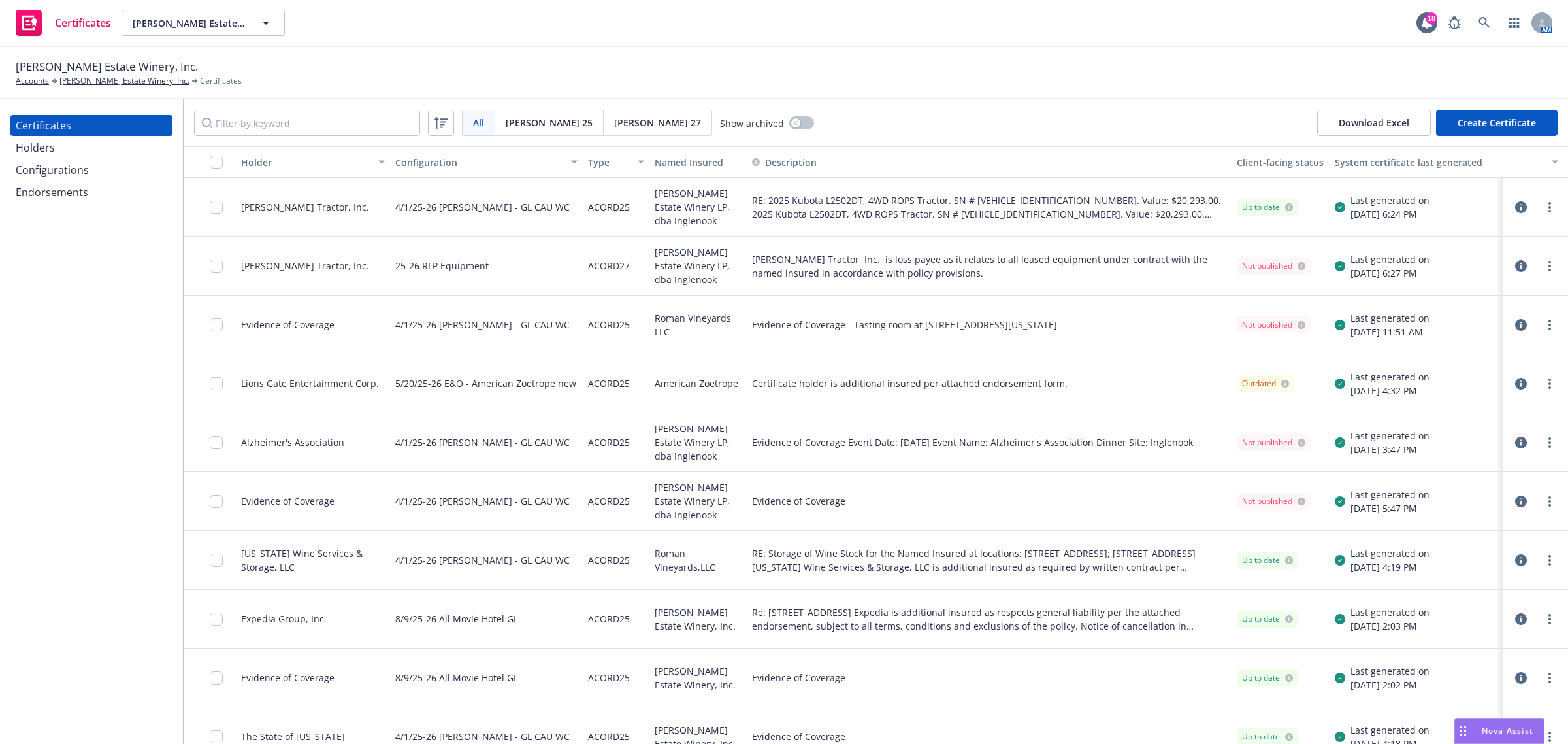
click at [64, 194] on div "Endorsements" at bounding box center [52, 192] width 73 height 21
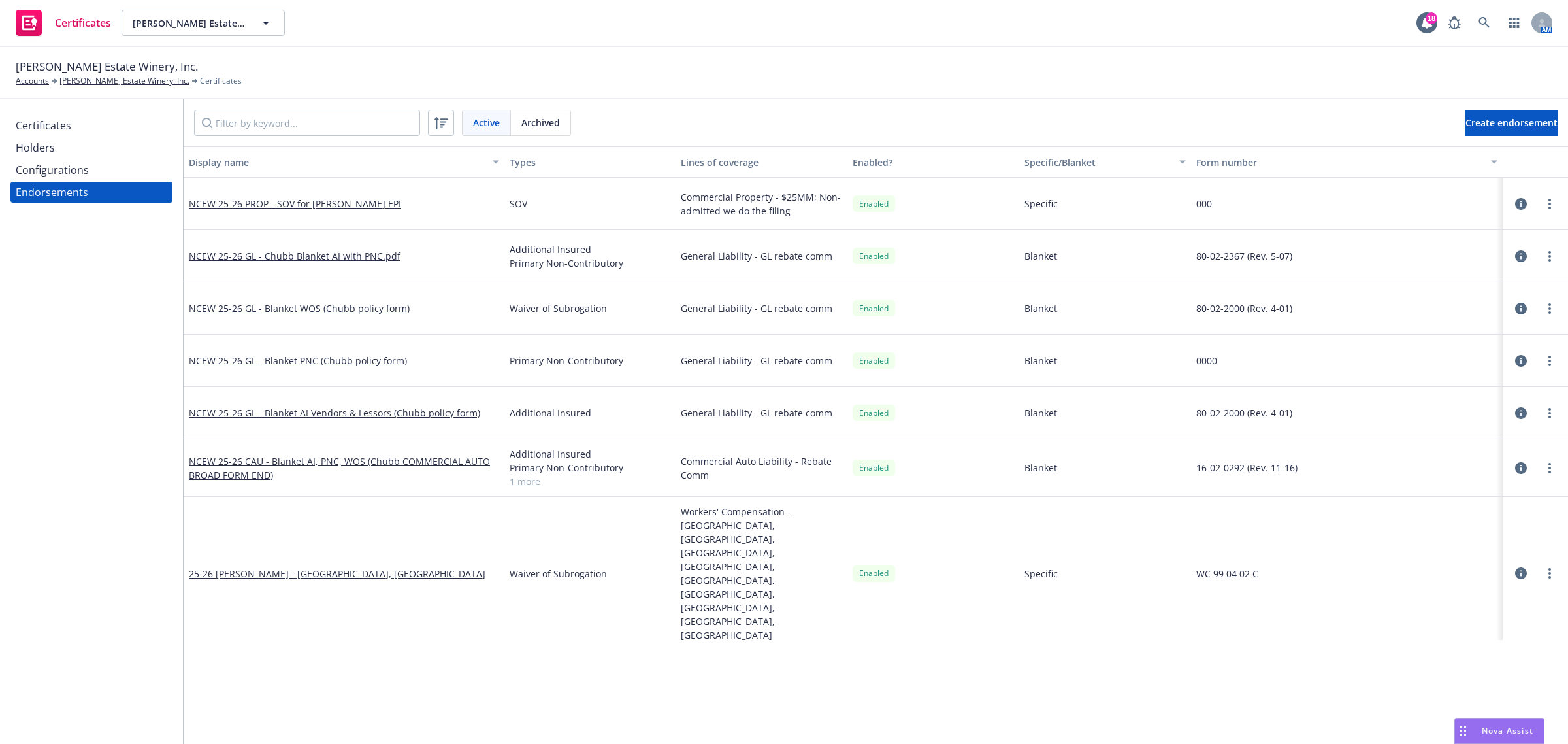
click at [720, 428] on div "General Liability - GL rebate comm" at bounding box center [761, 413] width 172 height 52
click at [649, 412] on span "Additional Insured" at bounding box center [590, 412] width 161 height 14
click at [1542, 415] on link "more" at bounding box center [1550, 413] width 16 height 16
click at [1469, 468] on link "View document" at bounding box center [1472, 465] width 144 height 26
click at [588, 423] on div "Additional Insured" at bounding box center [590, 413] width 172 height 52
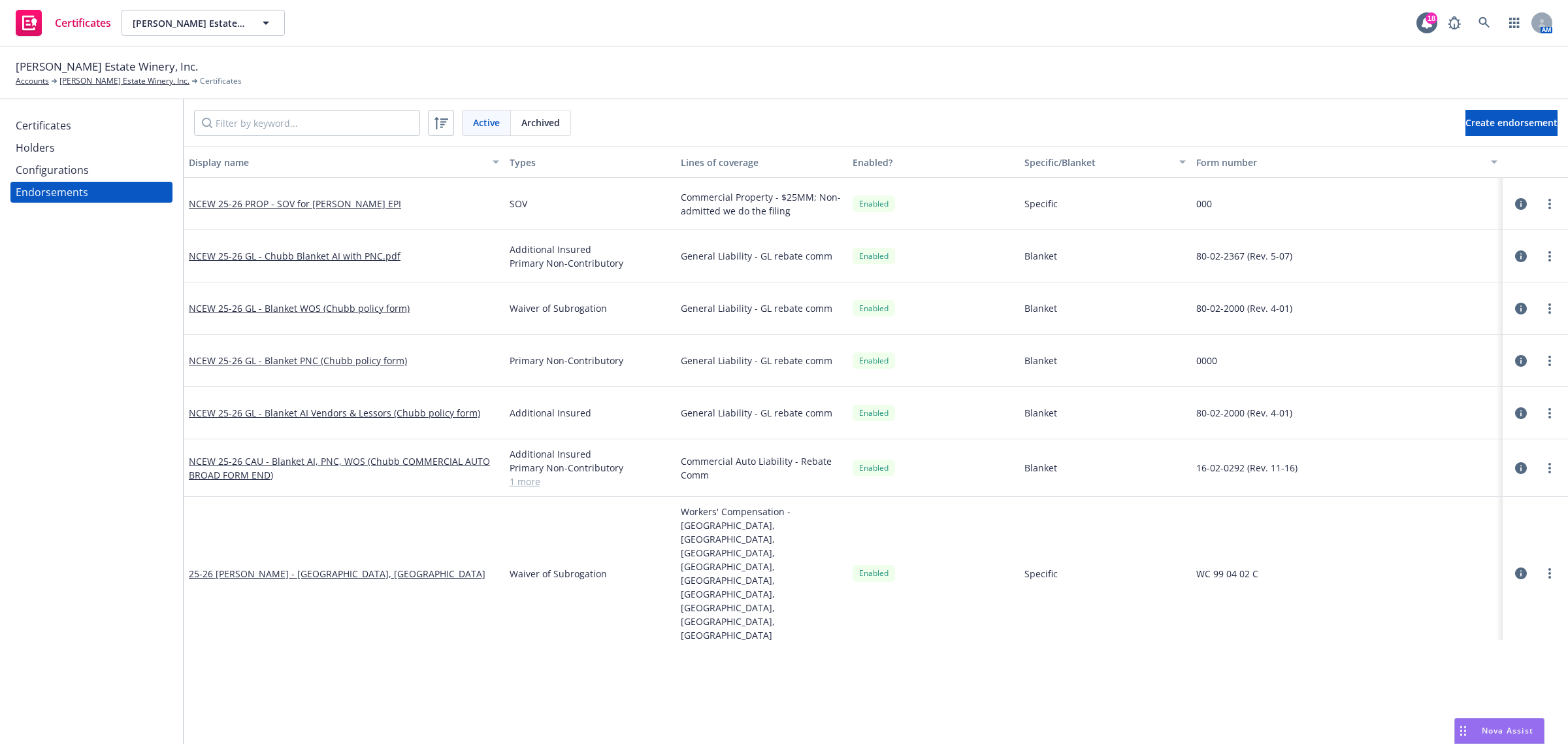
click at [1515, 412] on icon "button" at bounding box center [1521, 413] width 11 height 11
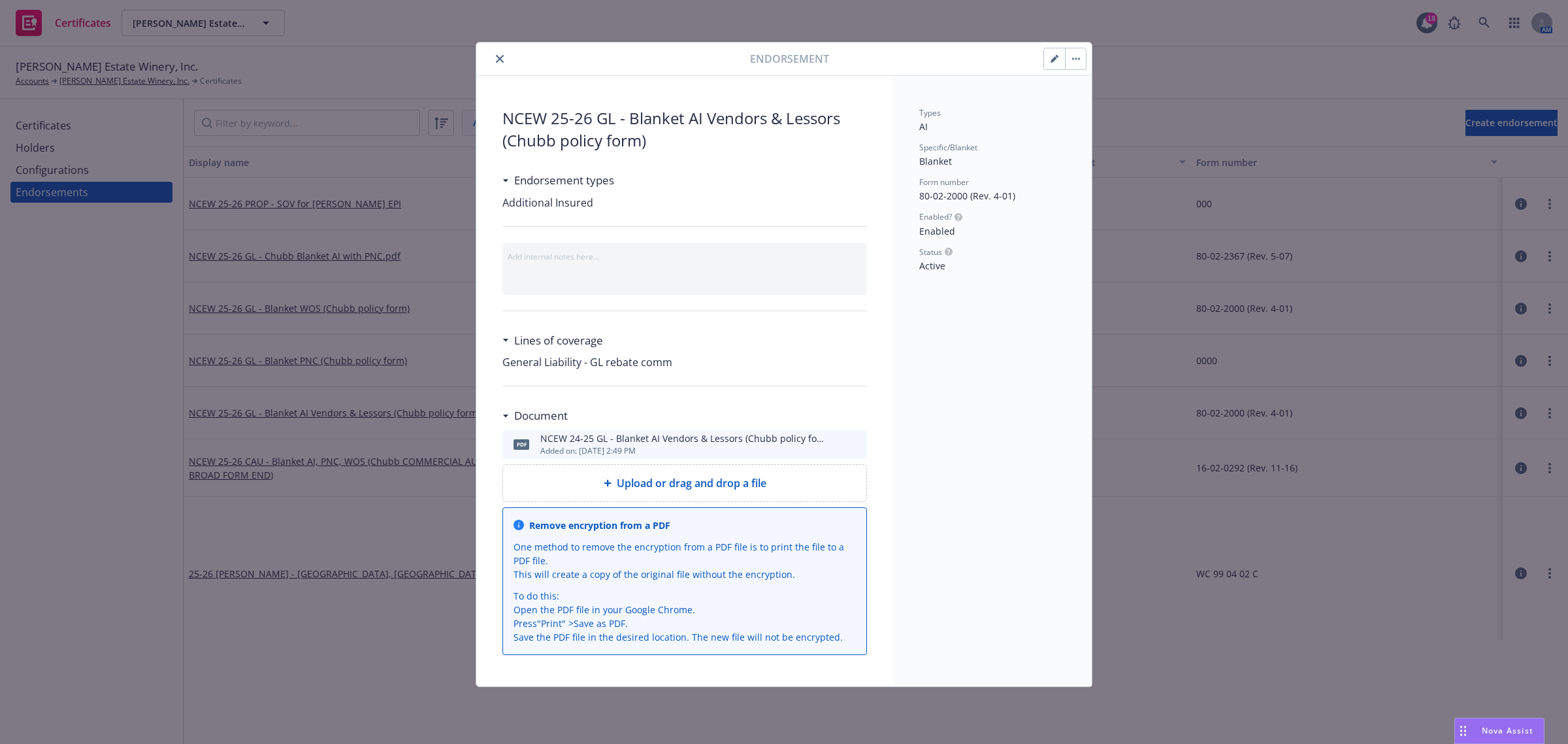
click at [1051, 59] on button "button" at bounding box center [1054, 59] width 21 height 21
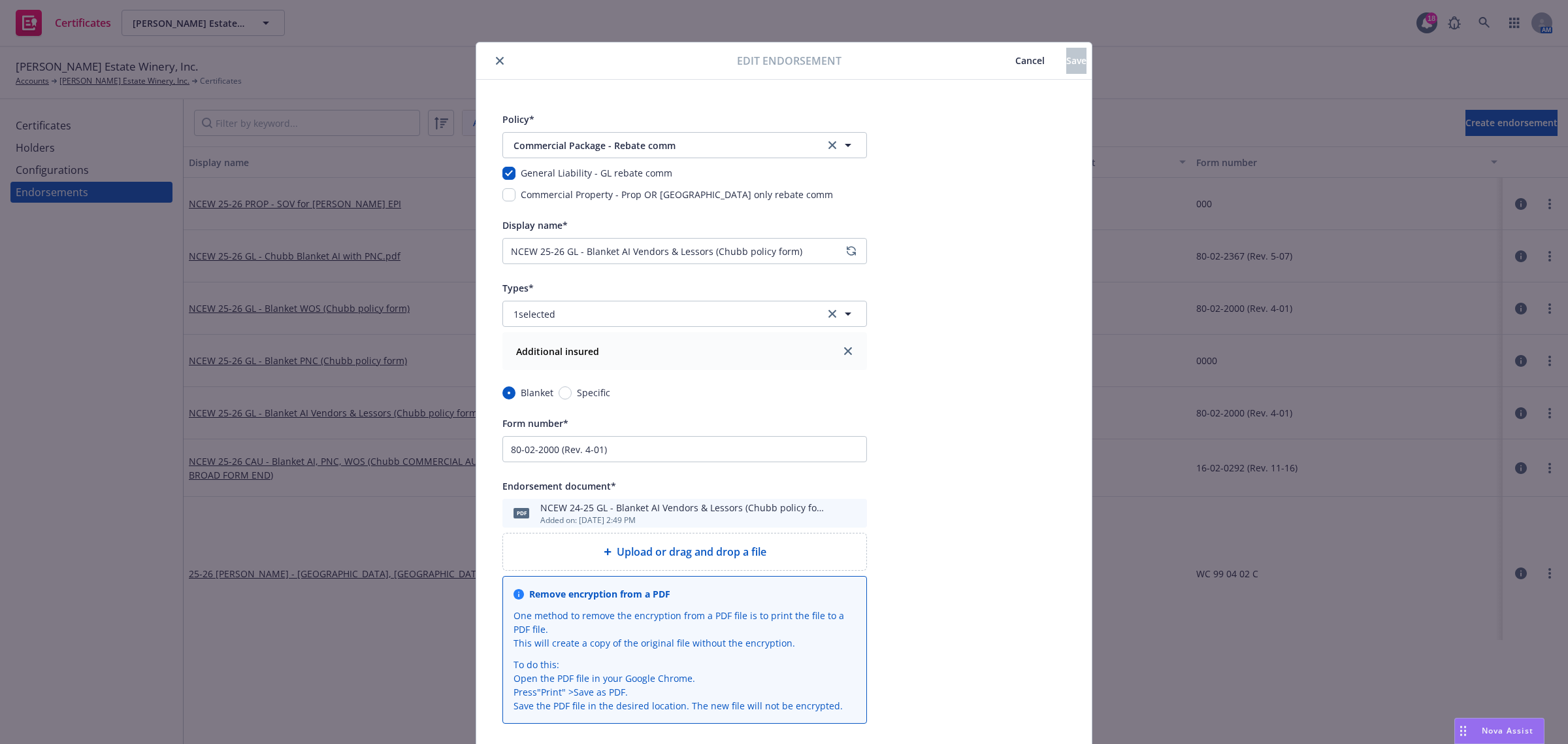
click at [496, 64] on icon "close" at bounding box center [499, 61] width 8 height 8
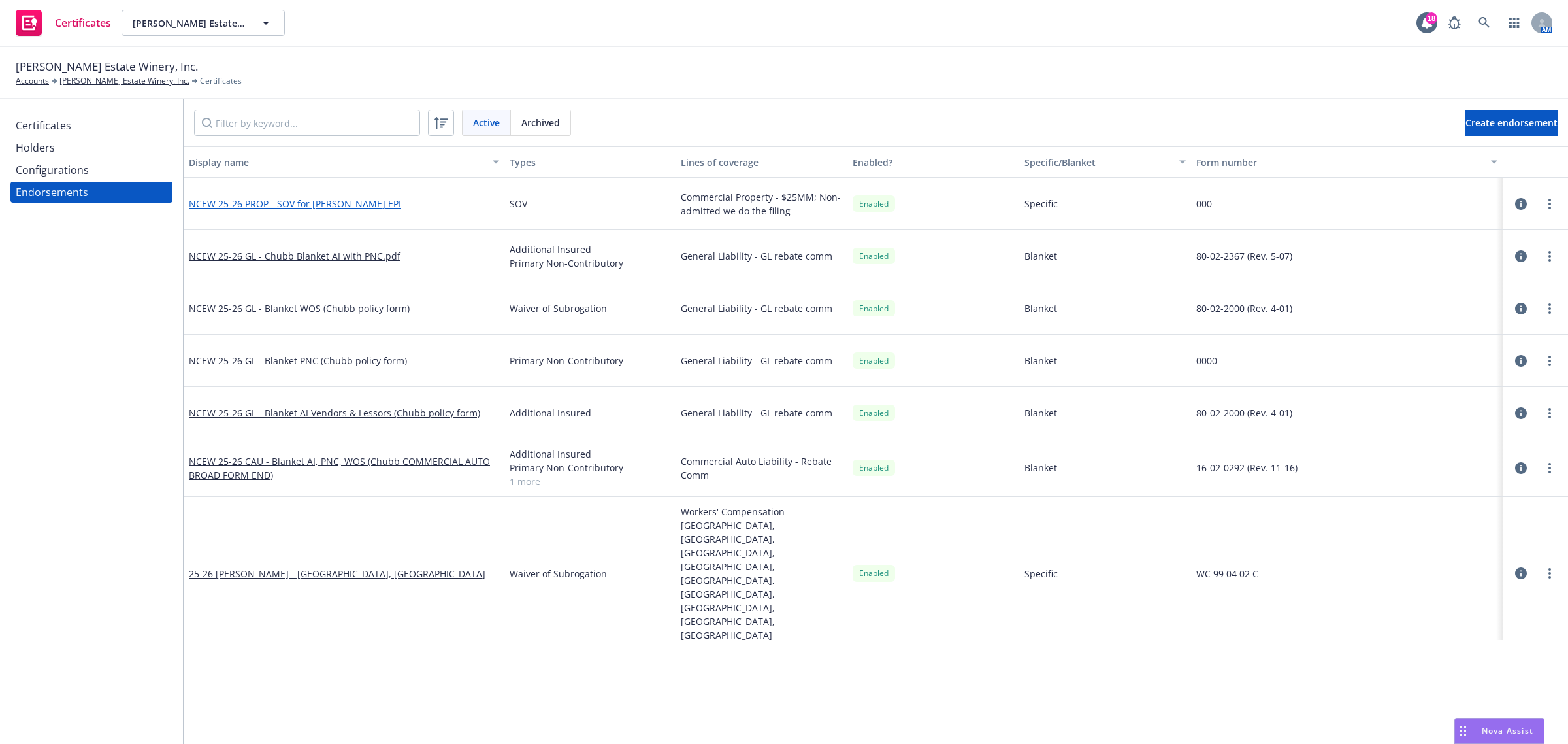
click at [348, 204] on link "NCEW 25-26 PROP - SOV for [PERSON_NAME] EPI" at bounding box center [294, 203] width 212 height 12
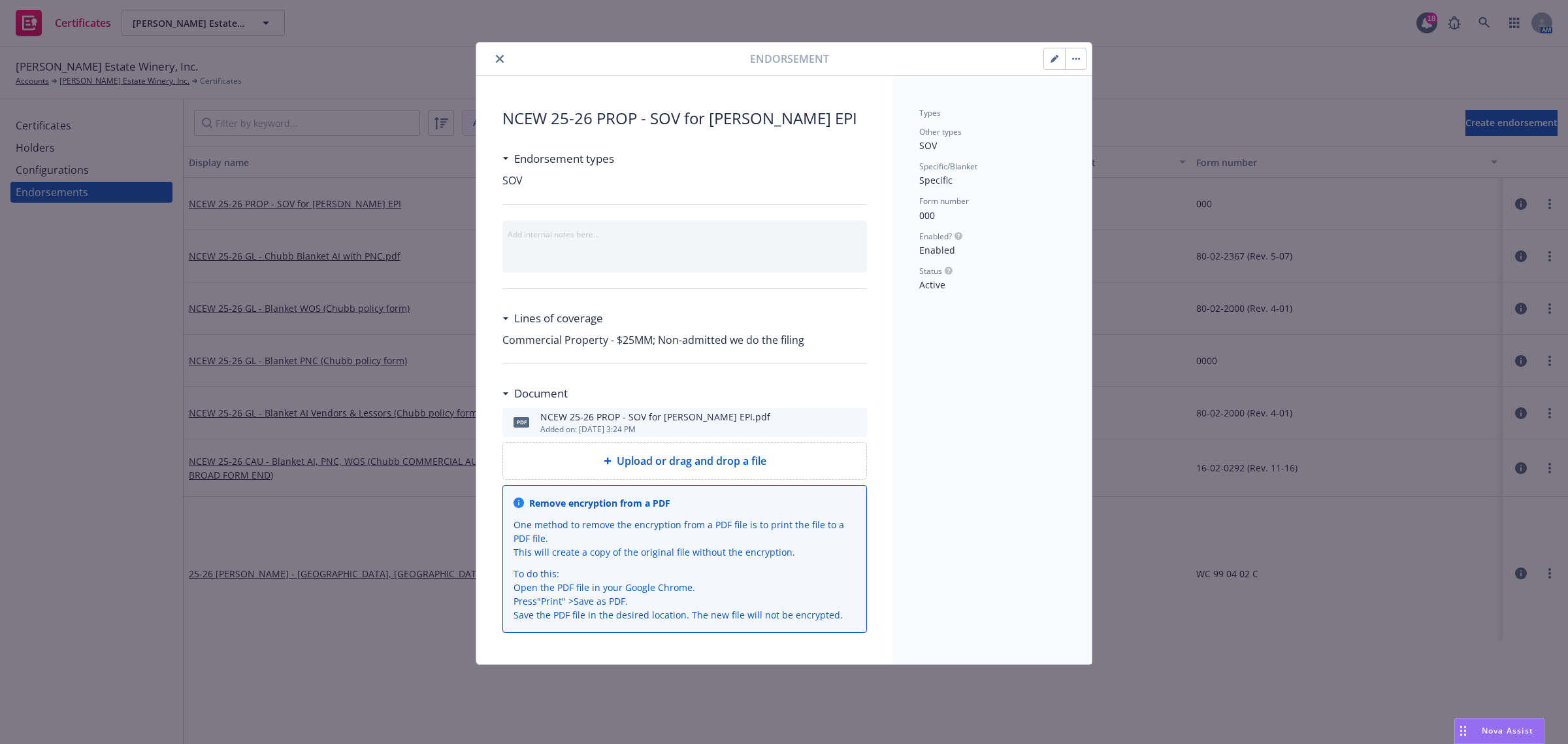
click at [1044, 62] on button "button" at bounding box center [1054, 59] width 21 height 21
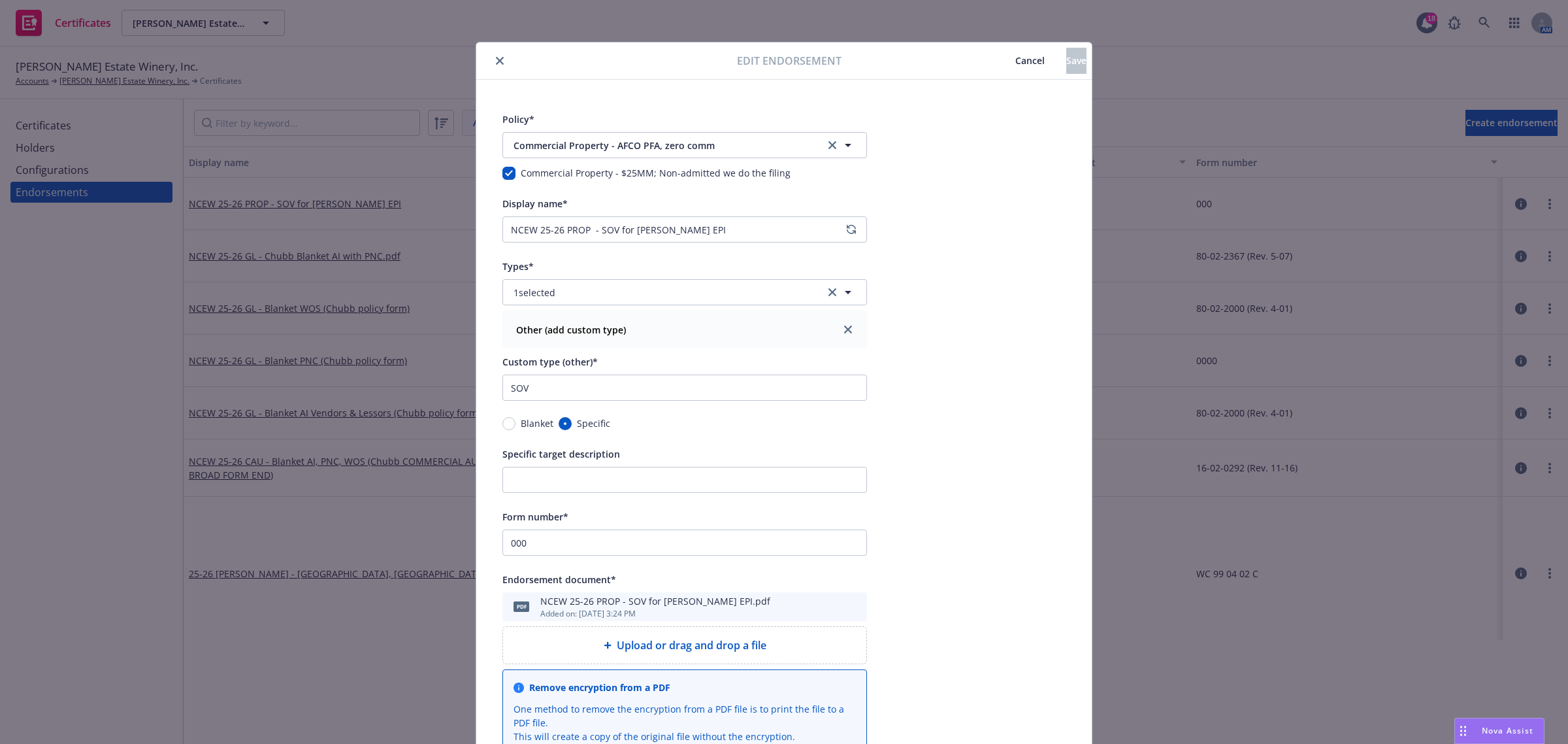
click at [496, 61] on icon "close" at bounding box center [499, 61] width 8 height 8
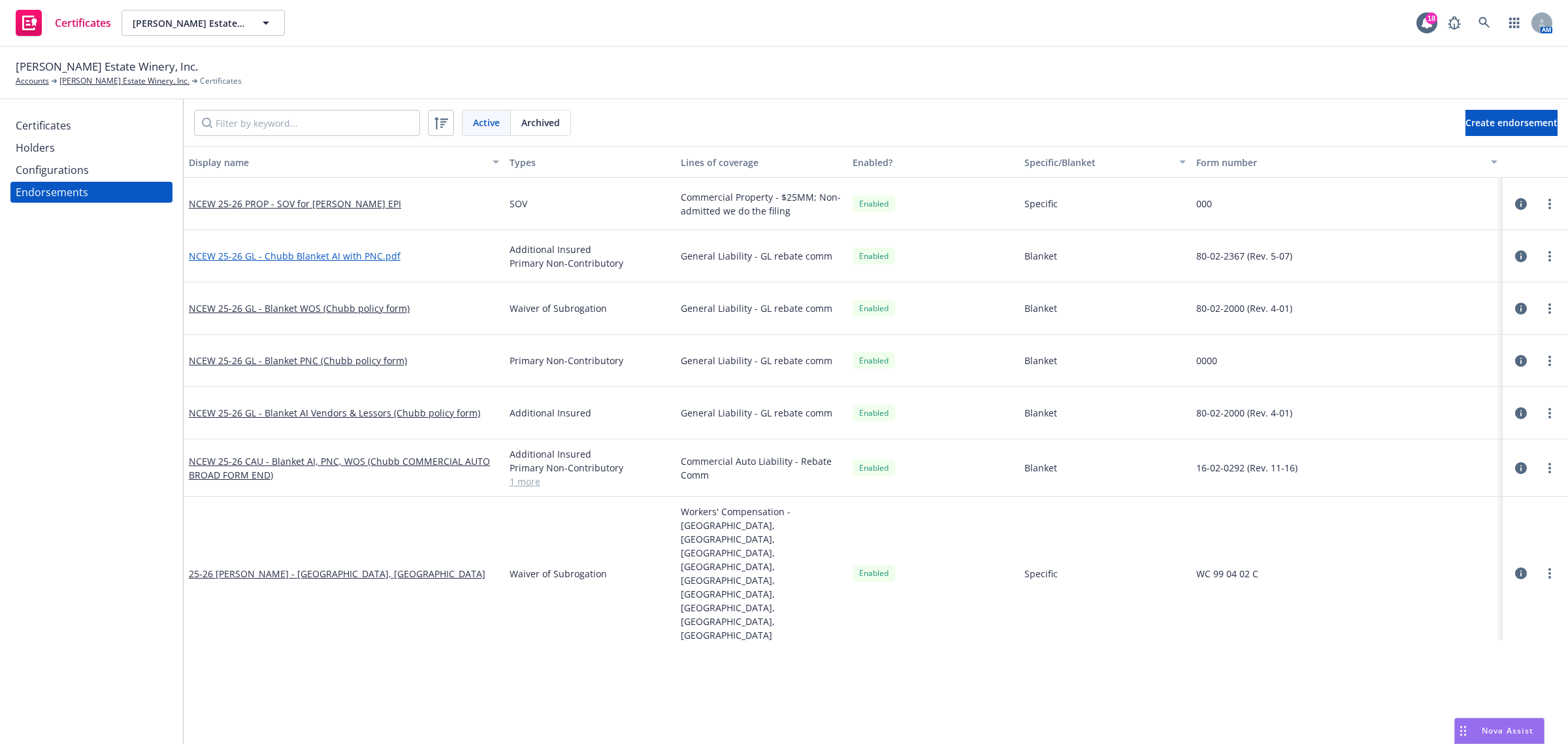
click at [377, 257] on link "NCEW 25-26 GL - Chubb Blanket AI with PNC.pdf" at bounding box center [294, 255] width 211 height 12
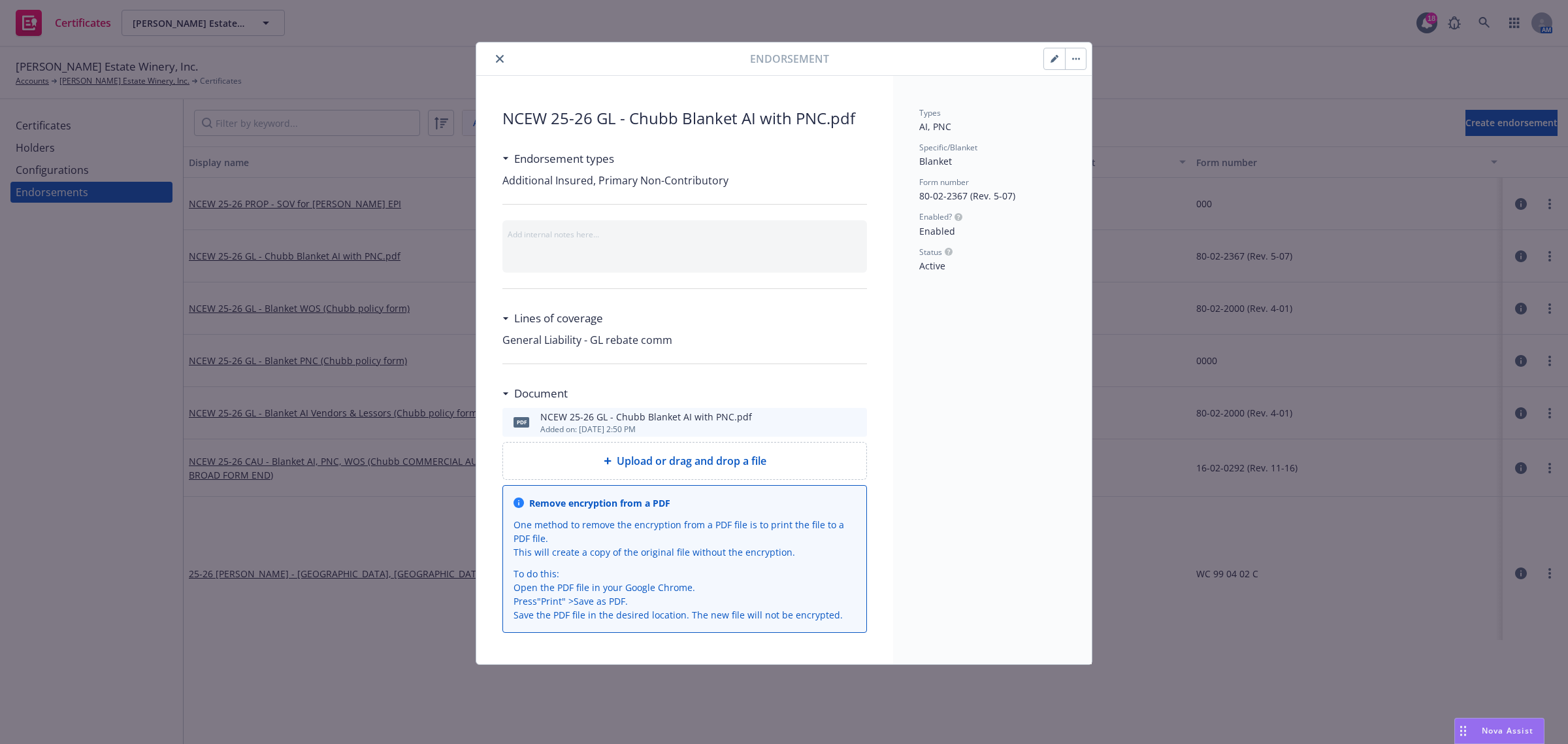
click at [1044, 59] on div at bounding box center [1065, 59] width 43 height 22
click at [1049, 57] on button "button" at bounding box center [1054, 59] width 21 height 21
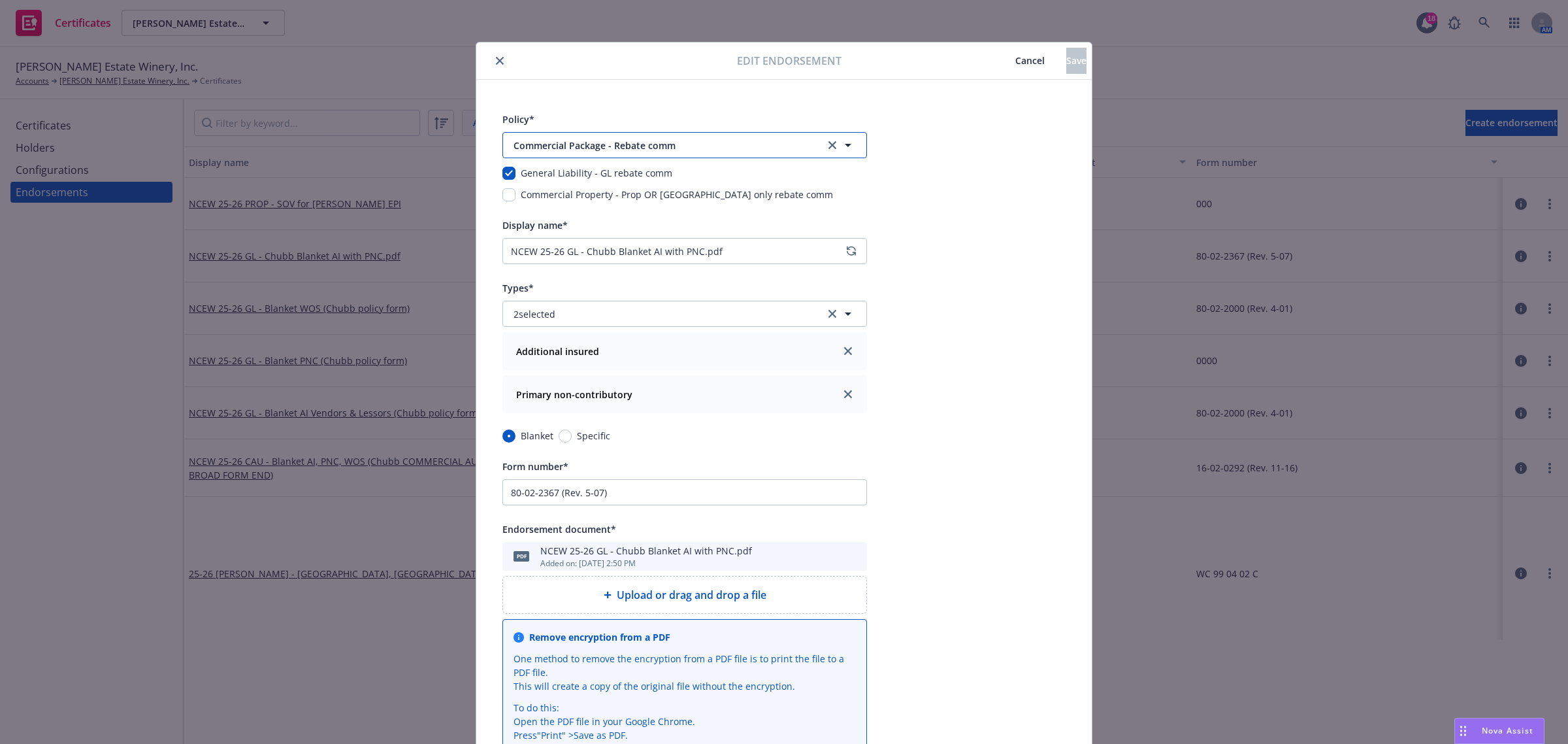
click at [616, 145] on span "Commercial Package - Rebate comm" at bounding box center [661, 145] width 294 height 14
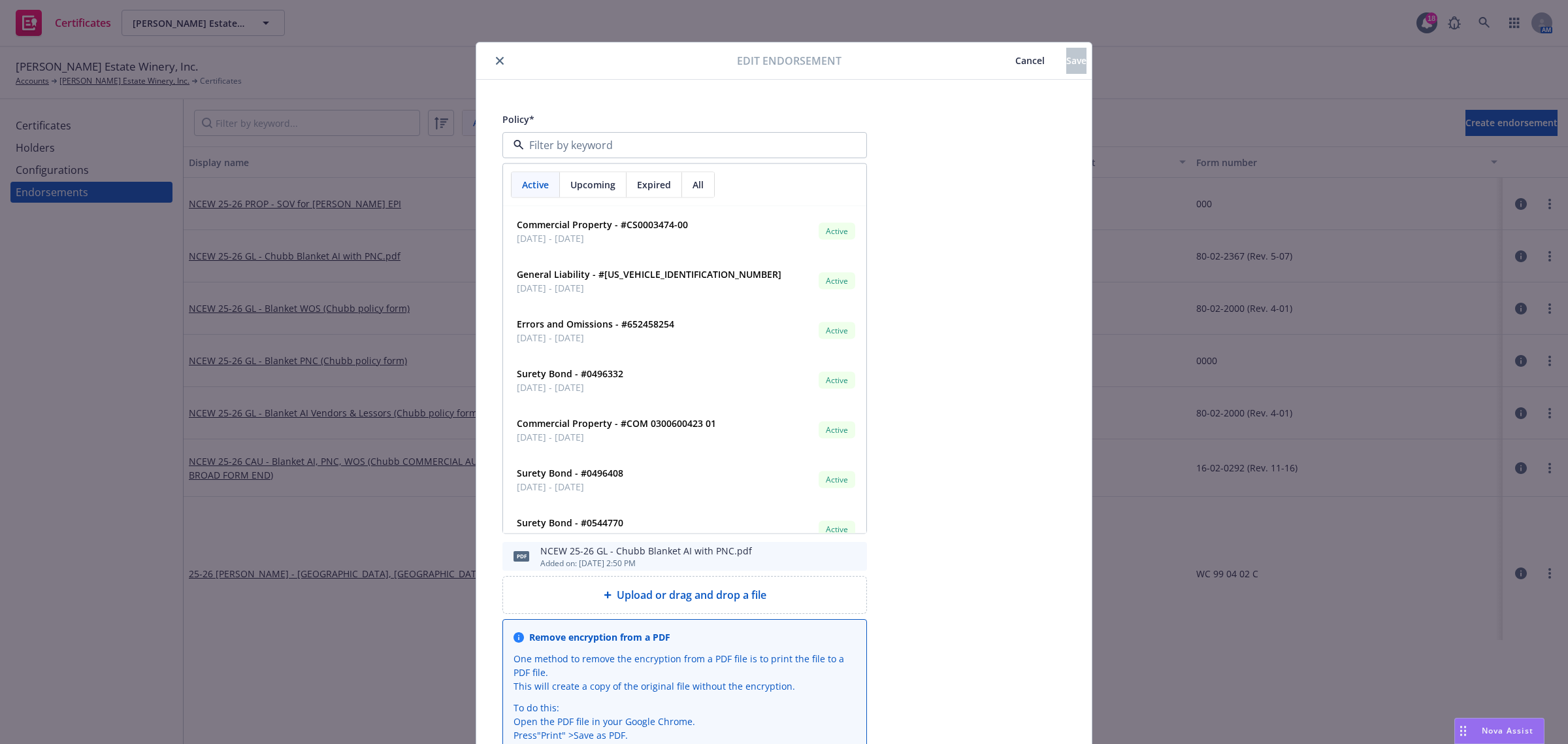
click at [997, 171] on div "Policy* Active Upcoming Expired All Commercial Property - #CS0003474-00 [DATE] …" at bounding box center [784, 501] width 616 height 842
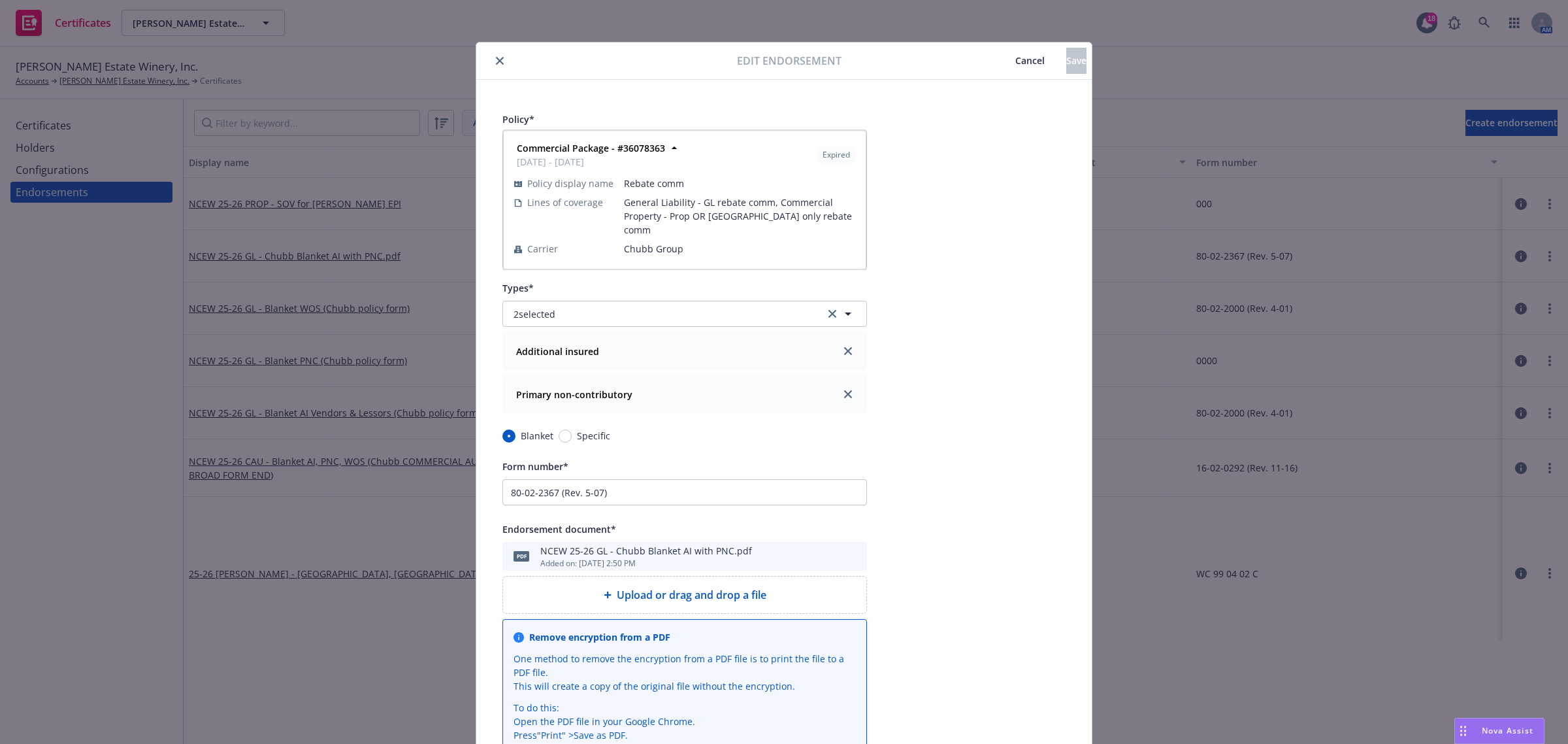
click at [841, 144] on div "Commercial Package - #36078363 [DATE] - [DATE] Expired" at bounding box center [684, 155] width 346 height 33
click at [743, 145] on span "Commercial Package - Rebate comm" at bounding box center [661, 145] width 294 height 14
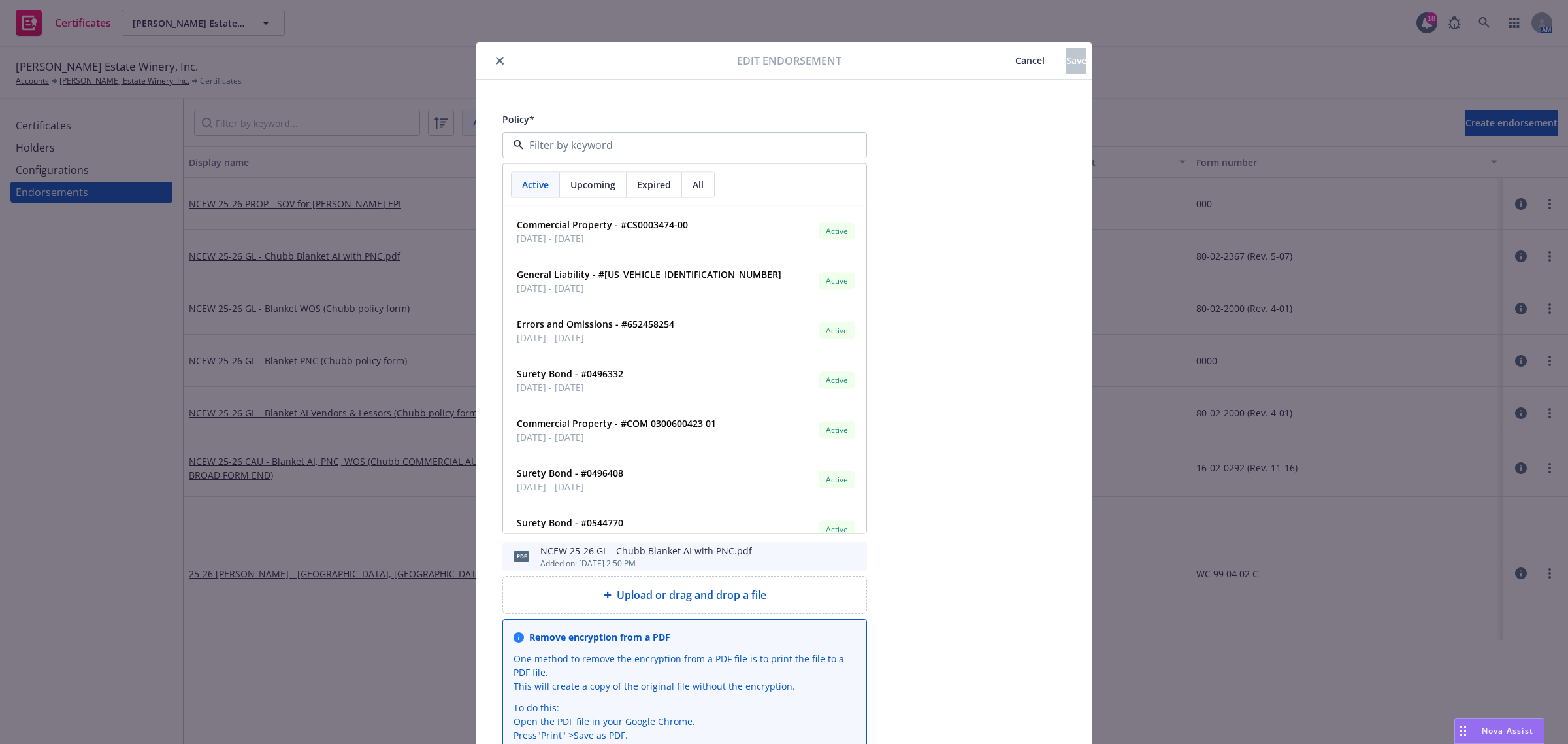
click at [1015, 64] on span "Cancel" at bounding box center [1029, 60] width 29 height 12
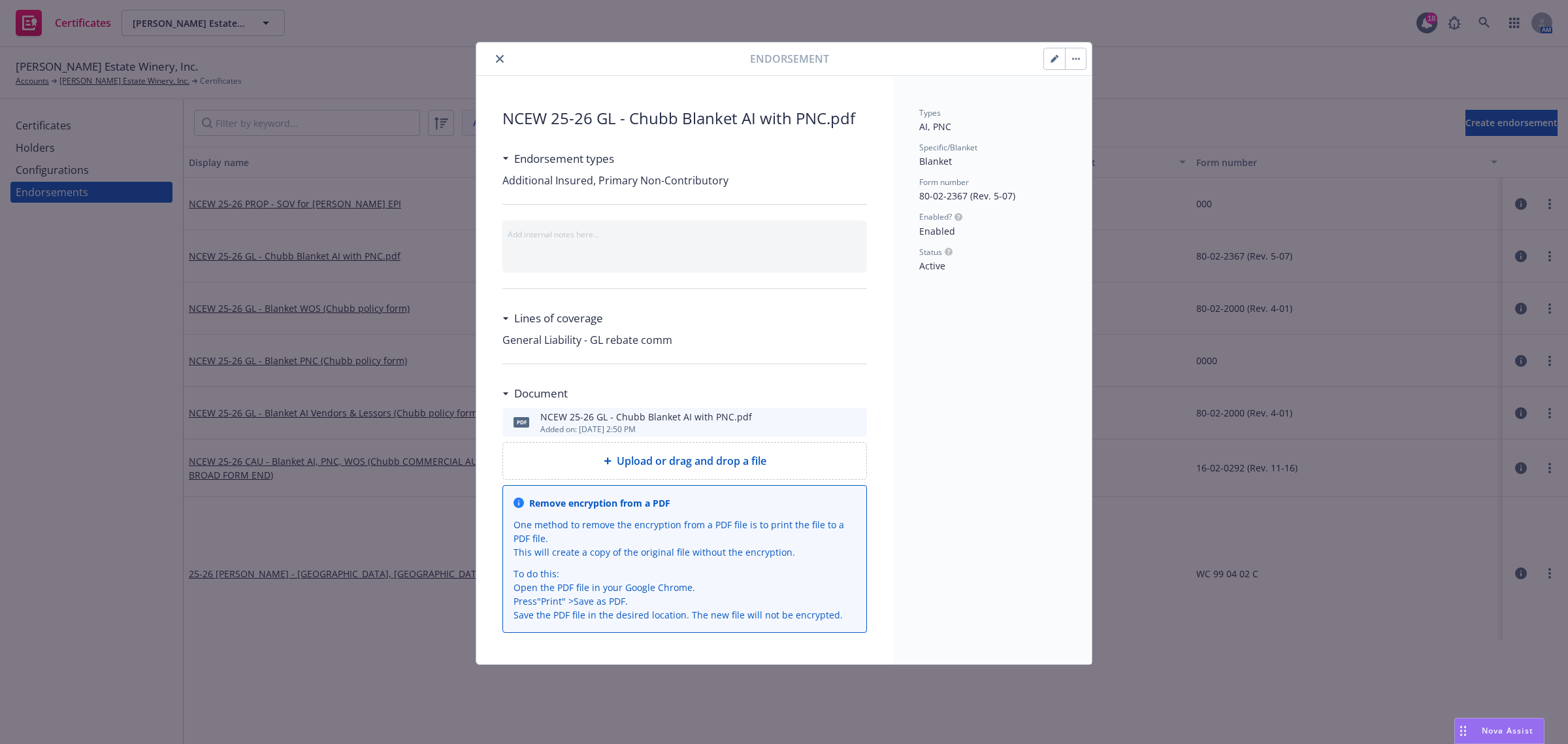
click at [1062, 59] on button "button" at bounding box center [1054, 59] width 21 height 21
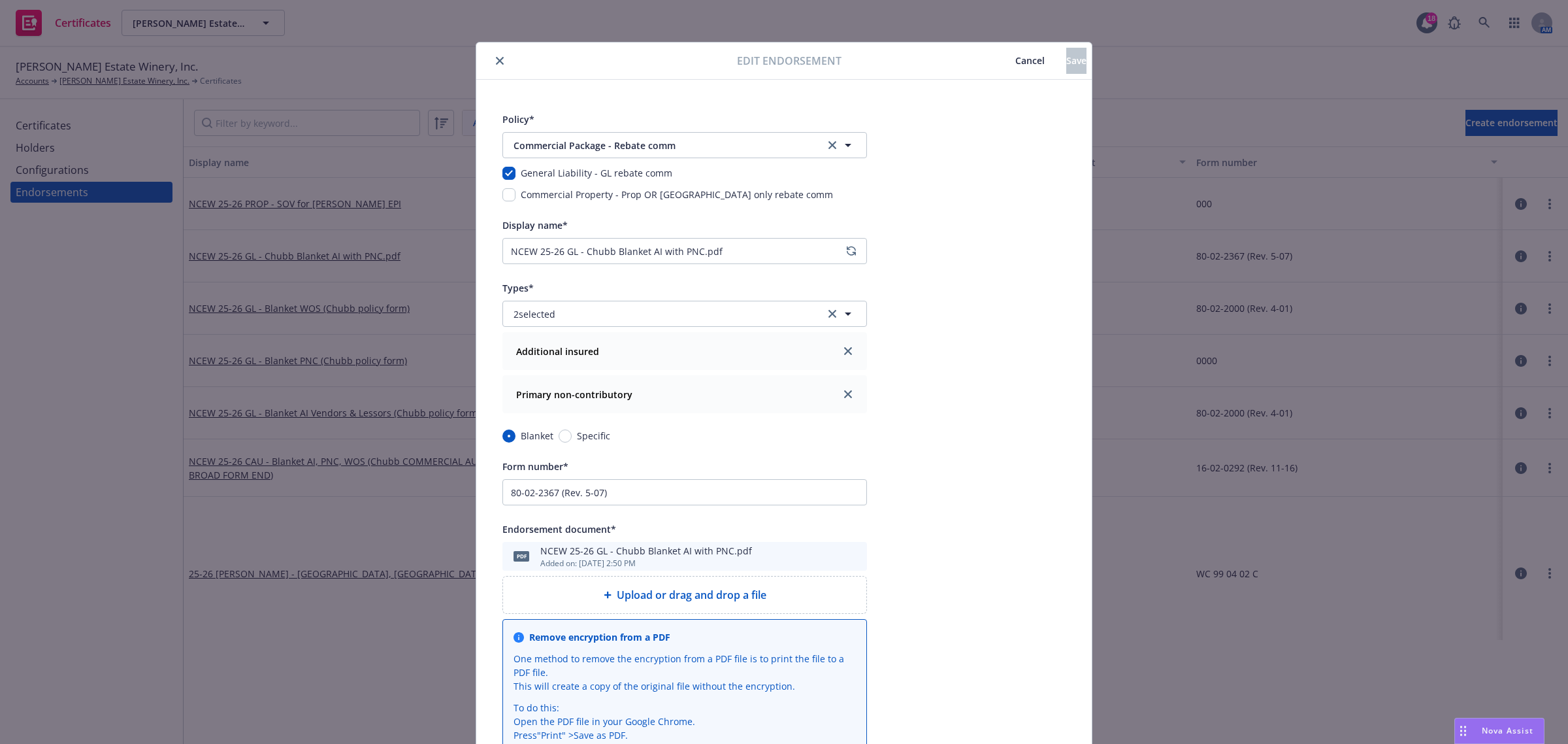
click at [496, 59] on icon "close" at bounding box center [499, 61] width 8 height 8
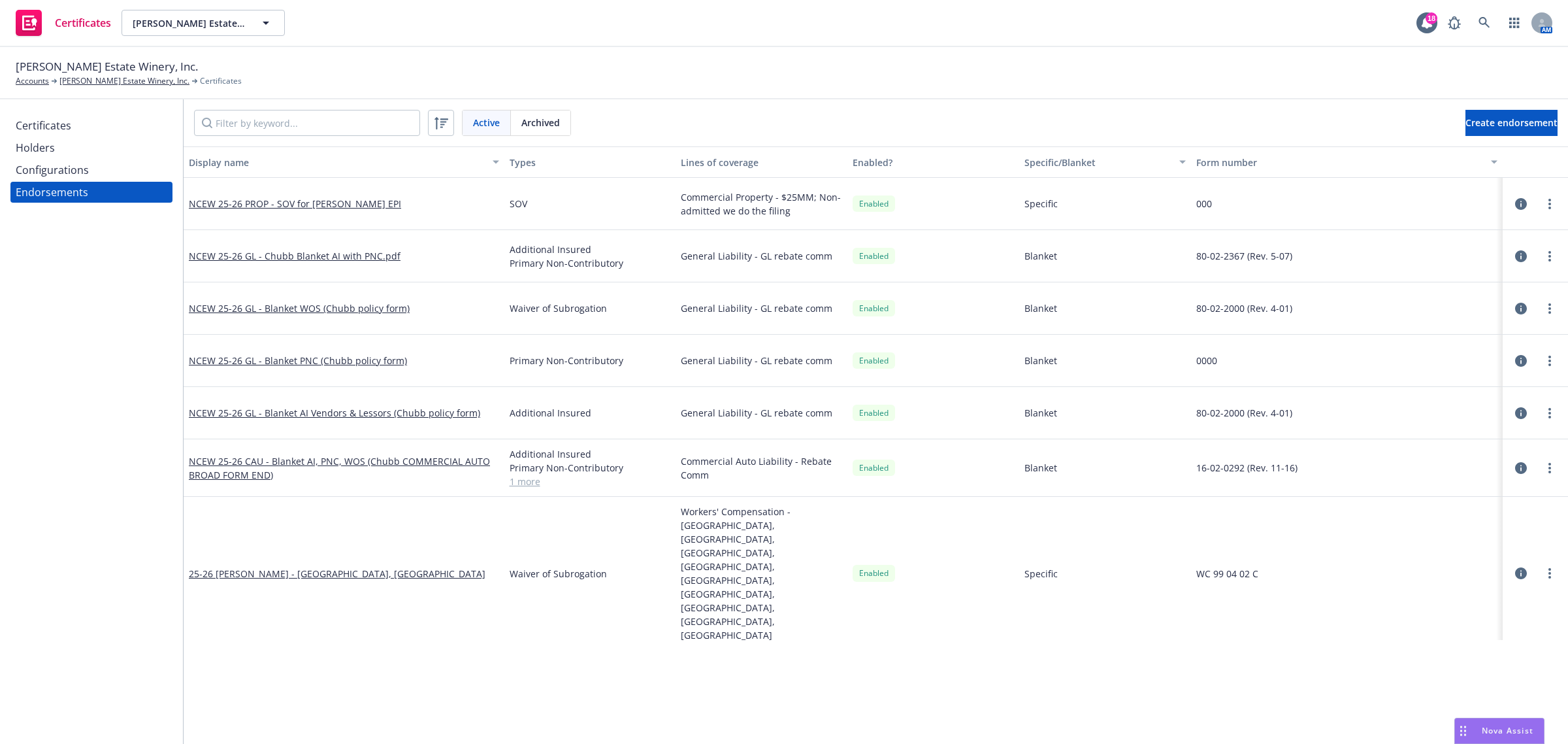
click at [521, 360] on span "Primary Non-Contributory" at bounding box center [590, 360] width 161 height 14
click at [553, 428] on div "Additional Insured" at bounding box center [590, 413] width 172 height 52
click at [554, 422] on div "Additional Insured" at bounding box center [590, 413] width 172 height 52
click at [452, 410] on link "NCEW 25-26 GL - Blanket AI Vendors & Lessors (Chubb policy form)" at bounding box center [334, 412] width 291 height 12
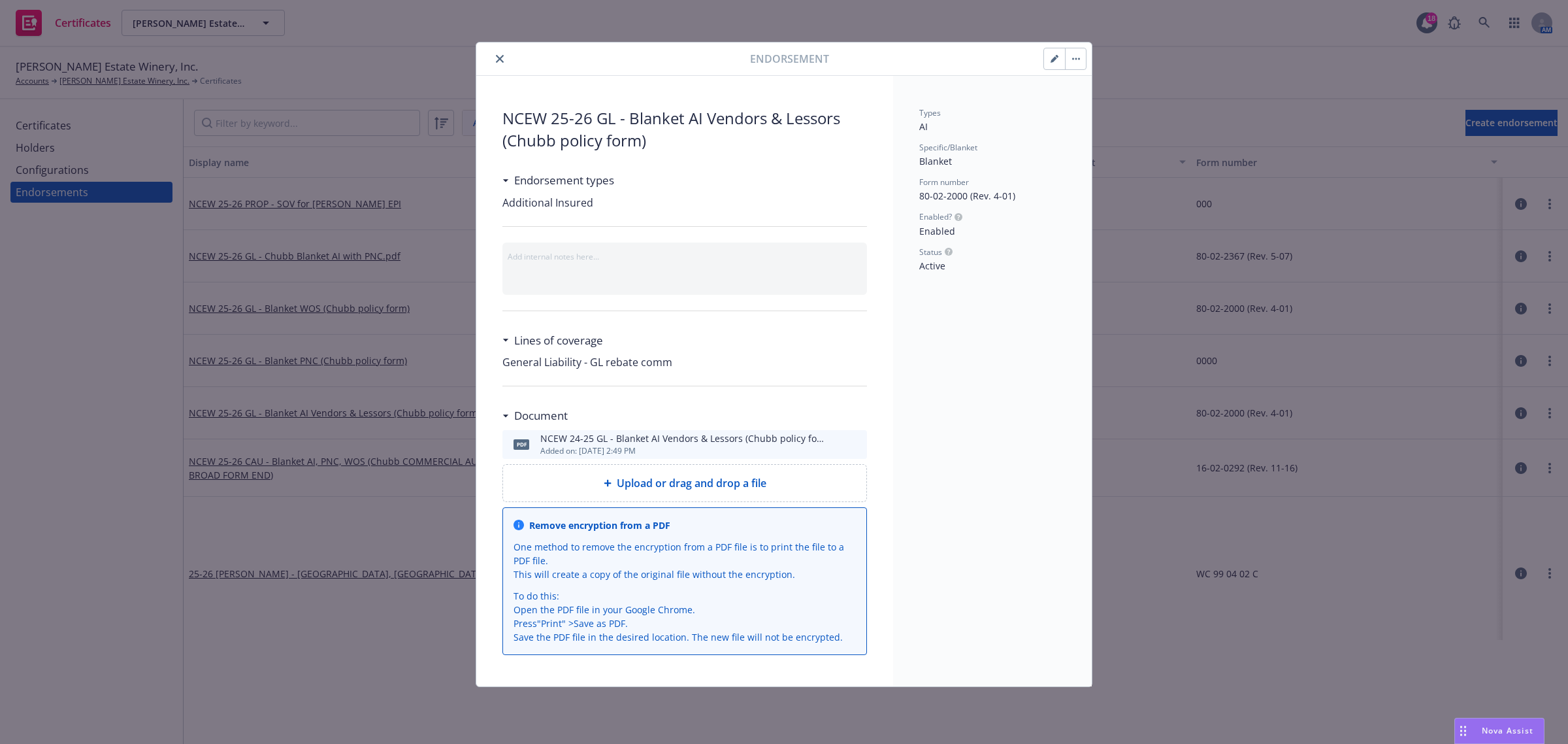
click at [1049, 61] on button "button" at bounding box center [1054, 59] width 21 height 21
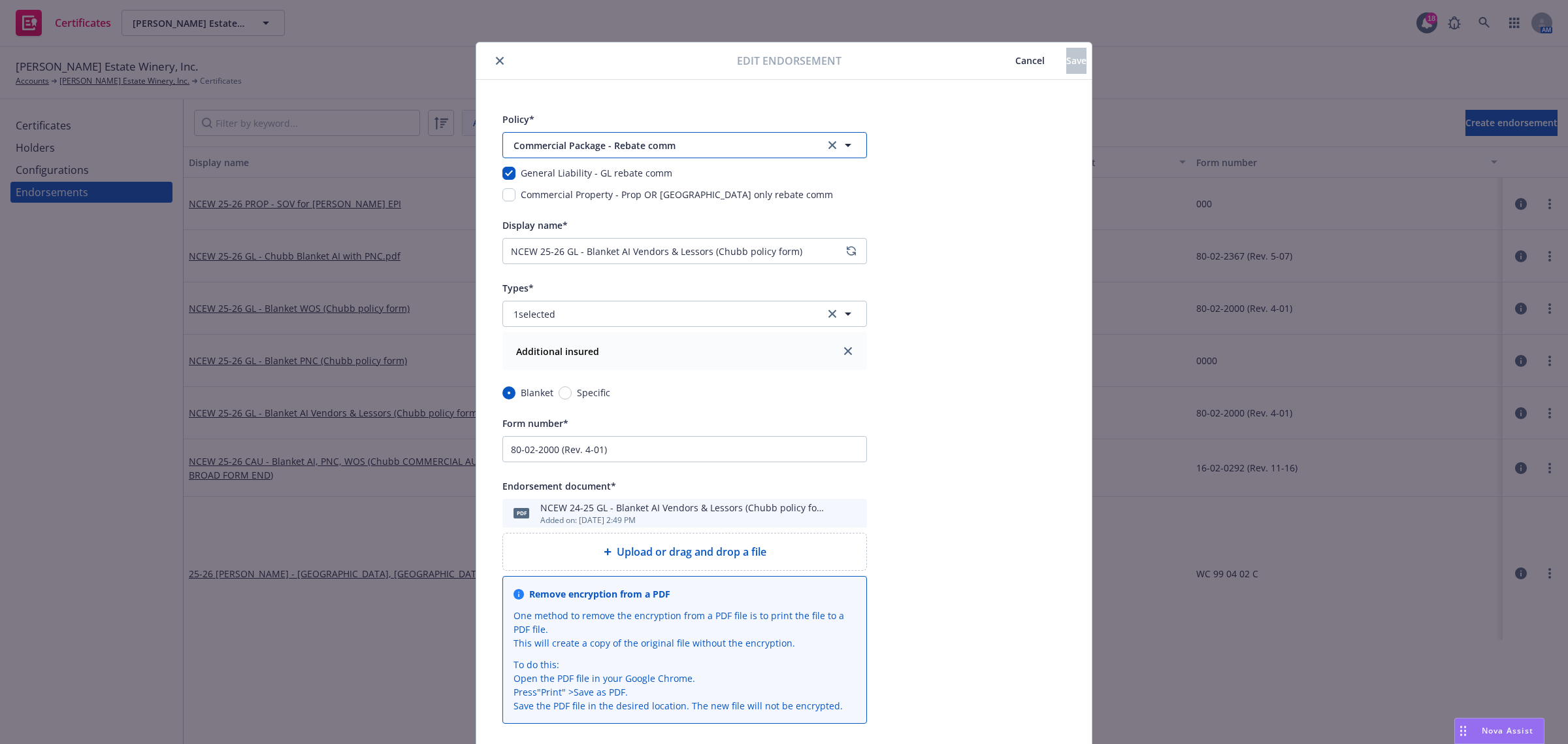
click at [516, 151] on span "Commercial Package - Rebate comm" at bounding box center [661, 145] width 294 height 14
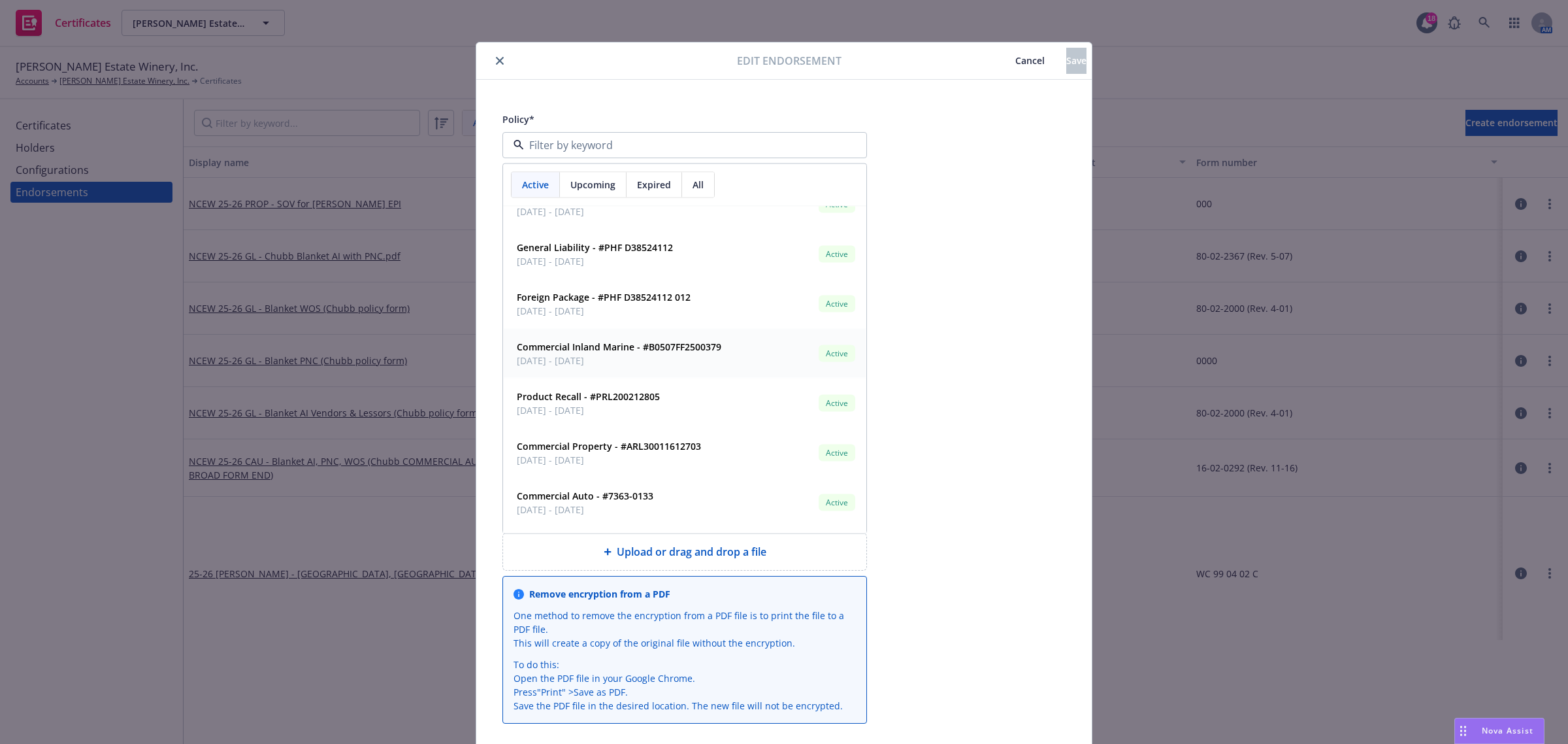
scroll to position [899, 0]
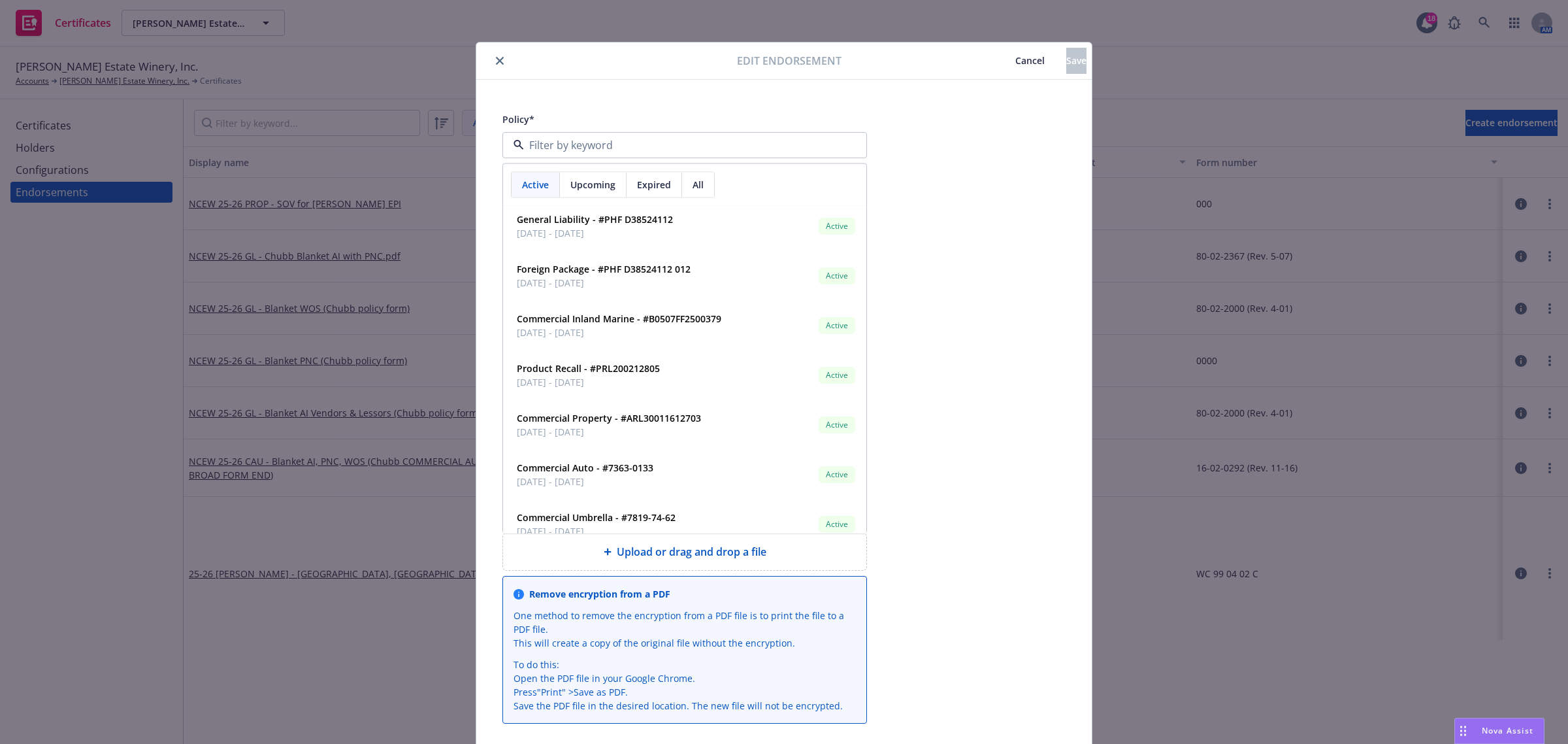
click at [549, 146] on input at bounding box center [682, 145] width 316 height 16
type input "gene"
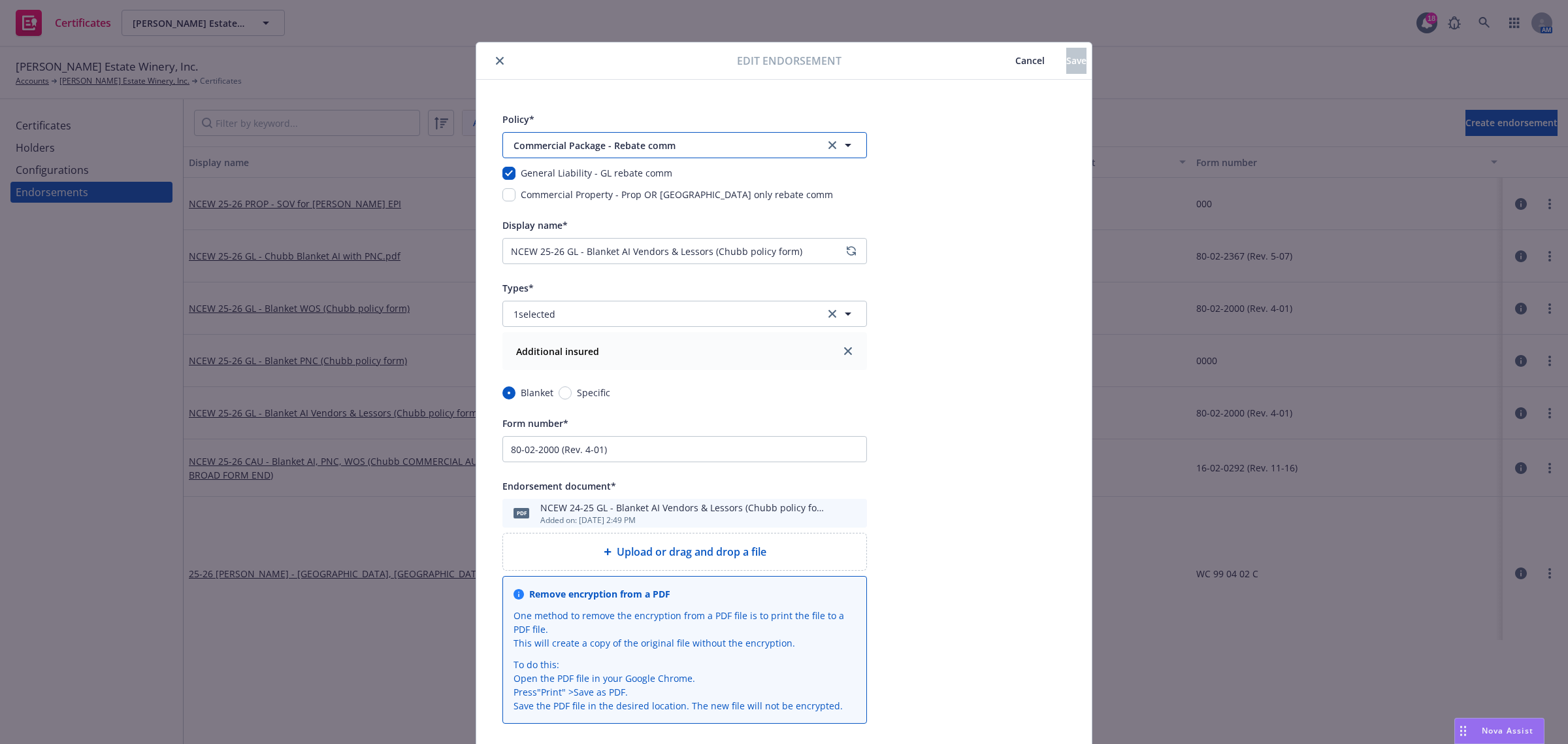
click at [842, 141] on icon "button" at bounding box center [848, 145] width 16 height 16
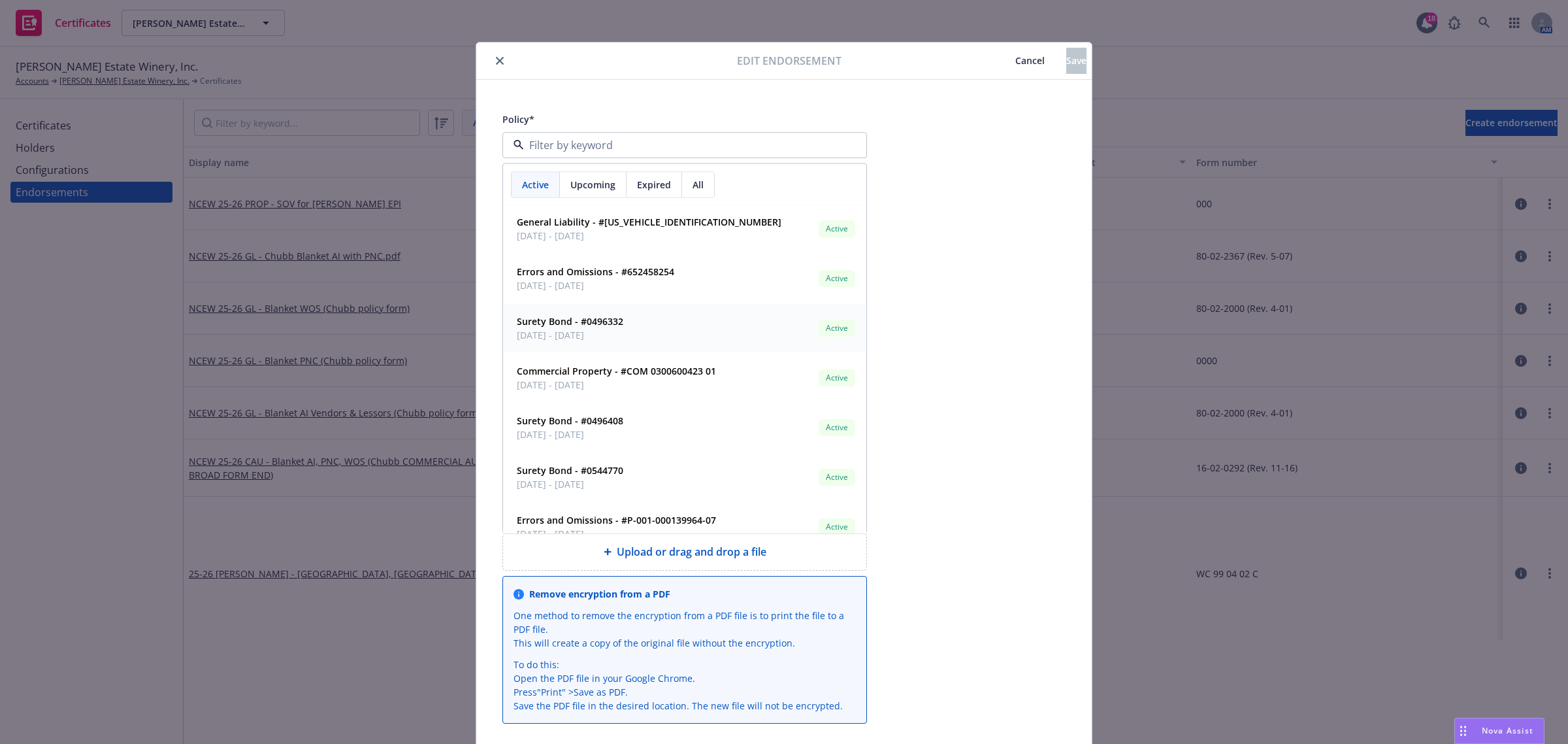
scroll to position [81, 0]
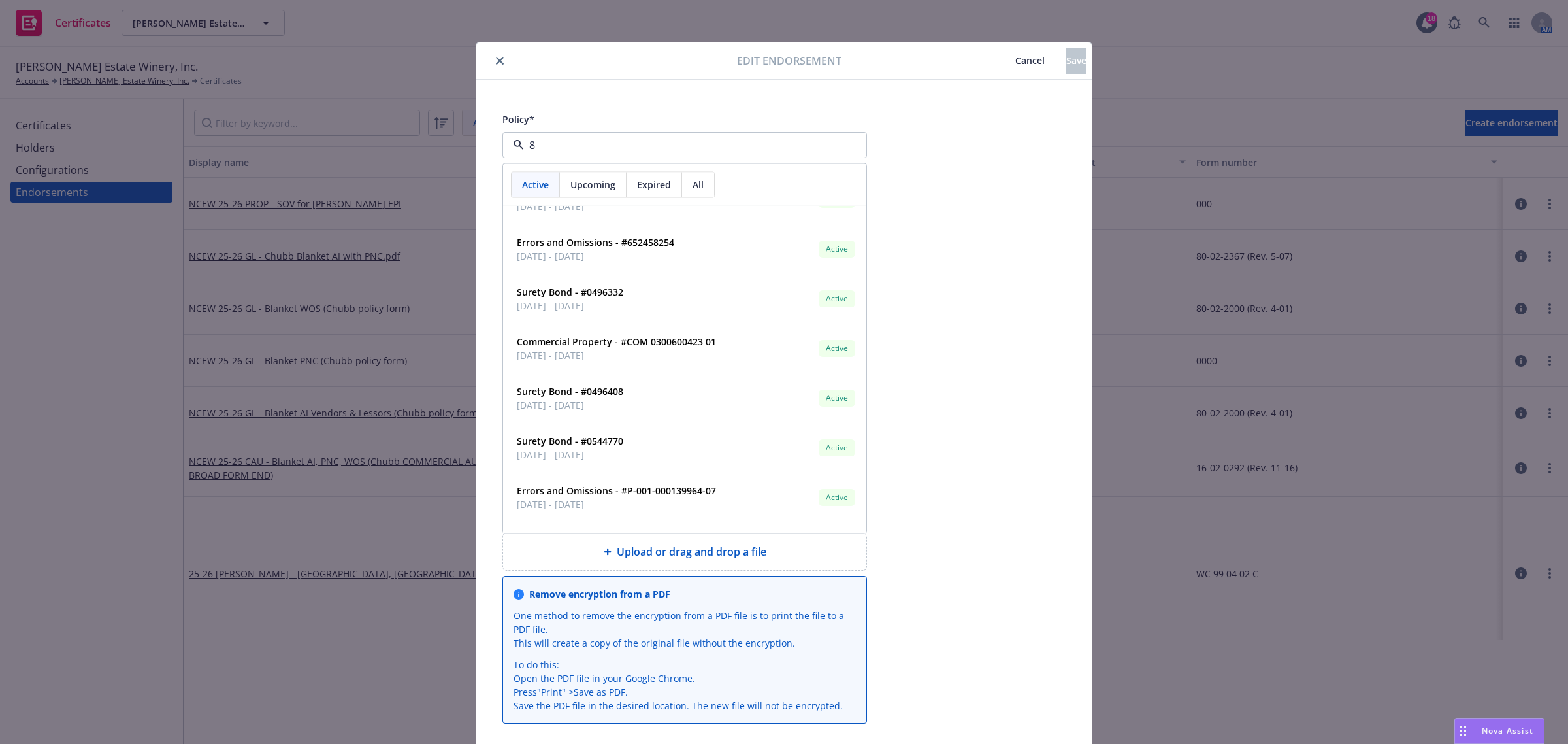
type input "83"
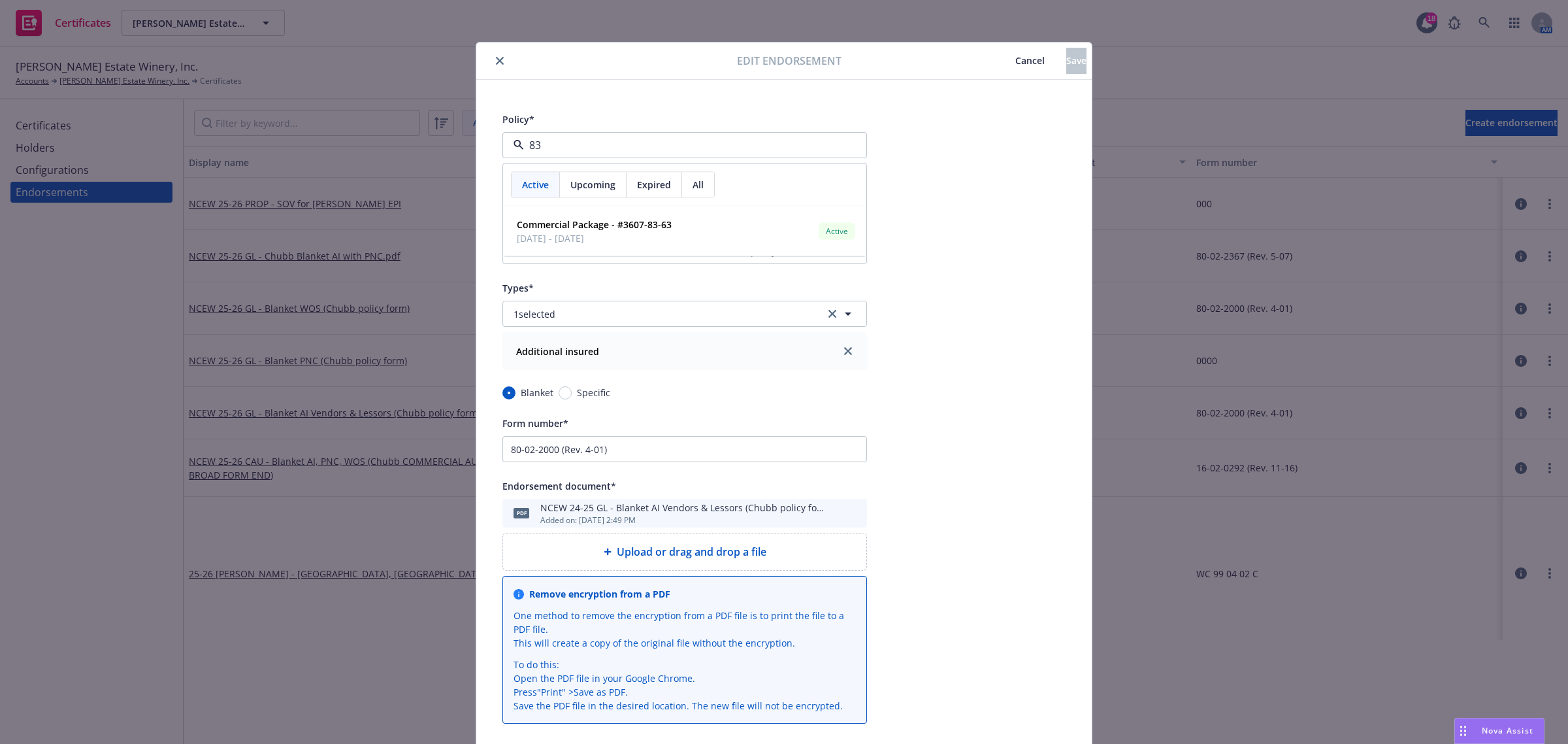
scroll to position [0, 0]
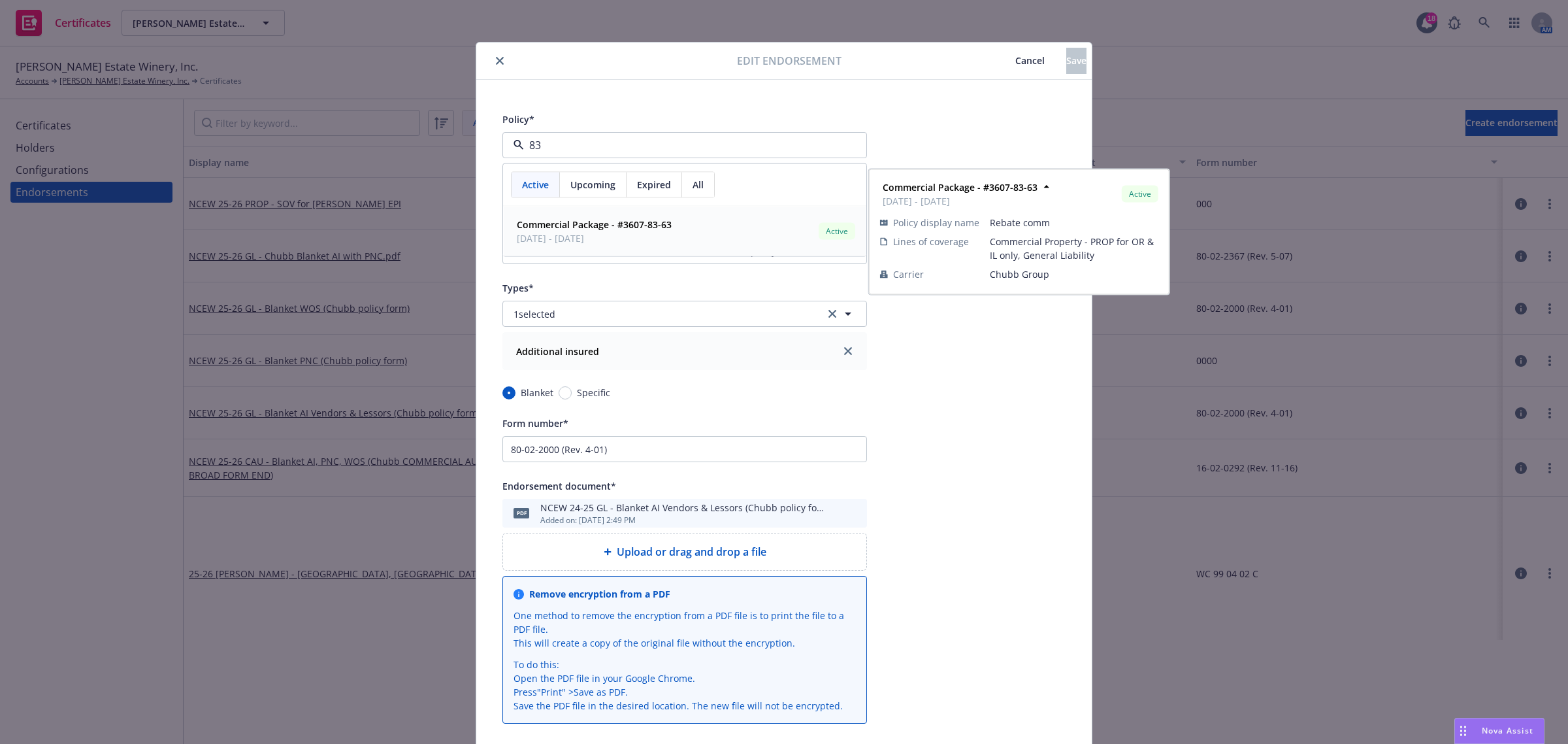
click at [583, 226] on strong "Commercial Package - #3607-83-63" at bounding box center [594, 224] width 155 height 12
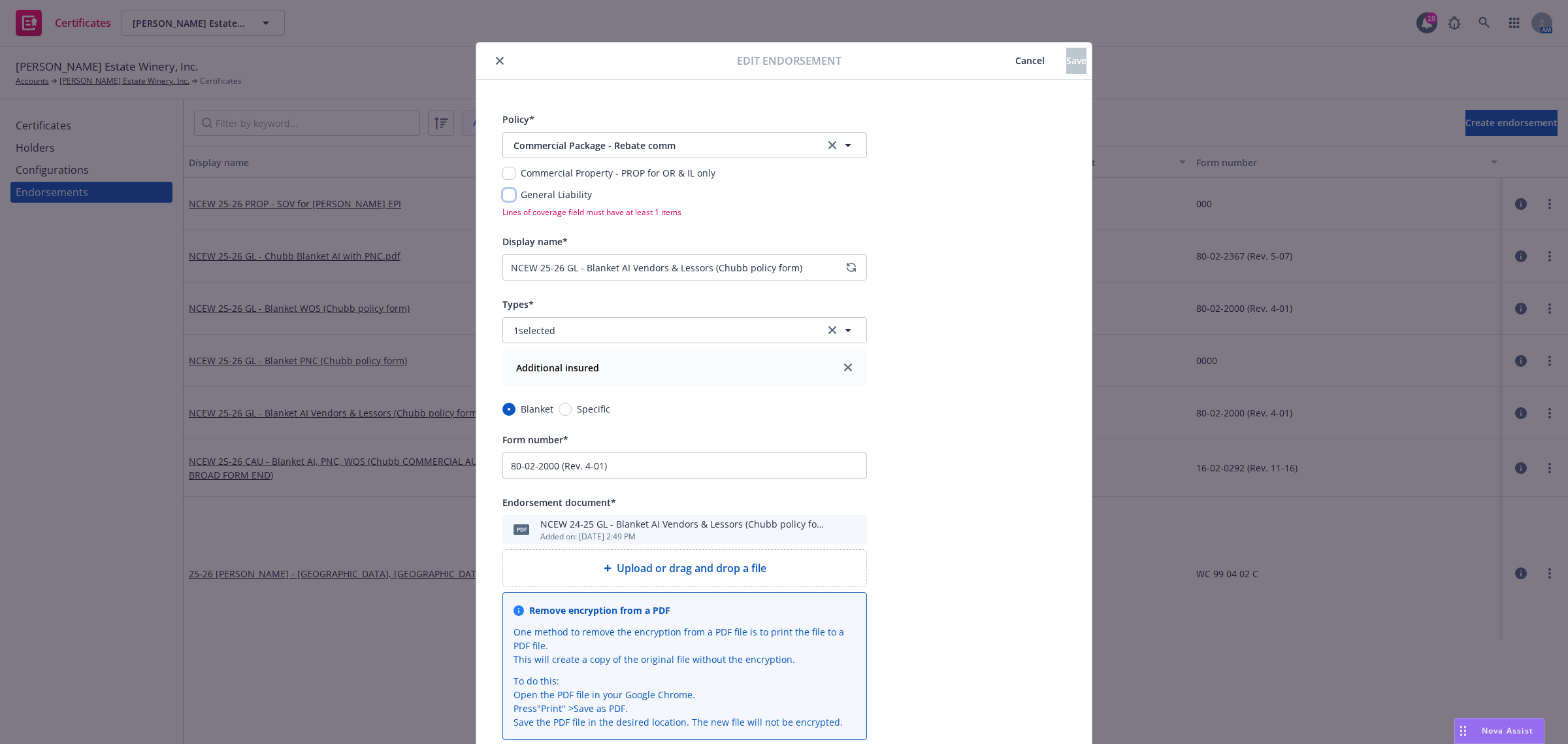
click at [508, 197] on input "checkbox" at bounding box center [509, 194] width 13 height 13
checkbox input "true"
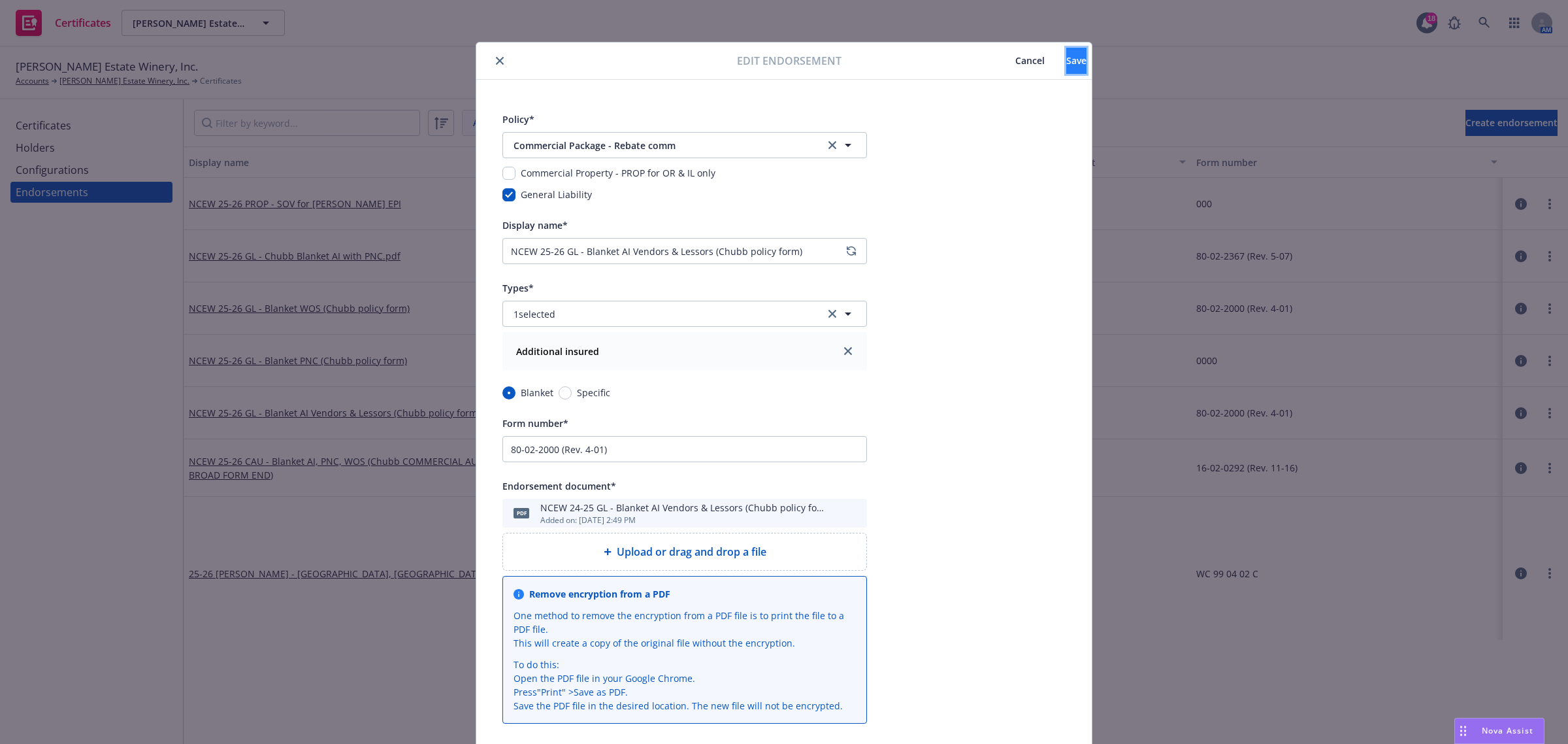
click at [1067, 66] on button "Save" at bounding box center [1077, 61] width 20 height 26
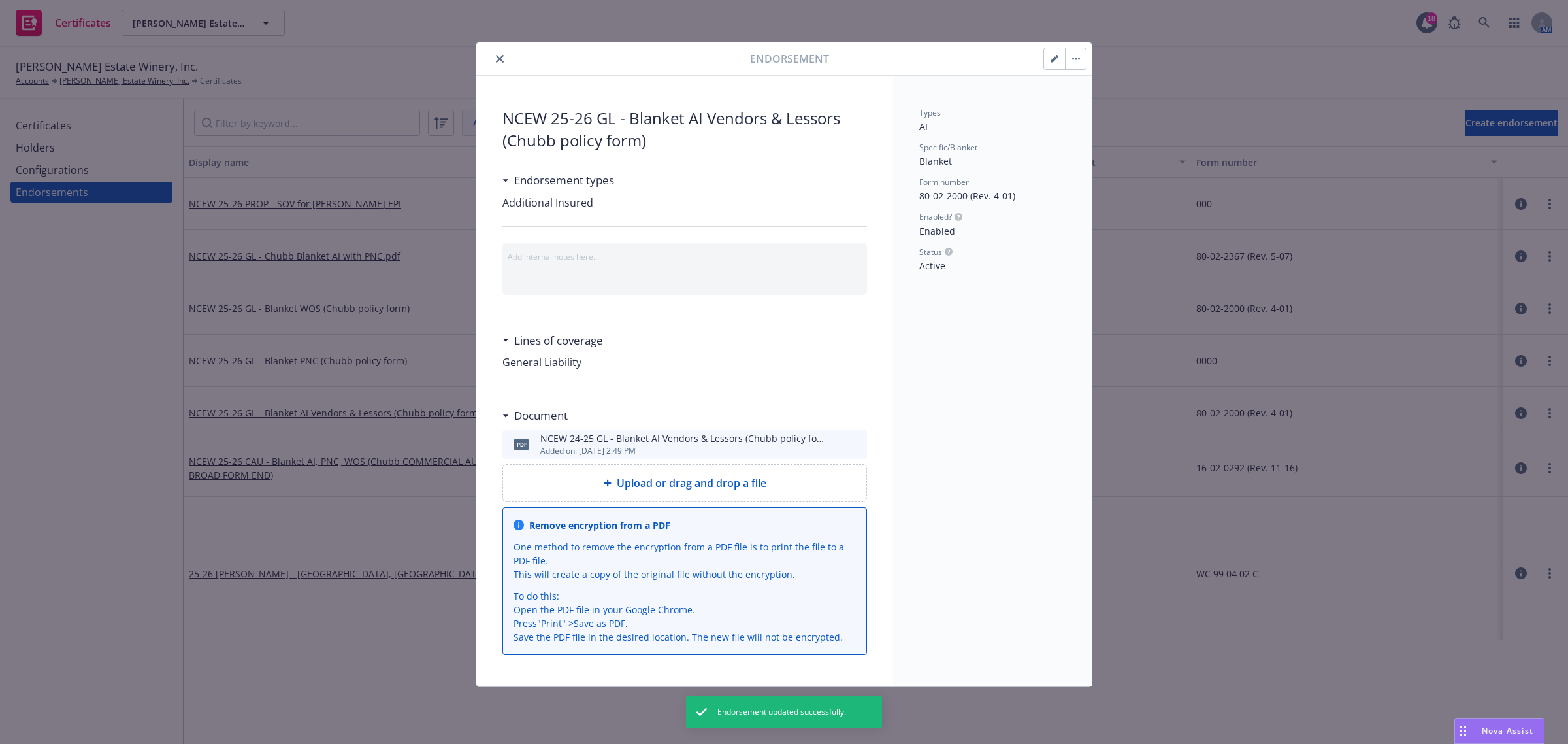
click at [503, 60] on icon "close" at bounding box center [499, 59] width 8 height 8
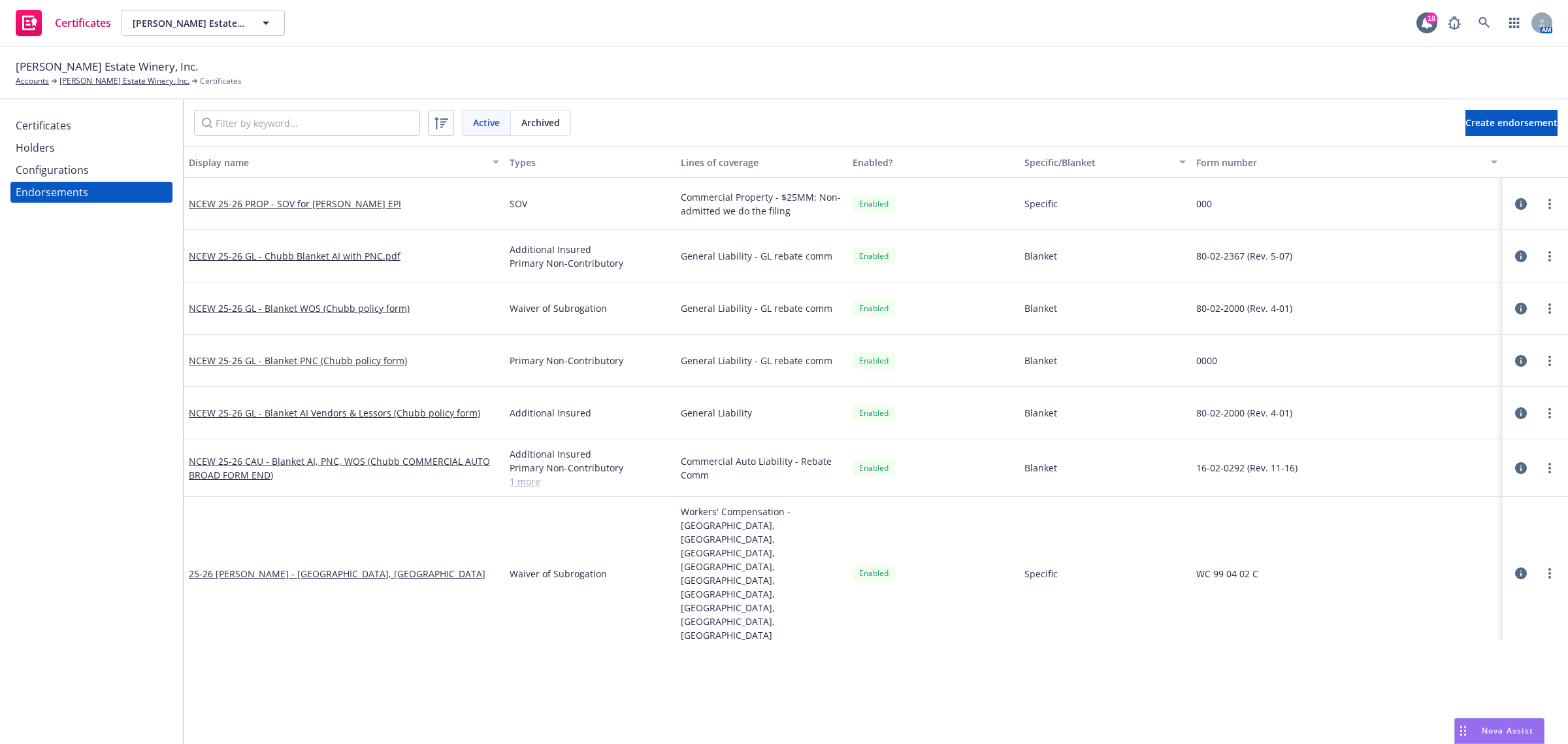
click at [69, 124] on div "Certificates" at bounding box center [44, 125] width 56 height 21
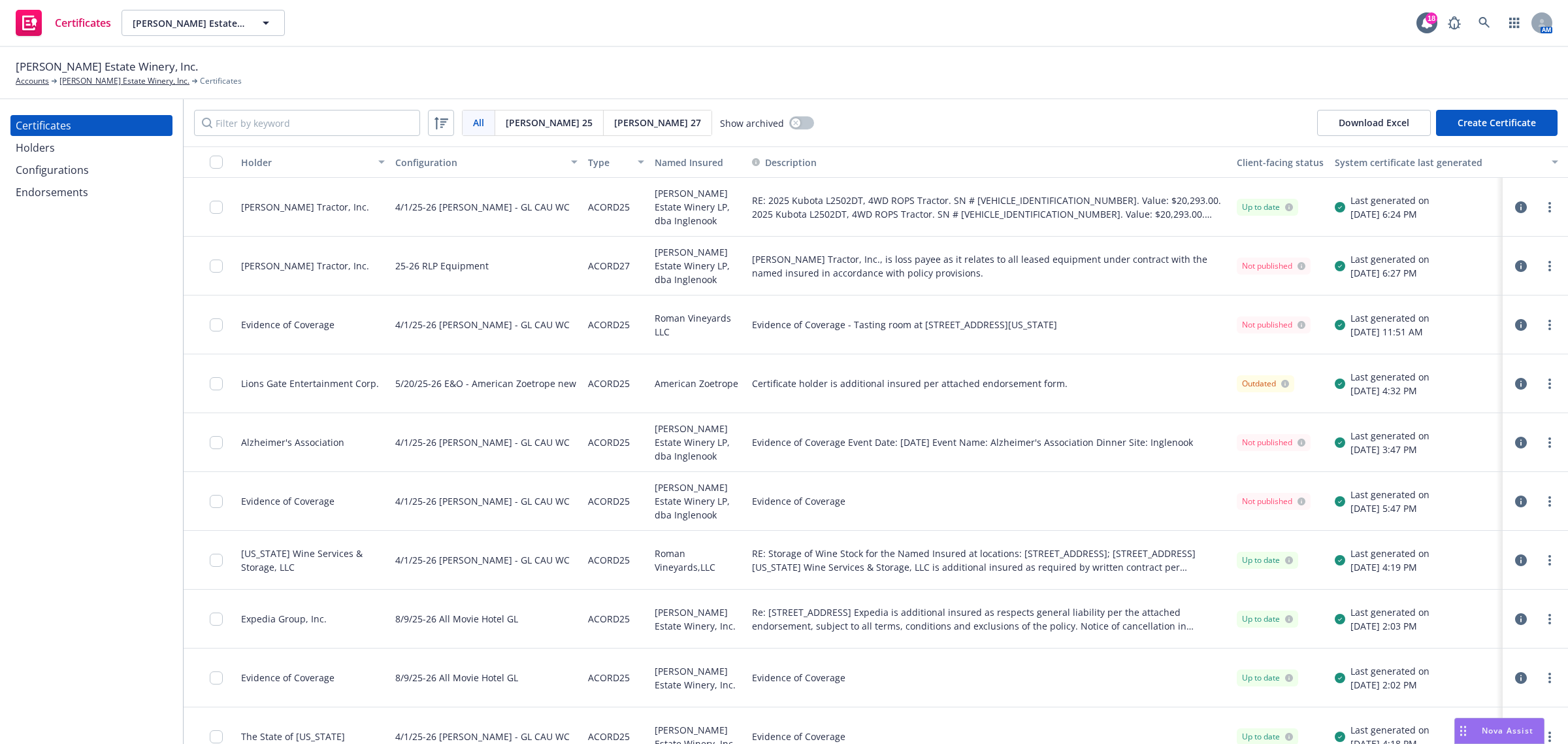
click at [1515, 209] on icon "button" at bounding box center [1521, 207] width 11 height 11
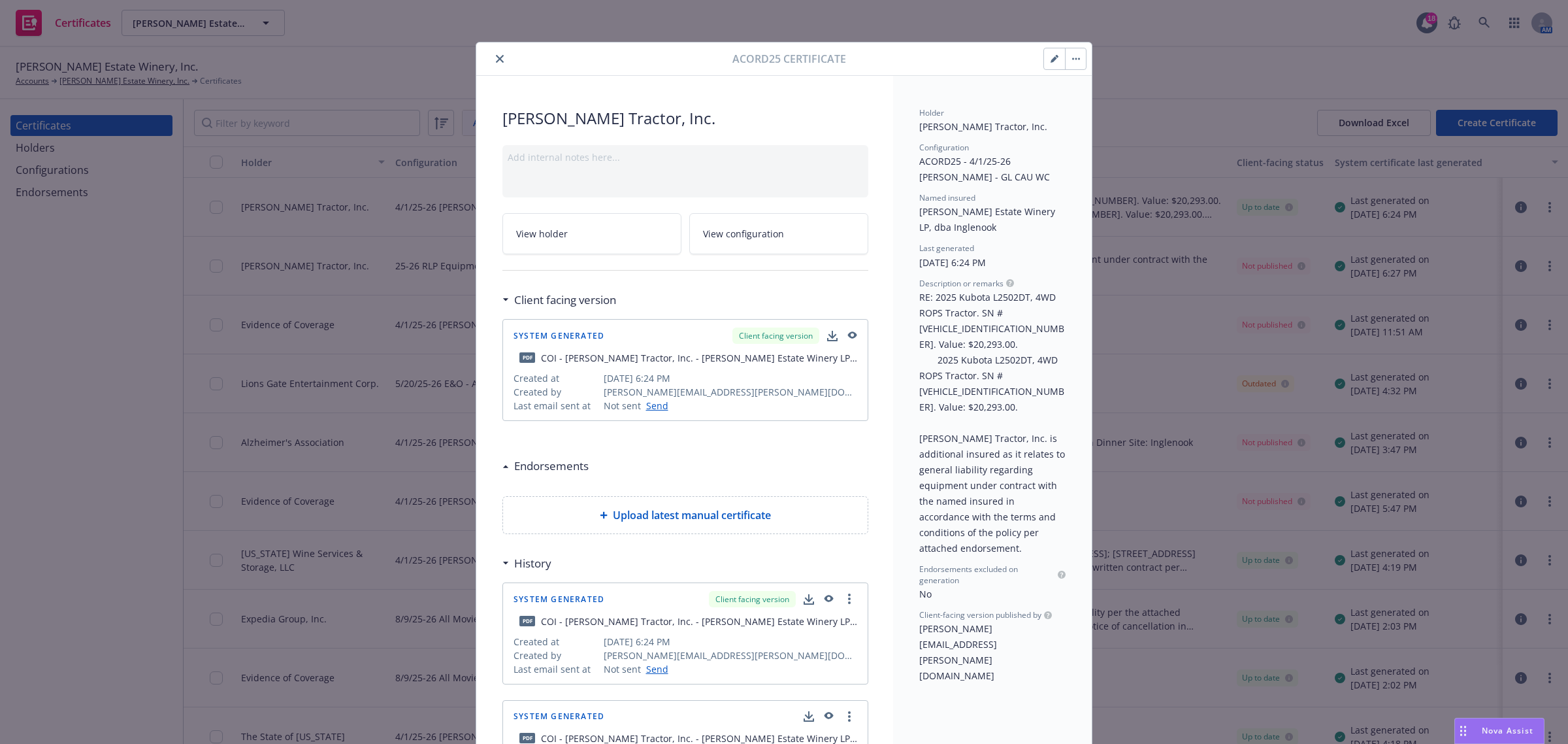
click at [1044, 48] on div at bounding box center [1065, 59] width 43 height 22
click at [1051, 55] on icon "button" at bounding box center [1054, 59] width 8 height 8
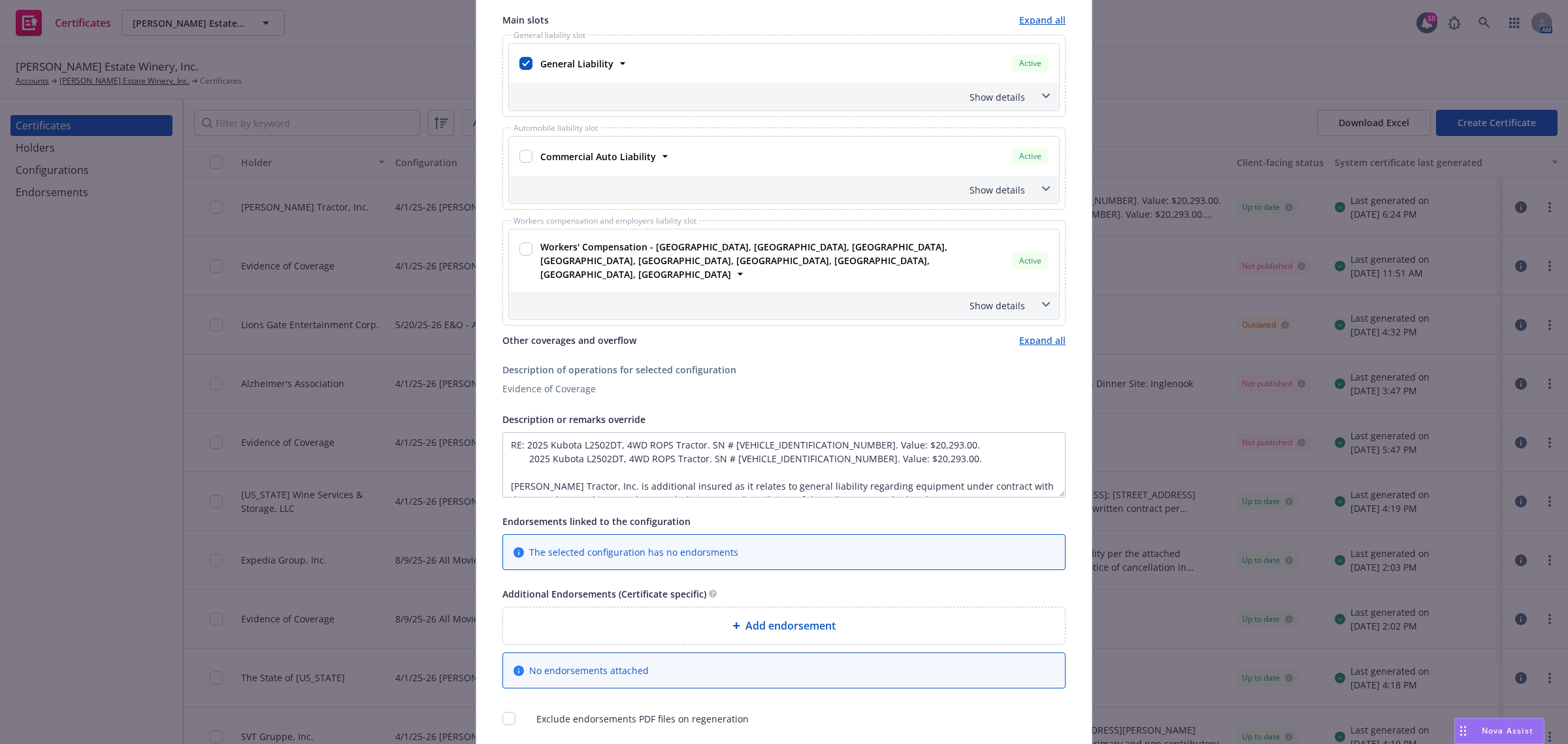
scroll to position [324, 0]
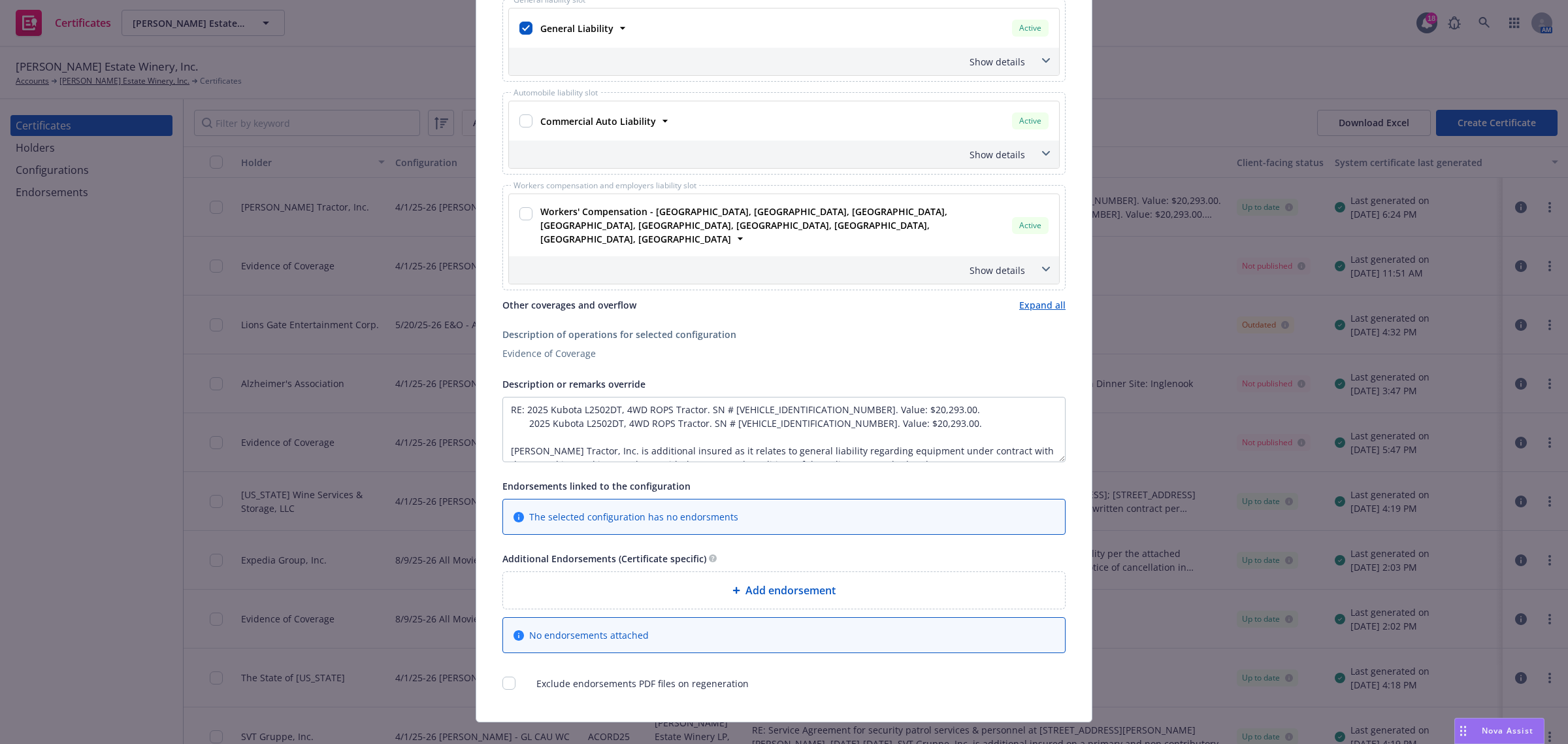
click at [706, 572] on div "Add endorsement" at bounding box center [784, 590] width 562 height 36
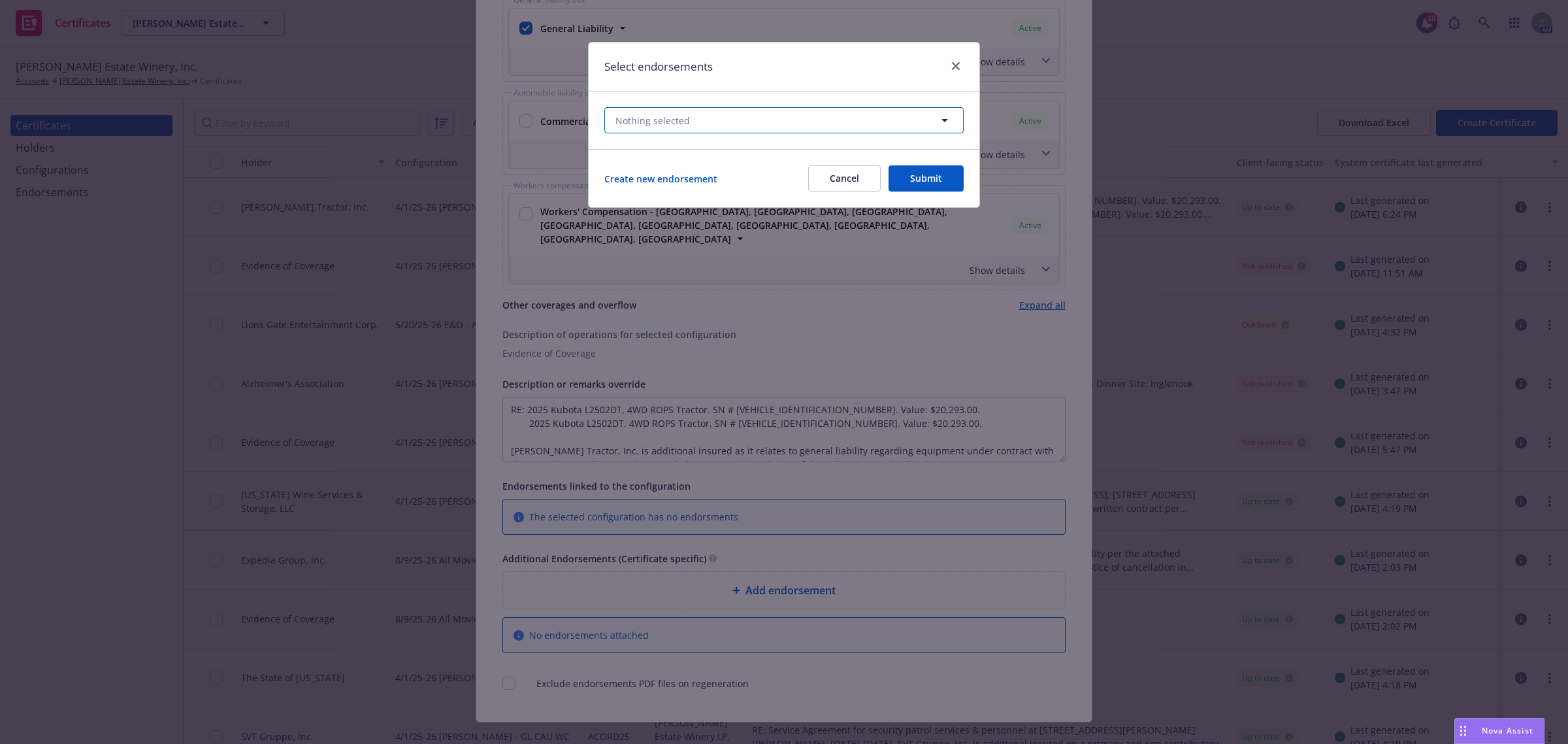
click at [694, 119] on button "Nothing selected" at bounding box center [784, 120] width 359 height 26
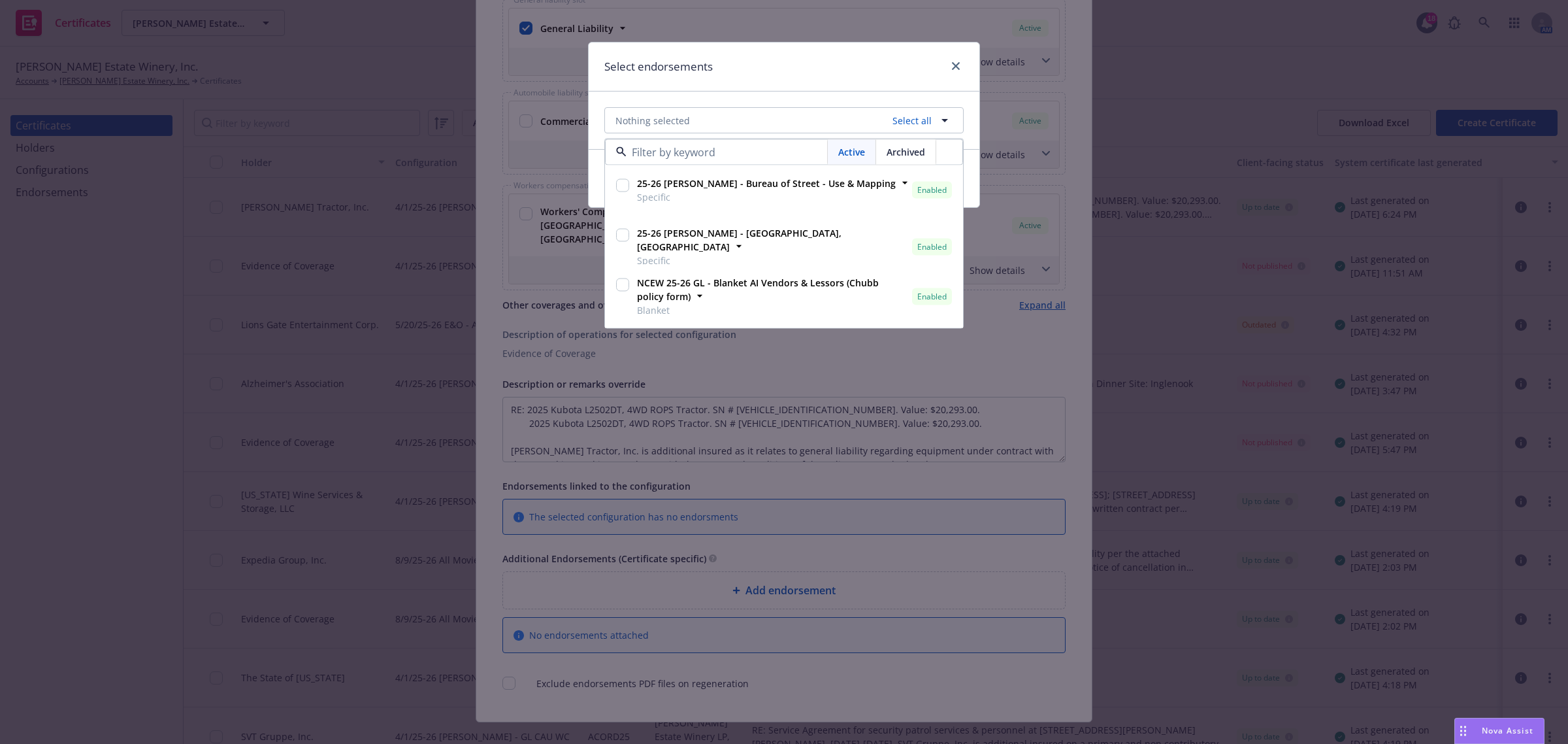
click at [627, 281] on input "checkbox" at bounding box center [623, 285] width 13 height 13
checkbox input "true"
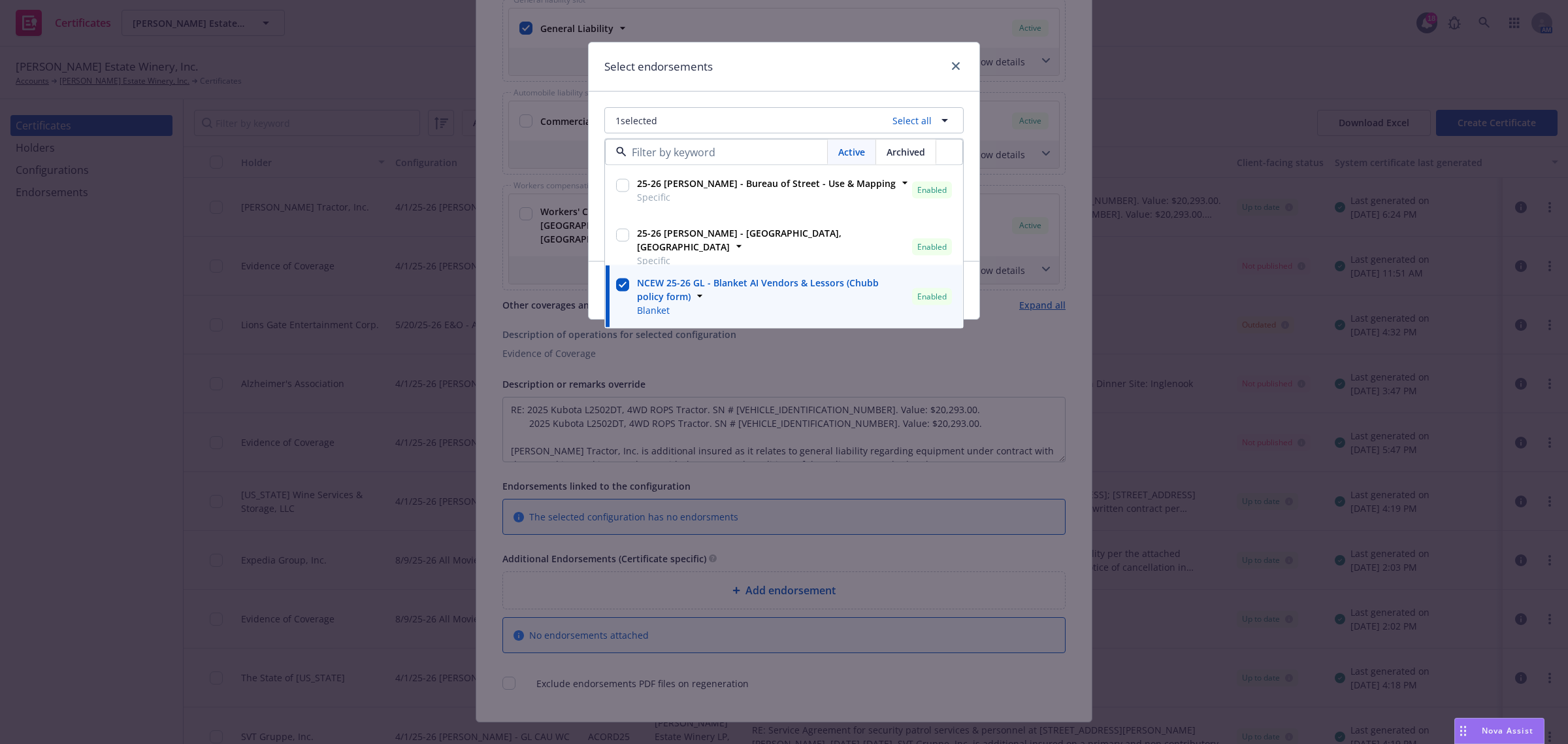
click at [598, 259] on div "1 selected Select all Active Archived 25-26 WC WOS - Bureau of Street - Use & M…" at bounding box center [784, 176] width 391 height 169
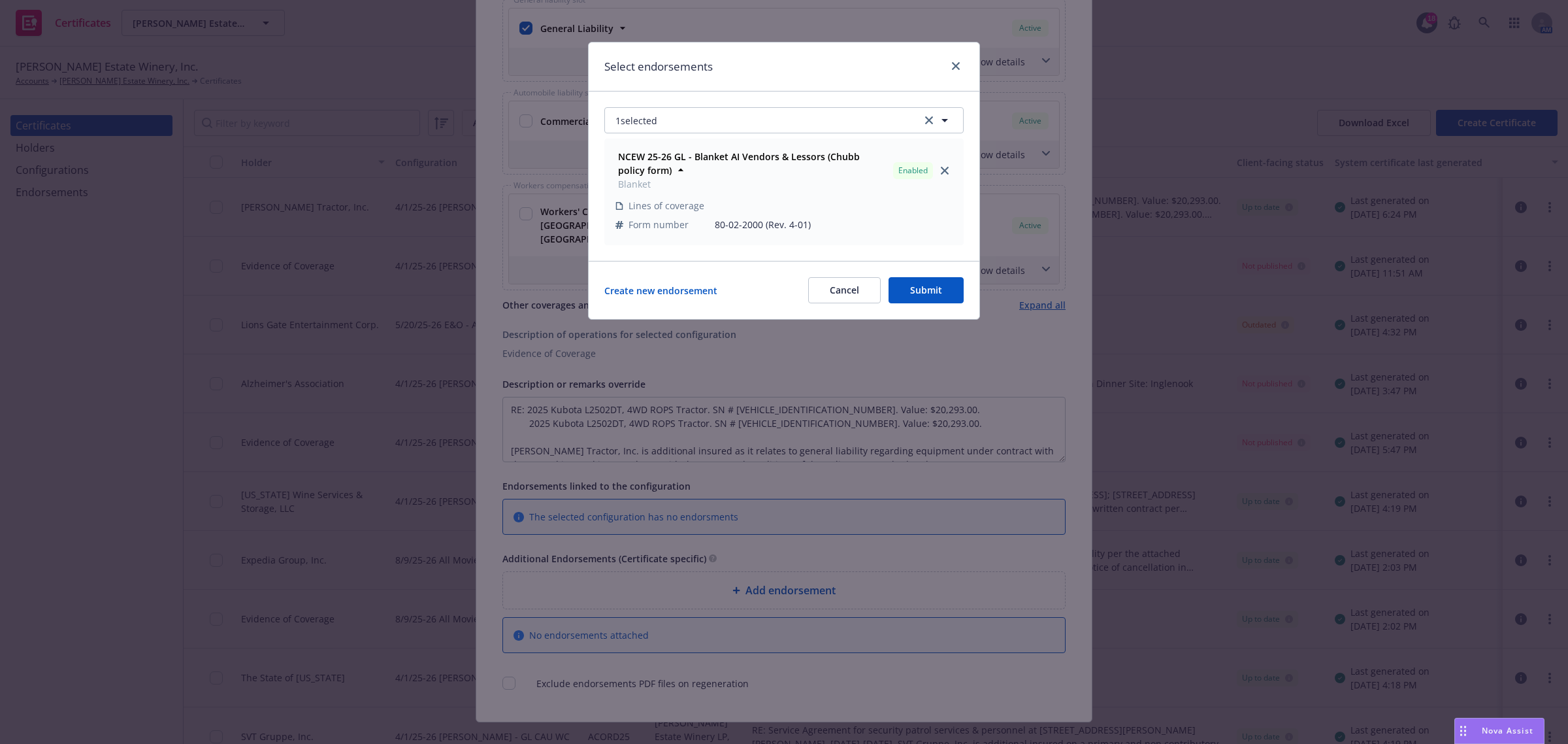
click at [910, 287] on button "Submit" at bounding box center [926, 290] width 75 height 26
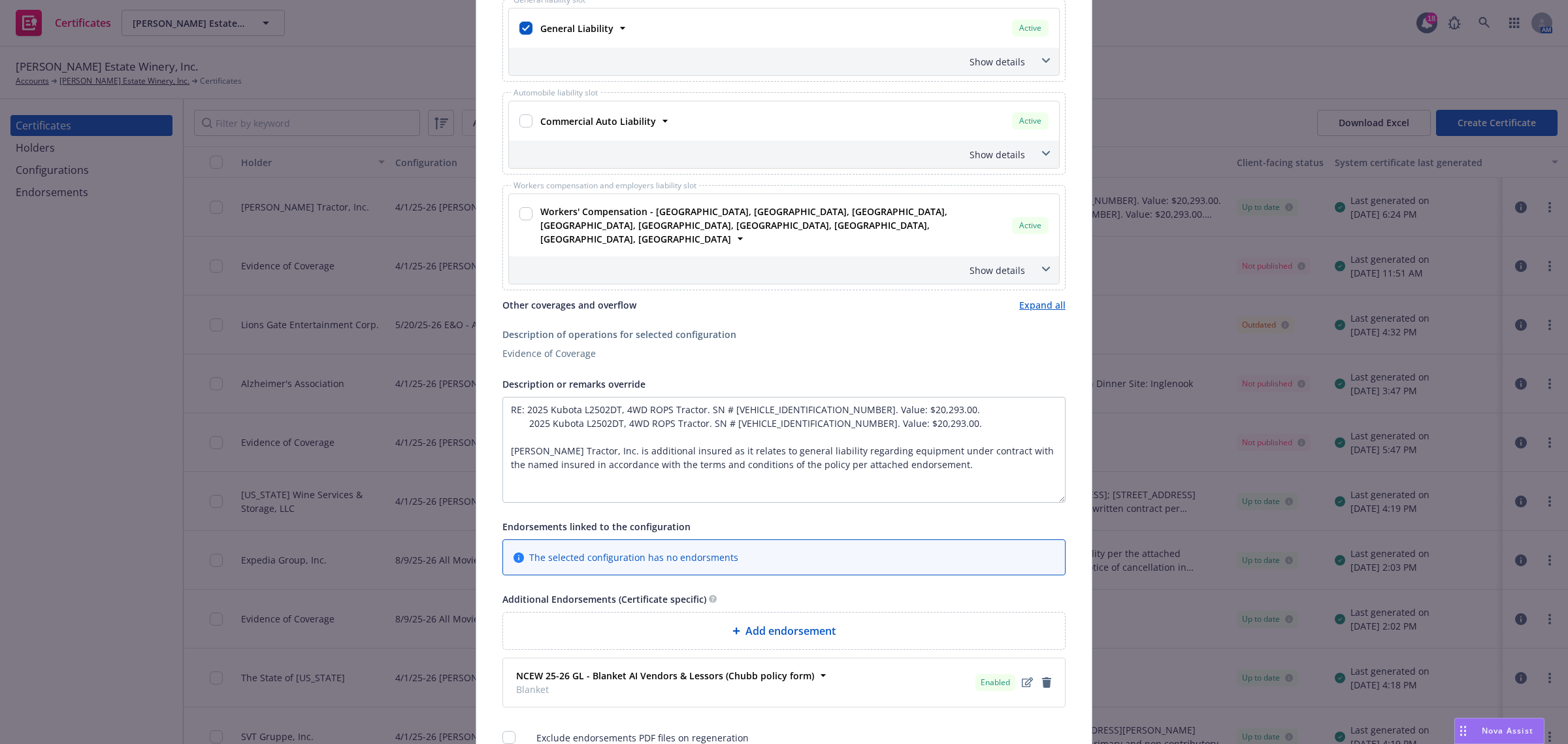
drag, startPoint x: 1054, startPoint y: 437, endPoint x: 1055, endPoint y: 479, distance: 42.0
click at [1055, 479] on textarea "RE: 2025 Kubota L2502DT, 4WD ROPS Tractor. SN # KBULMDDRVSGF28094. Value: $20,2…" at bounding box center [784, 450] width 563 height 106
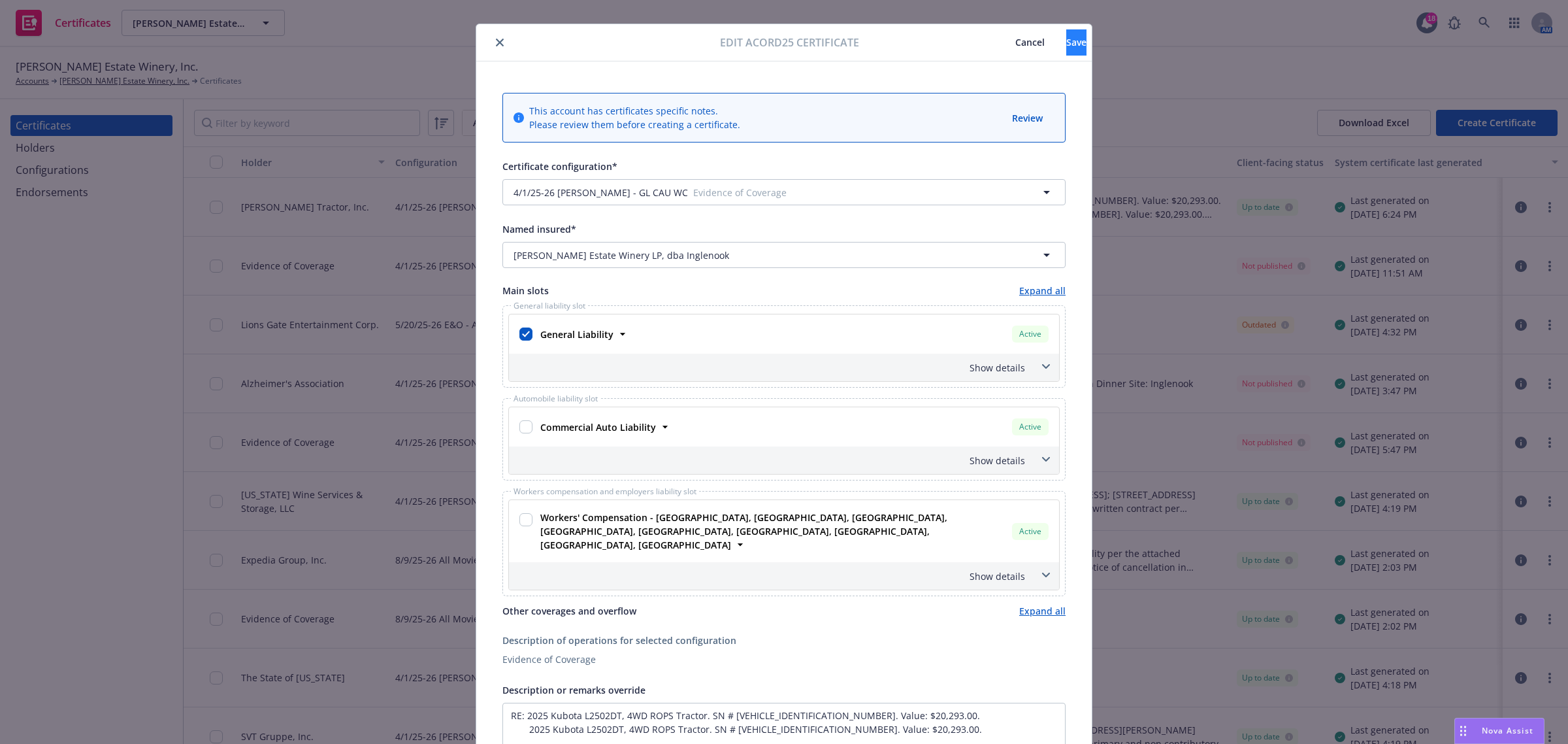
scroll to position [0, 0]
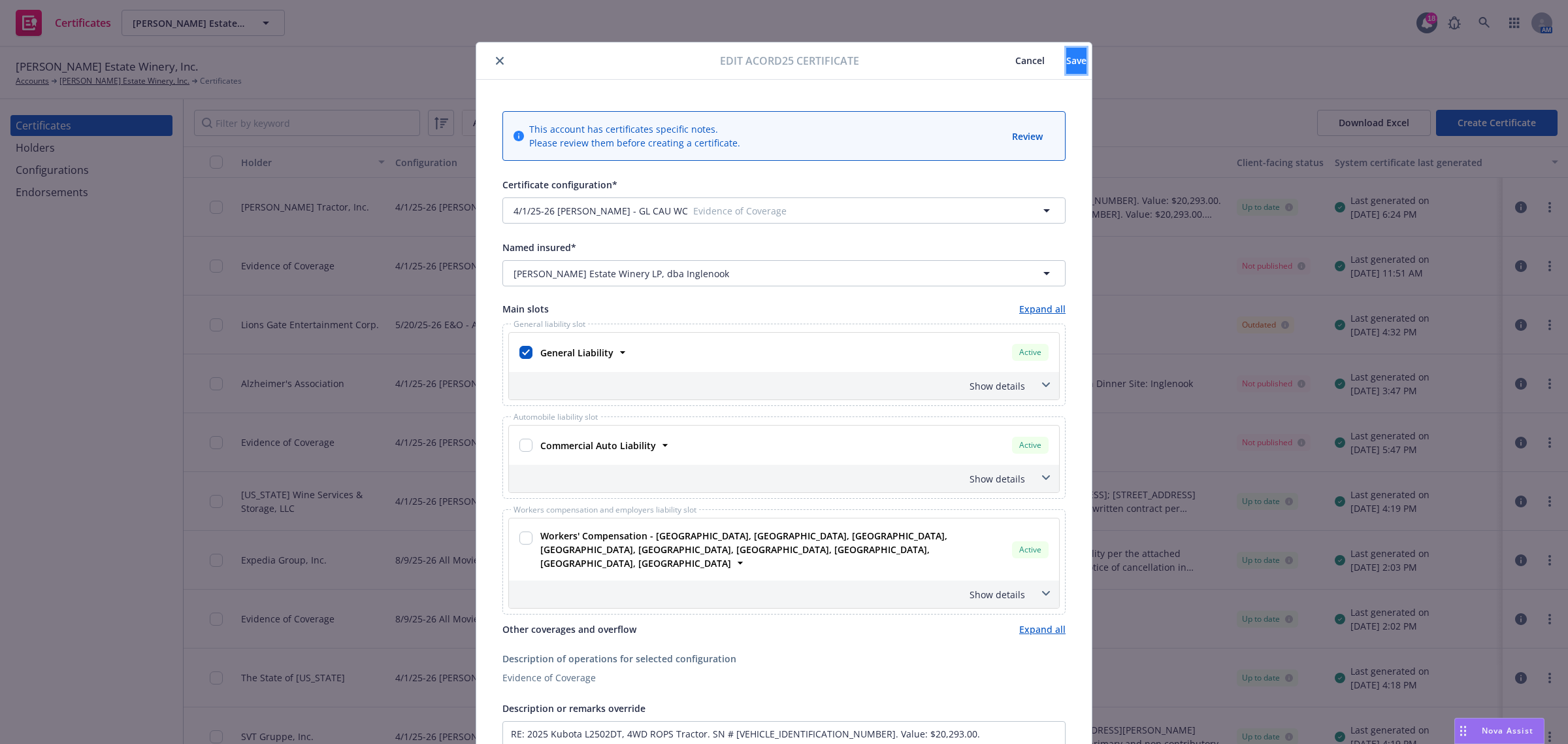
click at [1067, 64] on span "Save" at bounding box center [1077, 60] width 20 height 12
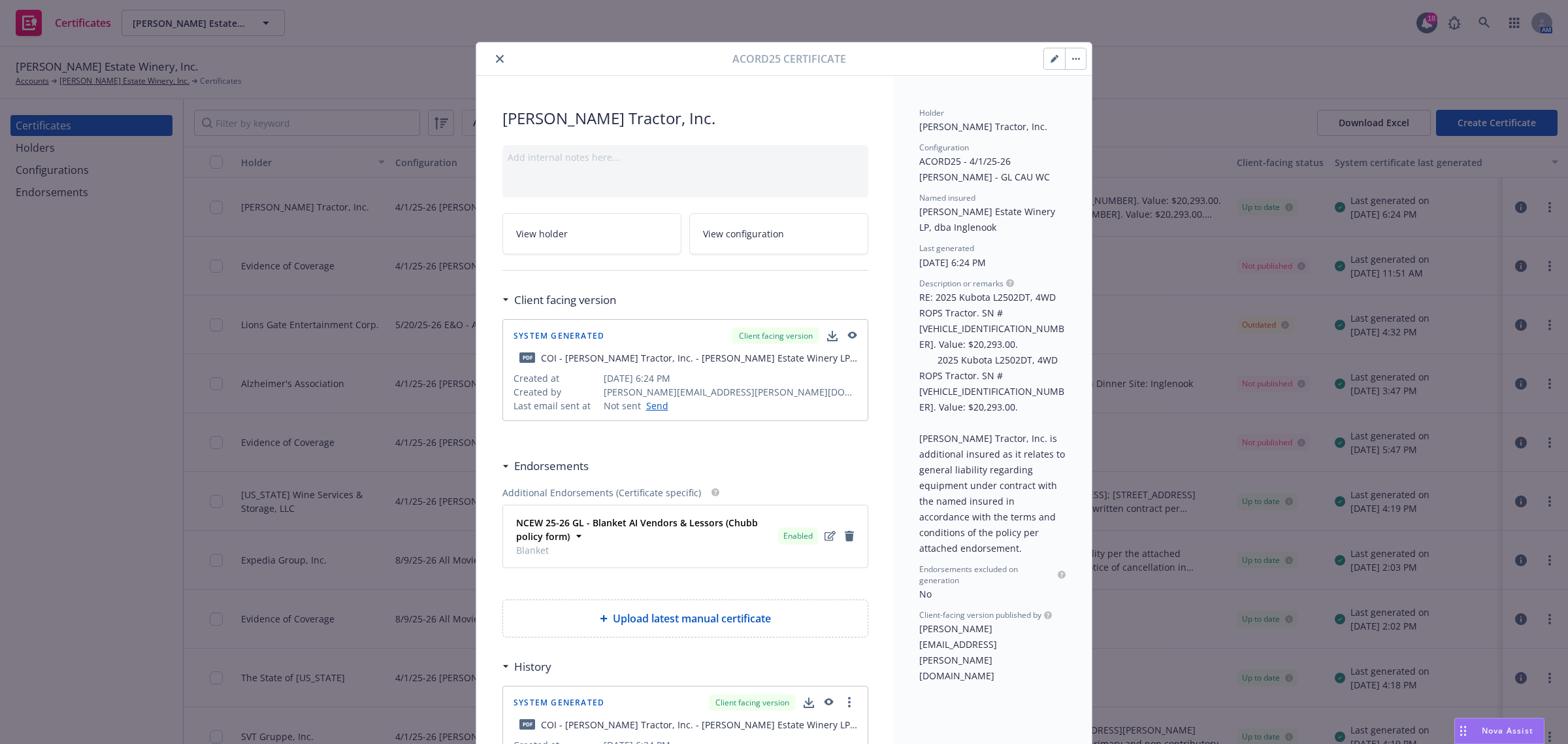
click at [1069, 64] on button "button" at bounding box center [1075, 59] width 21 height 21
click at [1084, 123] on link "Regenerate" at bounding box center [1174, 121] width 229 height 26
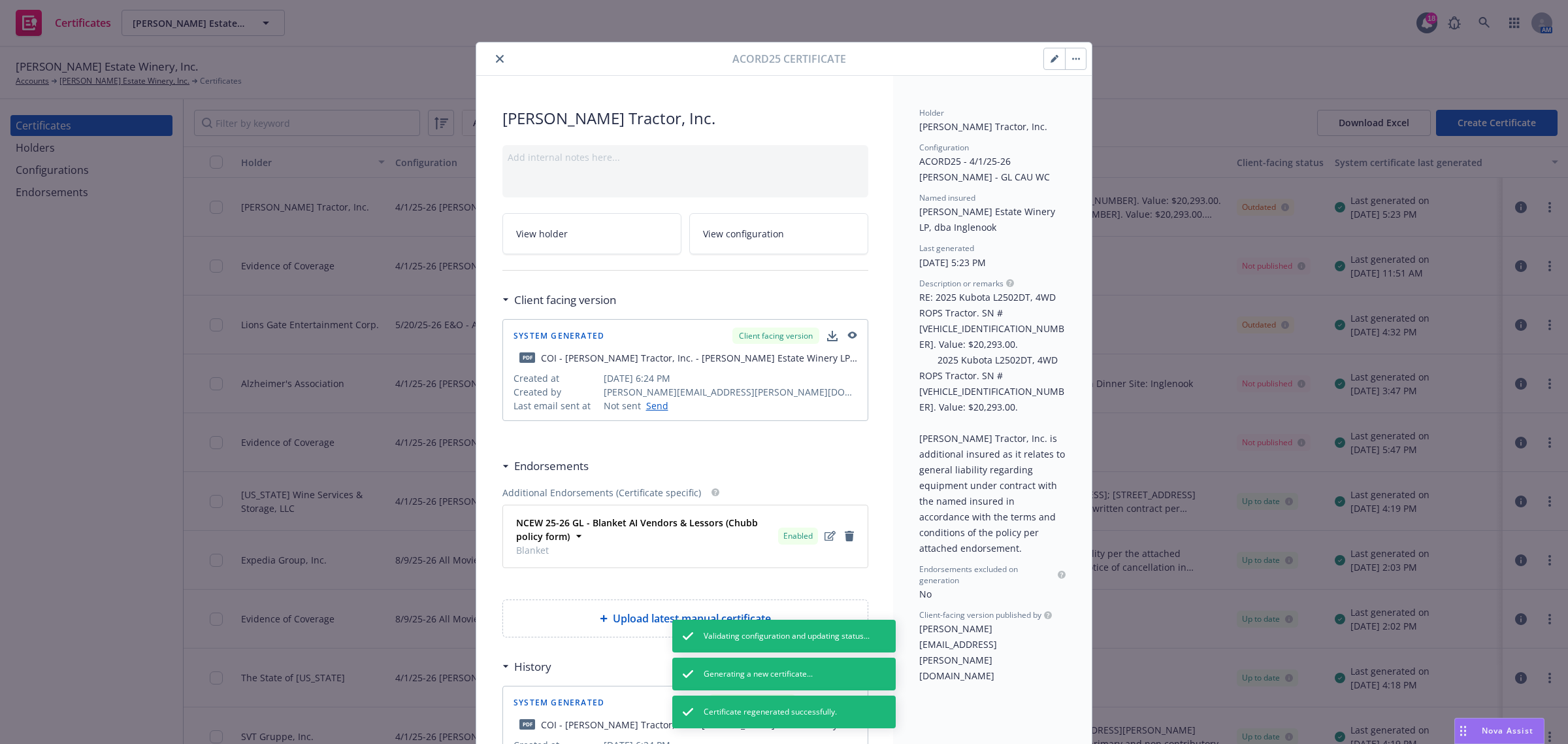
click at [496, 59] on icon "close" at bounding box center [499, 59] width 8 height 8
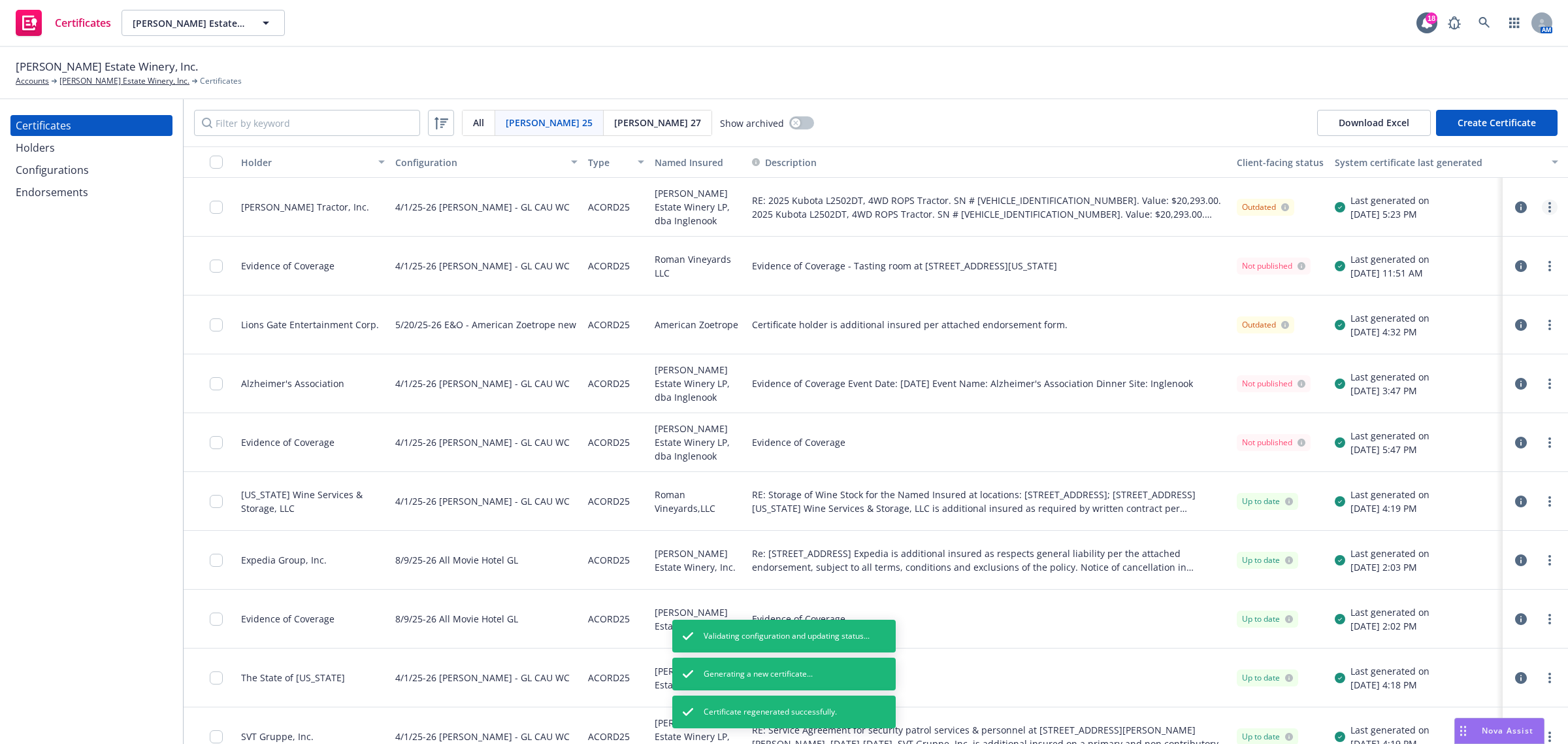
click at [1543, 204] on link "more" at bounding box center [1550, 207] width 16 height 16
click at [1478, 447] on link "Preview a new version" at bounding box center [1440, 442] width 209 height 26
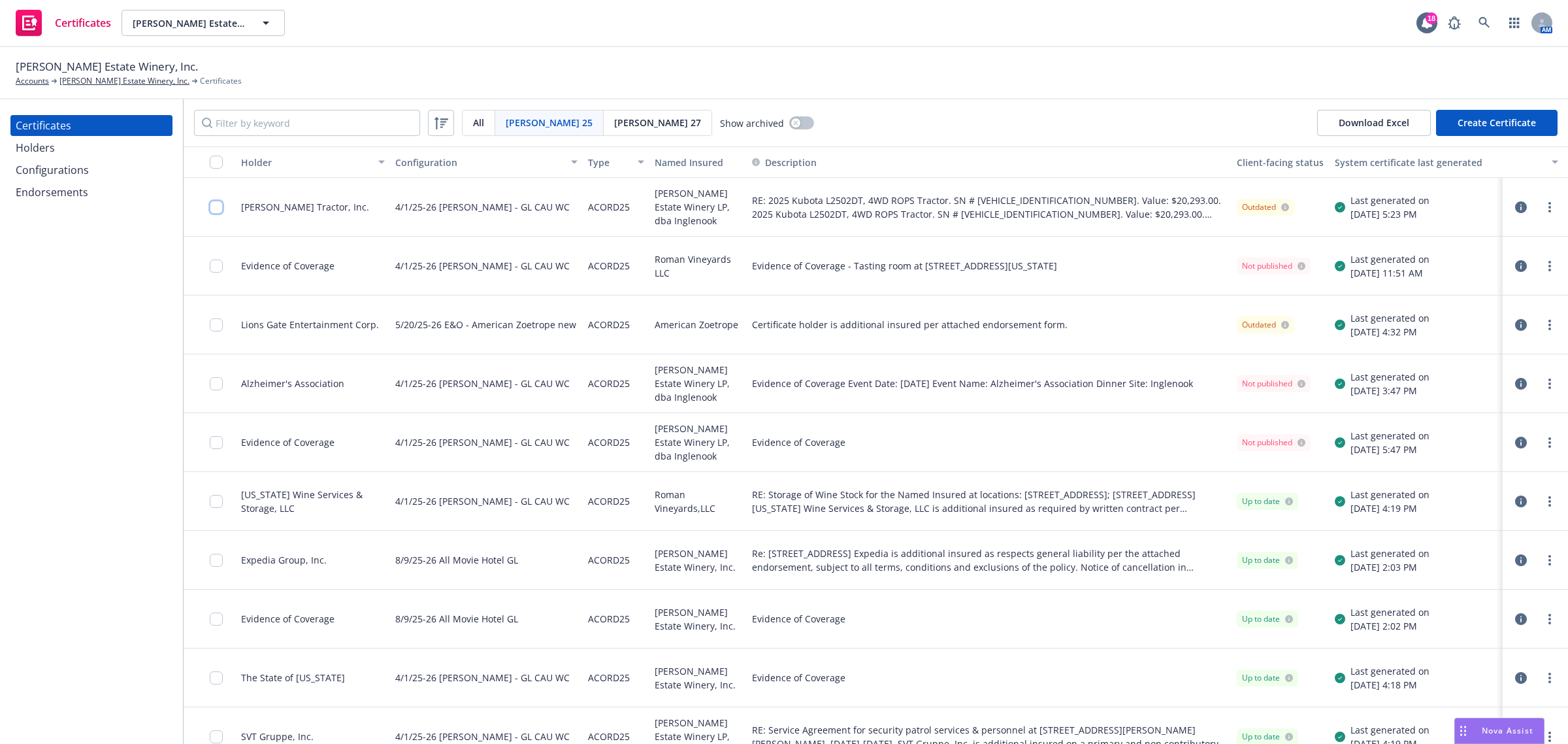
click at [220, 202] on input "checkbox" at bounding box center [216, 207] width 13 height 13
click at [844, 708] on div "Other actions" at bounding box center [809, 714] width 70 height 25
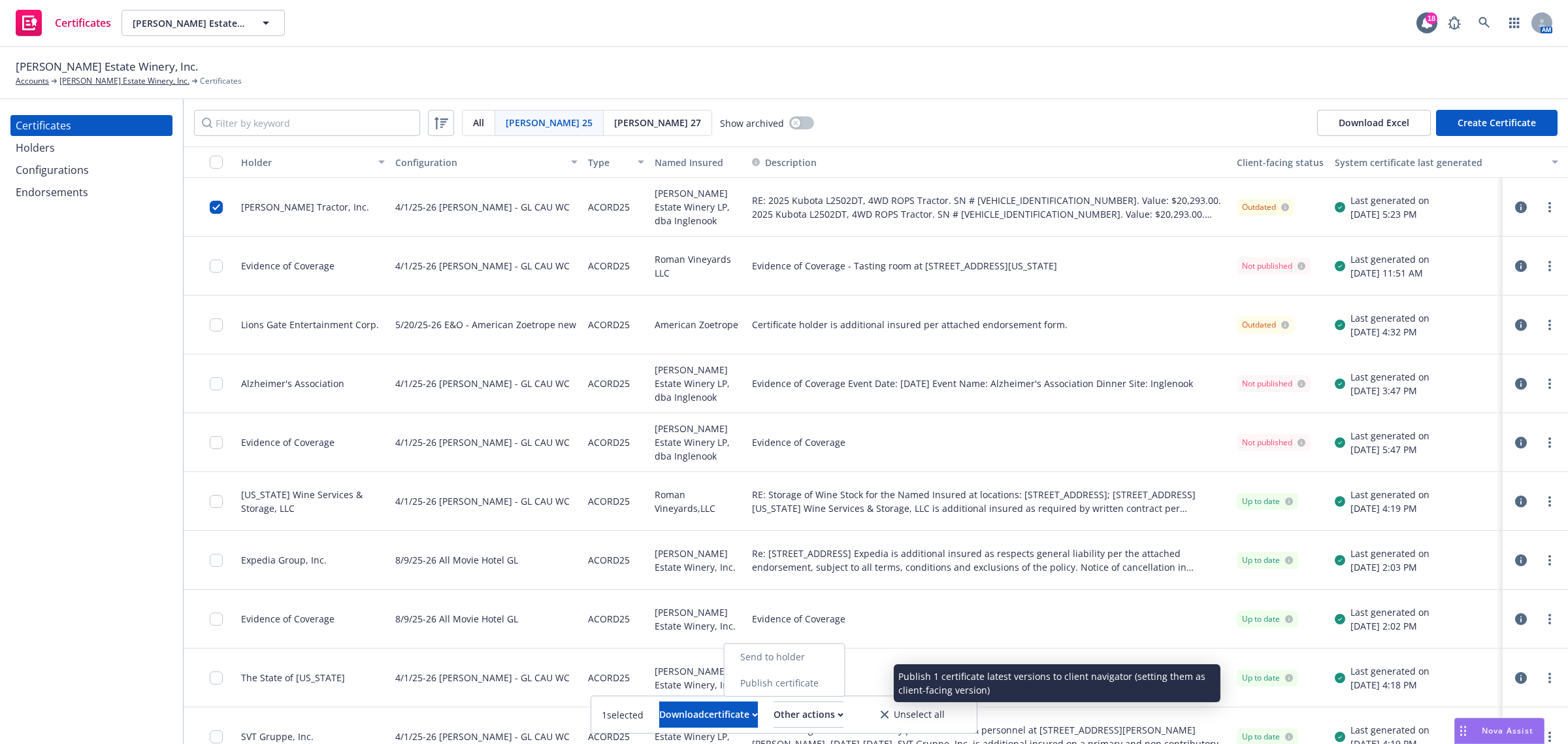
click at [844, 685] on link "Publish certificate" at bounding box center [784, 683] width 120 height 26
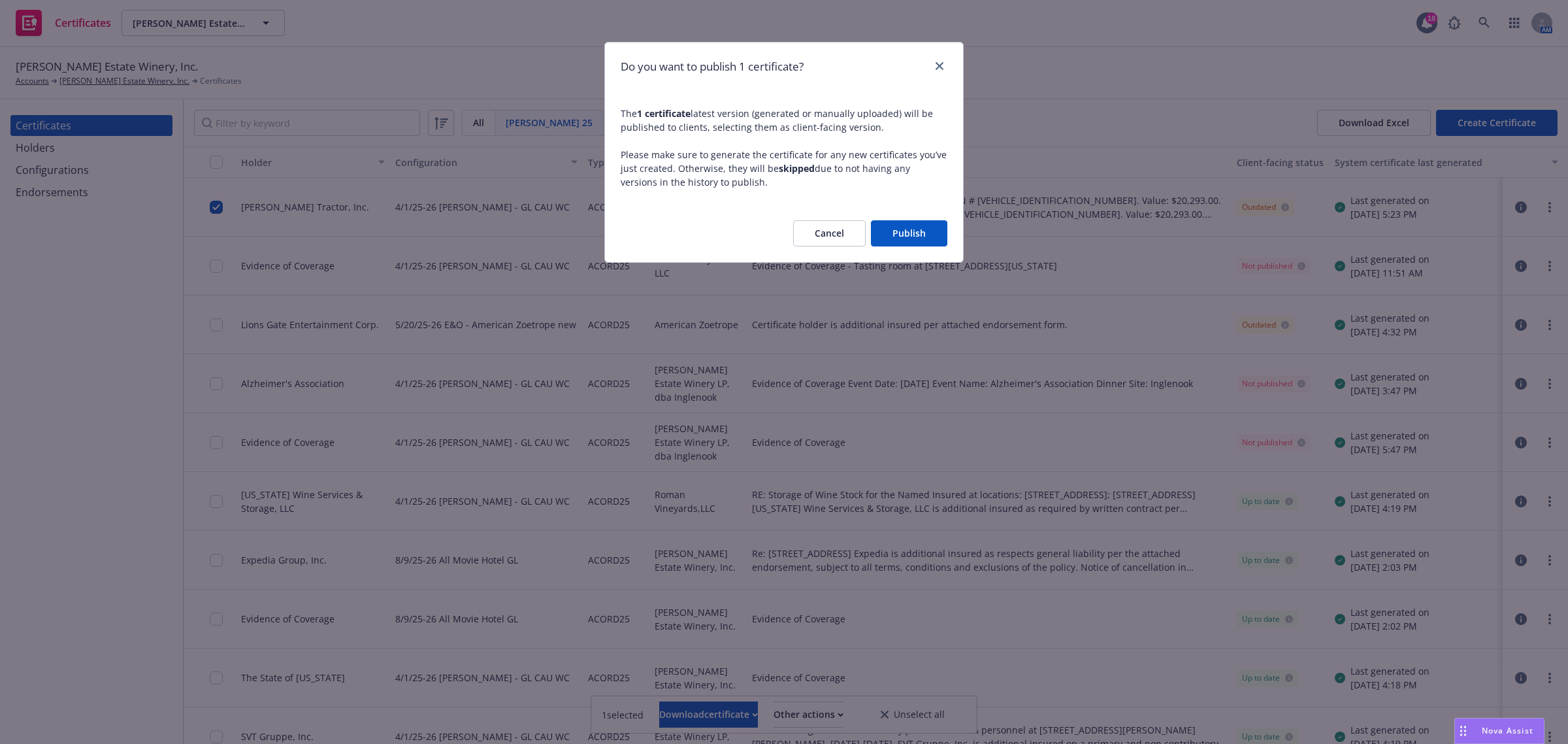
click at [907, 243] on button "Publish" at bounding box center [909, 233] width 76 height 26
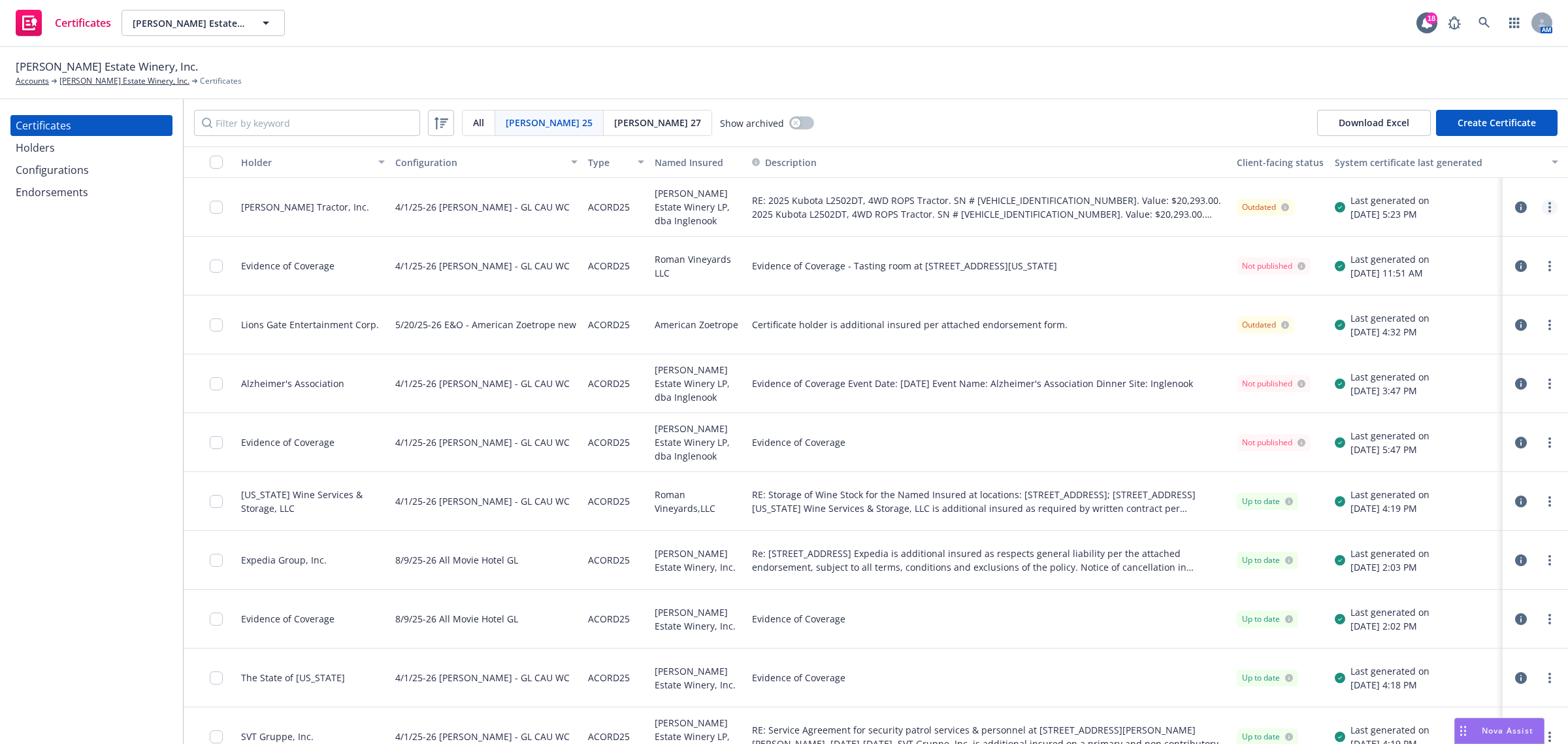
click at [1542, 213] on link "more" at bounding box center [1550, 207] width 16 height 16
click at [221, 208] on input "checkbox" at bounding box center [216, 207] width 13 height 13
click at [843, 717] on div "Other actions" at bounding box center [809, 714] width 70 height 25
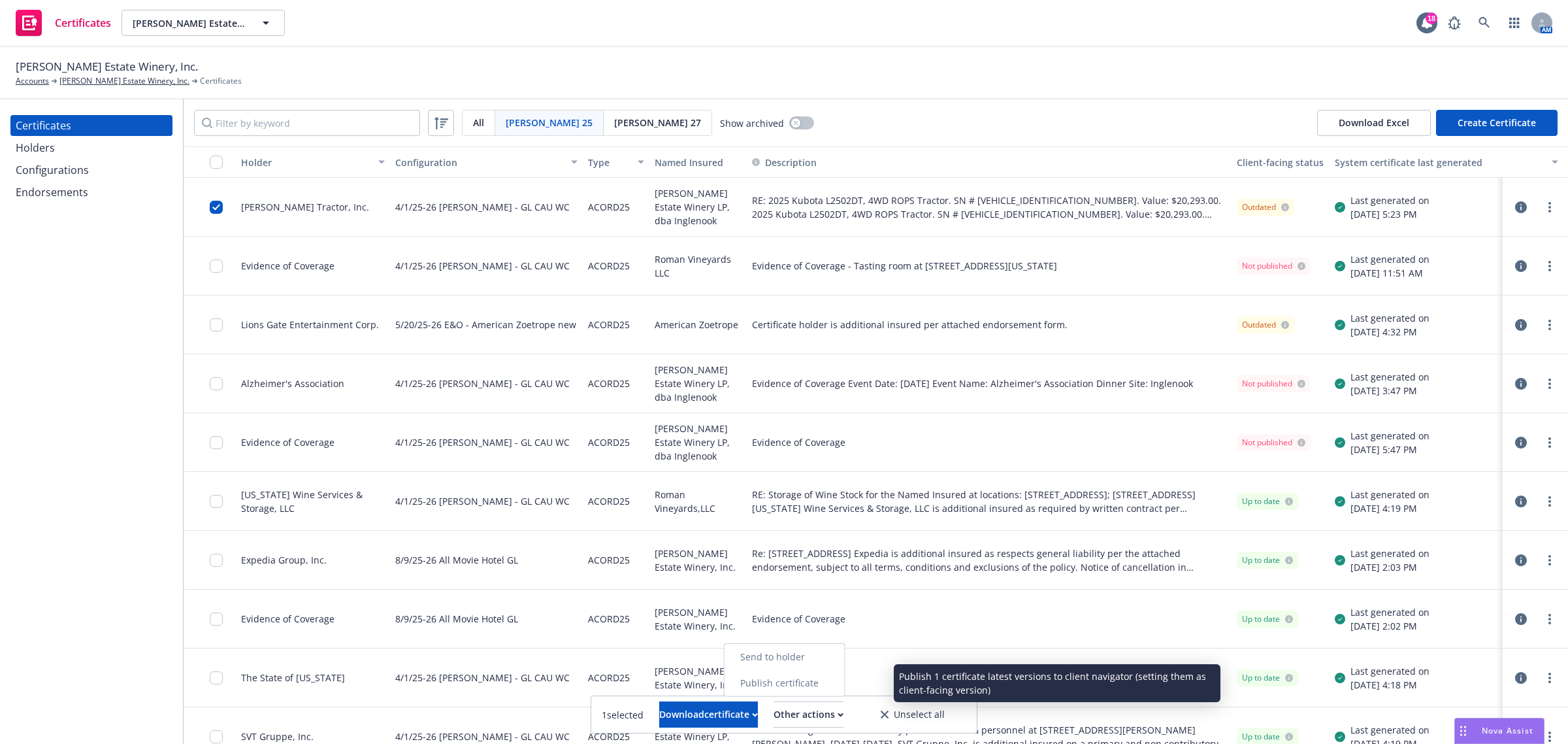
click at [834, 680] on link "Publish certificate" at bounding box center [784, 683] width 120 height 26
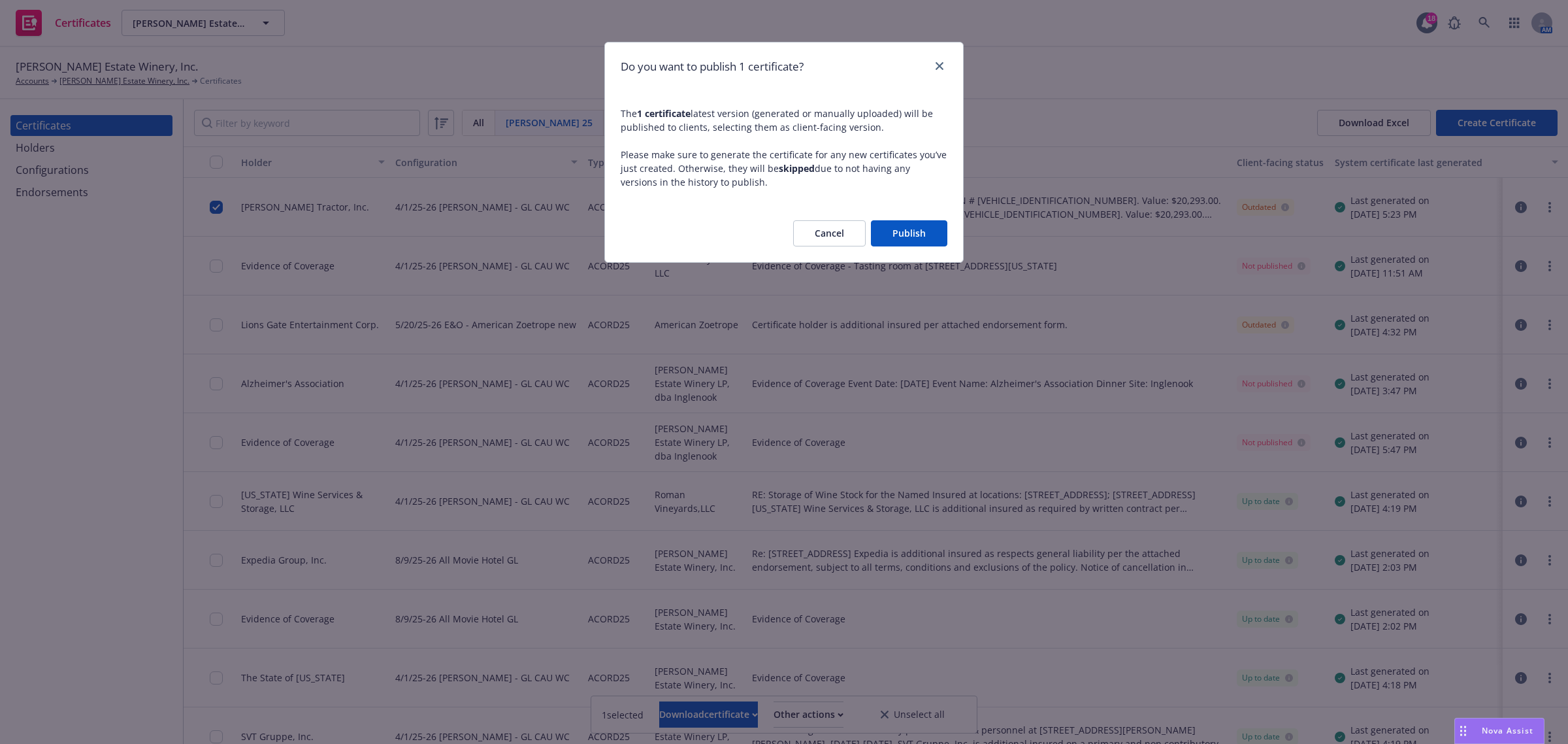
click at [902, 219] on div "Cancel Publish" at bounding box center [784, 233] width 358 height 57
click at [904, 227] on button "Publish" at bounding box center [909, 233] width 76 height 26
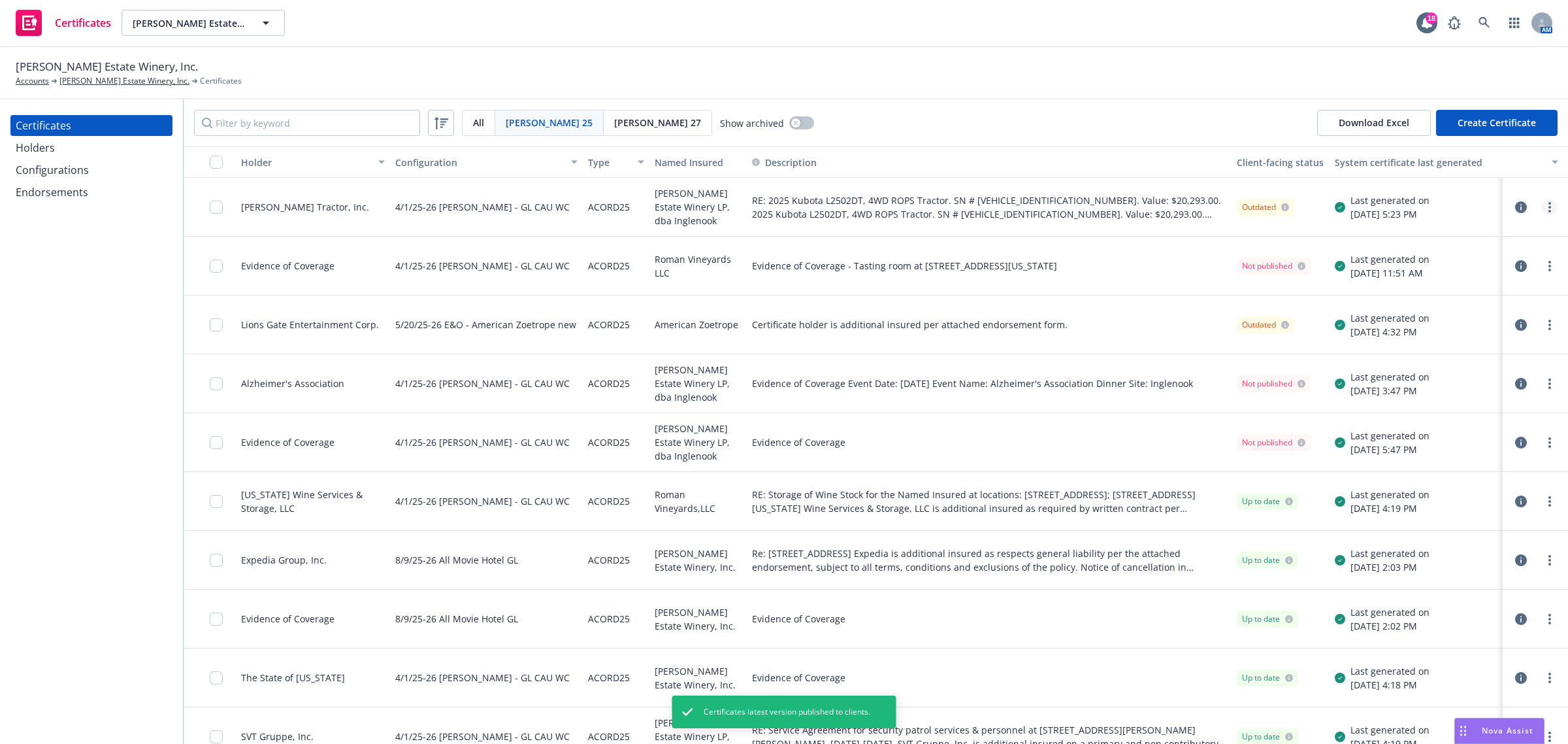
click at [1549, 202] on icon "more" at bounding box center [1550, 207] width 3 height 11
click at [1404, 279] on div "05/22/2025, 11:51 AM" at bounding box center [1390, 272] width 79 height 14
click at [1515, 208] on icon "button" at bounding box center [1521, 207] width 11 height 11
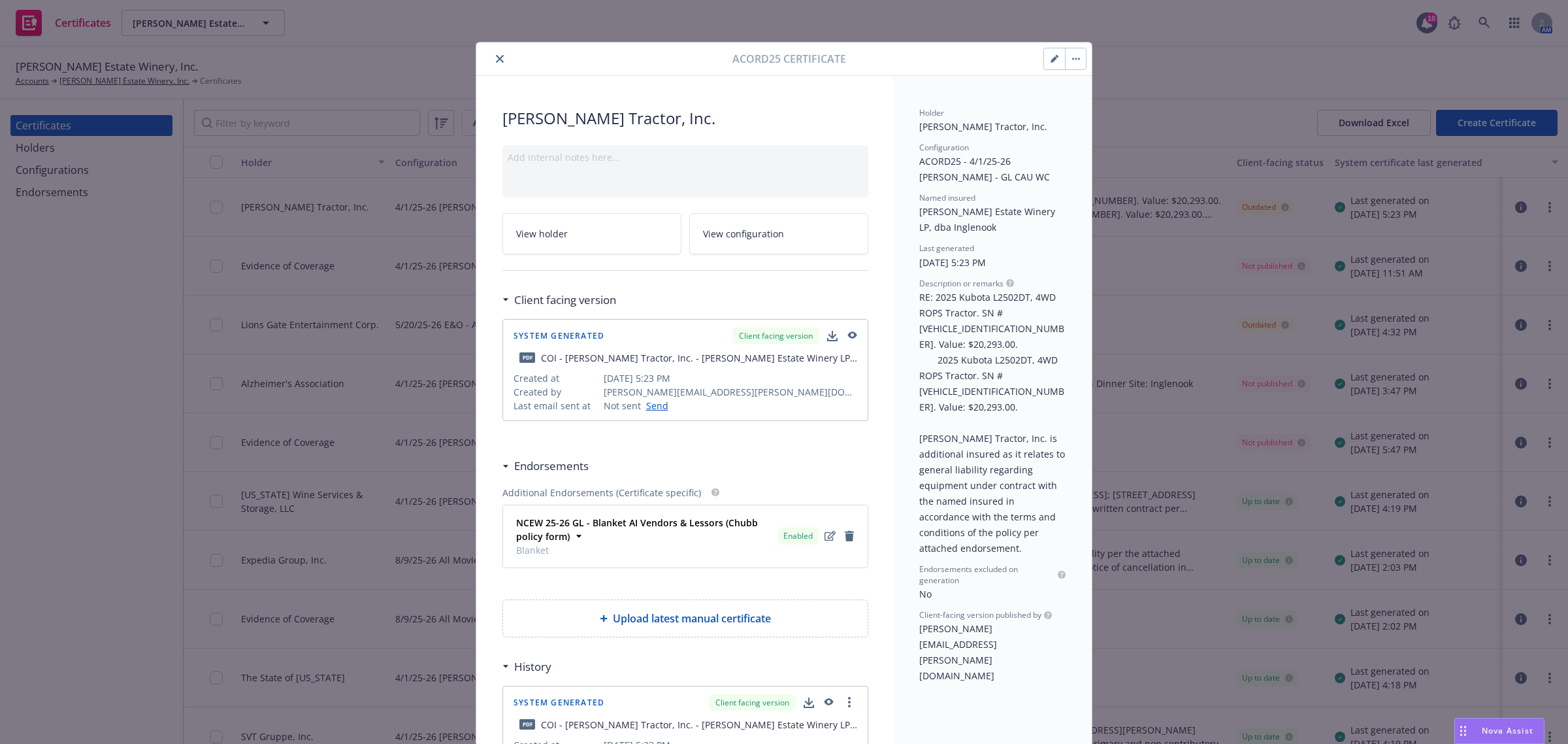
click at [496, 56] on icon "close" at bounding box center [499, 59] width 8 height 8
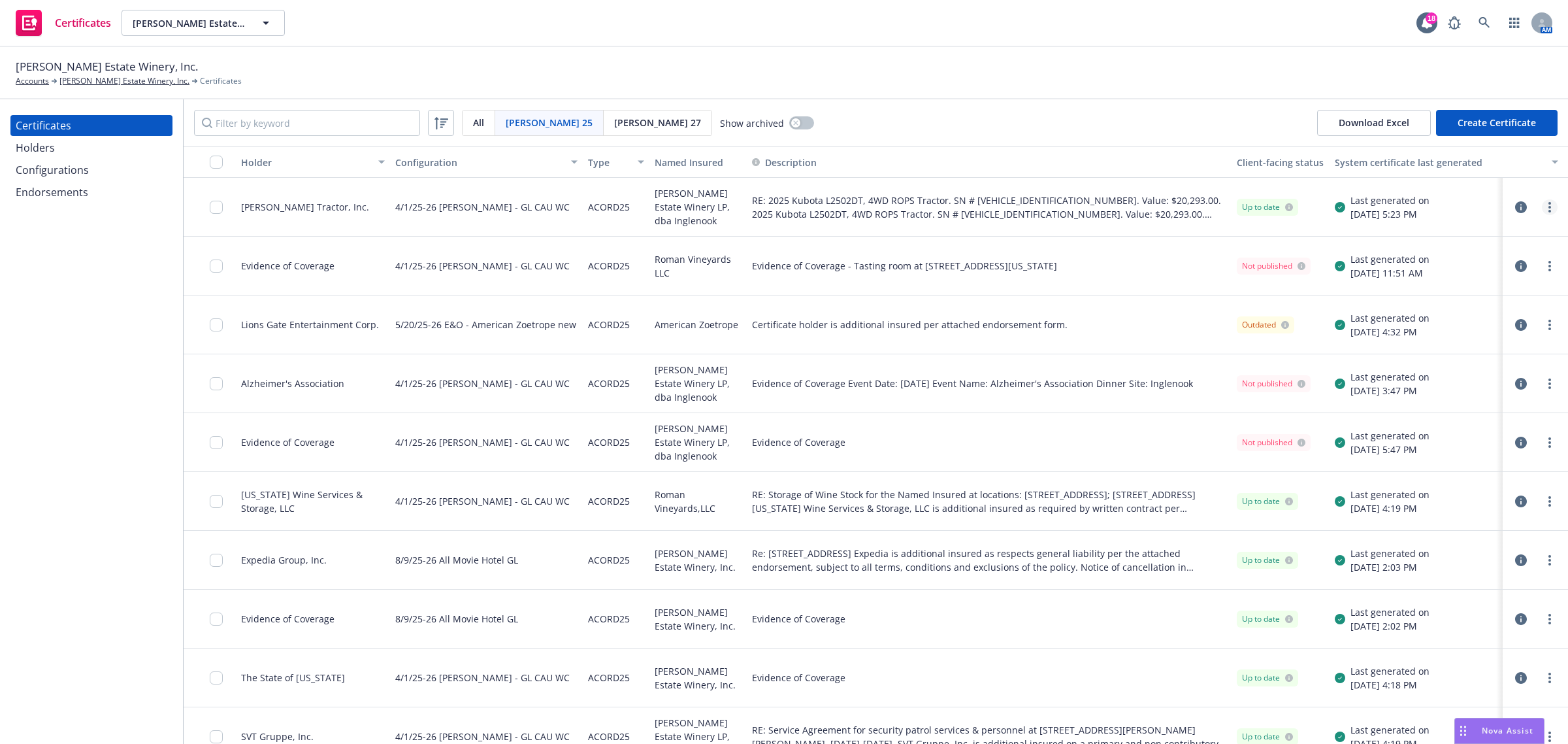
click at [1542, 210] on link "more" at bounding box center [1550, 207] width 16 height 16
click at [1472, 395] on link "Download uneditable generated certificate" at bounding box center [1440, 390] width 209 height 26
click at [1542, 207] on link "more" at bounding box center [1550, 207] width 16 height 16
click at [1479, 393] on link "Download uneditable generated certificate" at bounding box center [1440, 390] width 209 height 26
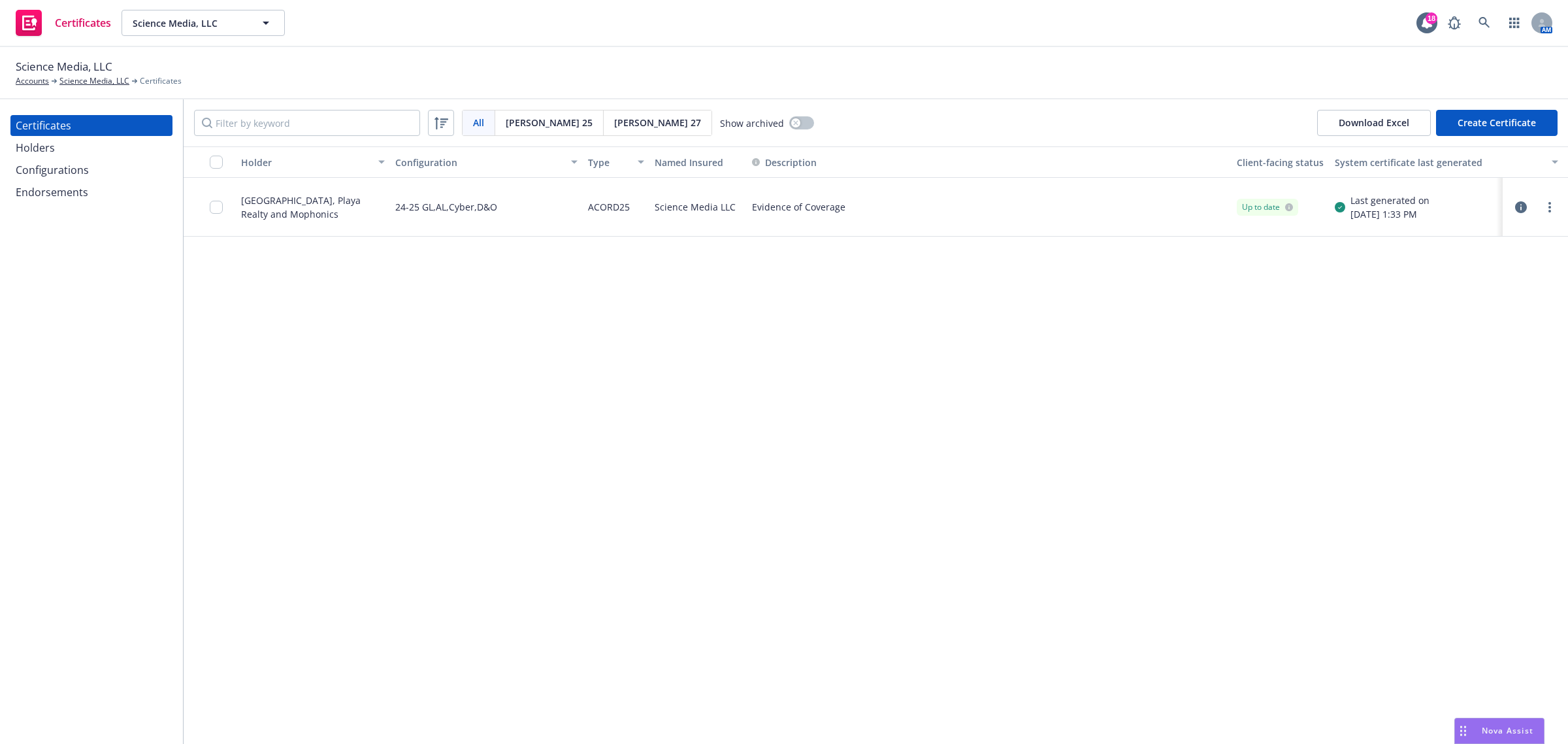
click at [407, 481] on div "Holder Configuration Type Named Insured Description Client-facing status System…" at bounding box center [876, 445] width 1384 height 597
